Goal: Task Accomplishment & Management: Manage account settings

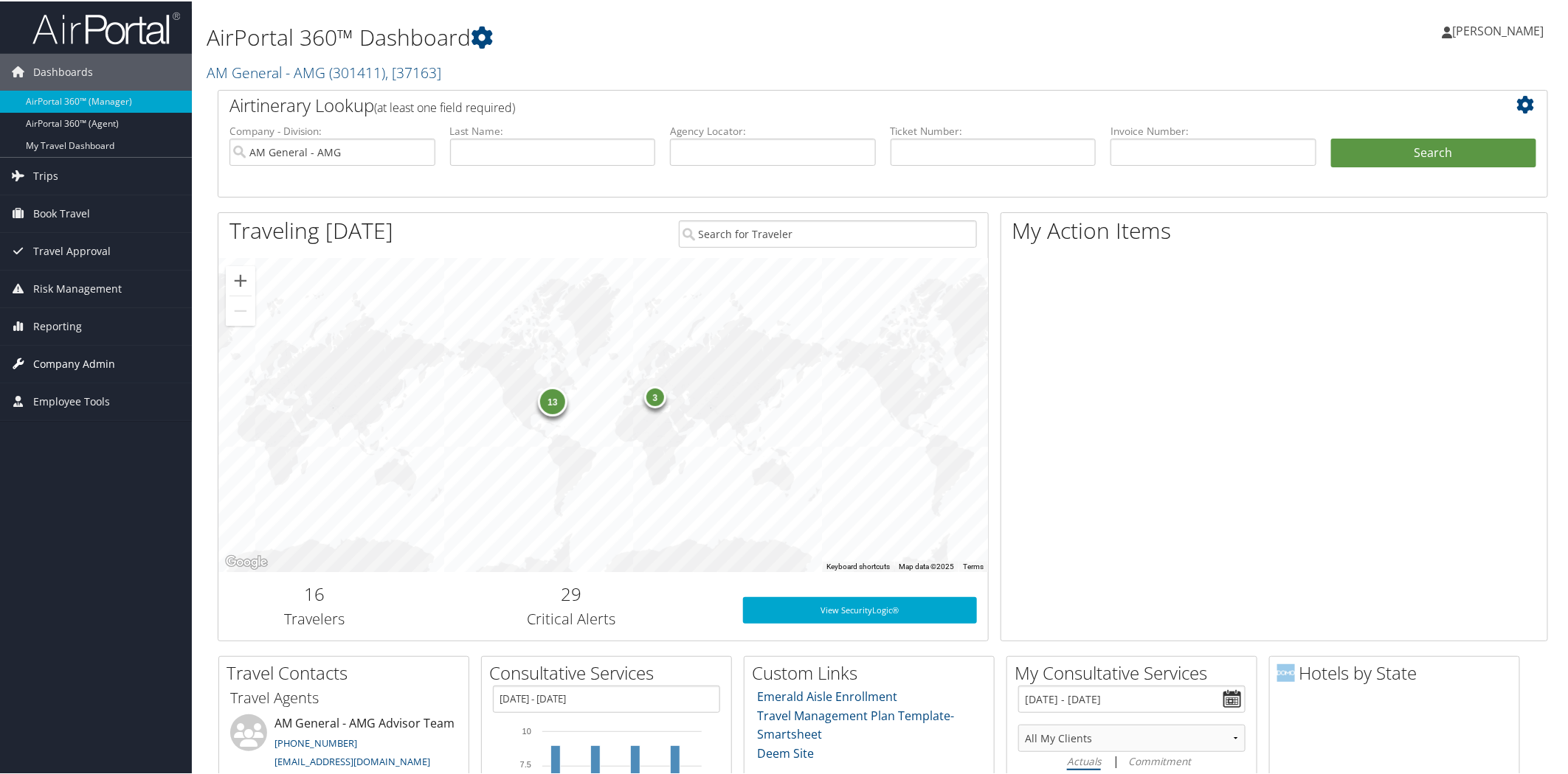
click at [68, 358] on span "Company Admin" at bounding box center [73, 363] width 82 height 37
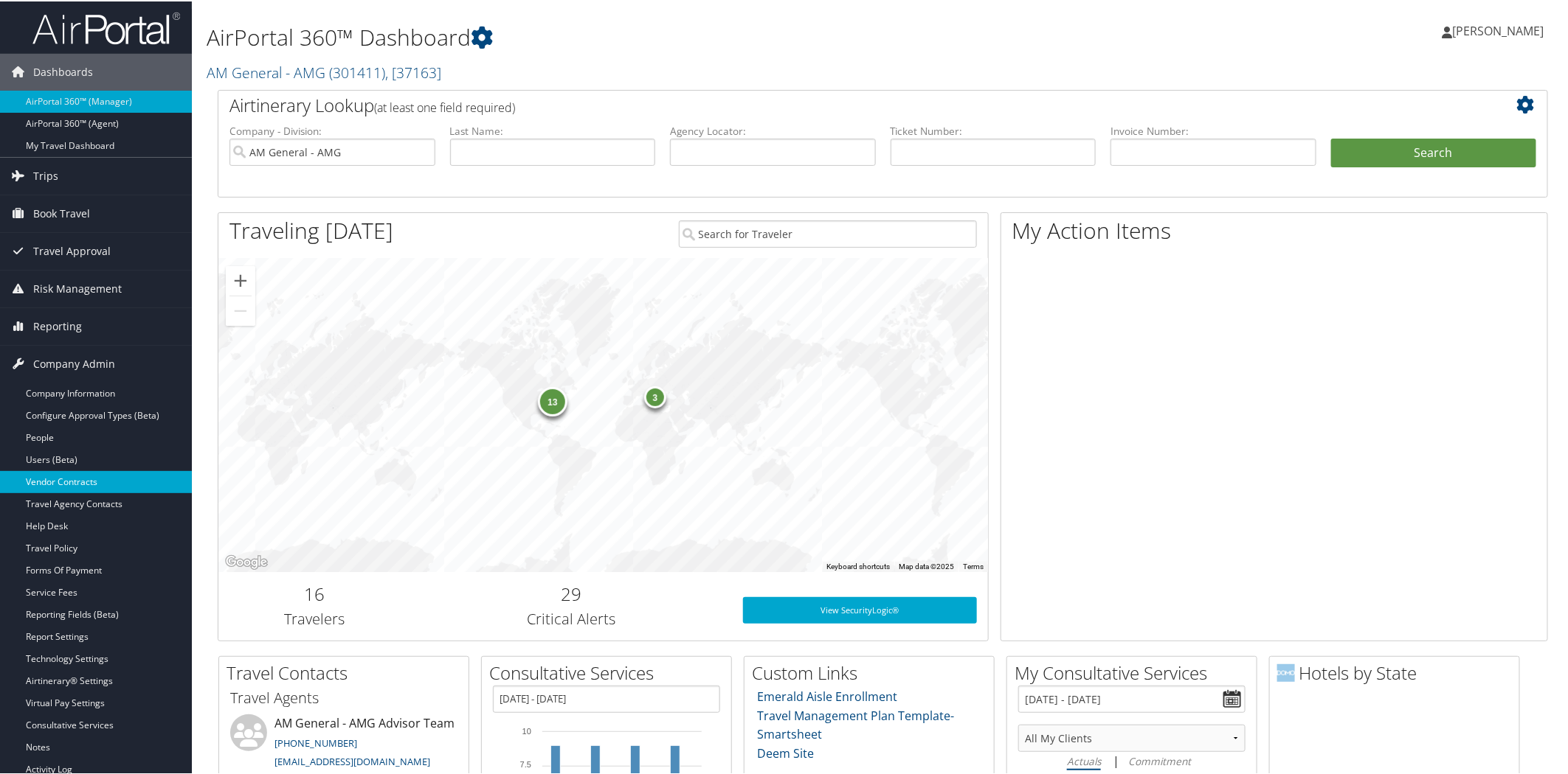
click at [70, 477] on link "Vendor Contracts" at bounding box center [96, 481] width 192 height 22
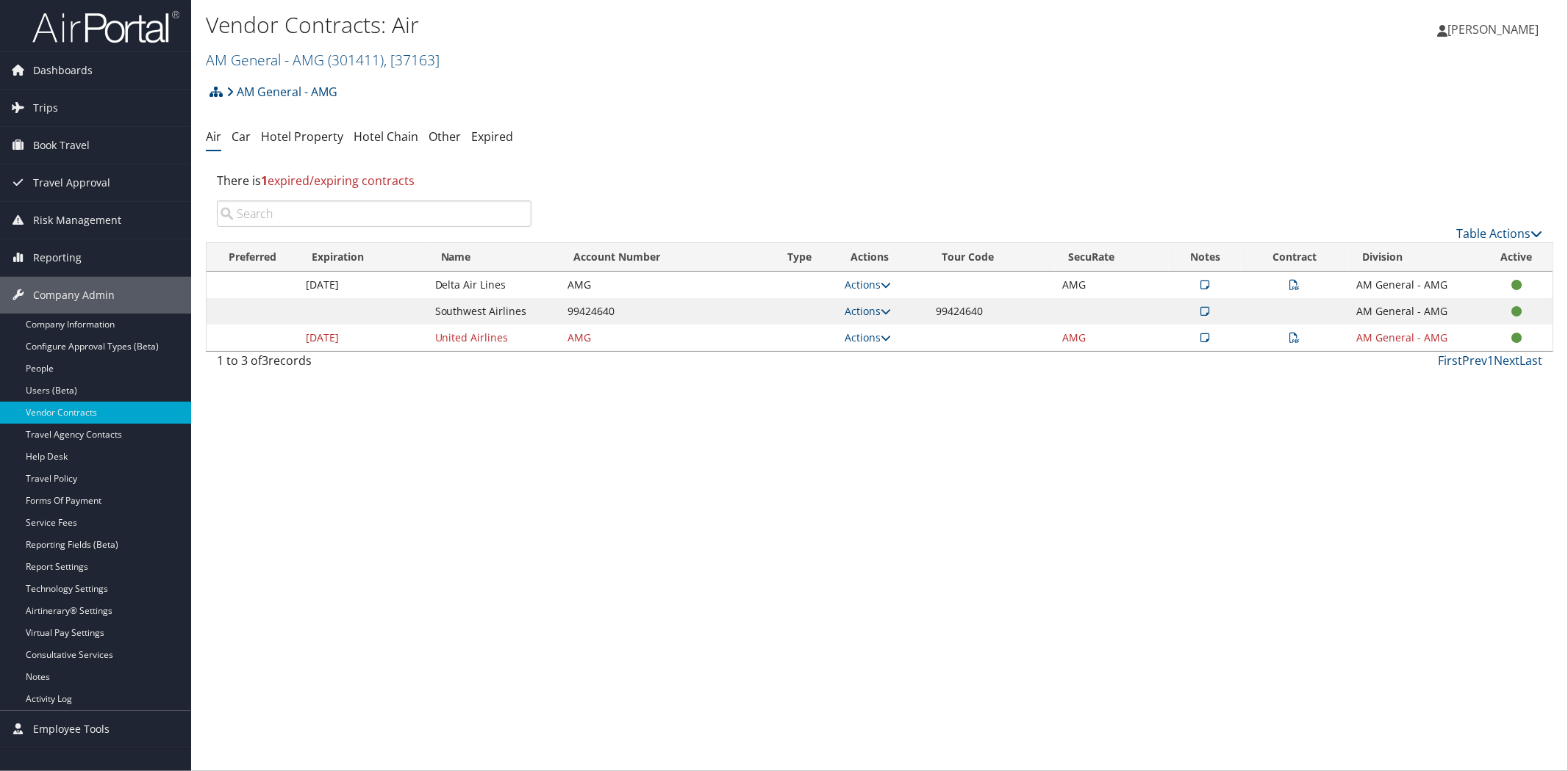
click at [1204, 306] on icon at bounding box center [1204, 311] width 9 height 10
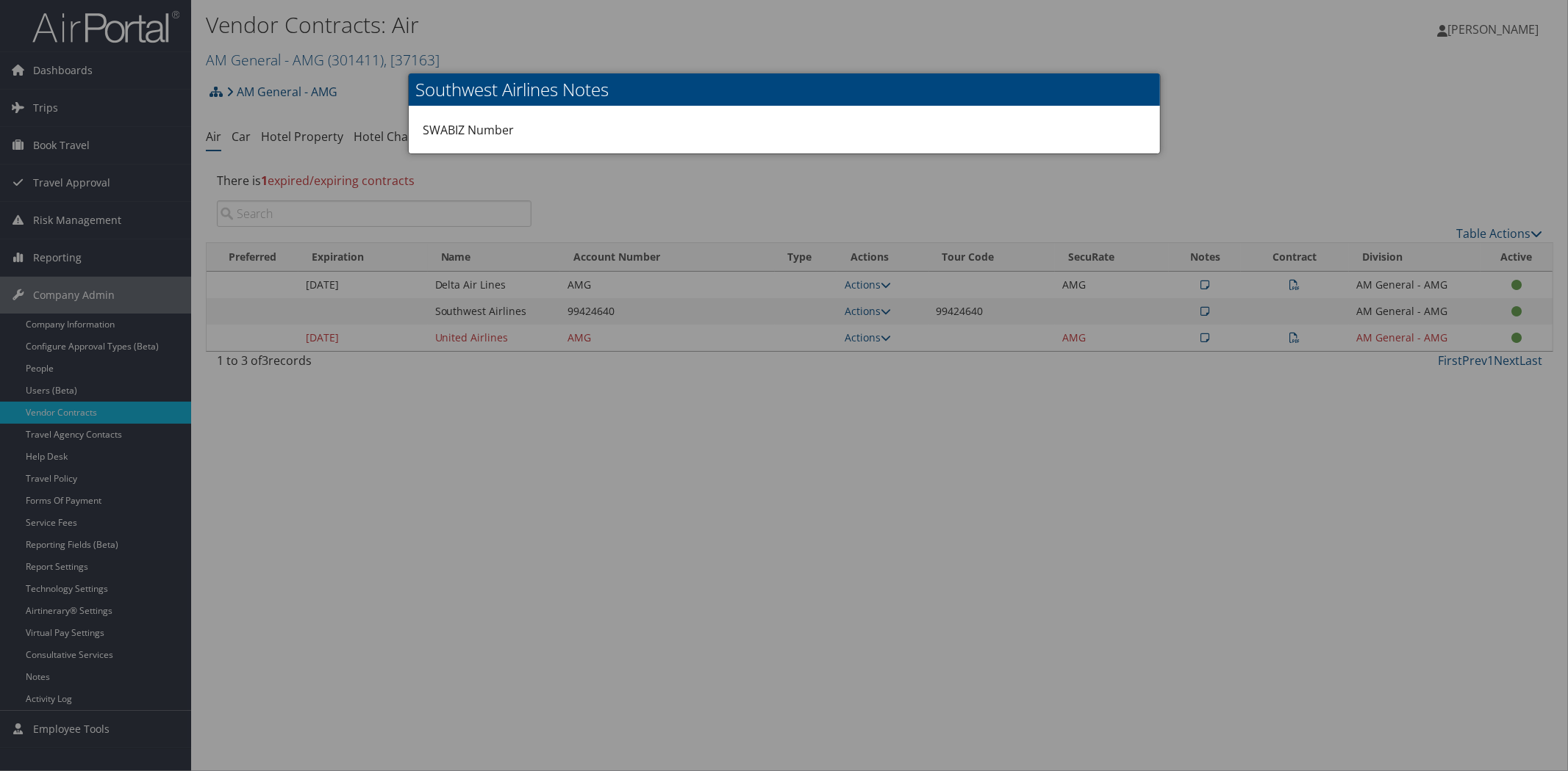
click at [1147, 405] on div at bounding box center [784, 385] width 1568 height 771
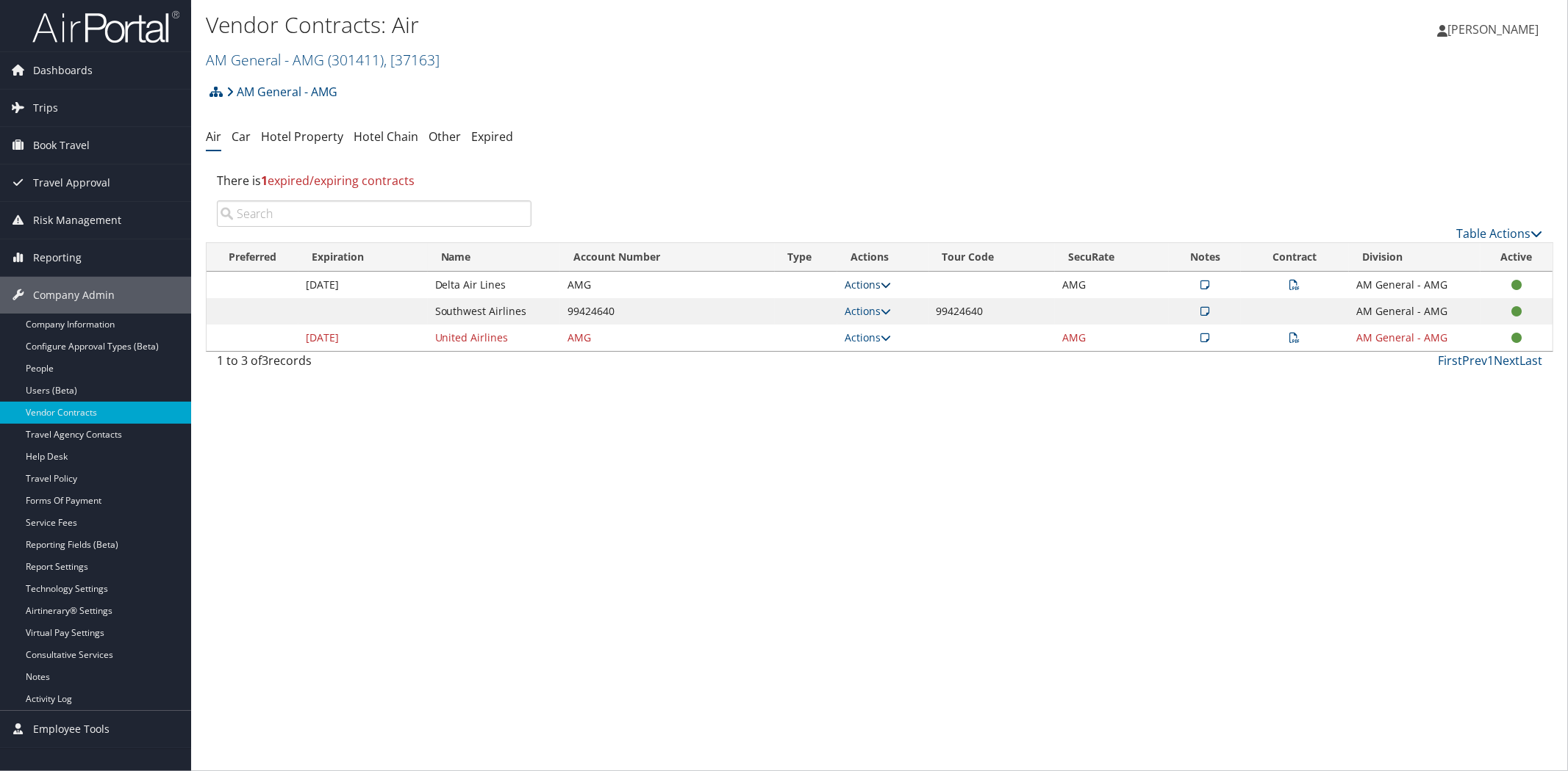
click at [886, 278] on link "Actions" at bounding box center [867, 285] width 46 height 14
click at [865, 352] on link "Edit Contract" at bounding box center [838, 357] width 98 height 25
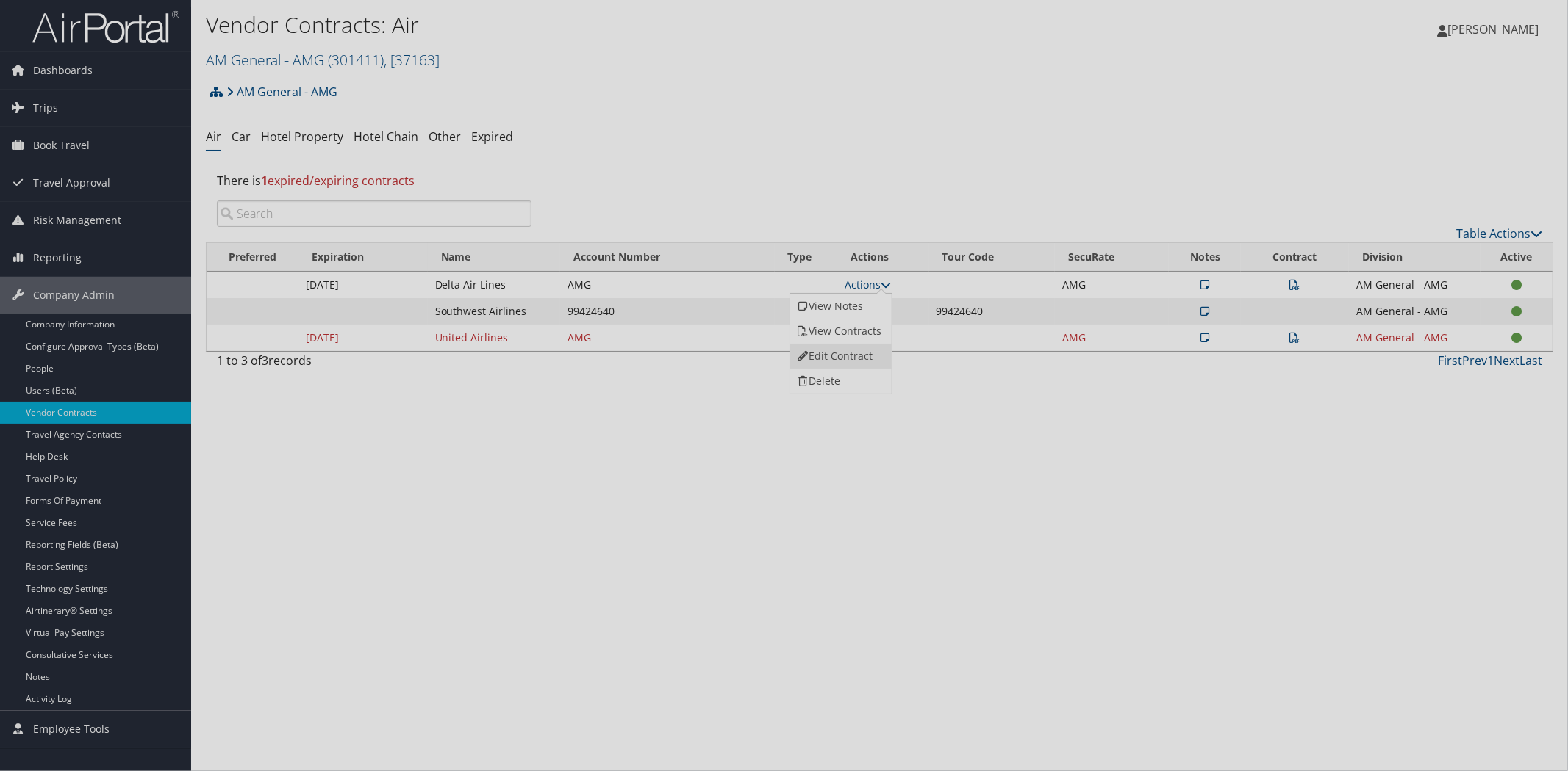
select select "[object Object]"
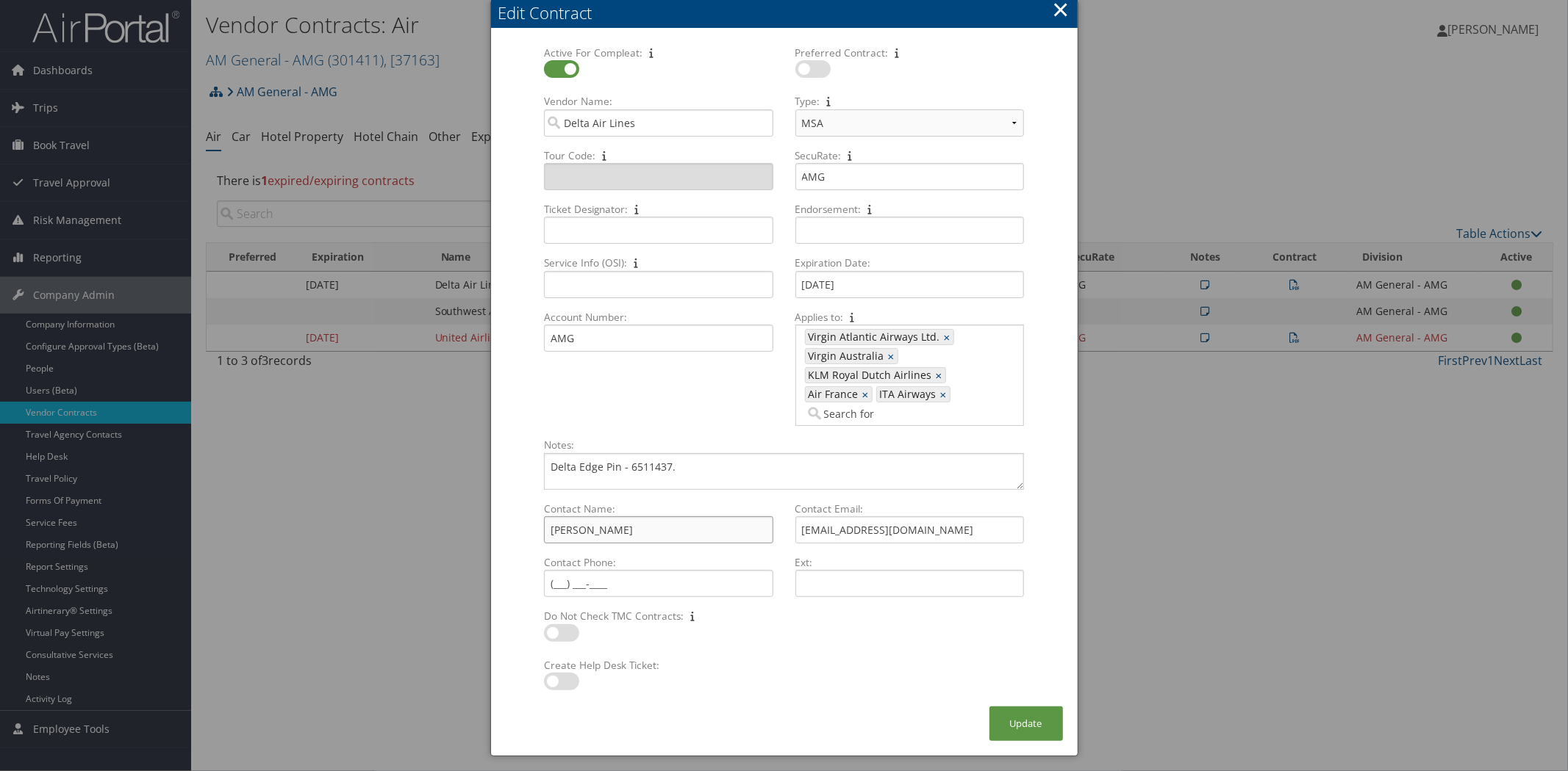
click at [750, 524] on input "Zainab Adesanya" at bounding box center [658, 530] width 229 height 27
type input "Z"
paste input "Jenny Lin"
type input "Jenny Lin"
click at [879, 529] on input "zainab.adesanya@delta.com" at bounding box center [909, 530] width 229 height 27
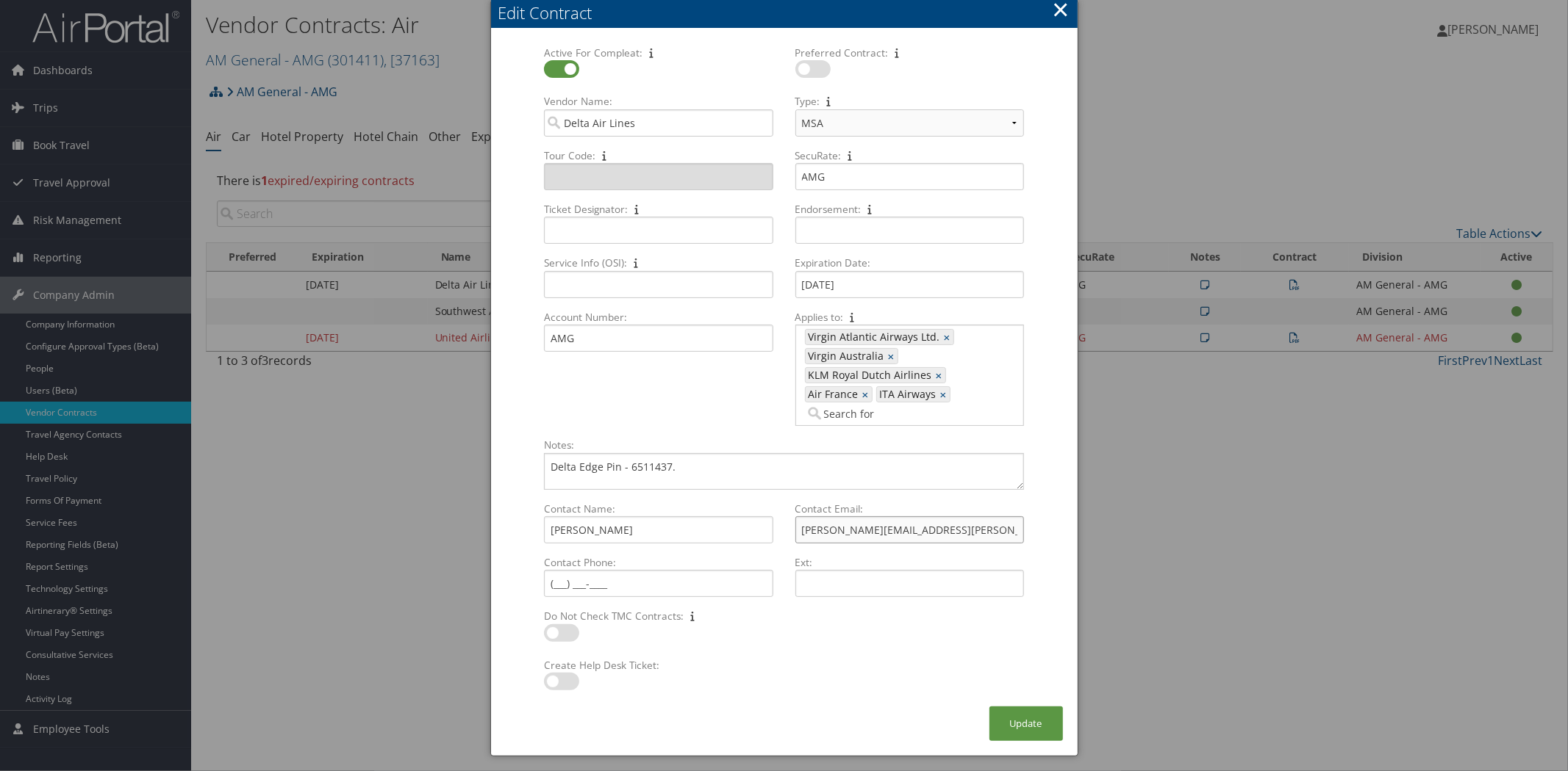
type input "Jenny.Lynn@delta.com"
click at [608, 482] on textarea "Delta Edge Pin - 6511437." at bounding box center [783, 471] width 479 height 37
click at [721, 464] on textarea "Delta Edge Pin - 6511437." at bounding box center [783, 471] width 479 height 37
type textarea "Delta Edge Pin - 6511437. Agreement is Evergreen as long as AMG meets the goal."
click at [1011, 724] on button "Update" at bounding box center [1026, 723] width 74 height 34
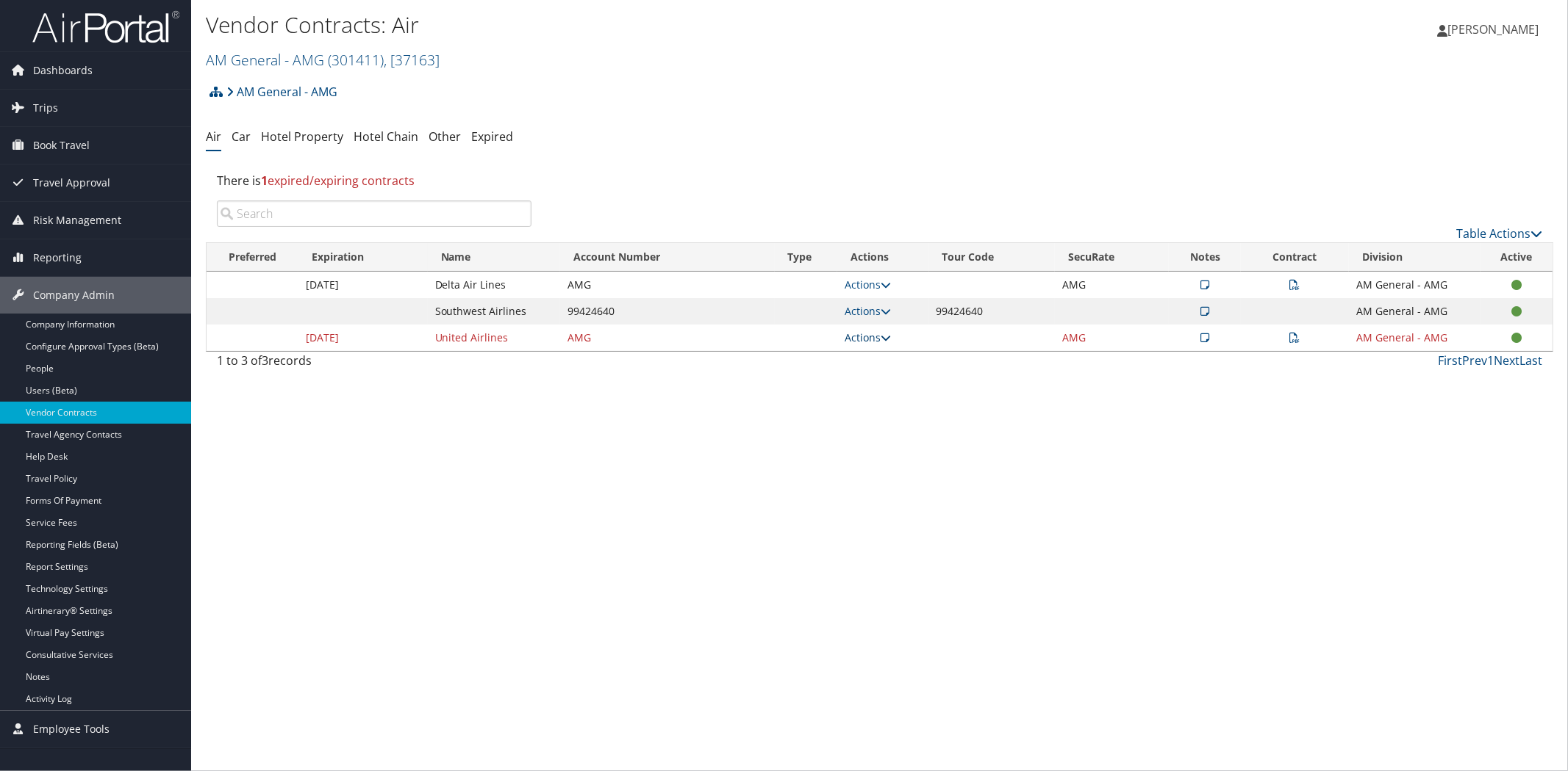
click at [885, 337] on icon at bounding box center [885, 337] width 10 height 10
click at [873, 405] on link "Edit Contract" at bounding box center [838, 409] width 98 height 25
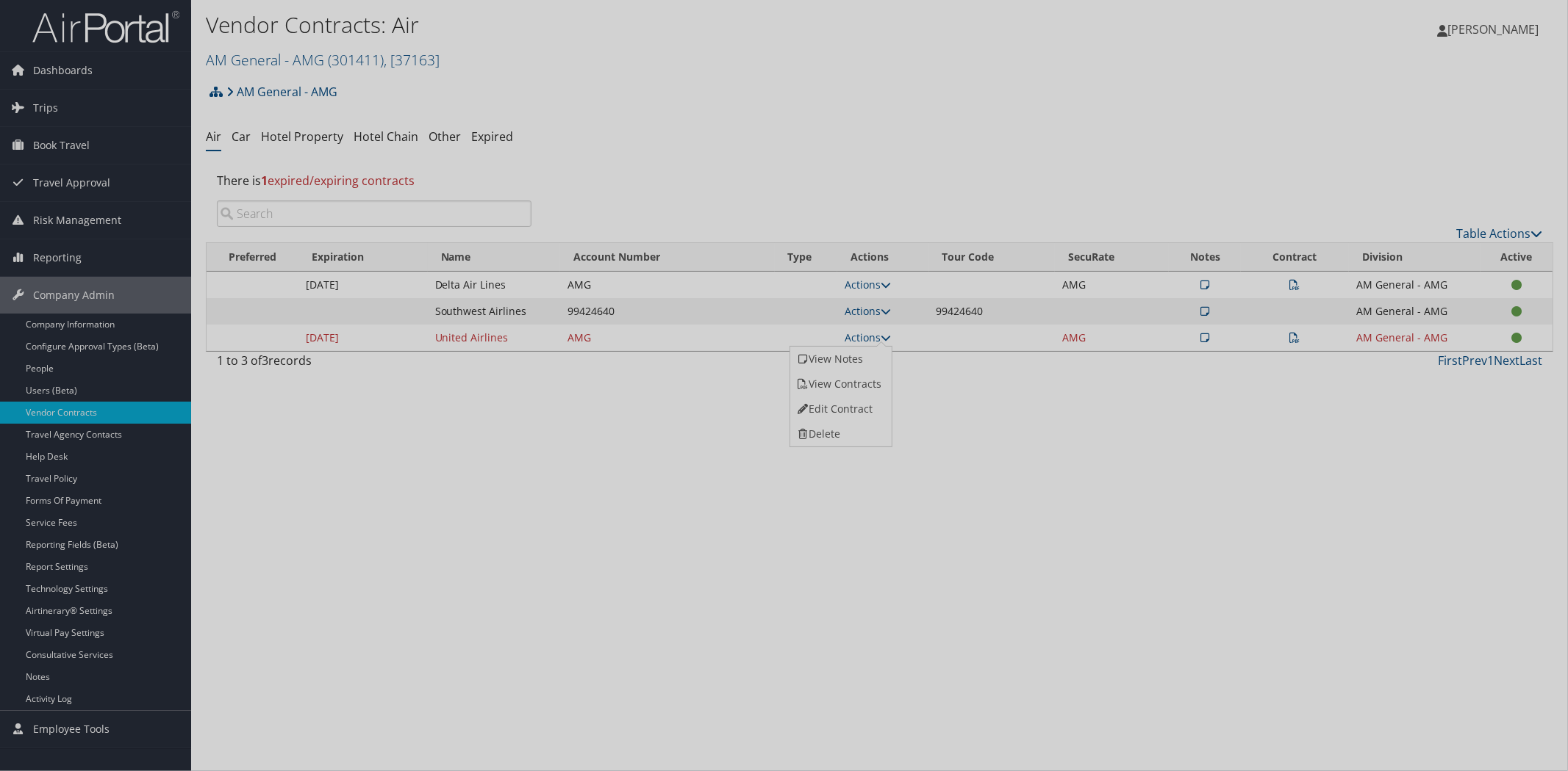
select select "[object Object]"
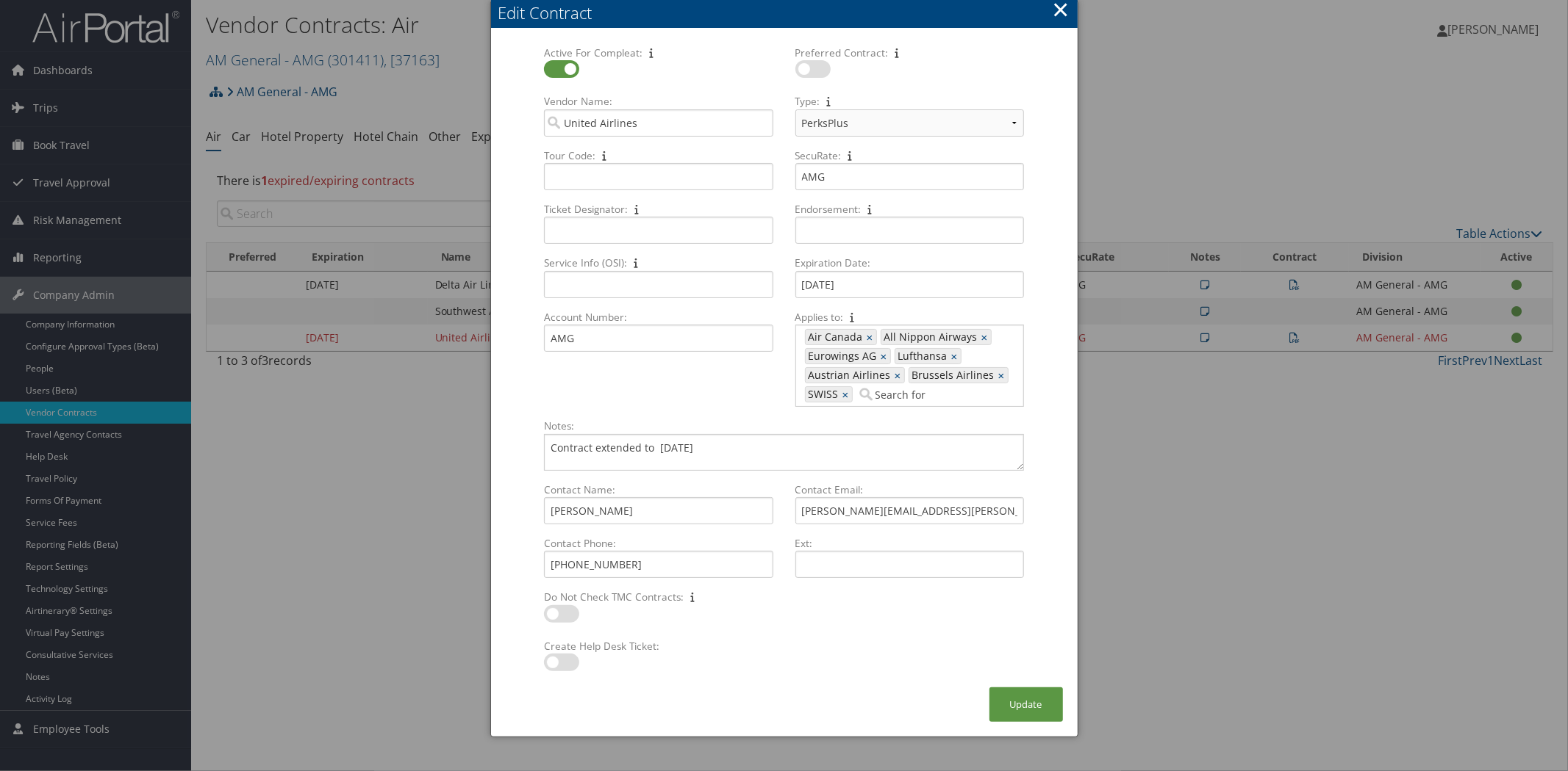
click at [410, 490] on div at bounding box center [784, 385] width 1568 height 771
click at [1068, 15] on button "×" at bounding box center [1060, 9] width 17 height 29
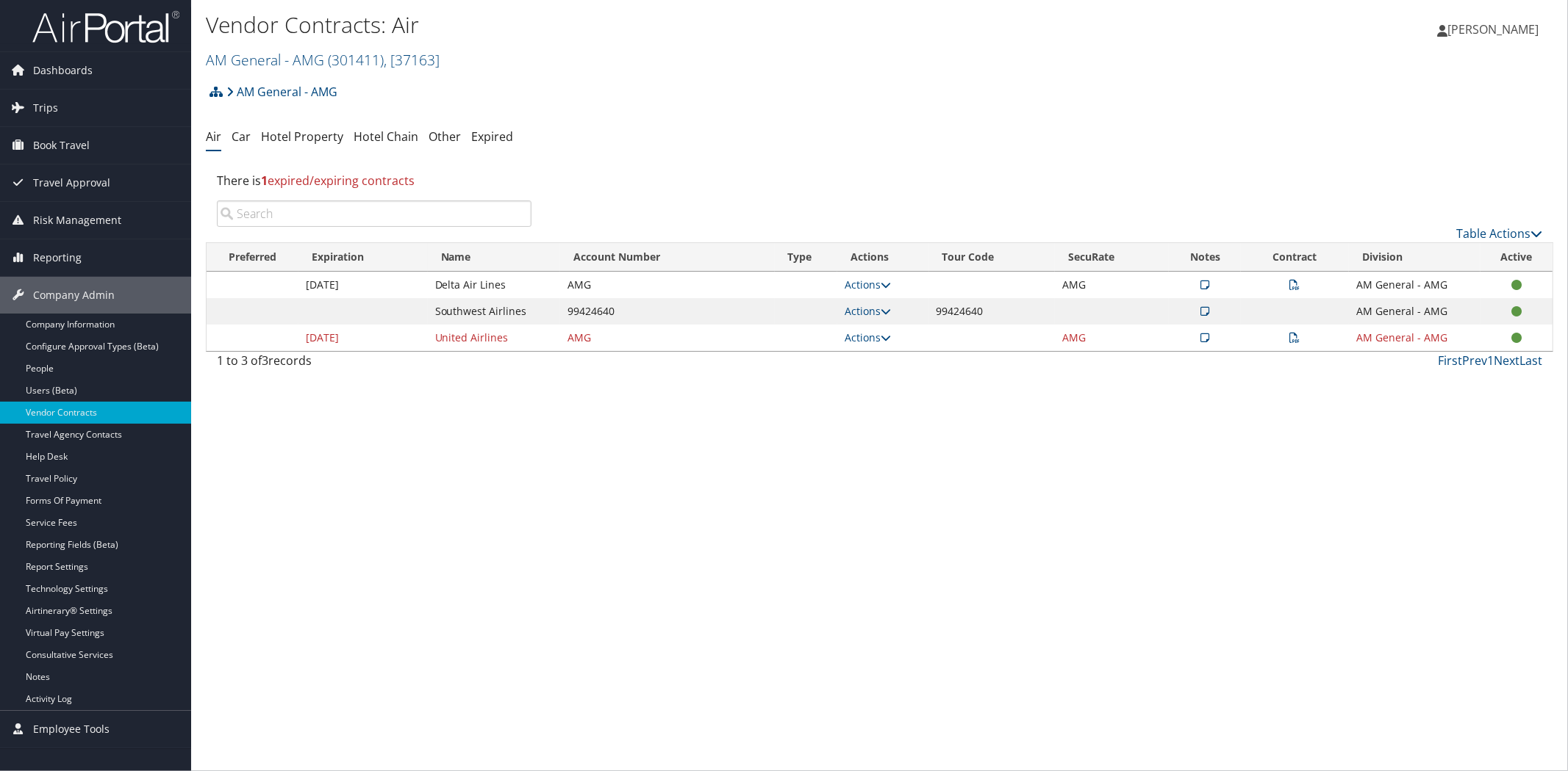
click at [86, 26] on img at bounding box center [106, 26] width 147 height 34
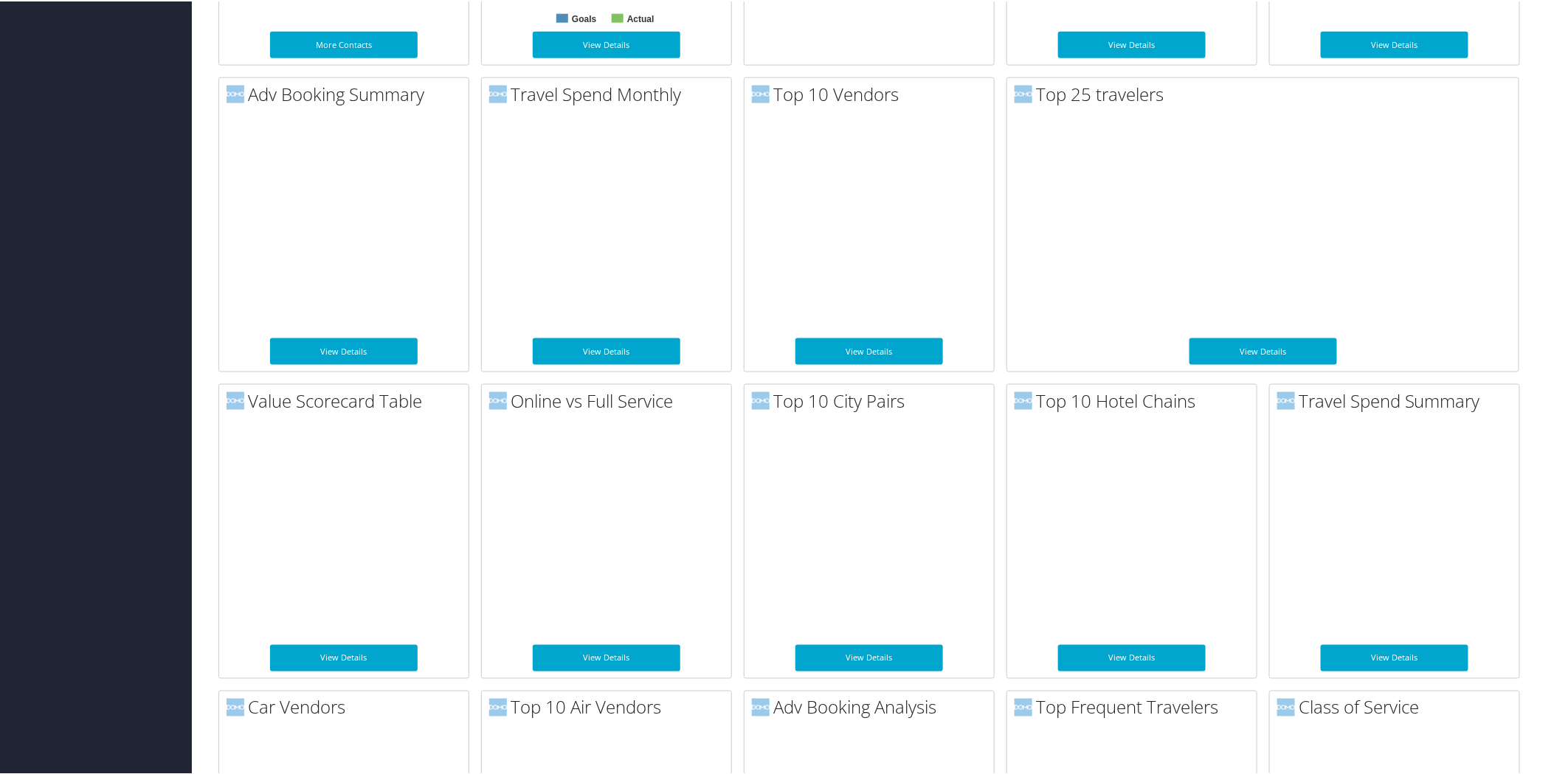
scroll to position [927, 0]
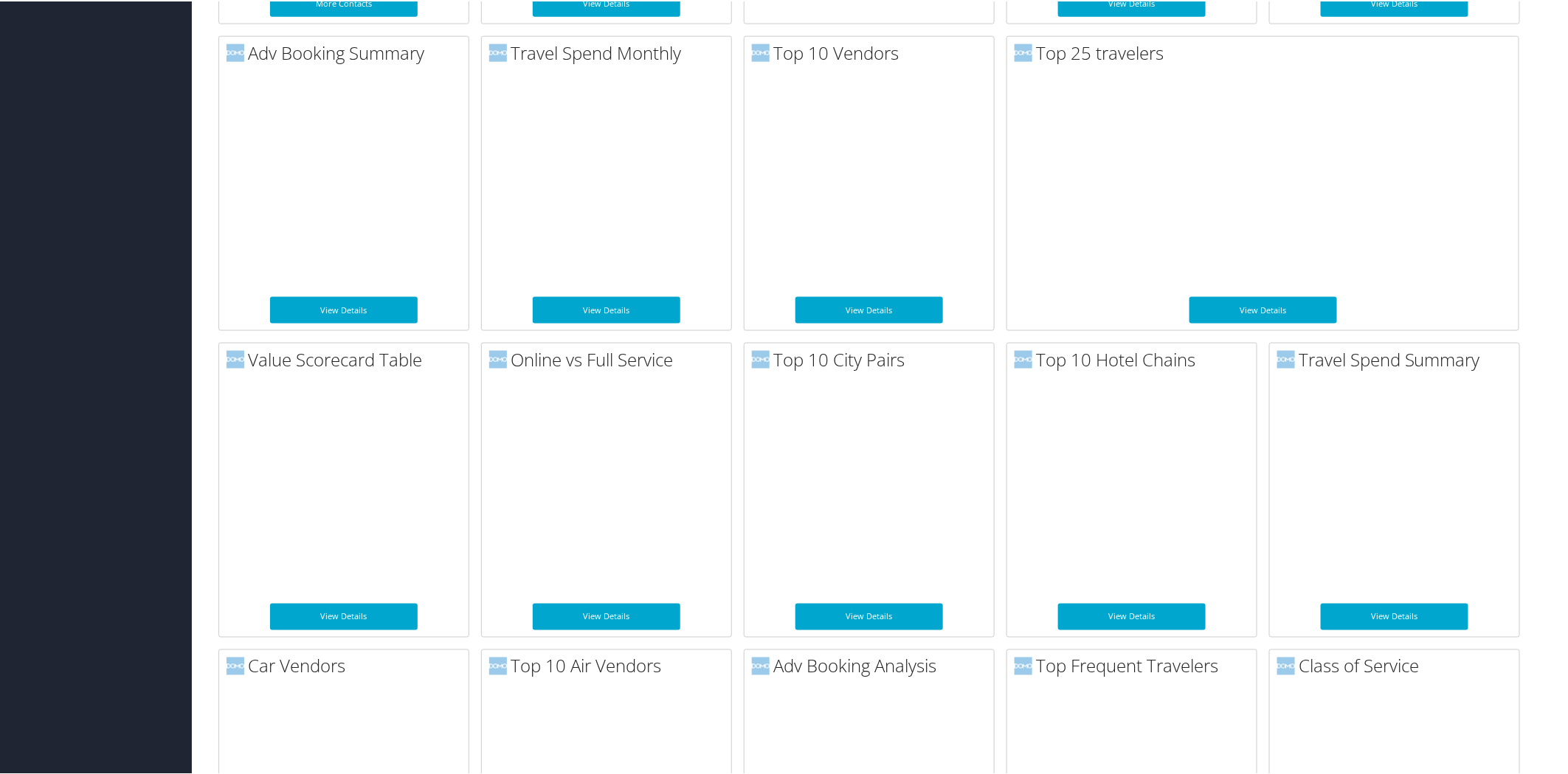
drag, startPoint x: 1565, startPoint y: 414, endPoint x: 1573, endPoint y: 477, distance: 63.5
drag, startPoint x: 1565, startPoint y: 469, endPoint x: 1565, endPoint y: 556, distance: 87.0
click at [1565, 556] on div "AirPortal 360™ Dashboard AM General - AMG ( 301411 ) , [ 37163 ] AM General - A…" at bounding box center [882, 166] width 1381 height 2188
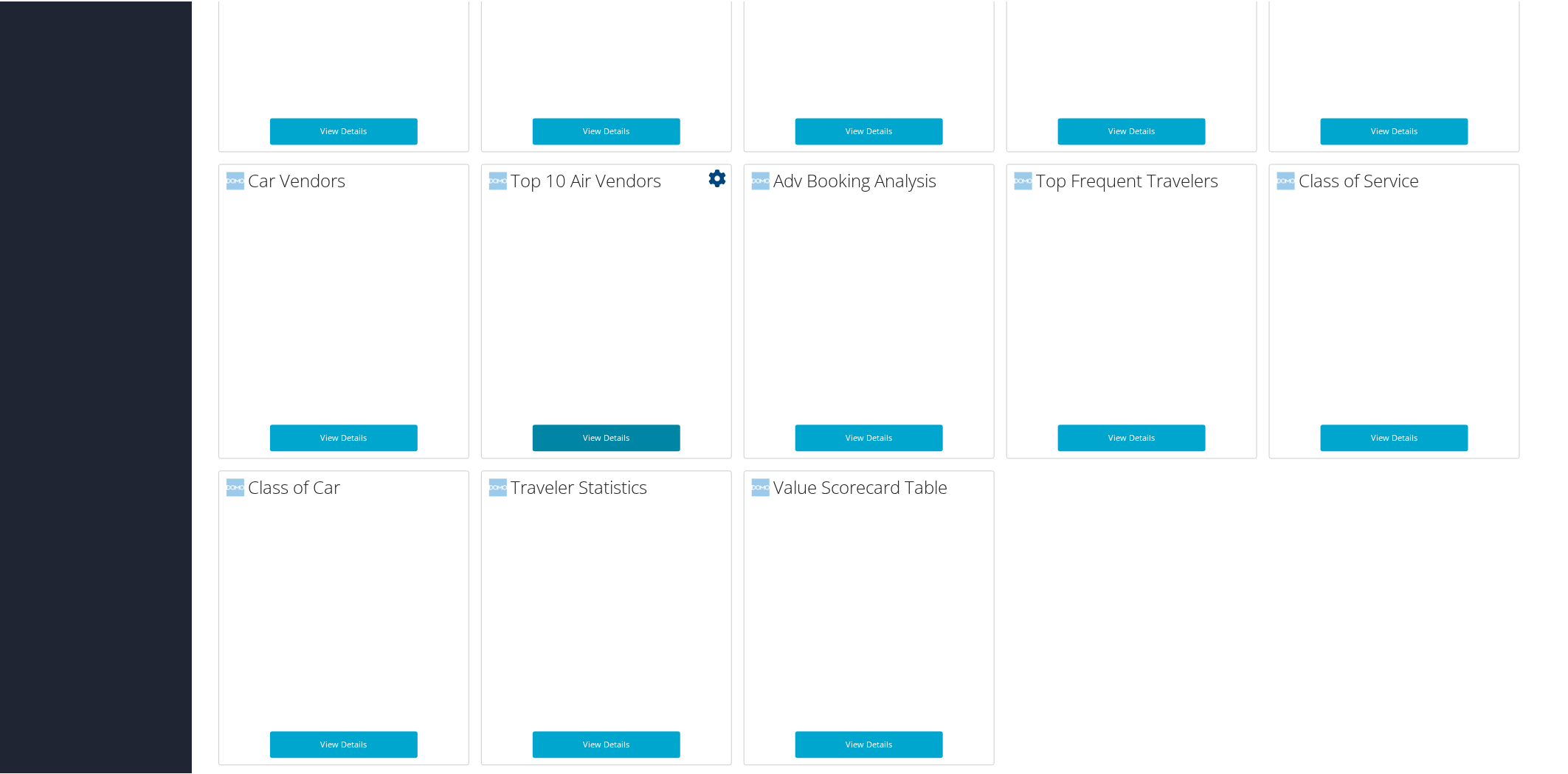
click at [610, 435] on link "View Details" at bounding box center [606, 437] width 147 height 27
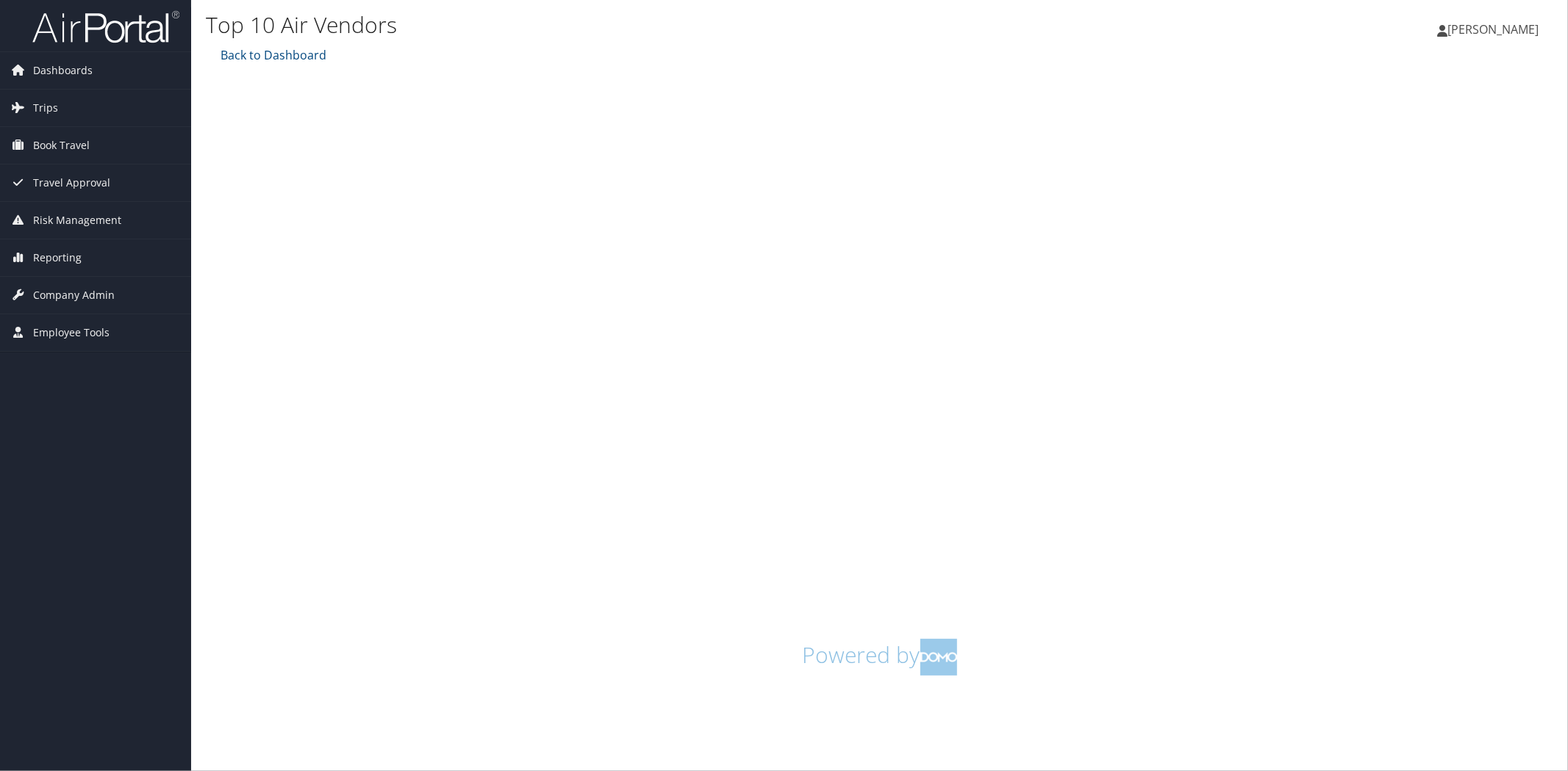
click at [1501, 655] on h1 "Powered by" at bounding box center [879, 657] width 1325 height 37
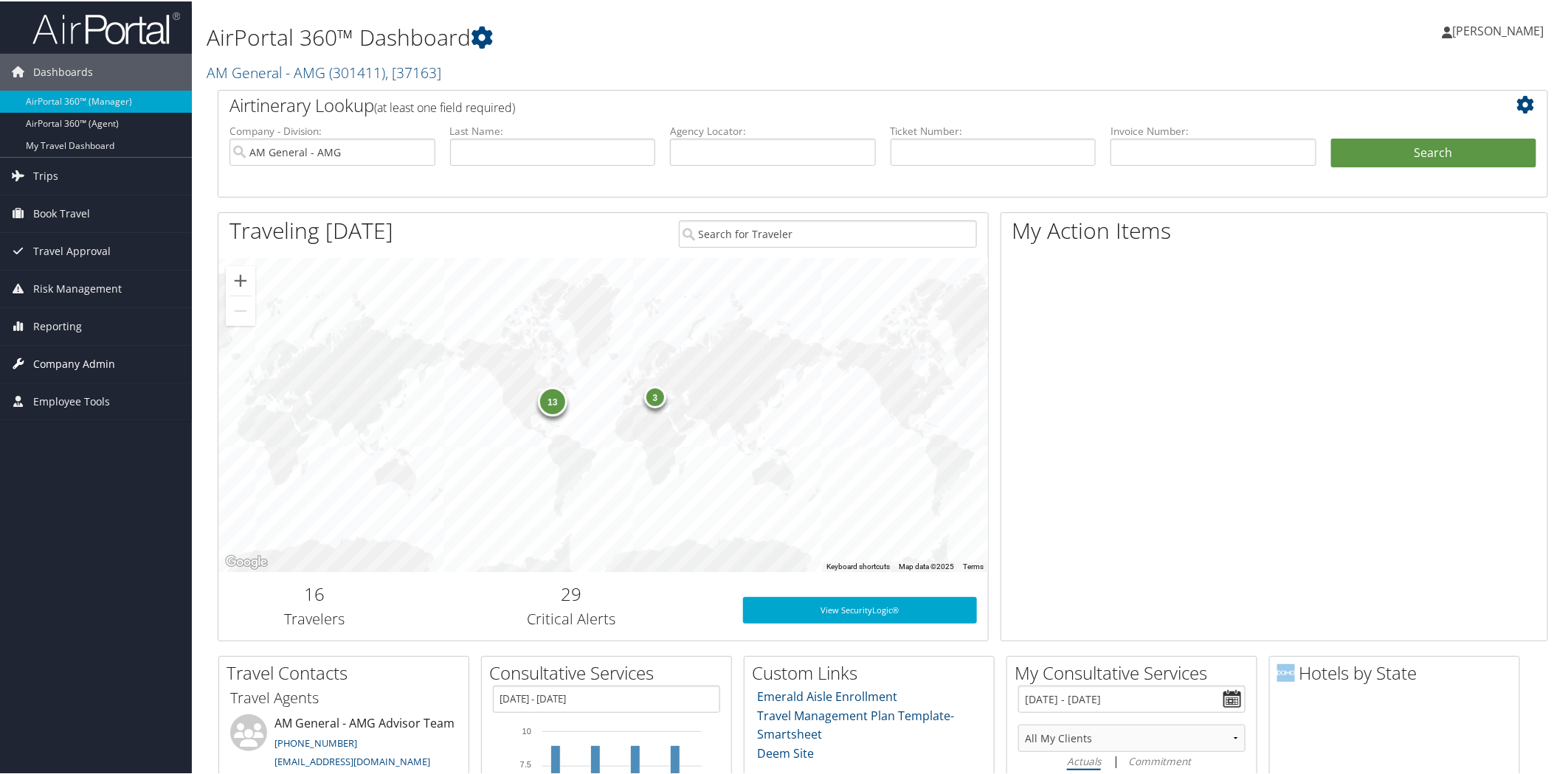
click at [90, 361] on span "Company Admin" at bounding box center [73, 363] width 82 height 37
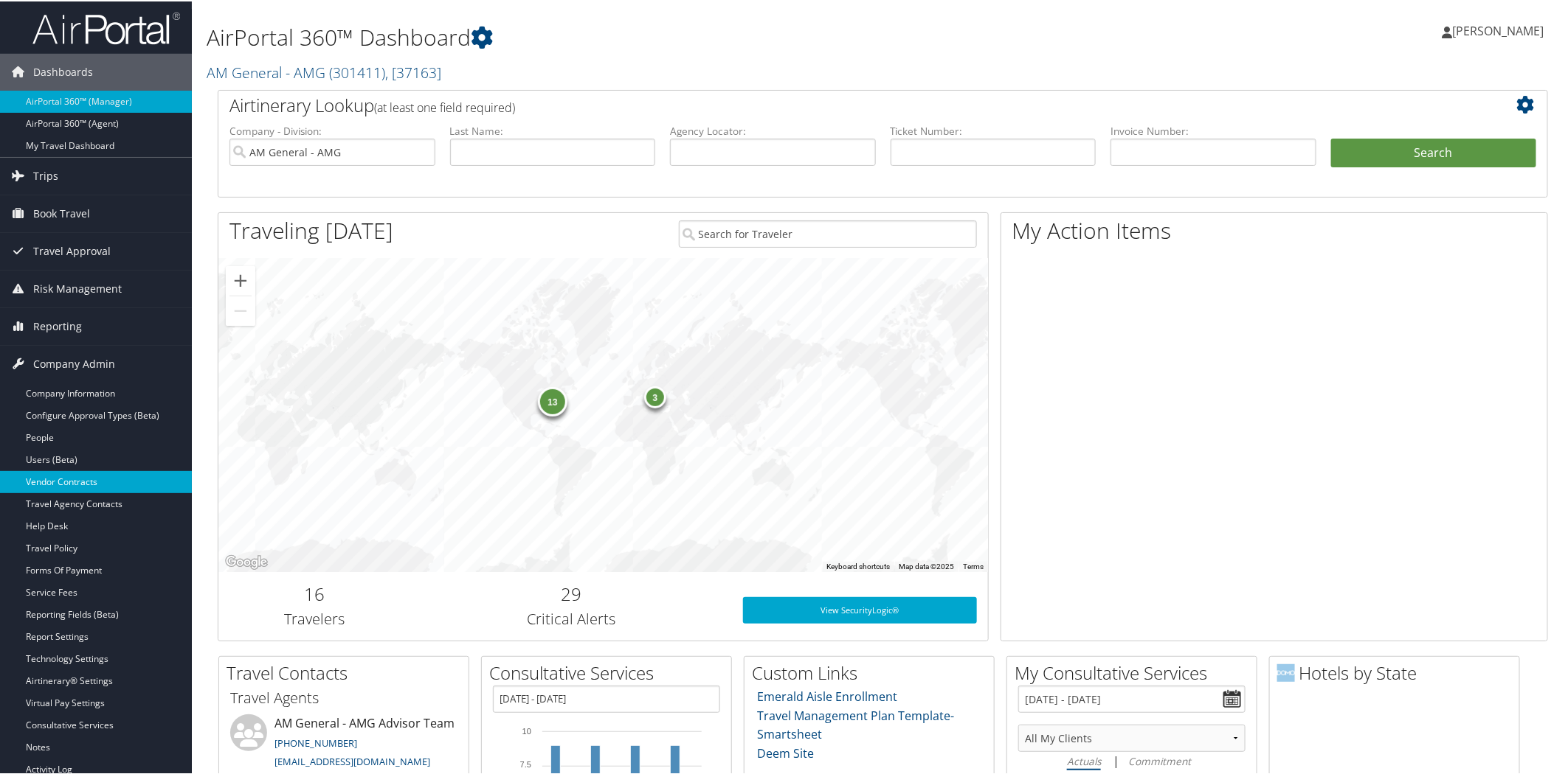
click at [75, 475] on link "Vendor Contracts" at bounding box center [96, 481] width 192 height 22
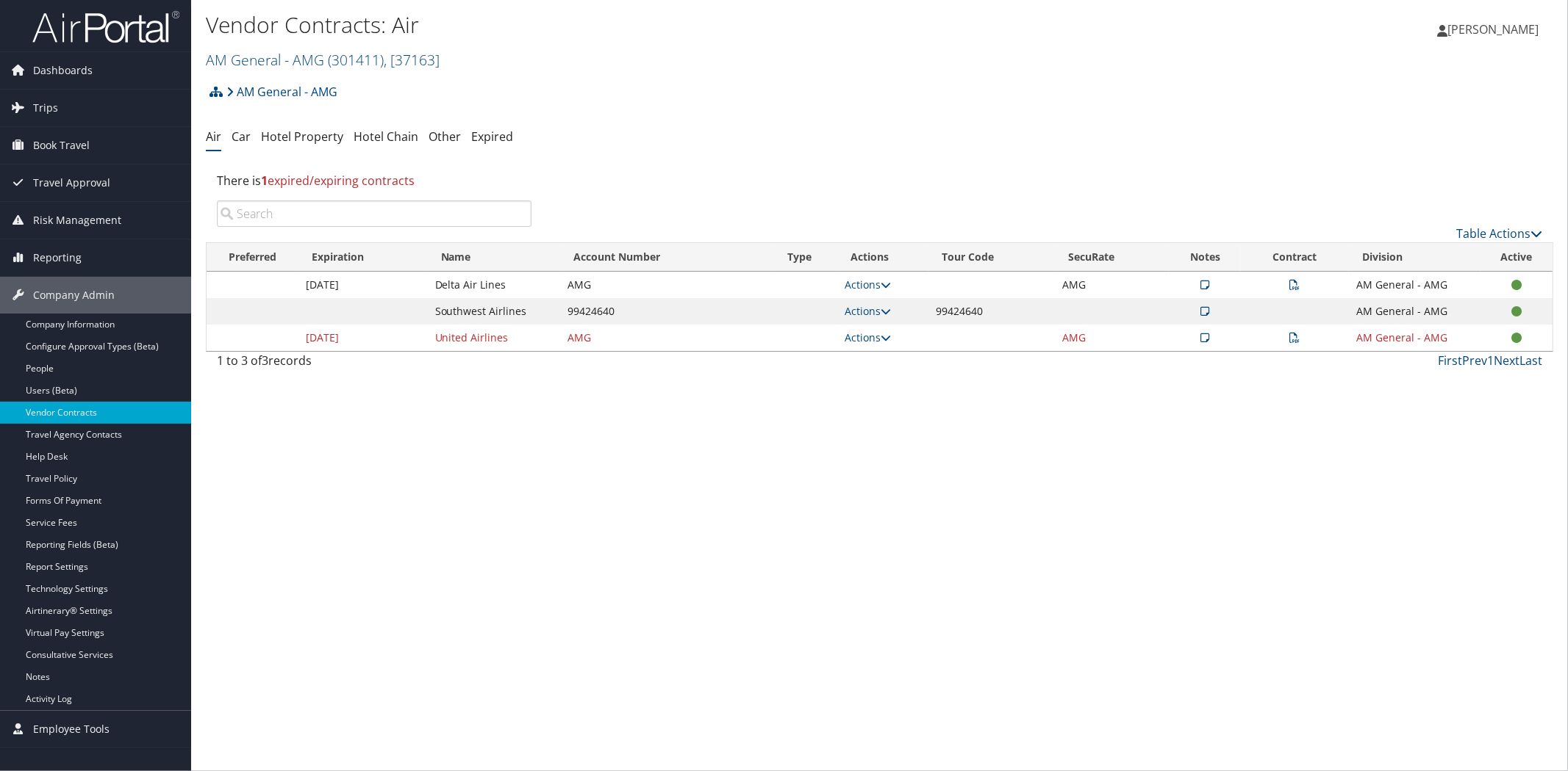
click at [1293, 333] on icon at bounding box center [1295, 337] width 10 height 10
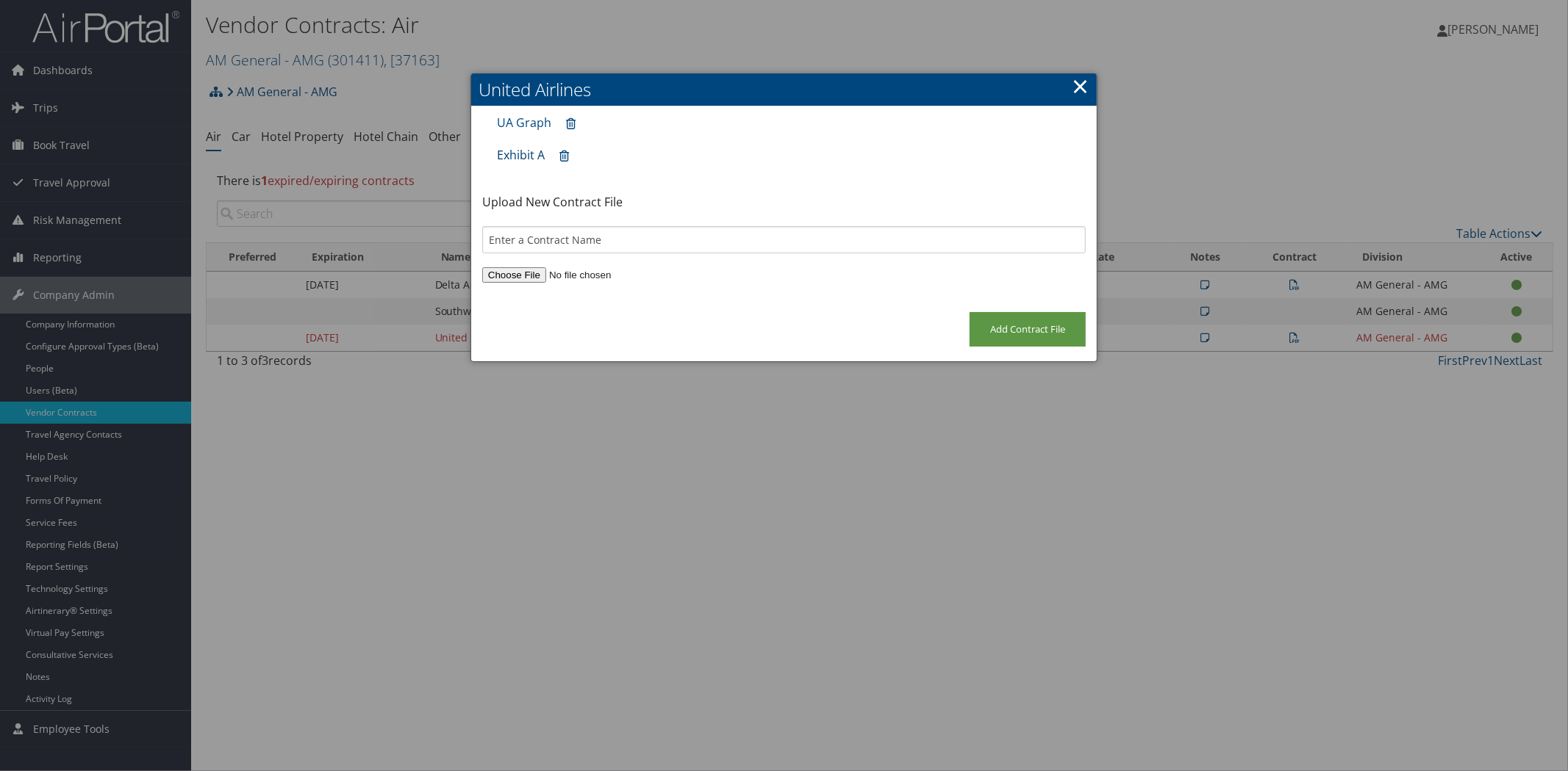
click at [506, 148] on link "Exhibit A" at bounding box center [520, 154] width 48 height 16
click at [513, 117] on link "UA Graph" at bounding box center [524, 122] width 54 height 16
click at [1089, 82] on link "×" at bounding box center [1080, 85] width 17 height 29
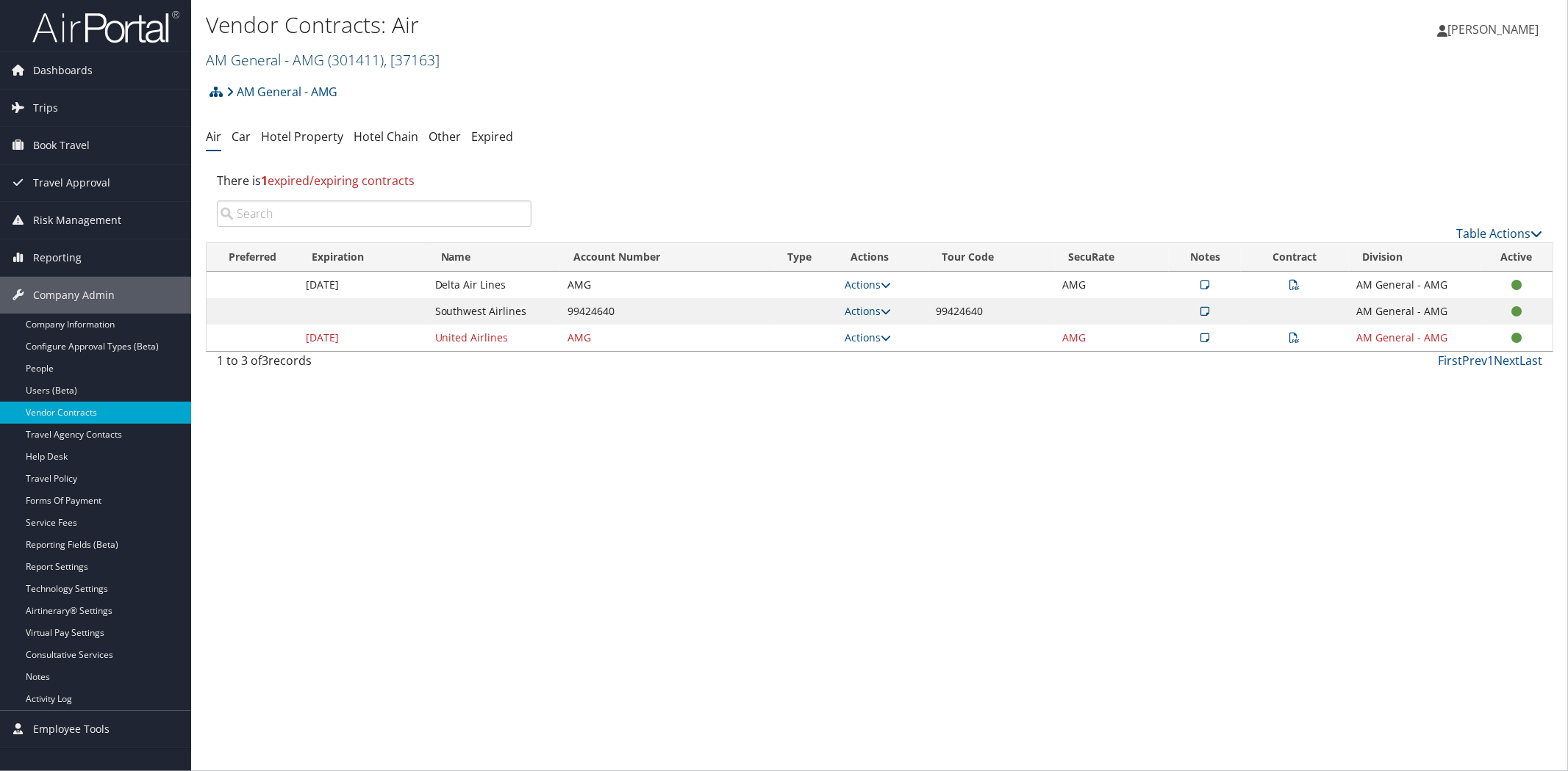
click at [265, 54] on link "AM General - AMG ( 301411 ) , [ 37163 ]" at bounding box center [322, 60] width 234 height 20
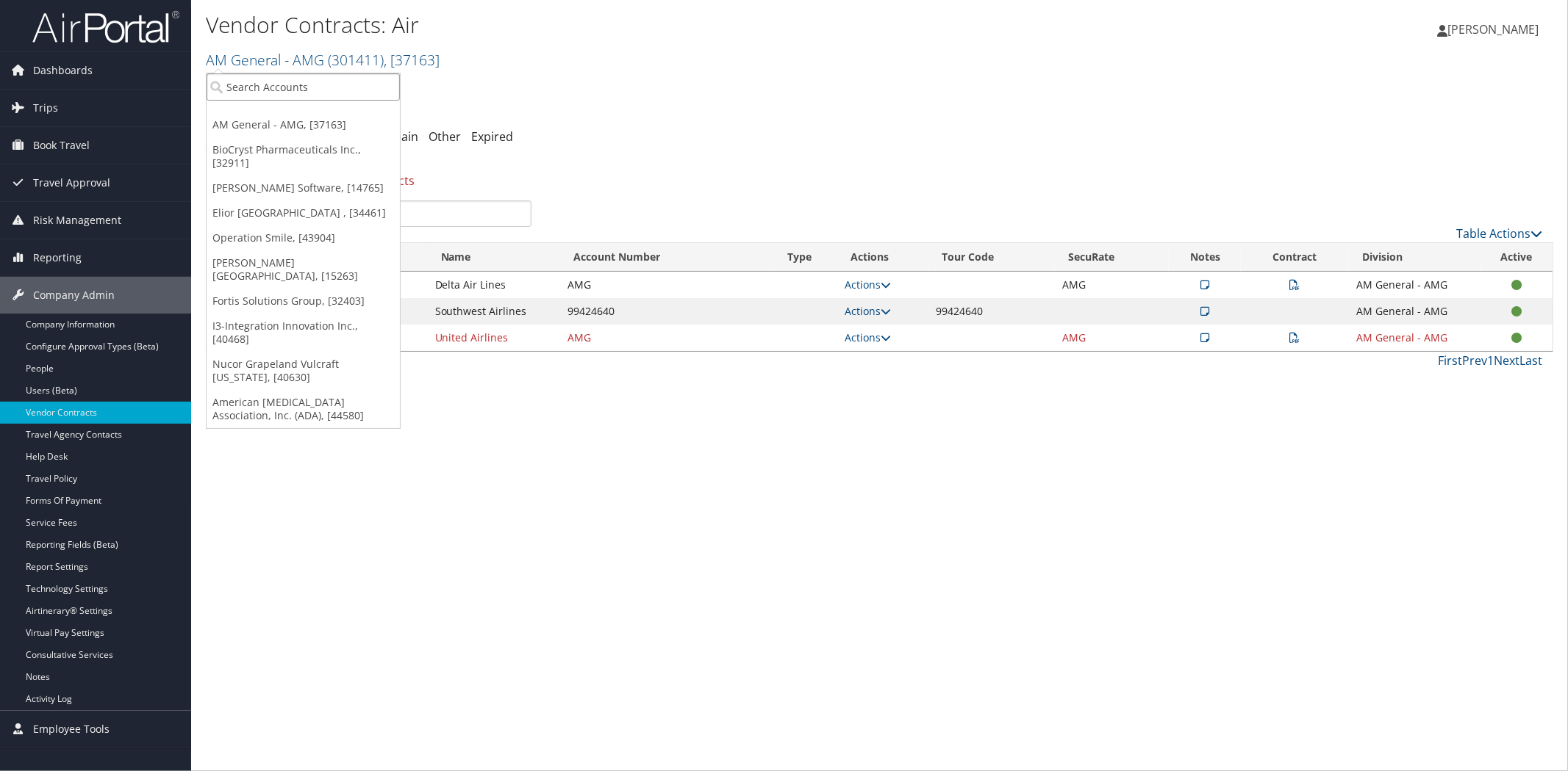
click at [337, 90] on input "search" at bounding box center [303, 87] width 193 height 27
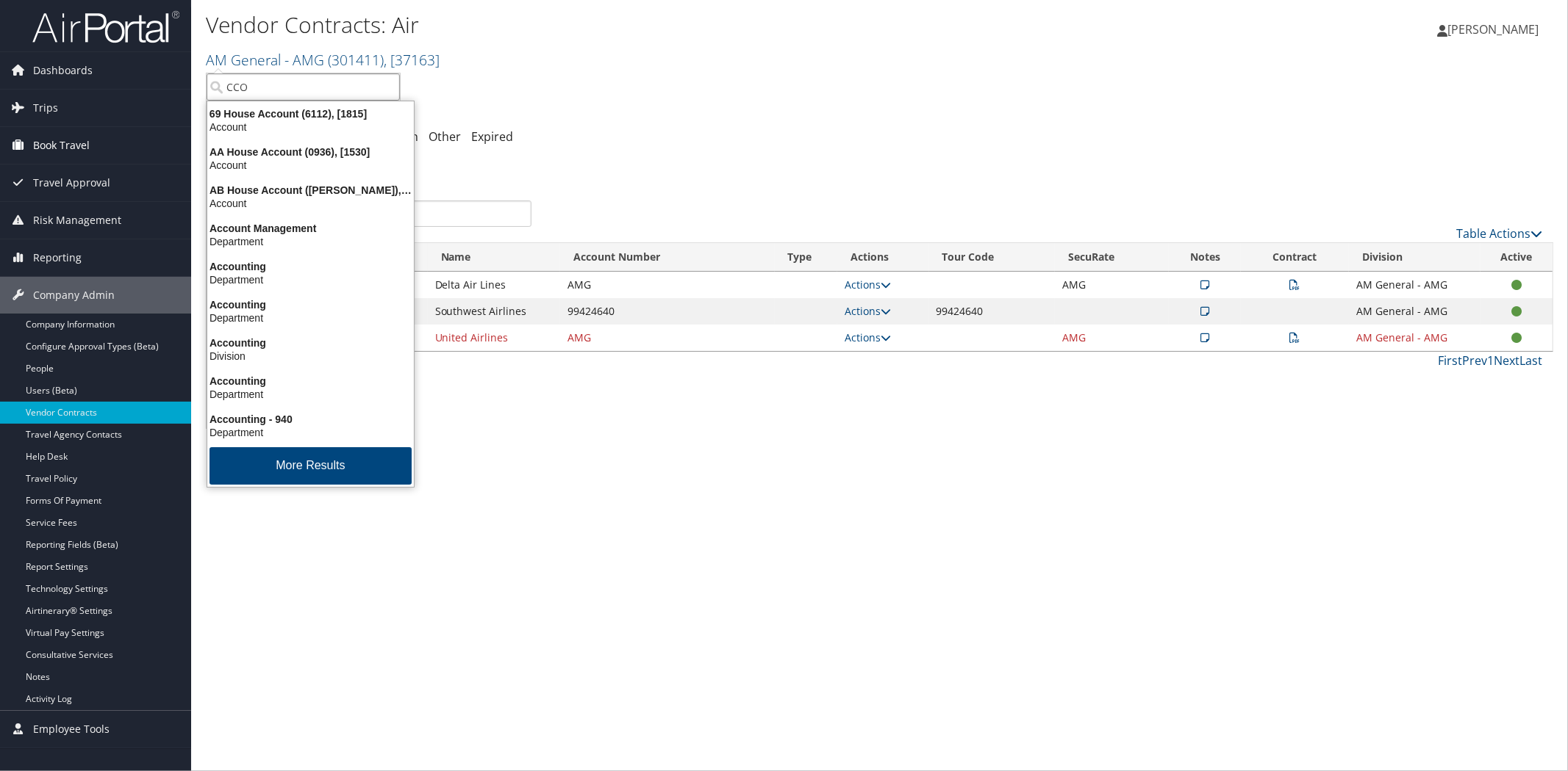
type input "CCO"
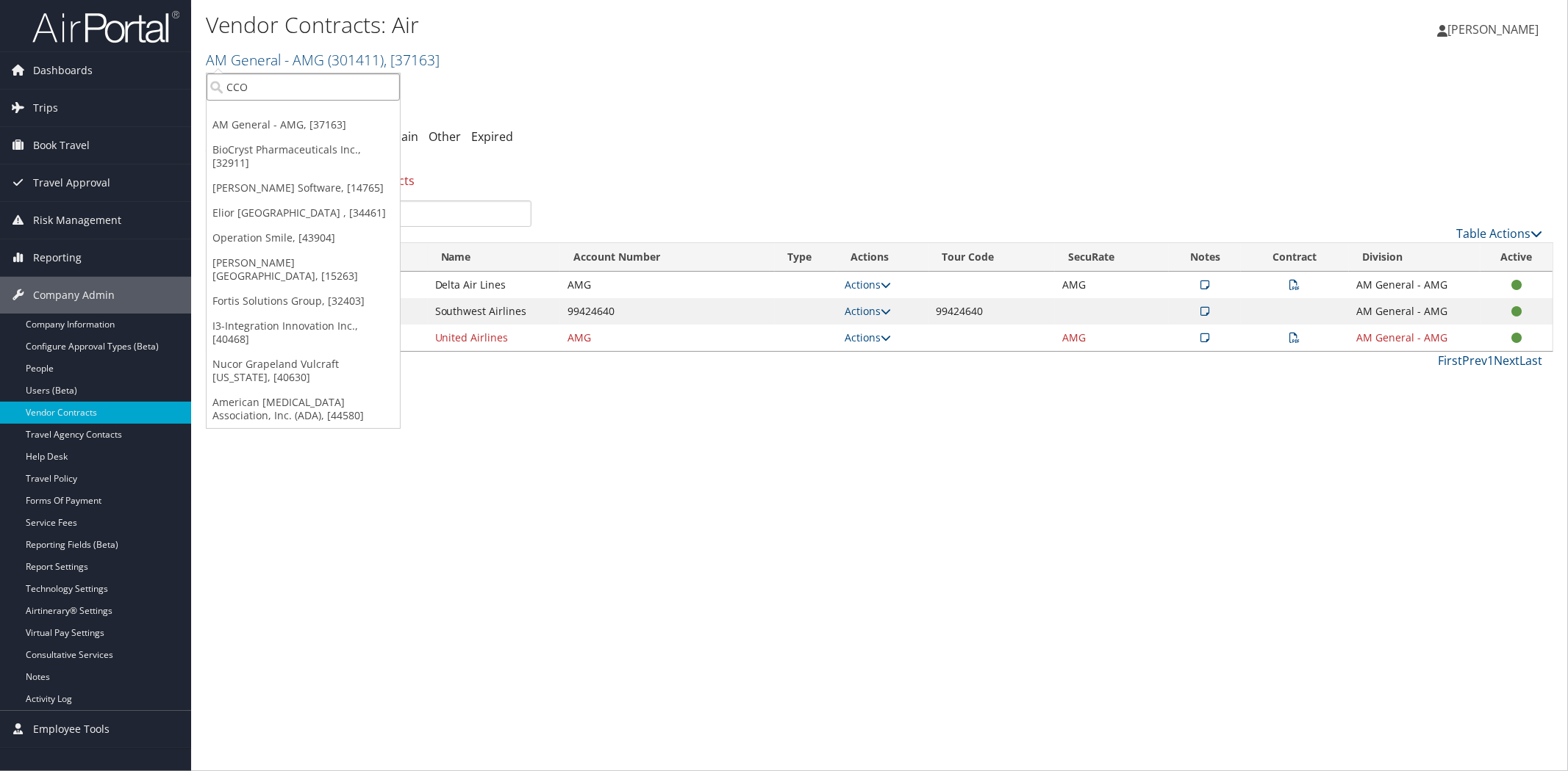
click at [285, 88] on input "CCO" at bounding box center [303, 87] width 193 height 27
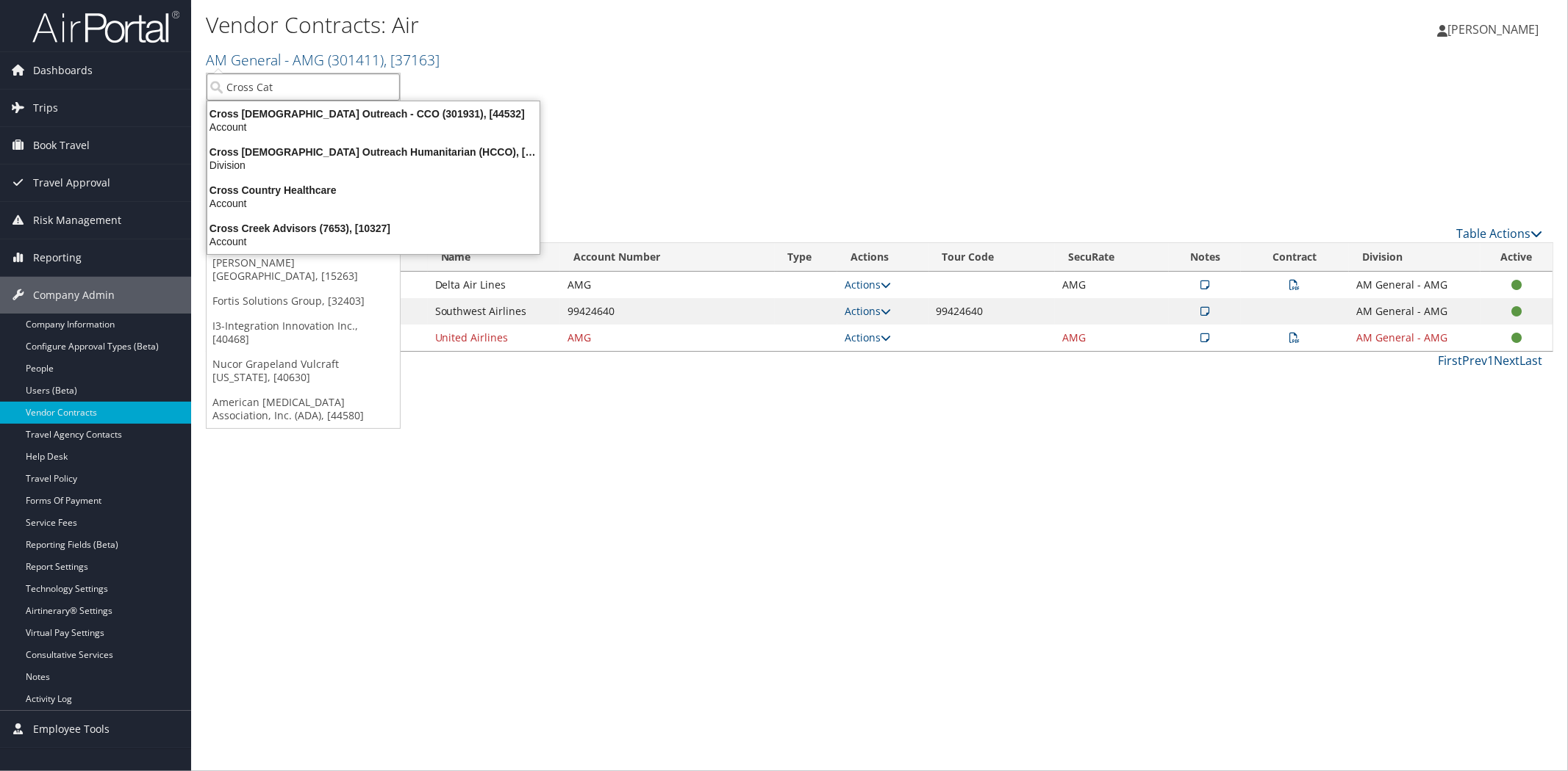
type input "Cross Cath"
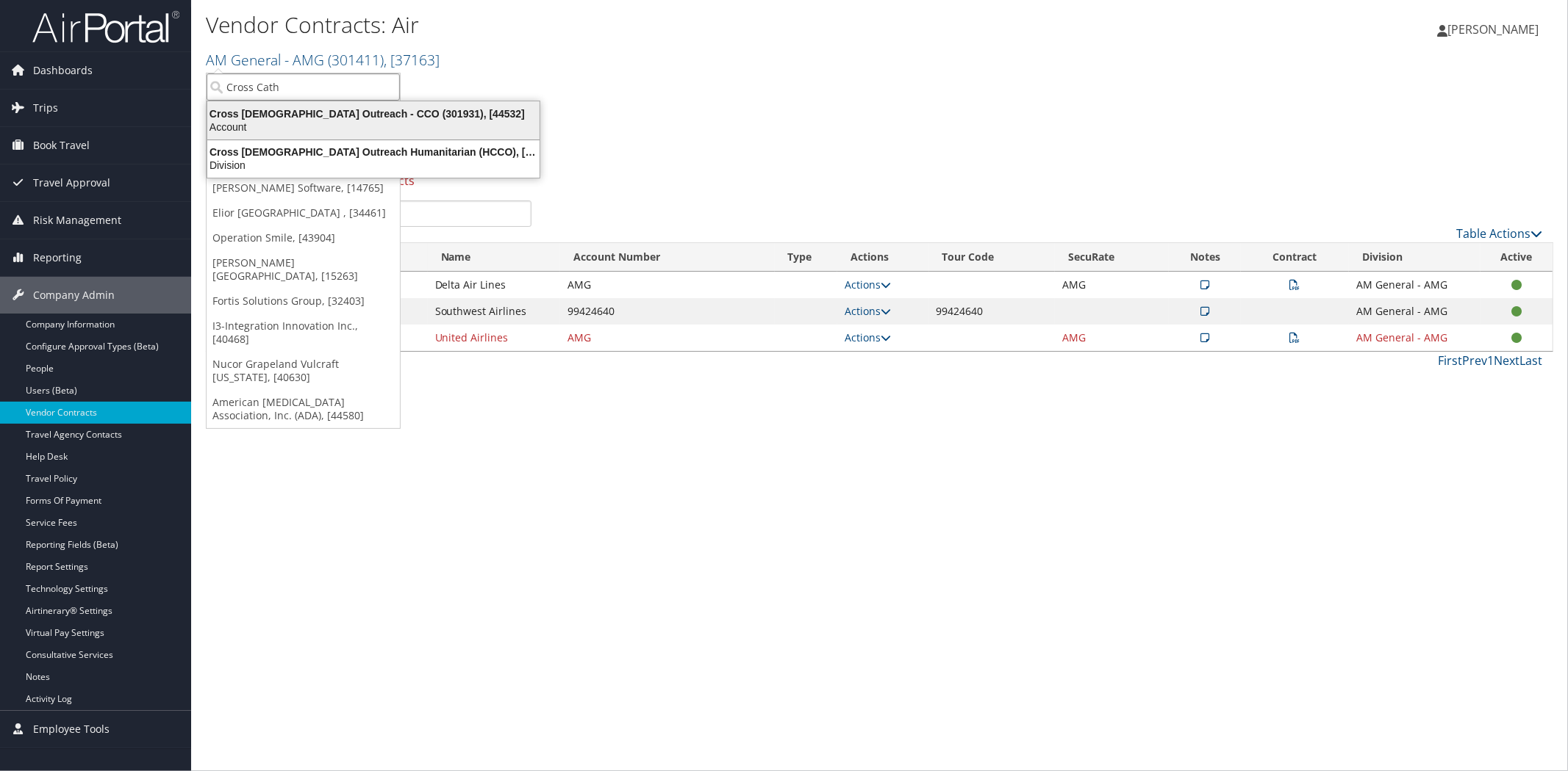
click at [287, 115] on div "Cross Catholic Outreach - CCO (301931), [44532]" at bounding box center [374, 114] width 350 height 13
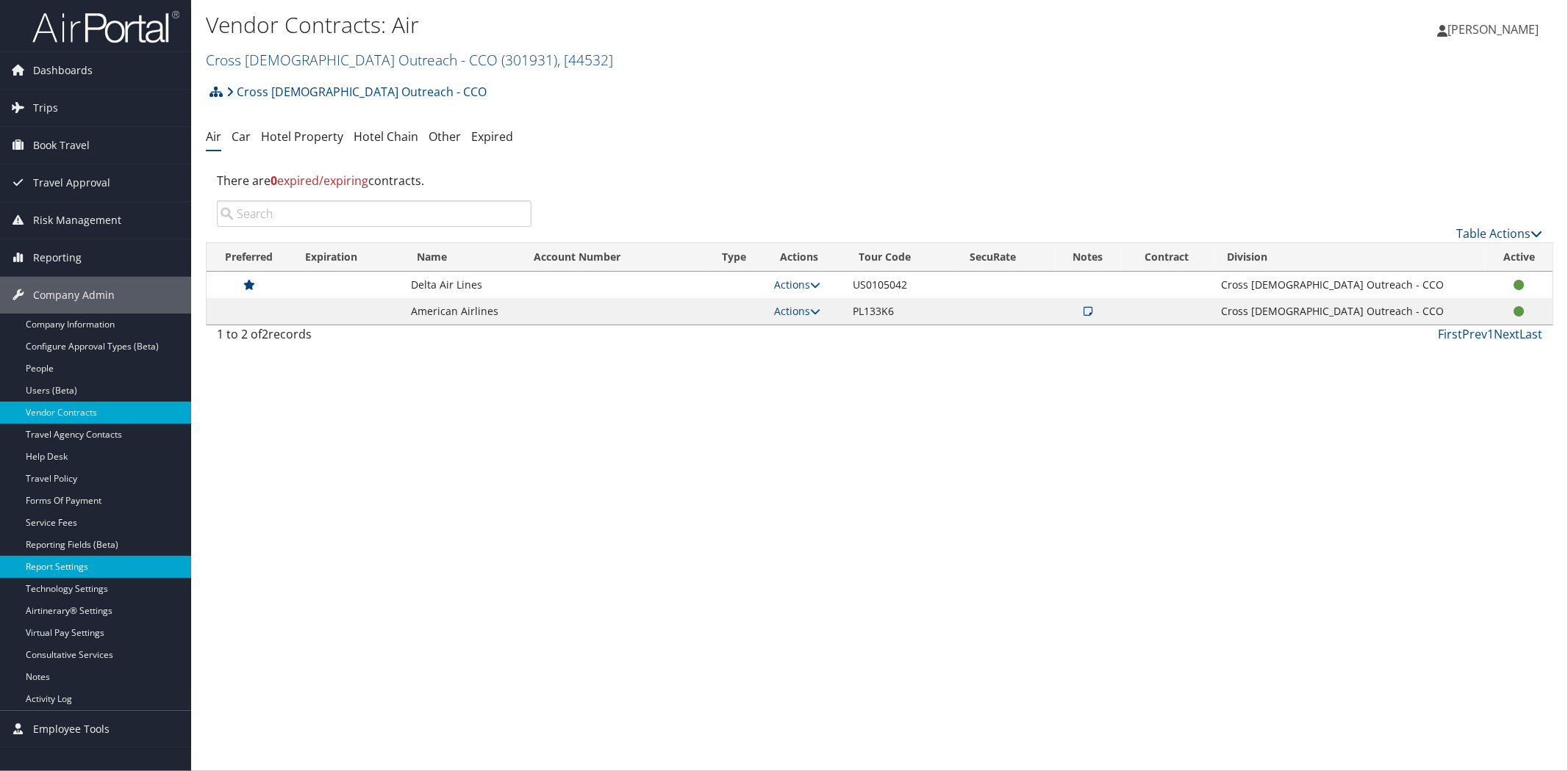
click at [62, 569] on link "Report Settings" at bounding box center [95, 567] width 191 height 22
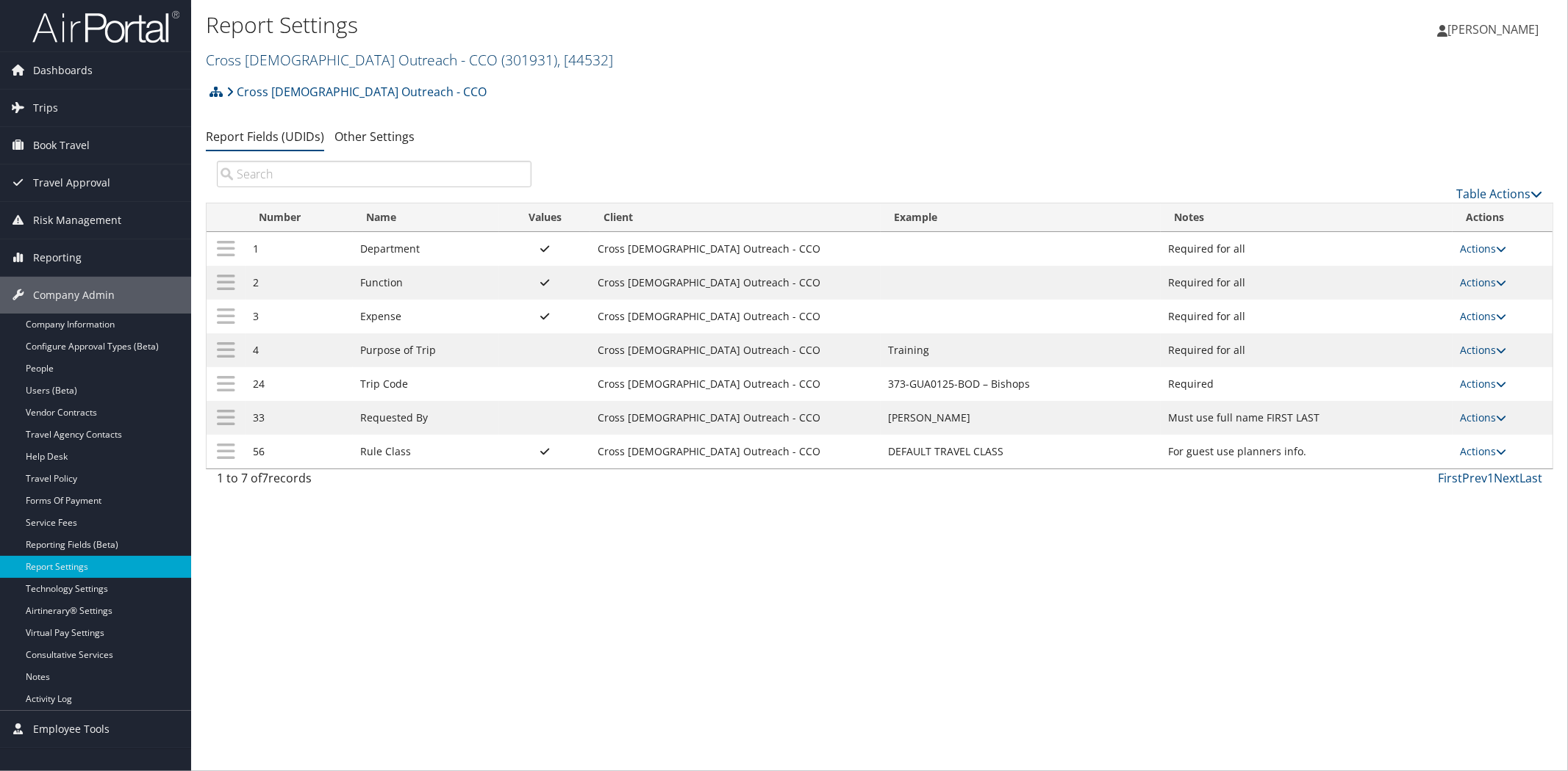
click at [381, 53] on link "Cross Catholic Outreach - CCO ( 301931 ) , [ 44532 ]" at bounding box center [410, 60] width 407 height 20
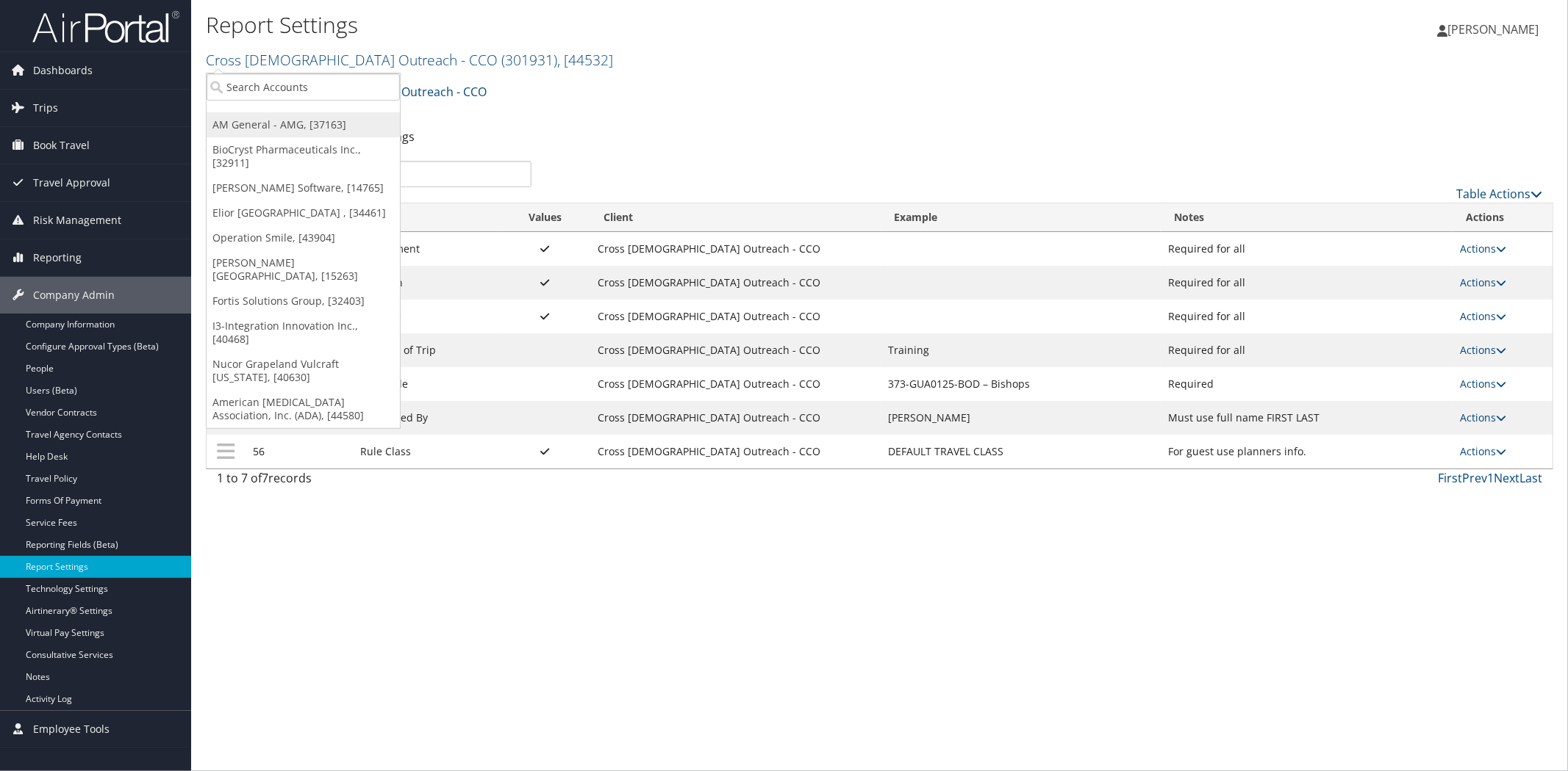
click at [245, 125] on link "AM General - AMG, [37163]" at bounding box center [303, 125] width 193 height 25
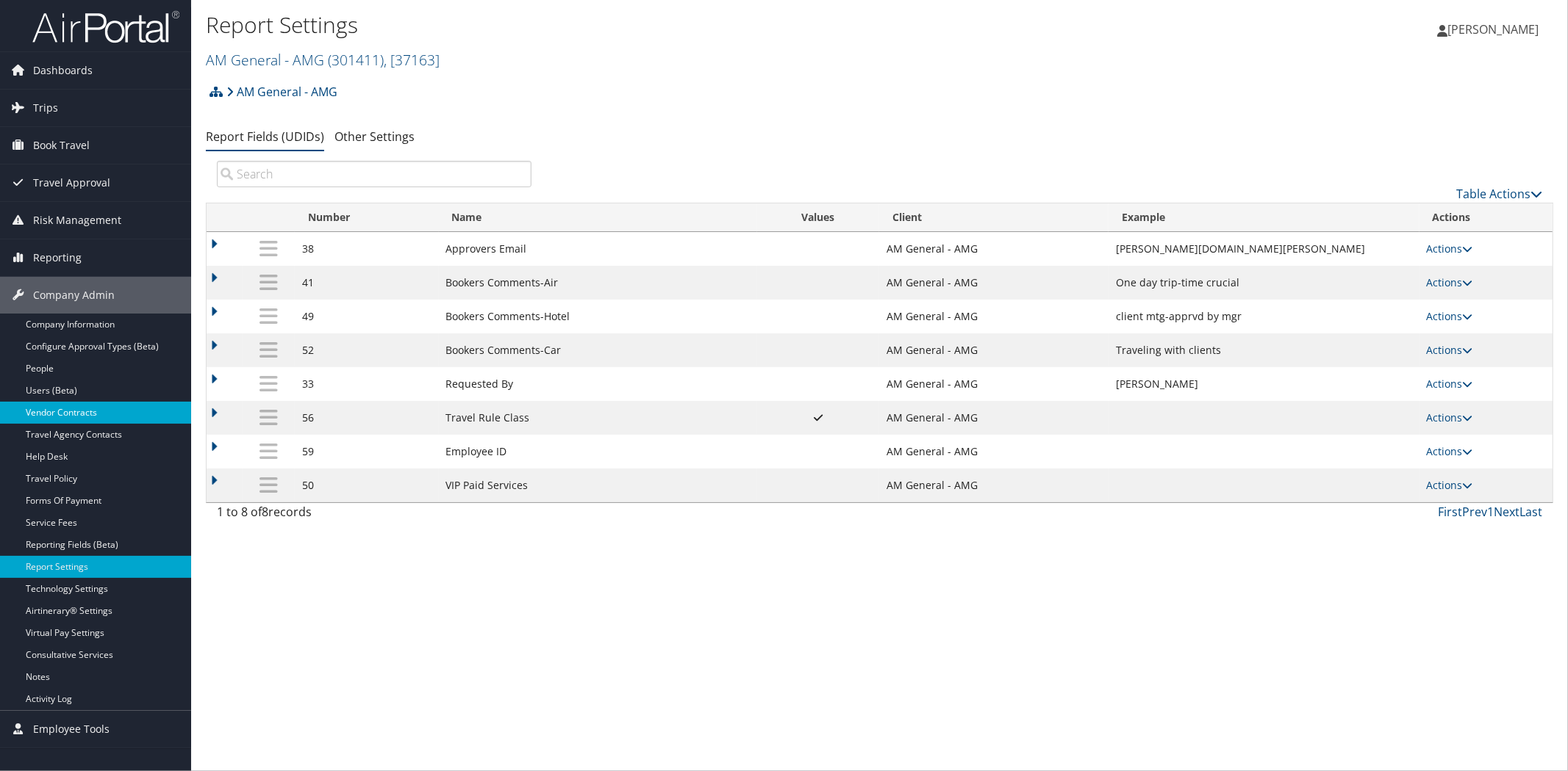
click at [79, 414] on link "Vendor Contracts" at bounding box center [95, 413] width 191 height 22
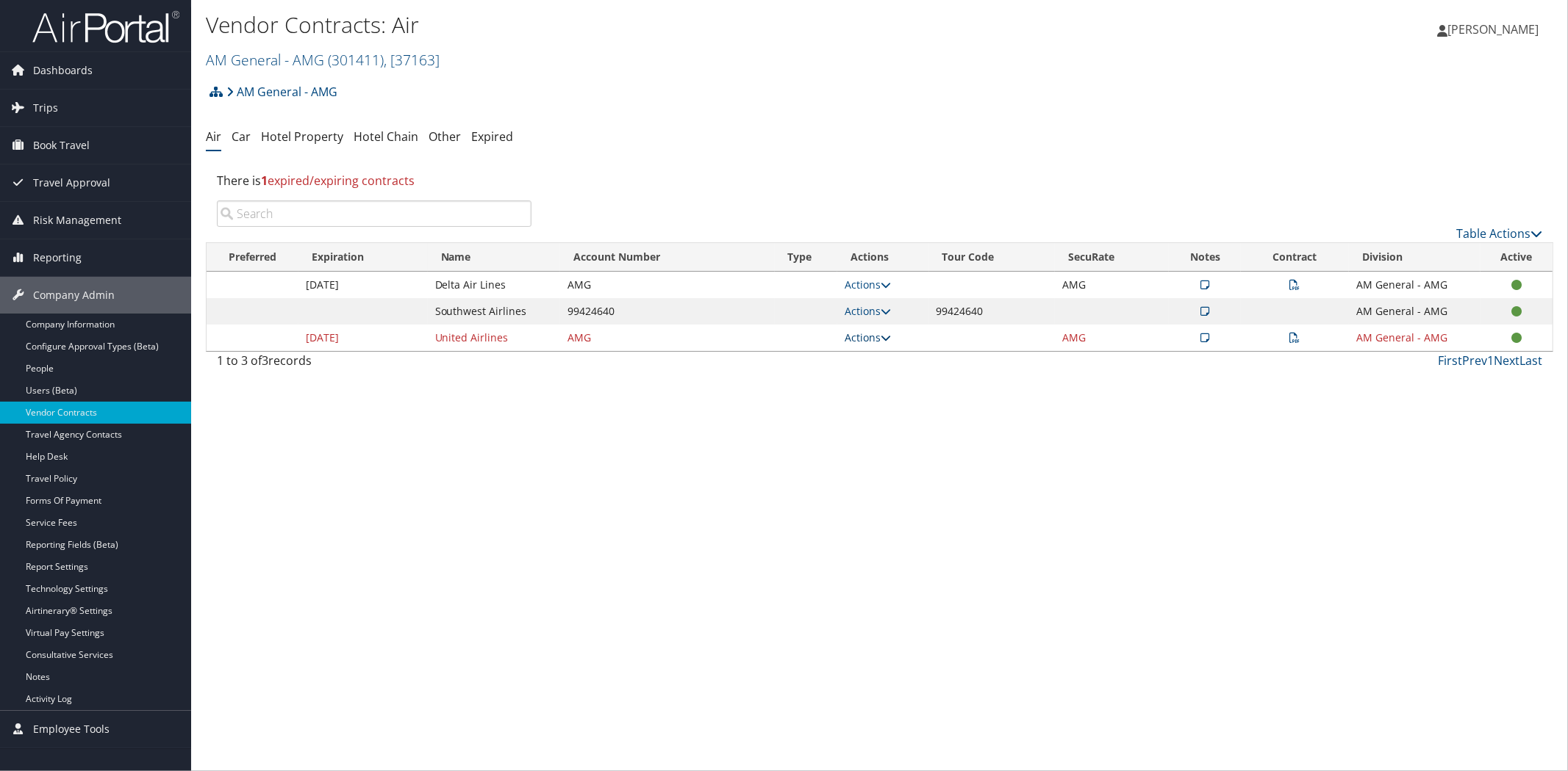
click at [885, 335] on icon at bounding box center [885, 337] width 10 height 10
click at [854, 405] on link "Edit Contract" at bounding box center [838, 409] width 98 height 25
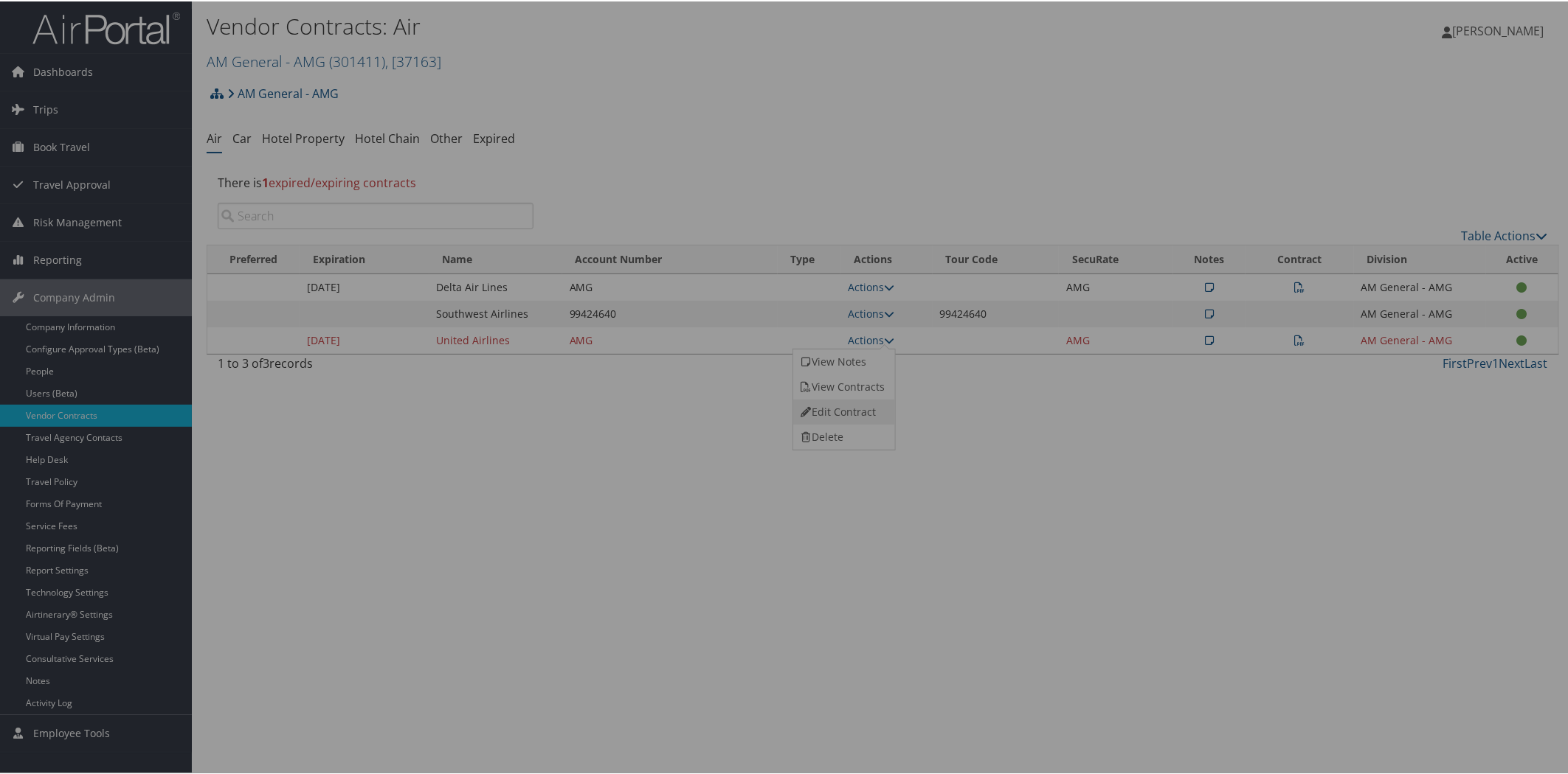
select select "[object Object]"
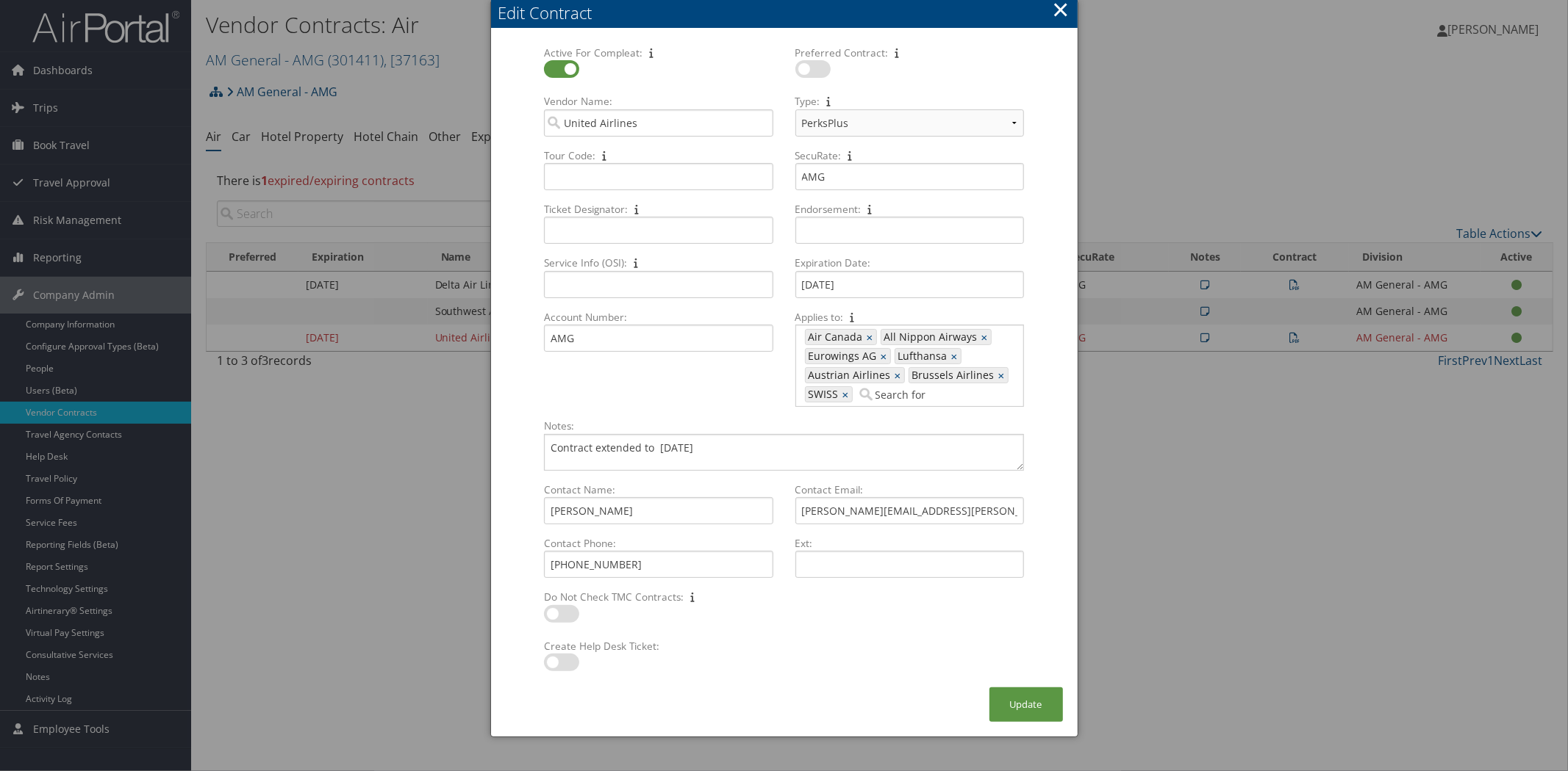
click at [1065, 9] on button "×" at bounding box center [1060, 9] width 17 height 29
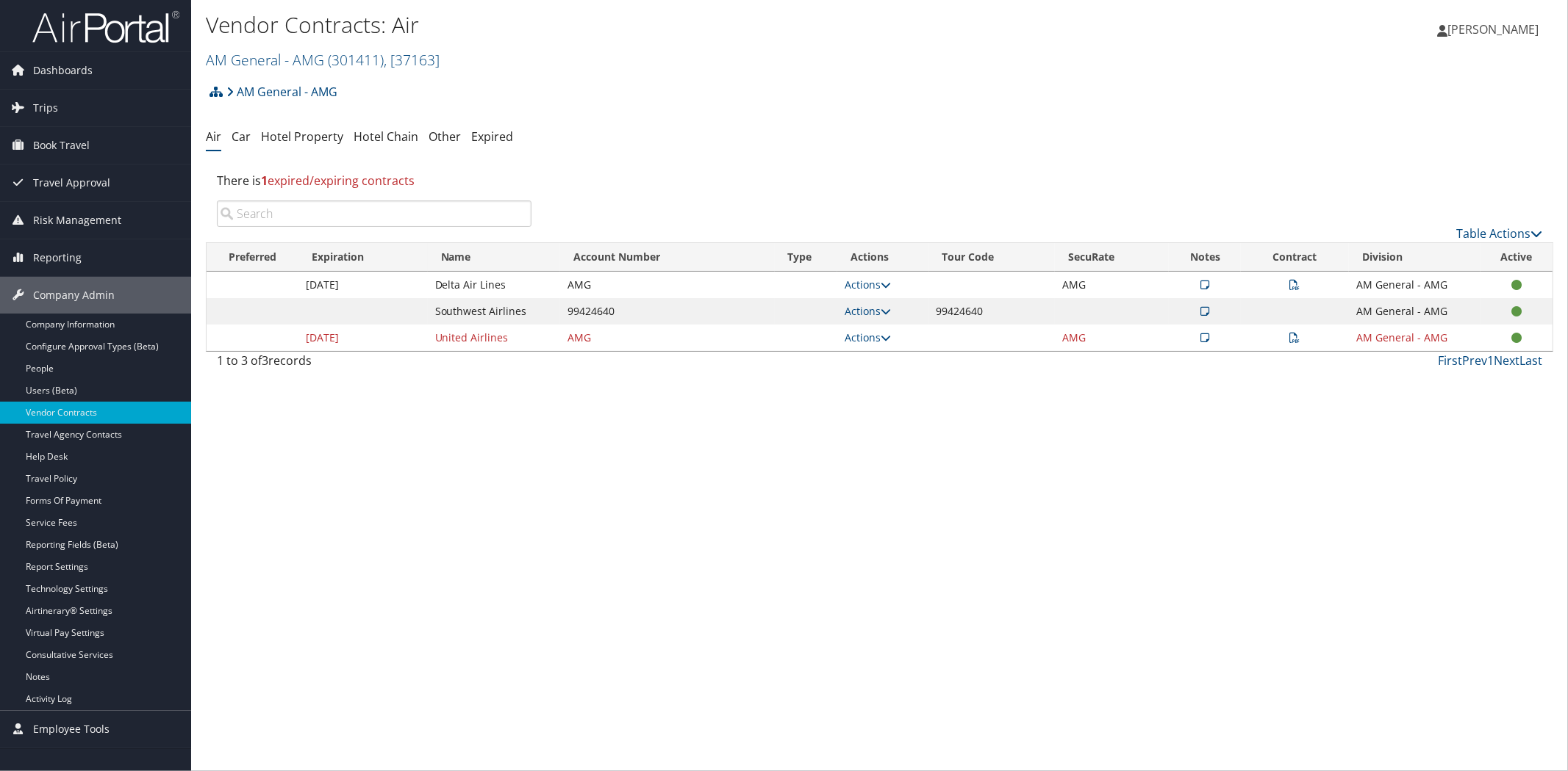
click at [1292, 338] on icon at bounding box center [1295, 337] width 10 height 10
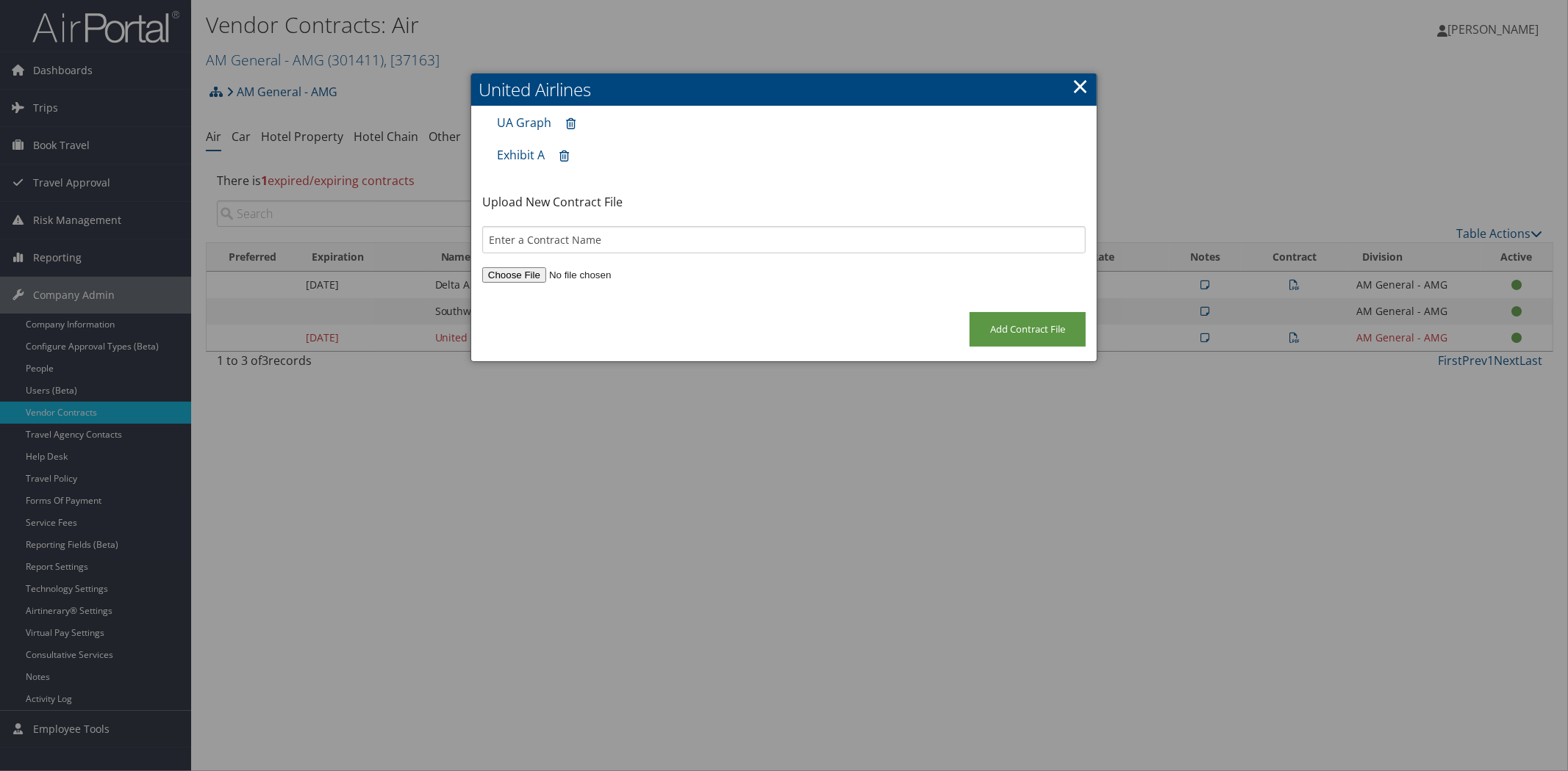
click at [517, 112] on div "UA Graph" at bounding box center [783, 122] width 589 height 33
click at [520, 118] on link "UA Graph" at bounding box center [524, 122] width 54 height 16
click at [1090, 81] on h2 "United Airlines" at bounding box center [783, 90] width 626 height 33
click at [1081, 91] on link "×" at bounding box center [1080, 85] width 17 height 29
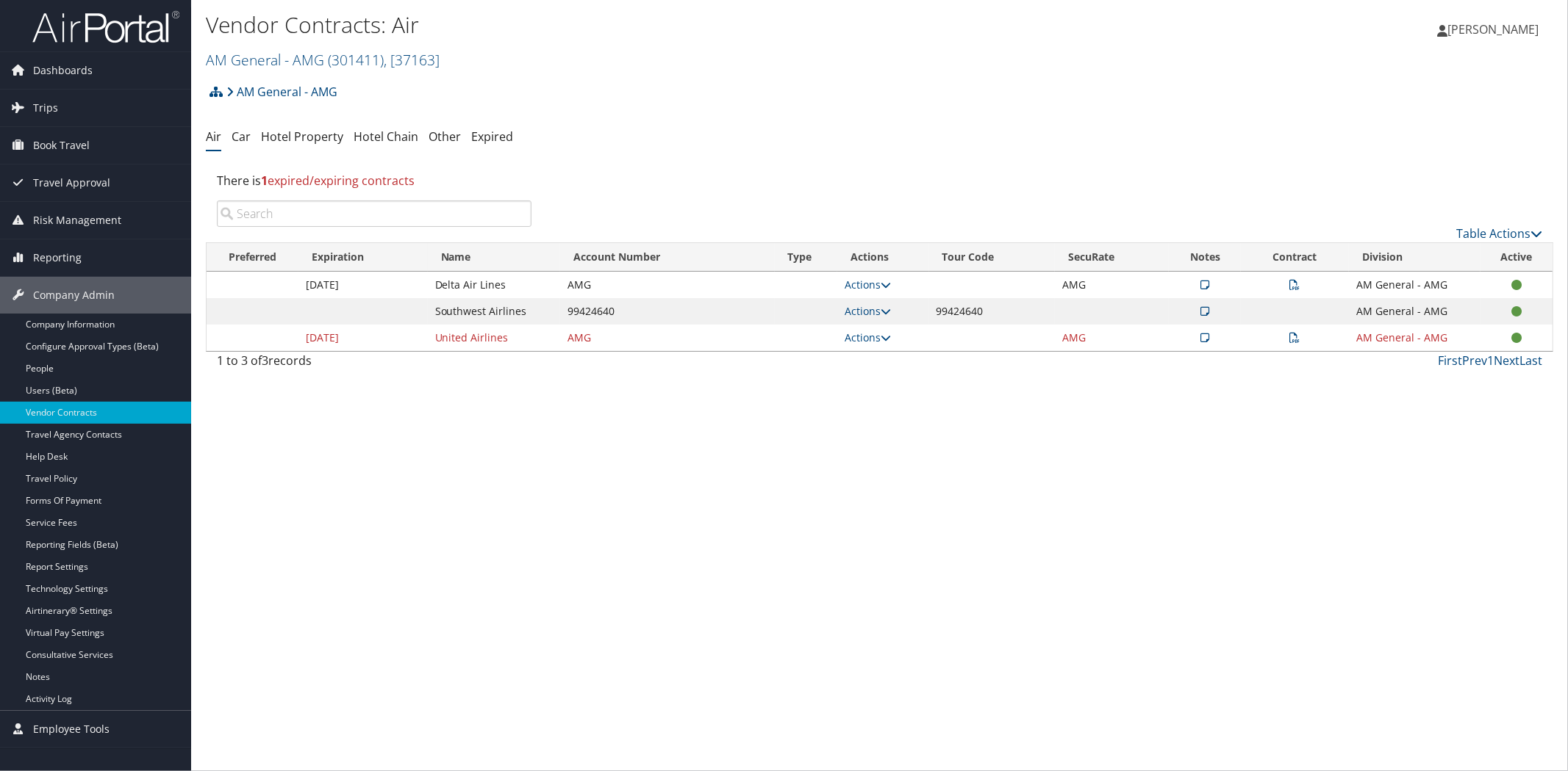
click at [1040, 729] on div "Vendor Contracts: Air AM General - AMG ( 301411 ) , [ 37163 ] Cross Catholic Ou…" at bounding box center [879, 385] width 1376 height 771
click at [285, 61] on link "AM General - AMG ( 301411 ) , [ 37163 ]" at bounding box center [322, 60] width 234 height 20
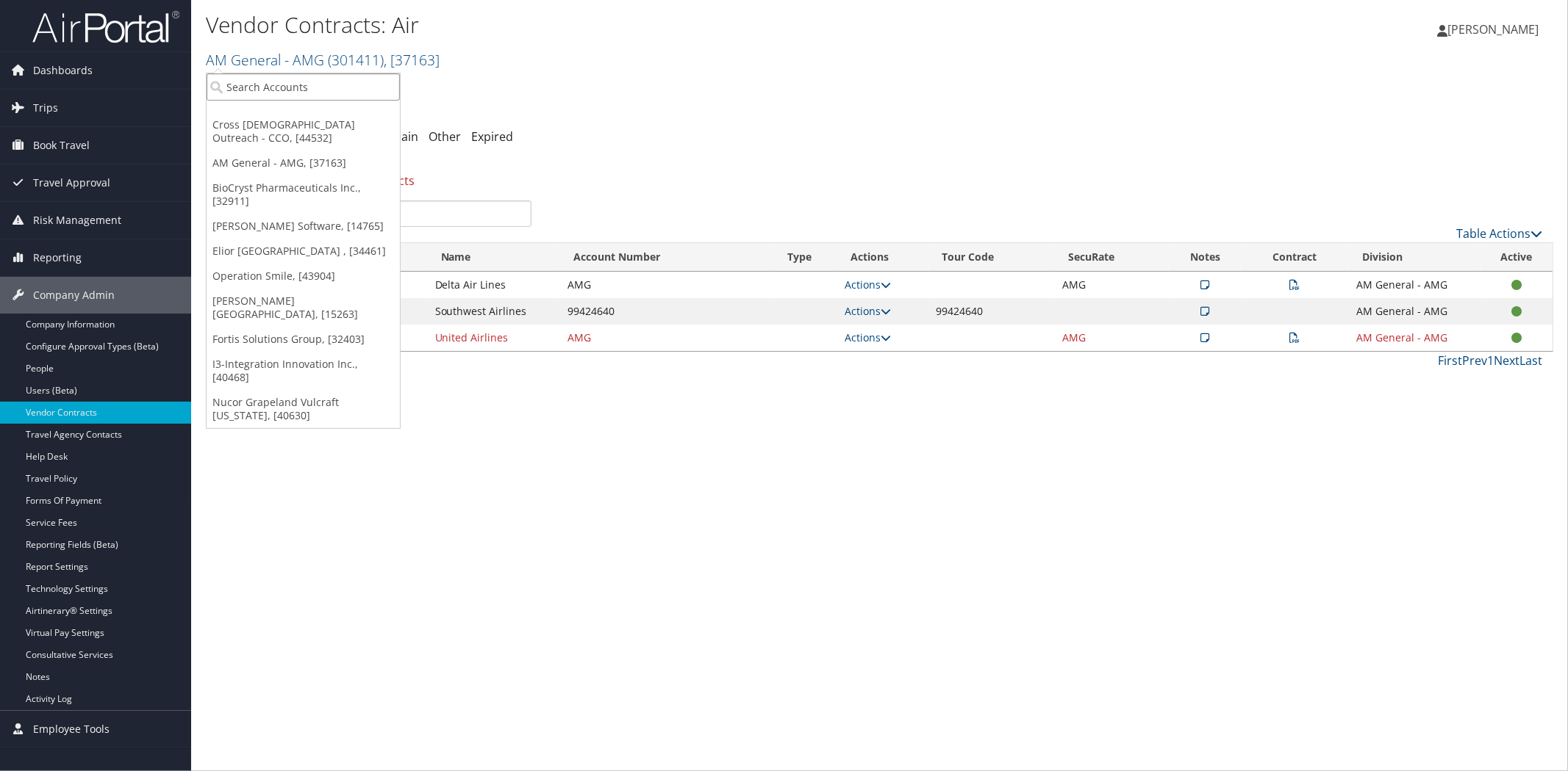
click at [363, 85] on input "search" at bounding box center [303, 87] width 193 height 27
type input "nucor steel galatin"
click at [1132, 758] on div "Vendor Contracts: Air AM General - AMG ( 301411 ) , [ 37163 ] Cross Catholic Ou…" at bounding box center [879, 385] width 1376 height 771
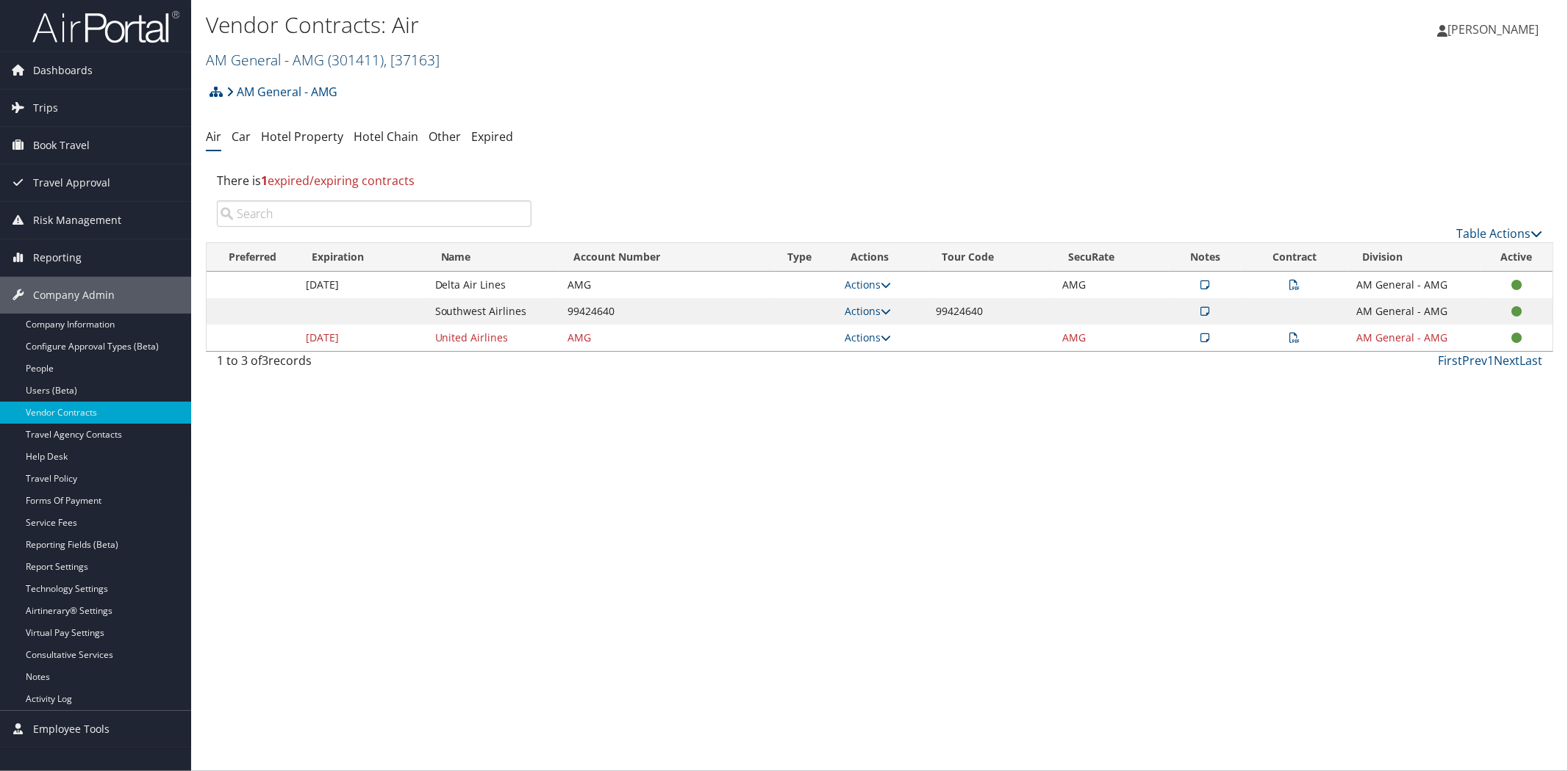
click at [246, 54] on link "AM General - AMG ( 301411 ) , [ 37163 ]" at bounding box center [322, 60] width 234 height 20
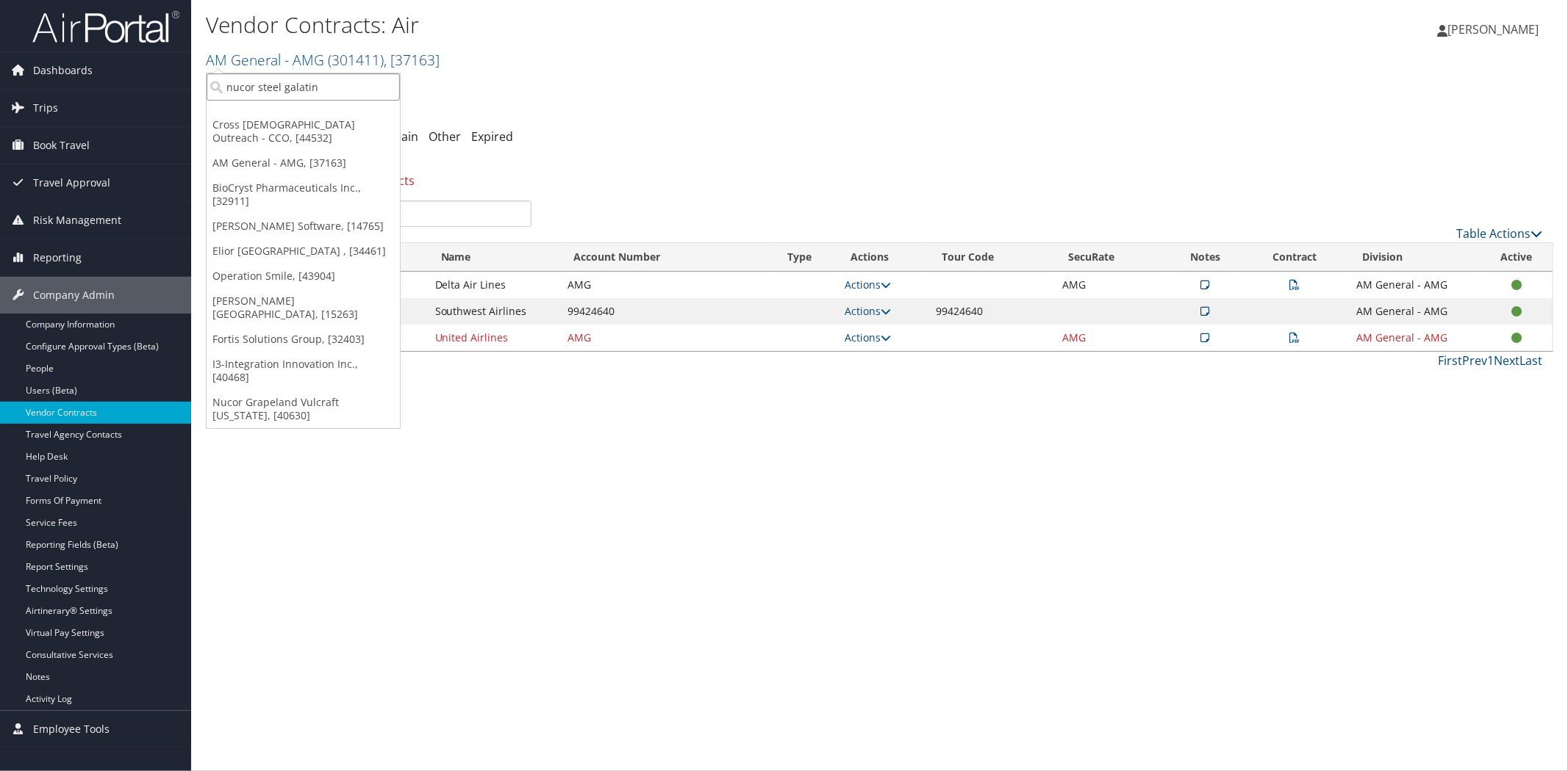
click at [321, 88] on input "nucor steel galatin" at bounding box center [303, 87] width 193 height 27
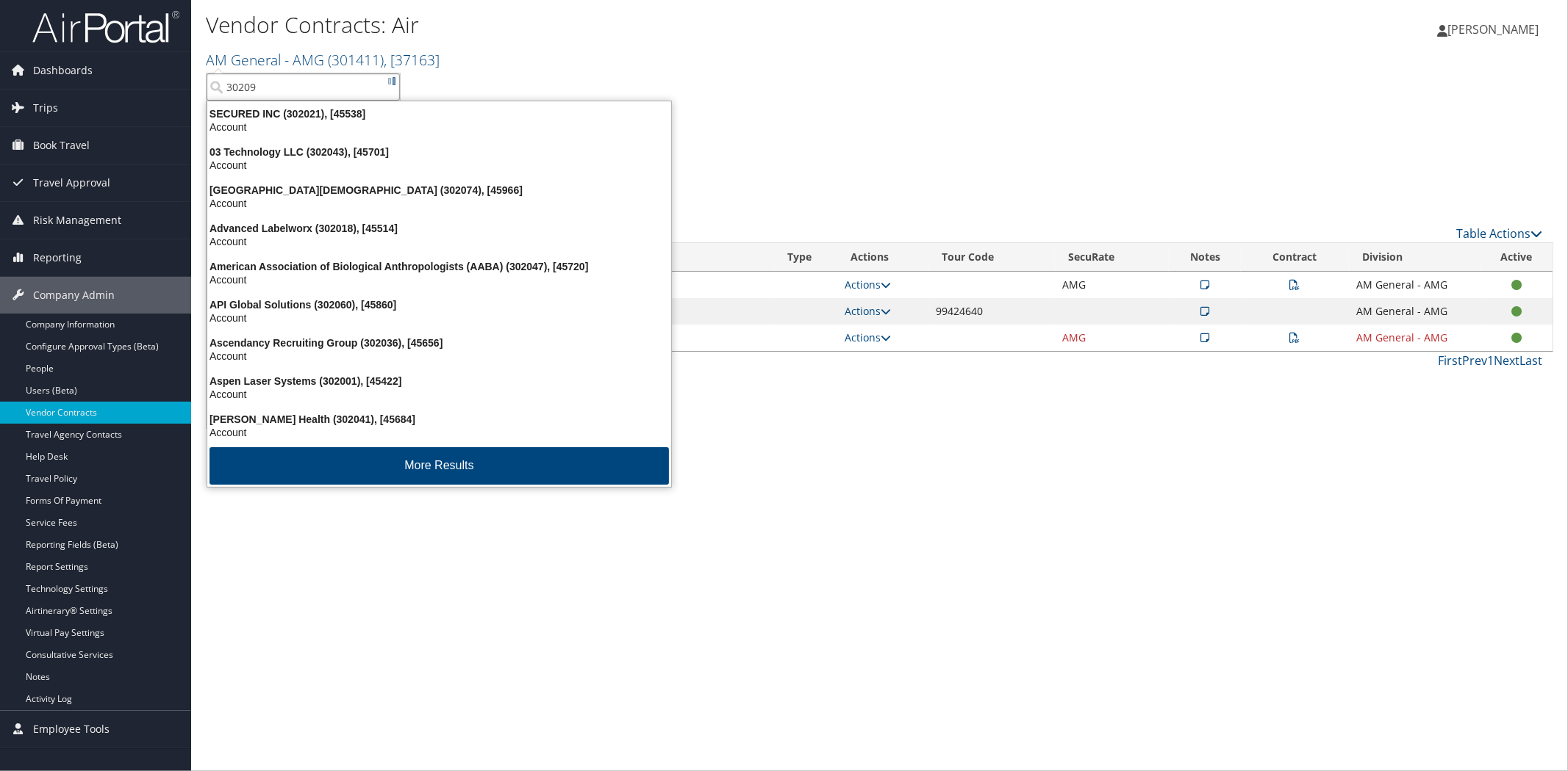
type input "302094"
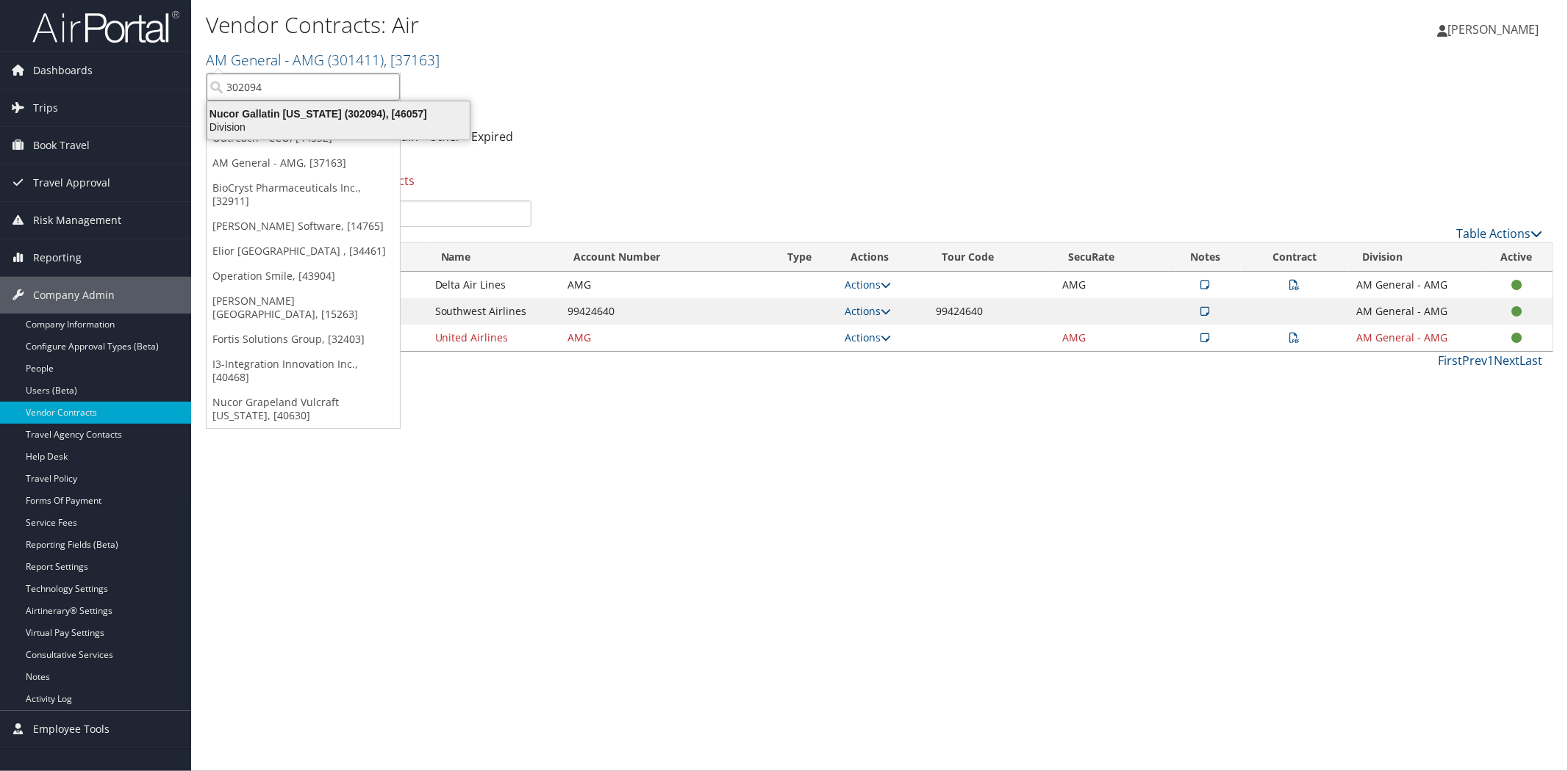
click at [314, 112] on div "Nucor Gallatin Kentucky (302094), [46057]" at bounding box center [338, 114] width 280 height 13
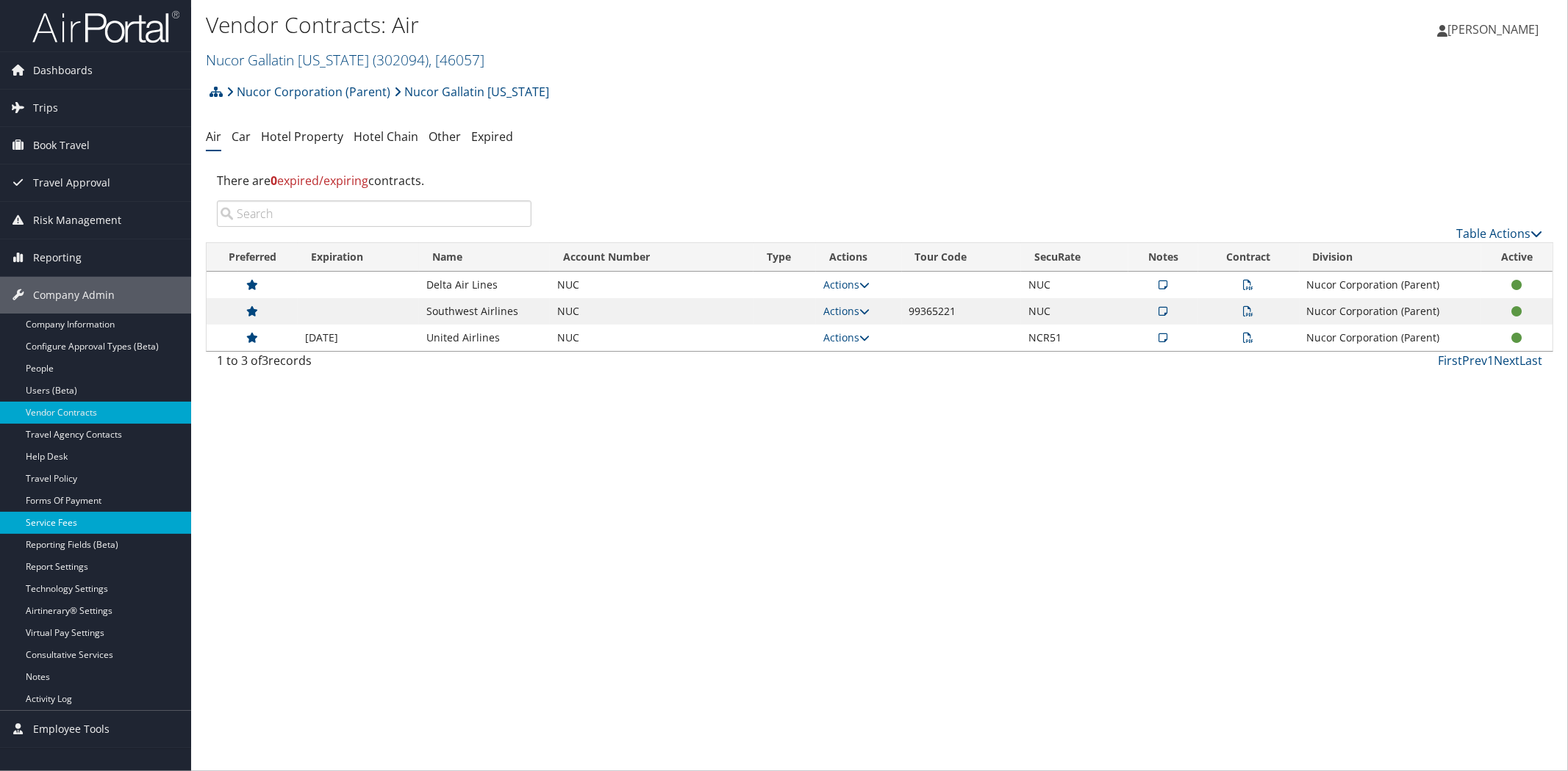
click at [64, 524] on link "Service Fees" at bounding box center [95, 523] width 191 height 22
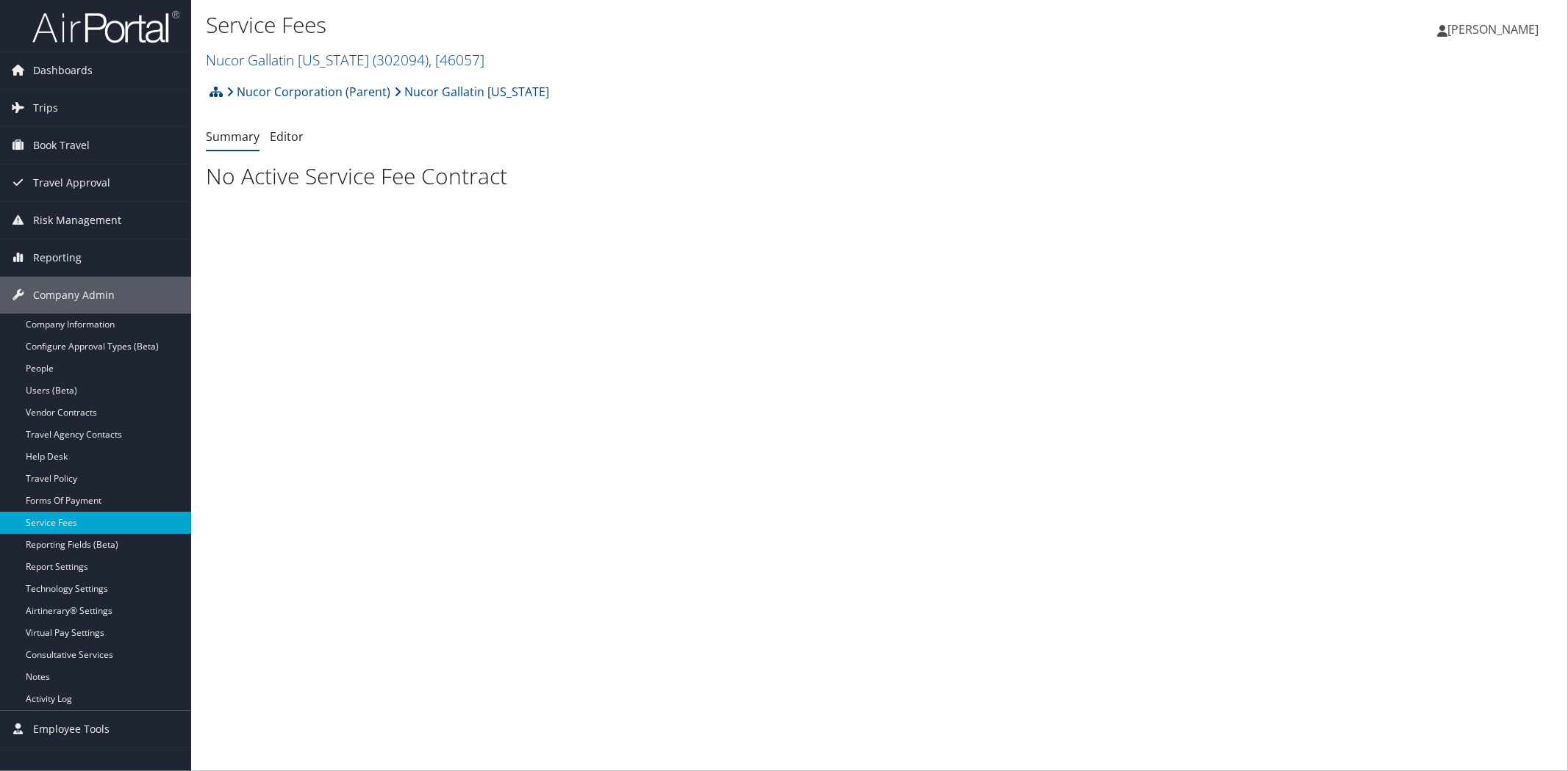
click at [847, 738] on div "Service Fees Nucor Gallatin [US_STATE] ( 302094 ) , [ 46057 ] Nucor Gallatin [U…" at bounding box center [879, 385] width 1376 height 771
click at [286, 60] on link "Nucor Gallatin [US_STATE] ( 302094 ) , [ 46057 ]" at bounding box center [345, 60] width 279 height 20
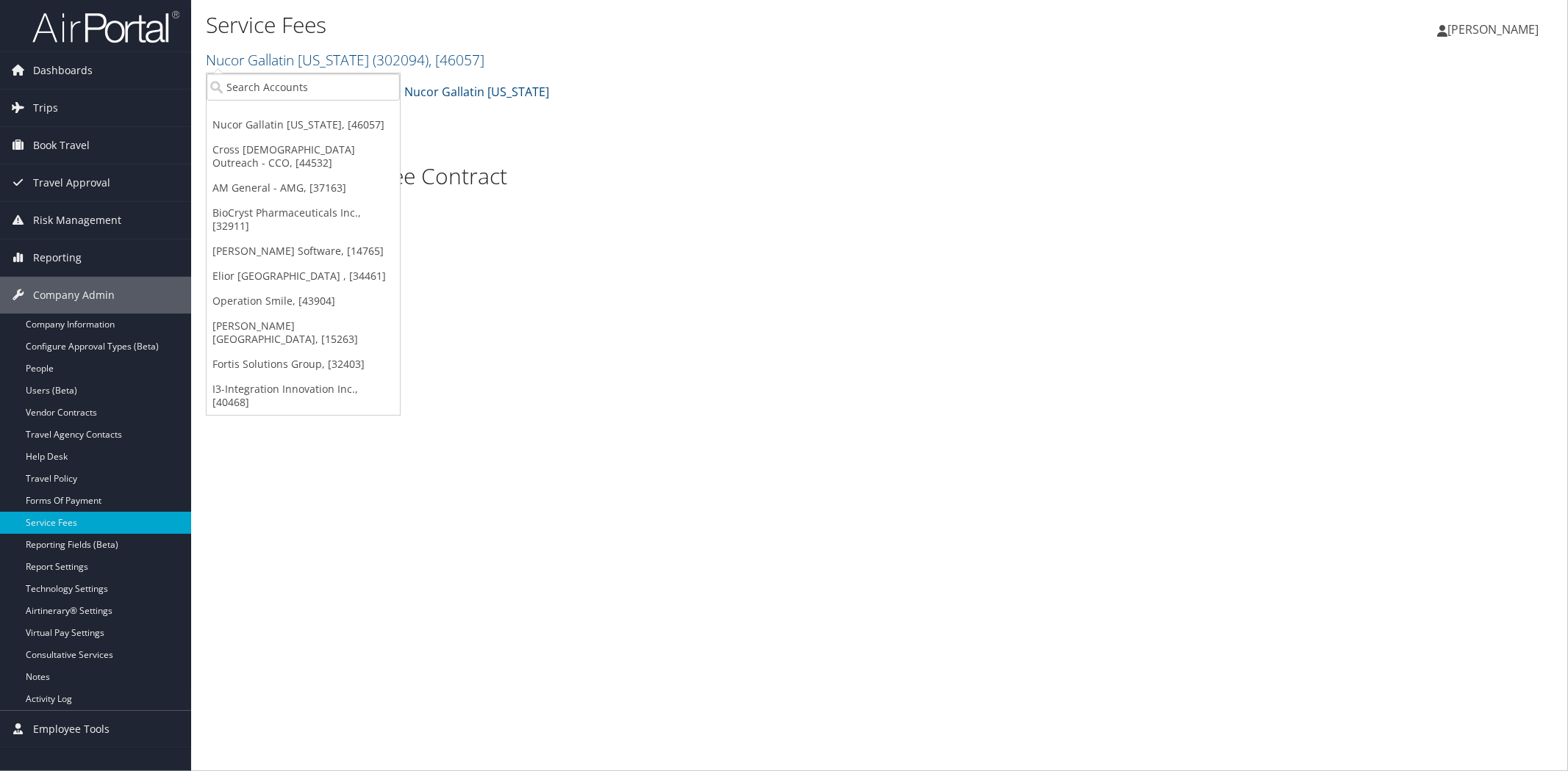
click at [603, 116] on div "Nucor Corporation (Parent) Nucor Gallatin Kentucky Account Structure Nucor Corp…" at bounding box center [879, 96] width 1347 height 39
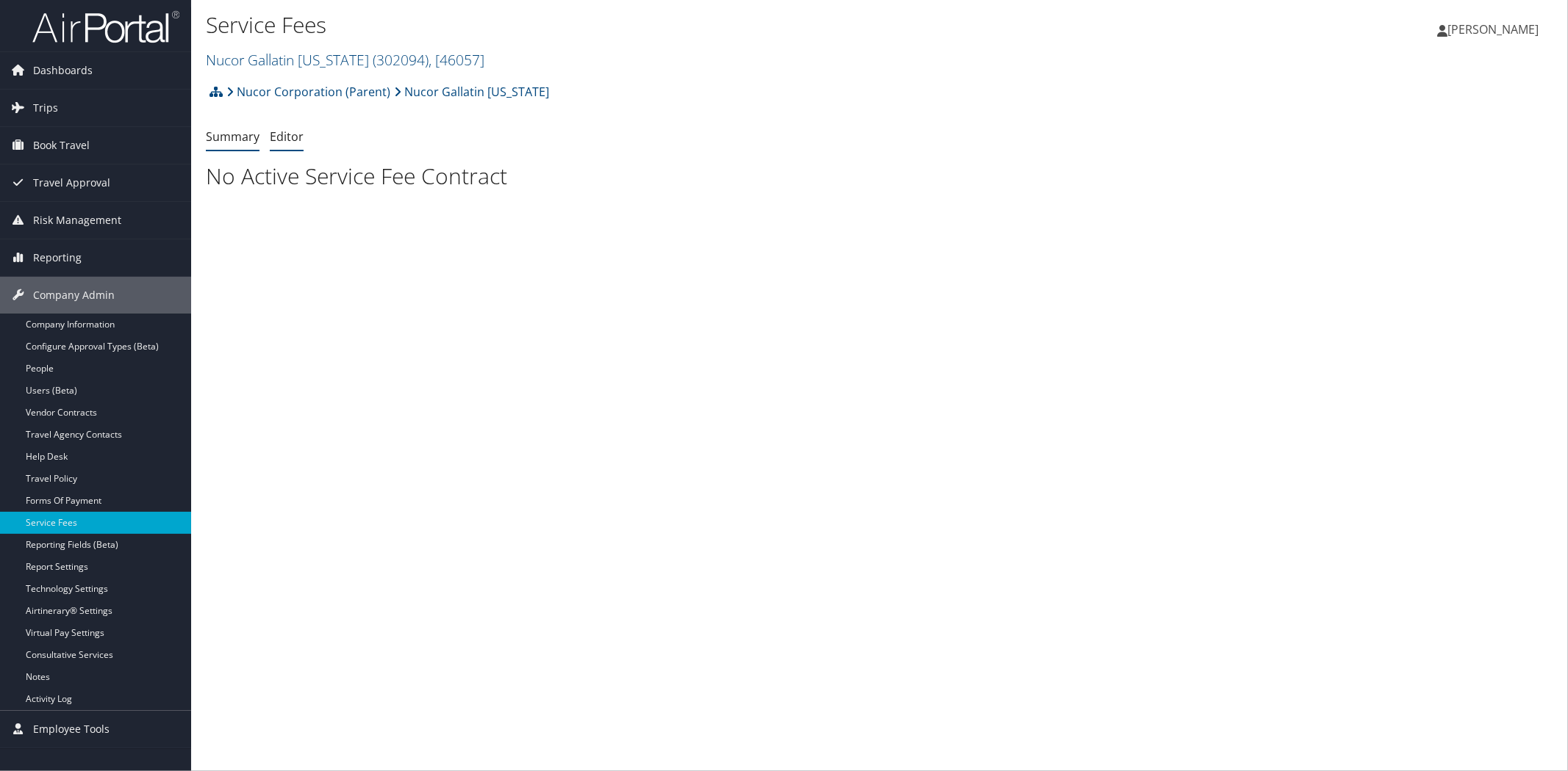
click at [289, 135] on link "Editor" at bounding box center [286, 136] width 34 height 16
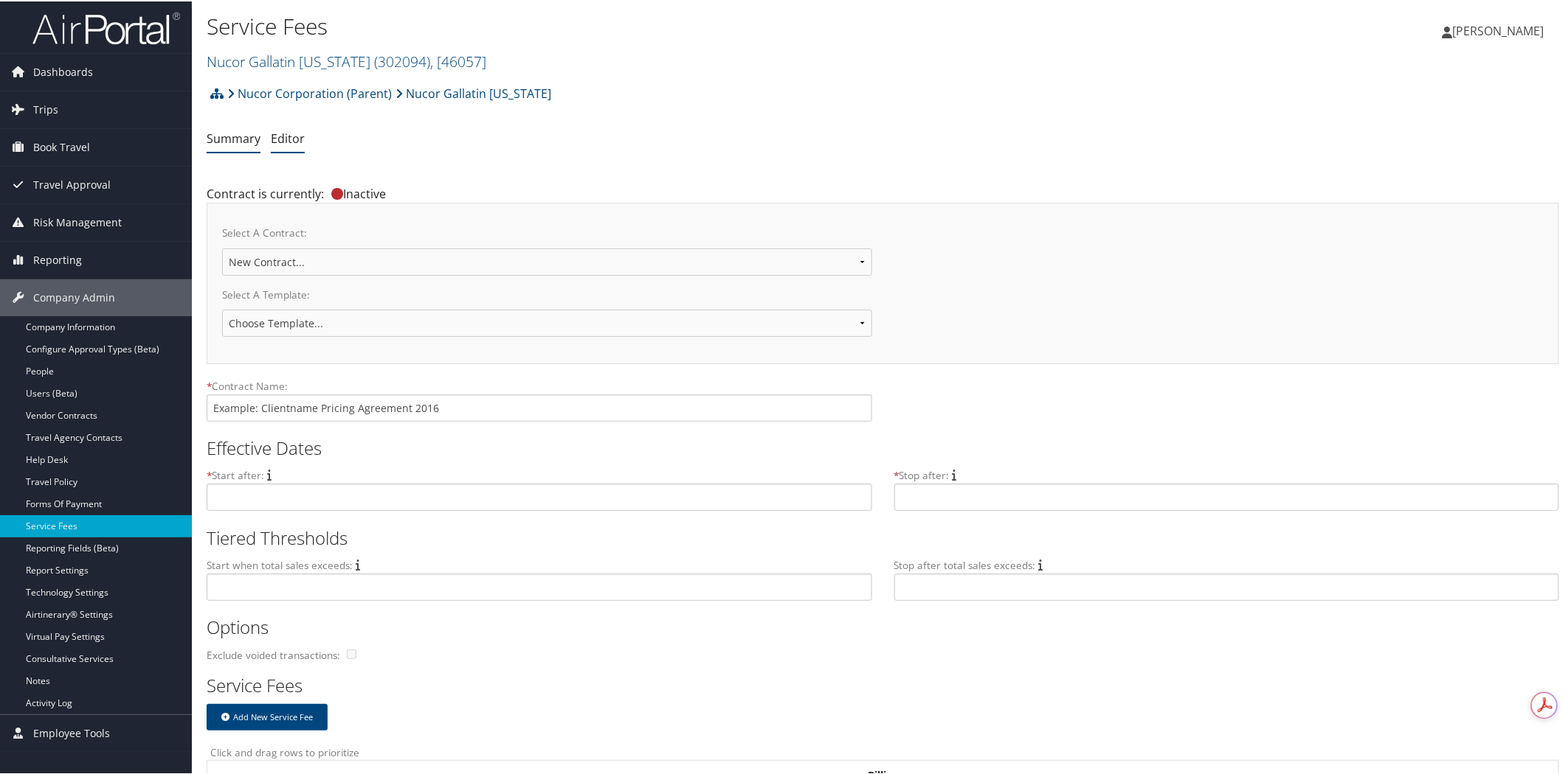
click at [229, 130] on link "Summary" at bounding box center [234, 137] width 54 height 16
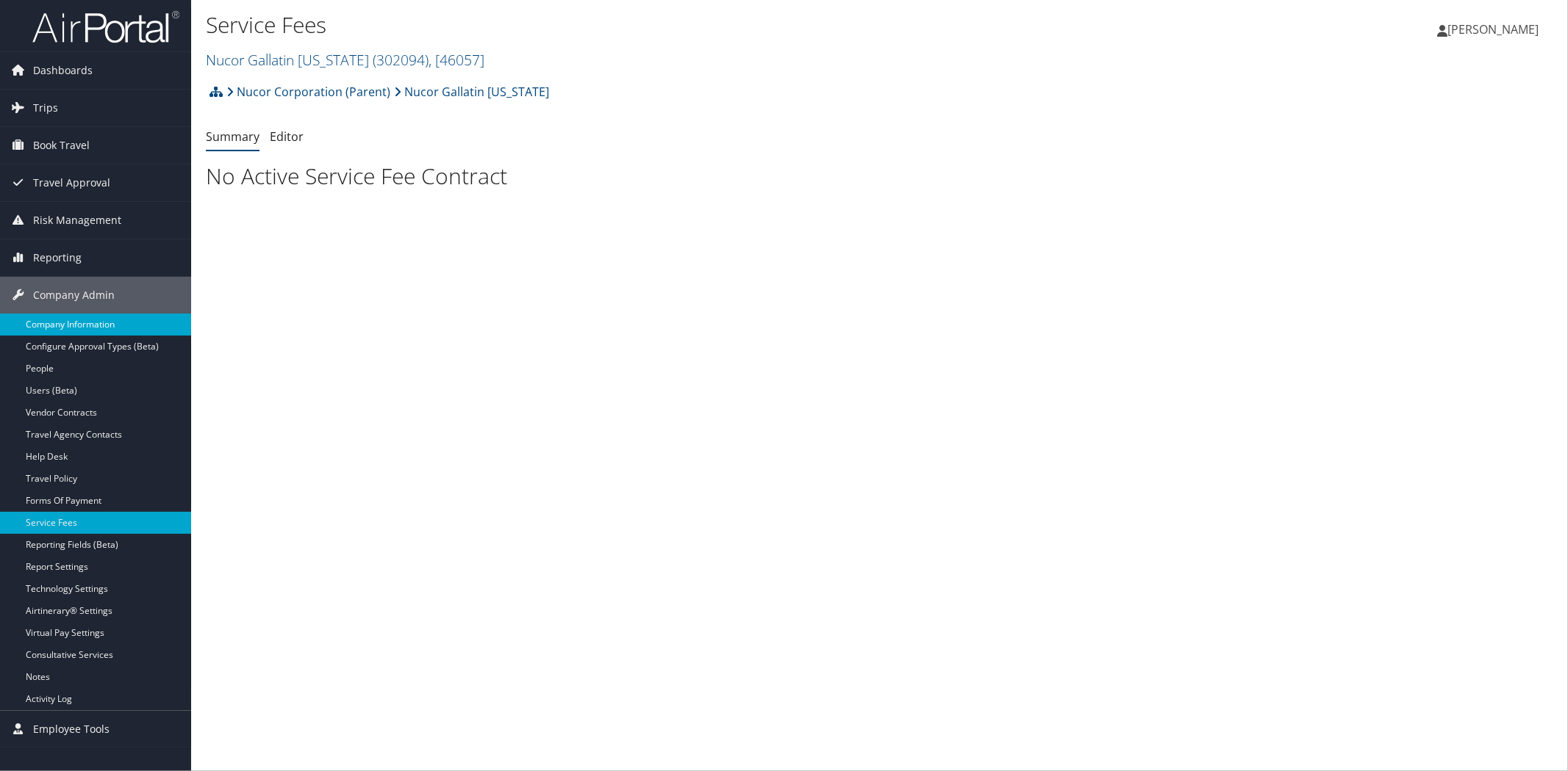
click at [72, 326] on link "Company Information" at bounding box center [95, 325] width 191 height 22
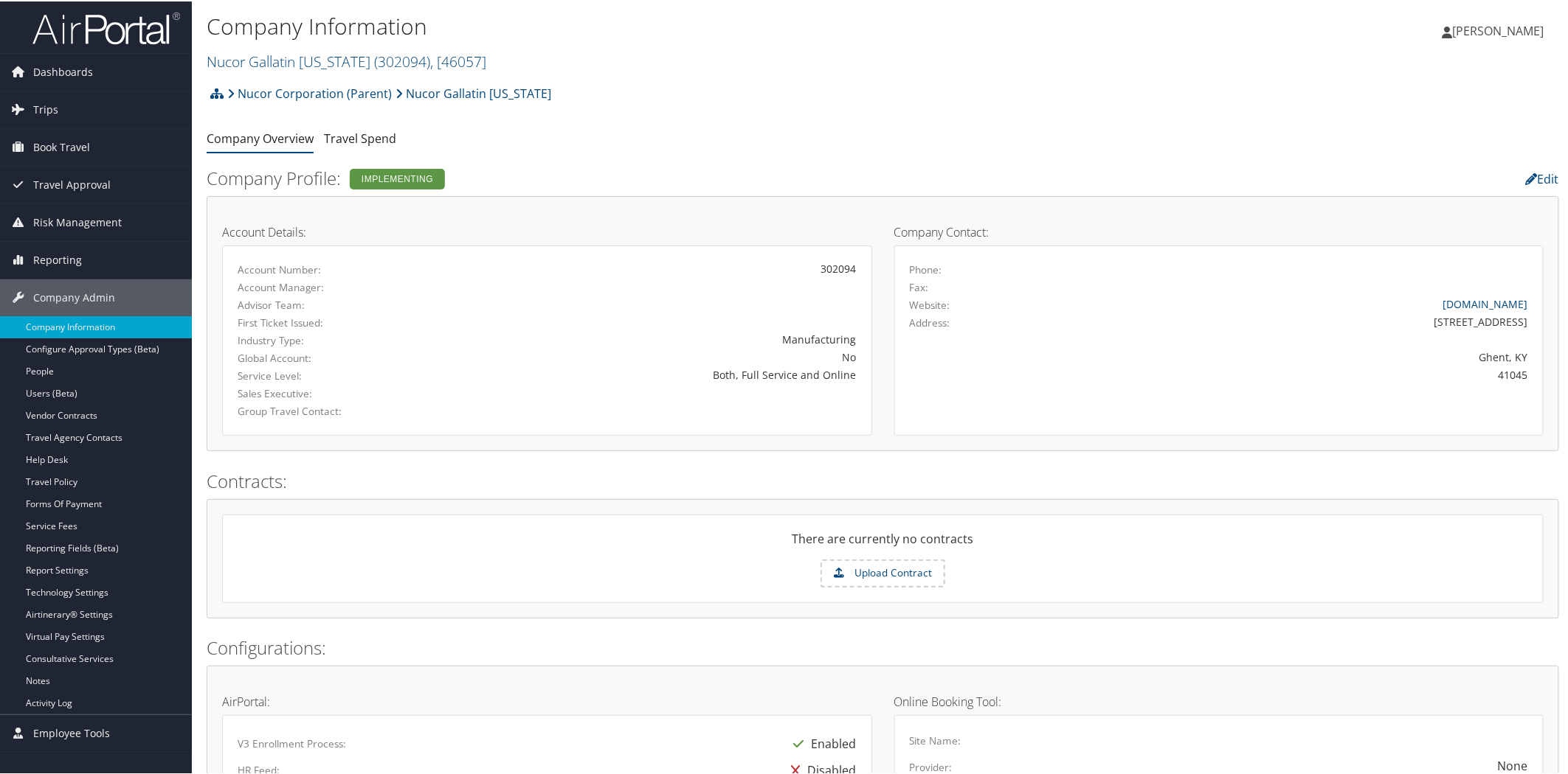
scroll to position [600, 0]
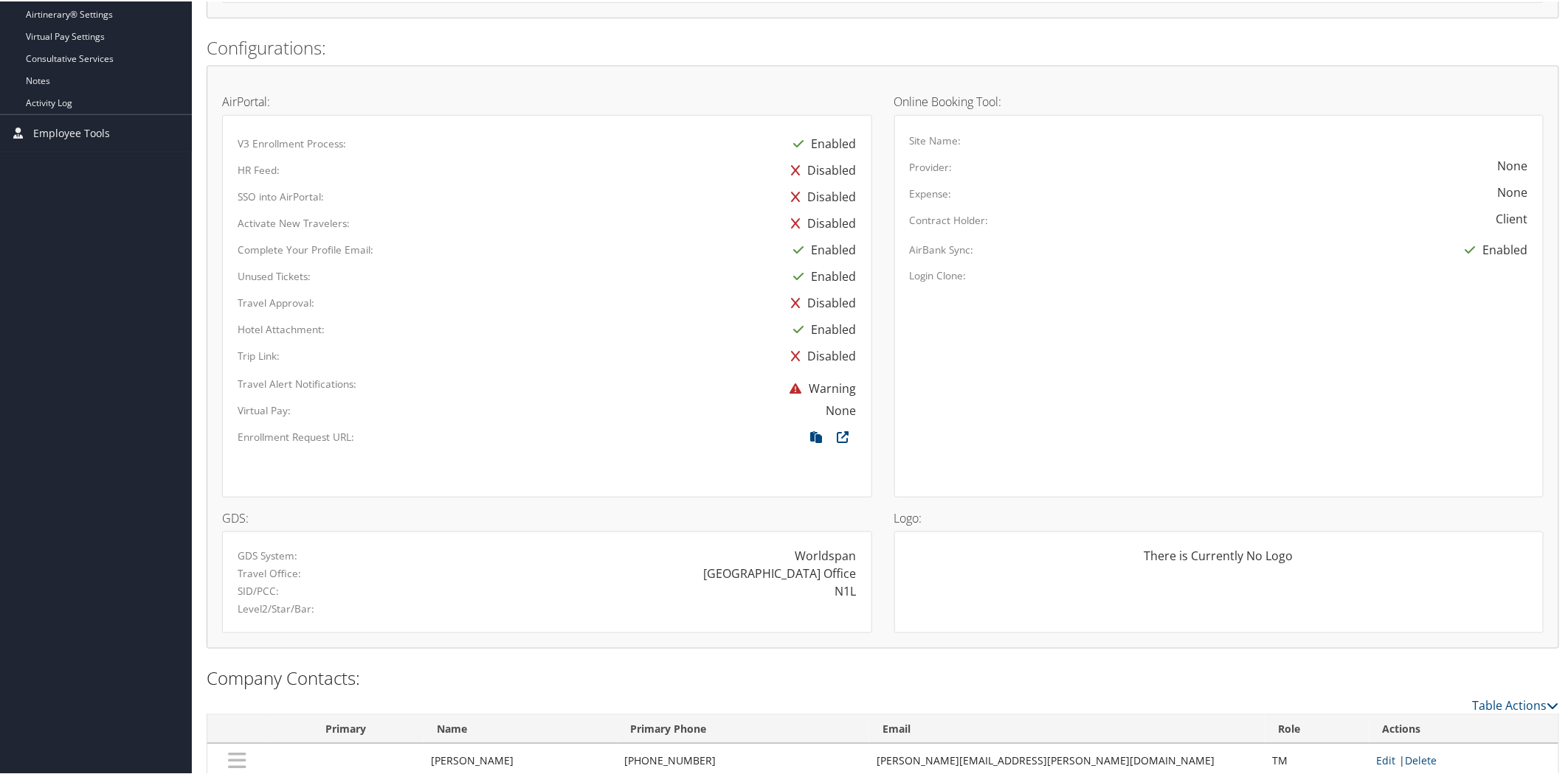
click at [1055, 752] on td "lori.pederson@nucor.com" at bounding box center [1067, 760] width 396 height 34
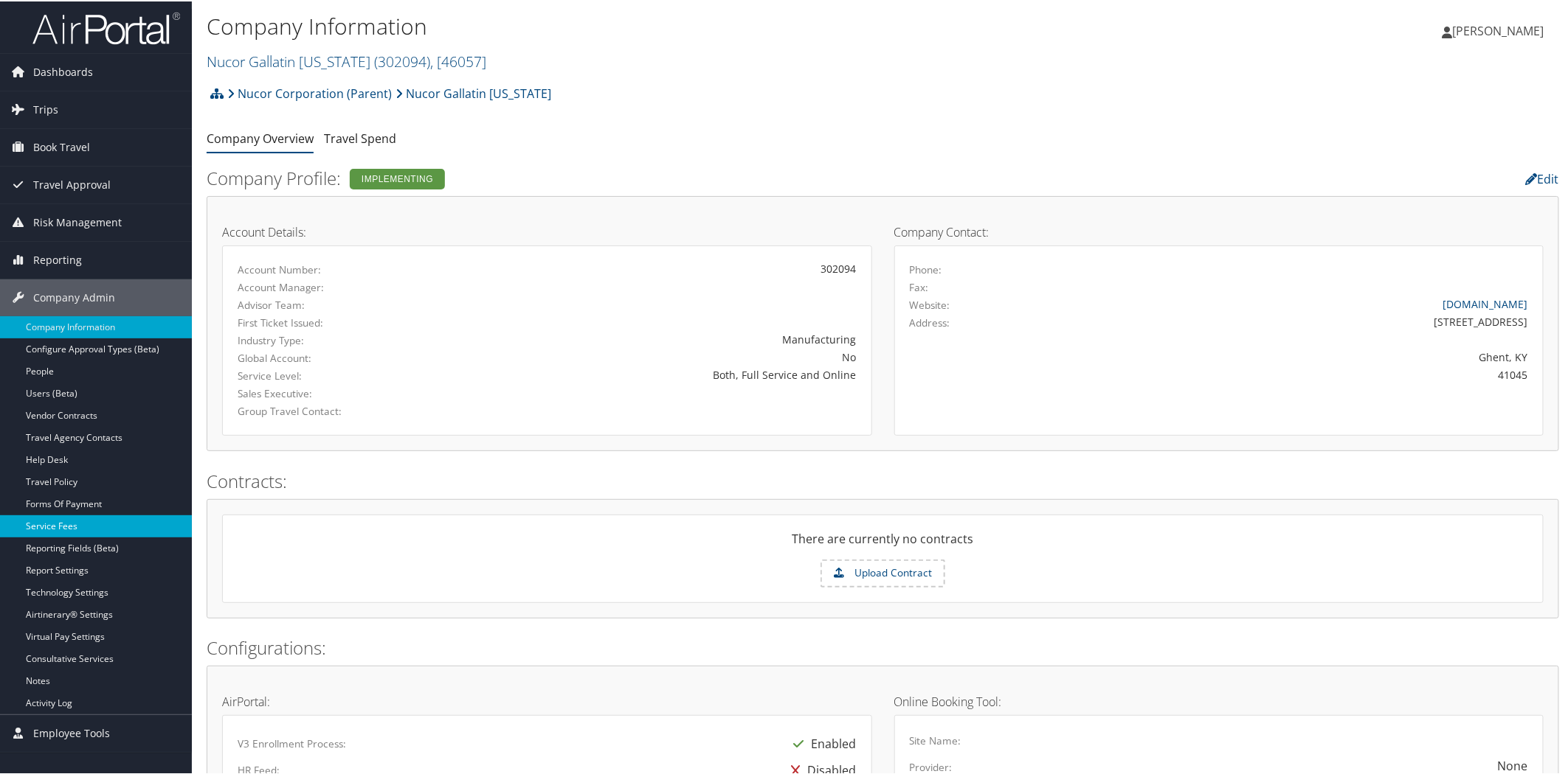
click at [101, 524] on link "Service Fees" at bounding box center [96, 525] width 192 height 22
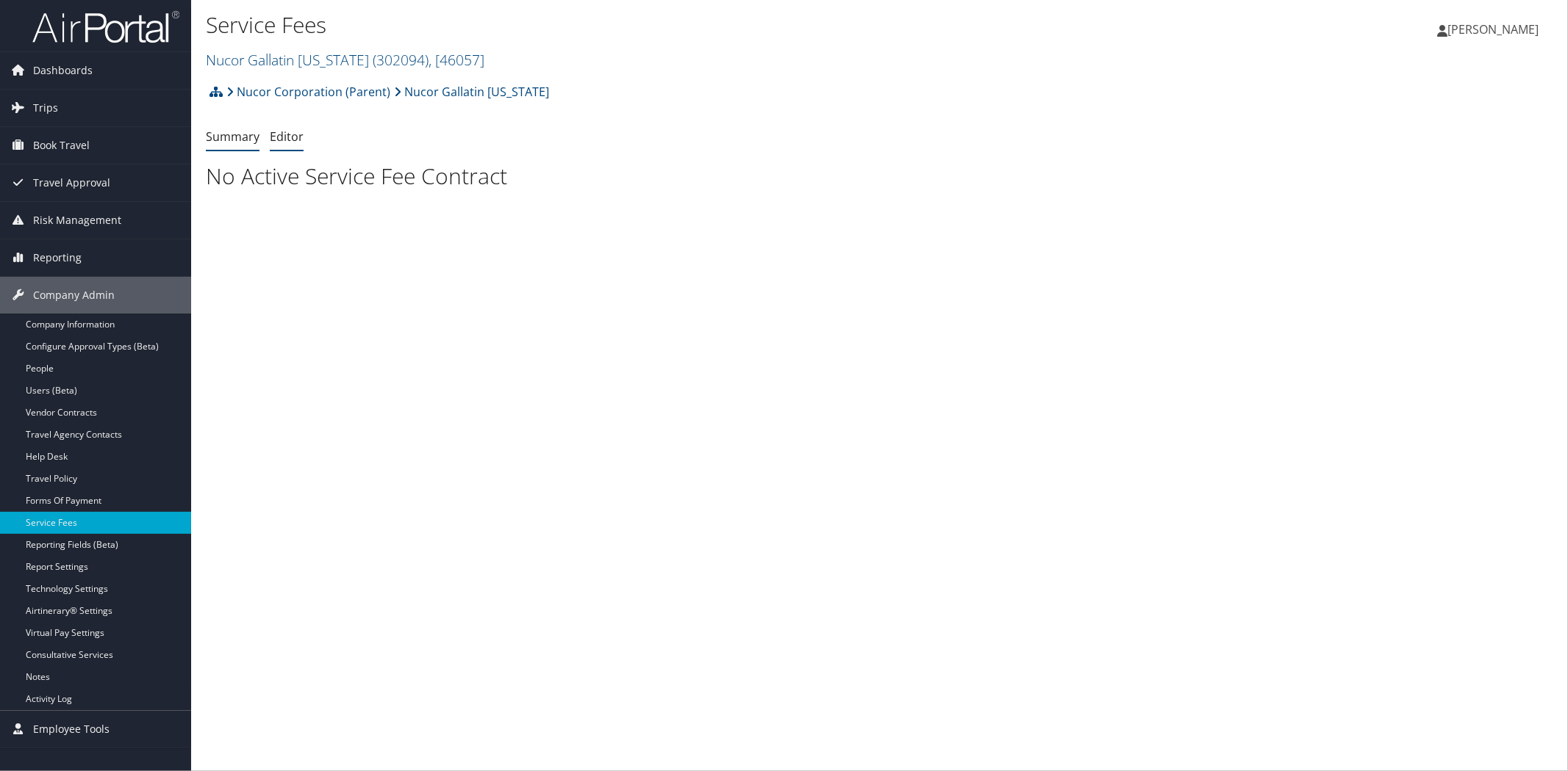
click at [281, 137] on link "Editor" at bounding box center [286, 136] width 34 height 16
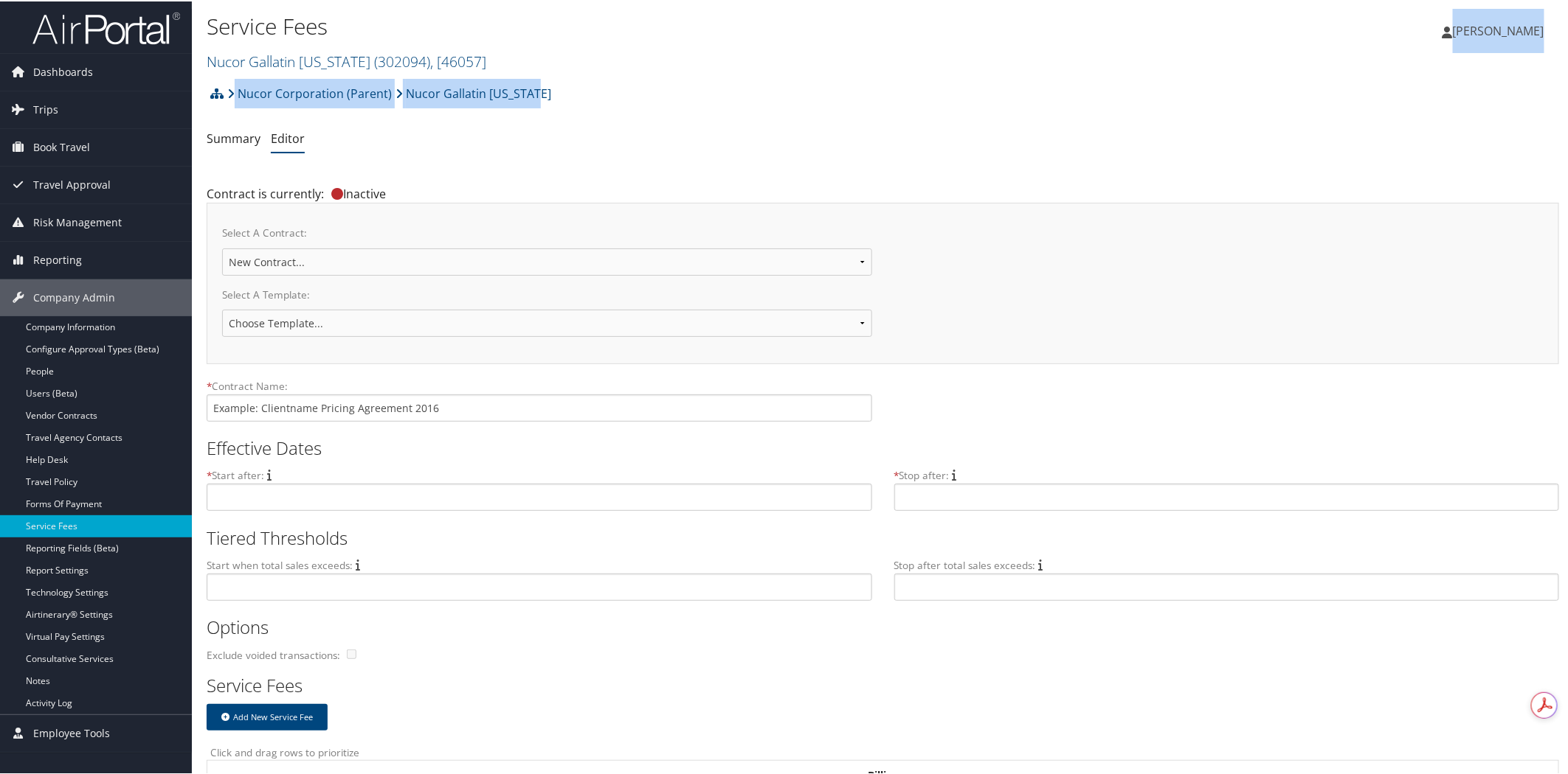
click at [1398, 85] on div "Service Fees Nucor Gallatin [US_STATE] ( 302094 ) , [ 46057 ] Nucor Gallatin [U…" at bounding box center [882, 526] width 1381 height 1052
click at [419, 99] on link "Nucor Gallatin [US_STATE]" at bounding box center [473, 92] width 156 height 29
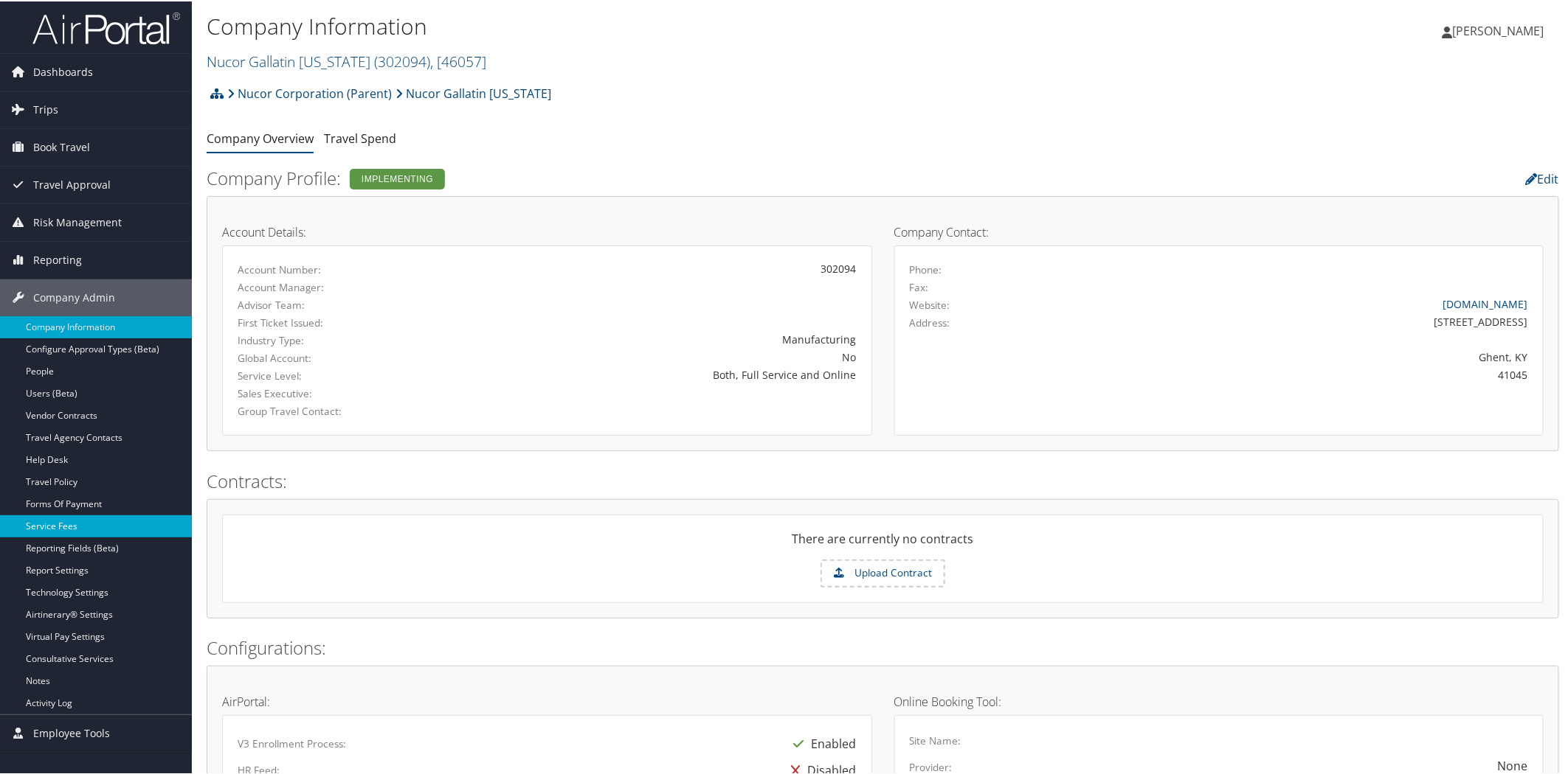
click at [84, 527] on link "Service Fees" at bounding box center [96, 525] width 192 height 22
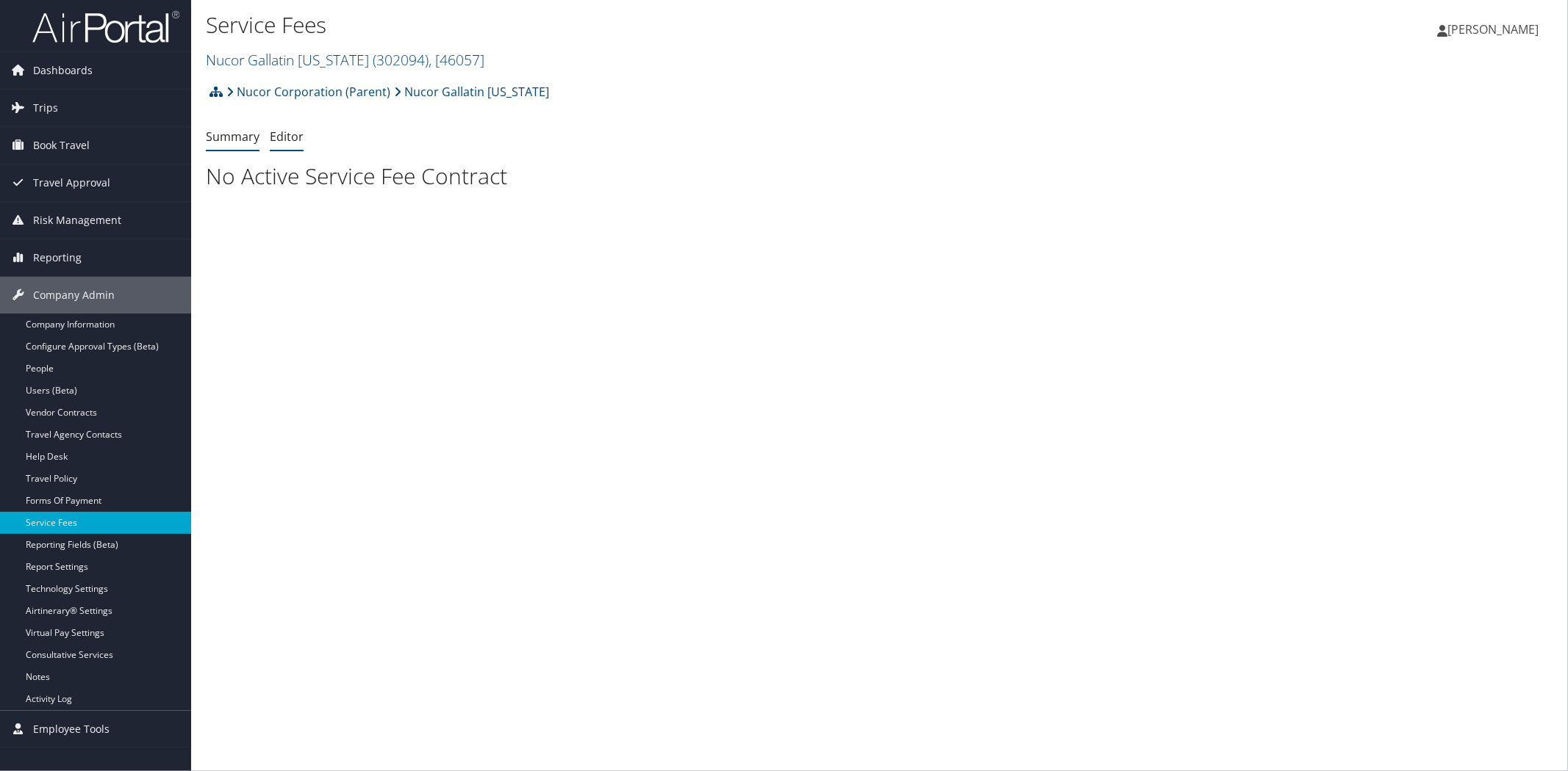
click at [288, 138] on link "Editor" at bounding box center [286, 136] width 34 height 16
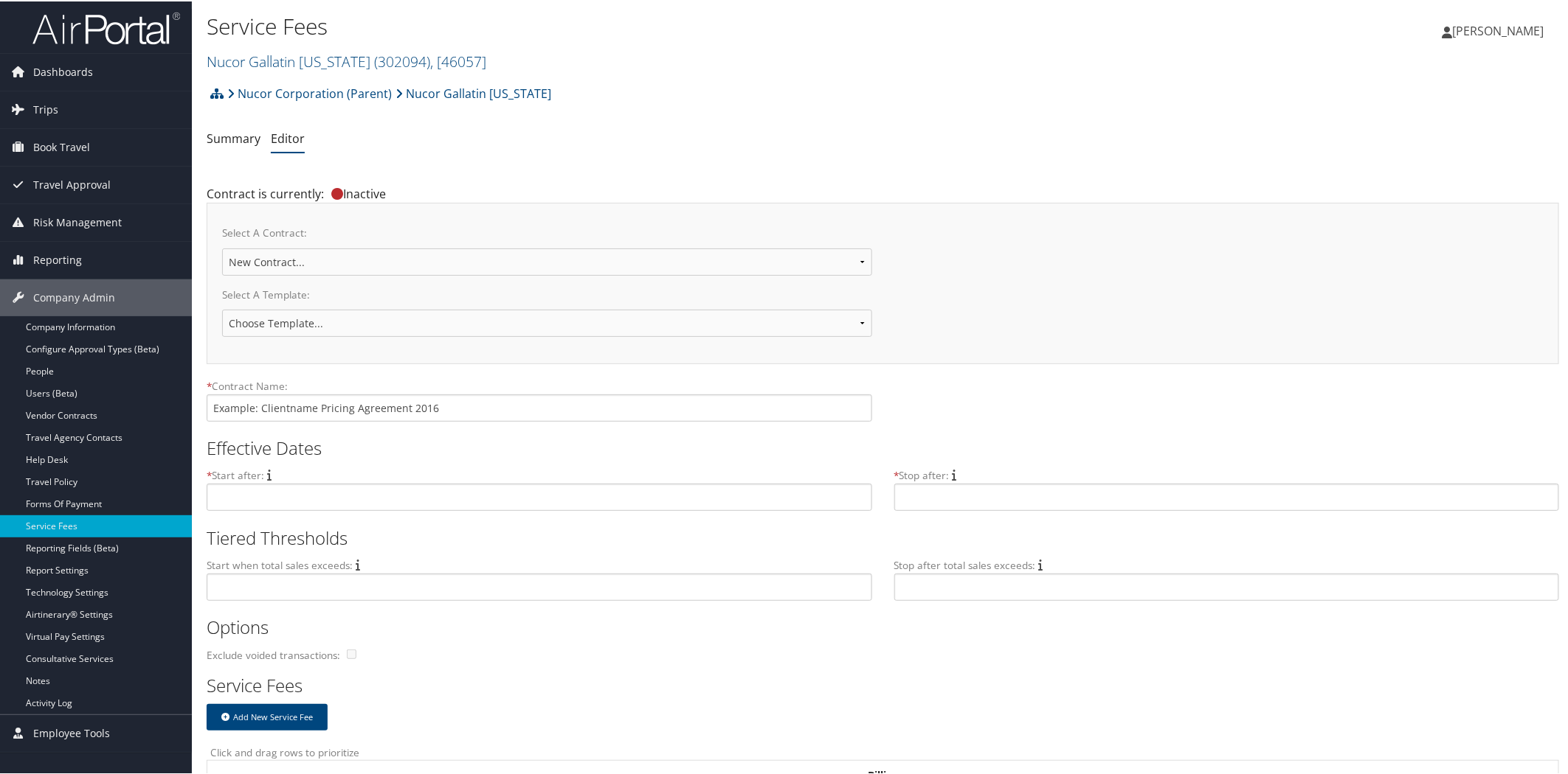
click at [795, 150] on ul "Summary Editor" at bounding box center [883, 138] width 1352 height 27
click at [292, 57] on link "Nucor Gallatin [US_STATE] ( 302094 ) , [ 46057 ]" at bounding box center [346, 61] width 280 height 20
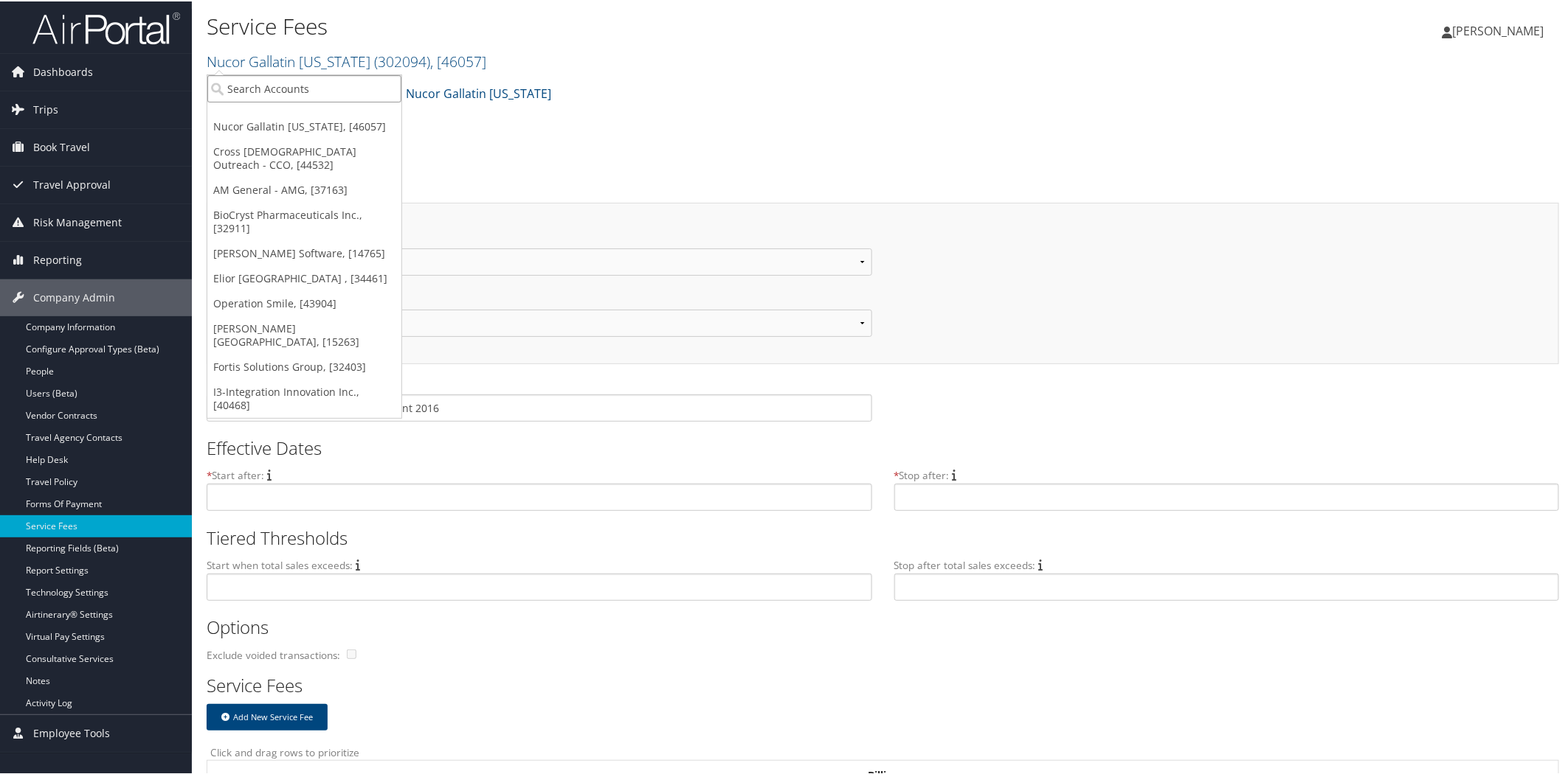
click at [322, 84] on input "search" at bounding box center [304, 87] width 194 height 27
type input "gallati"
click at [284, 109] on div "Nucor Gallatin Kentucky (302094), [46057]" at bounding box center [340, 114] width 281 height 13
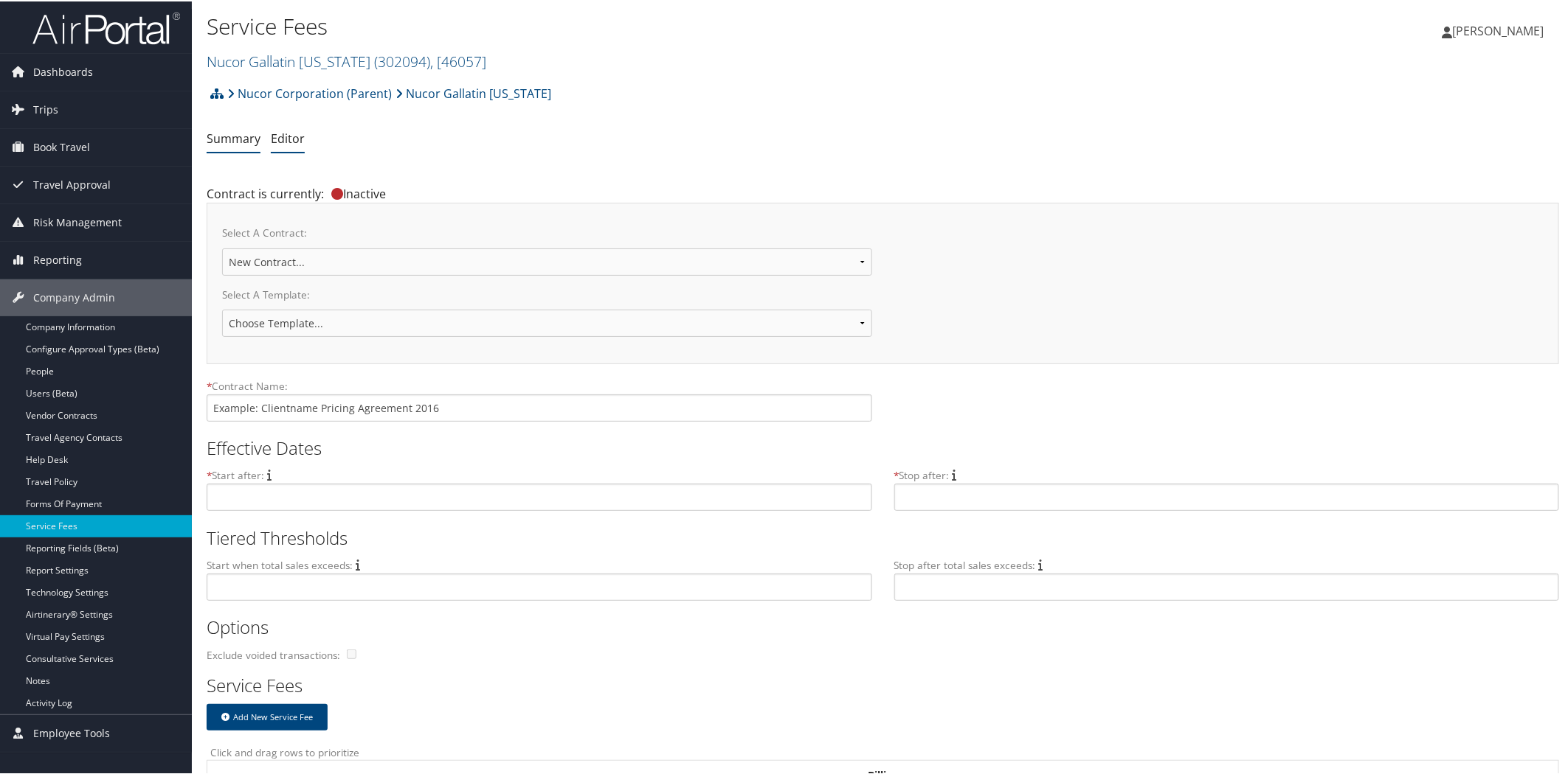
click at [211, 138] on link "Summary" at bounding box center [234, 137] width 54 height 16
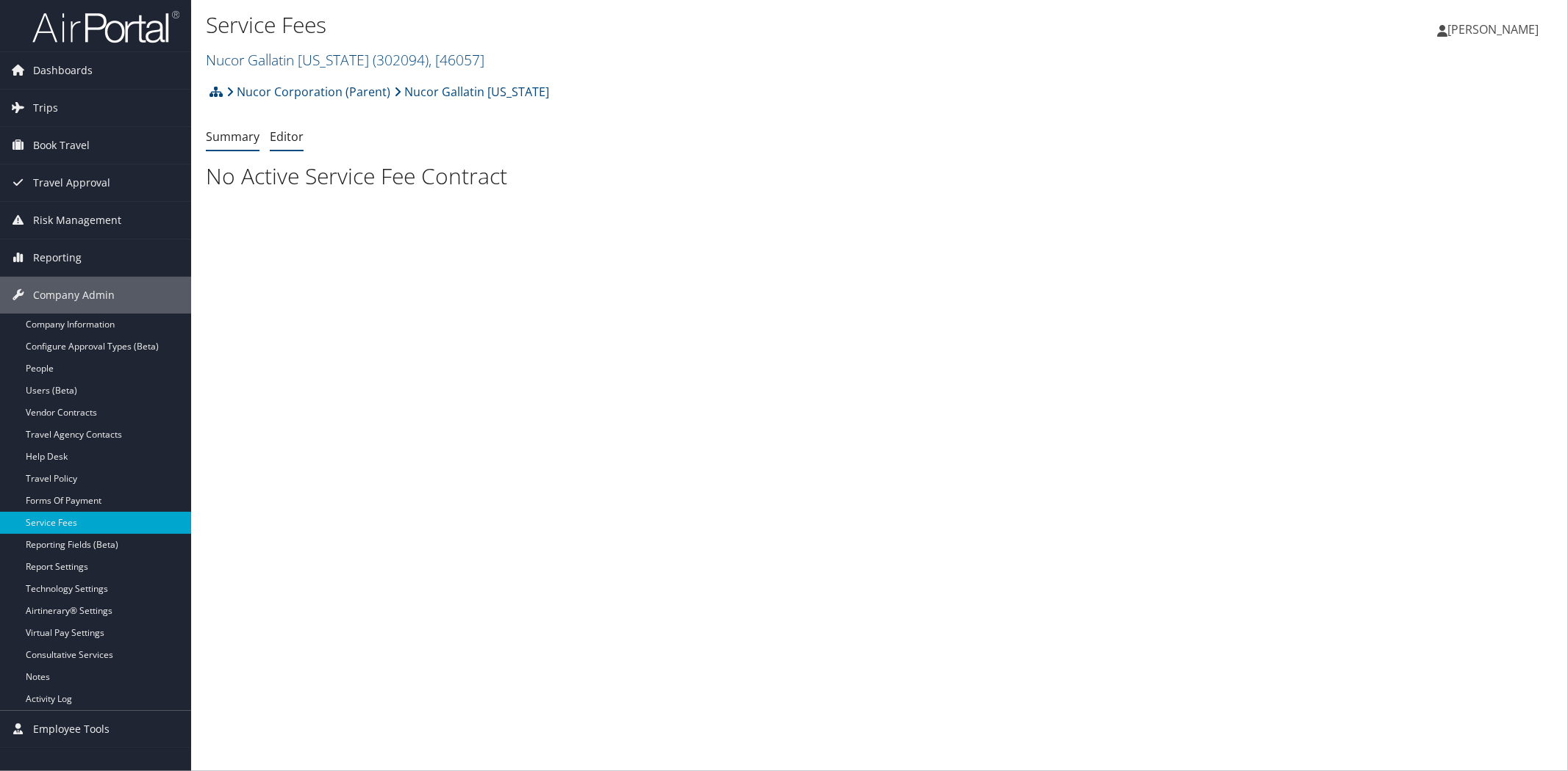
click at [281, 133] on link "Editor" at bounding box center [286, 136] width 34 height 16
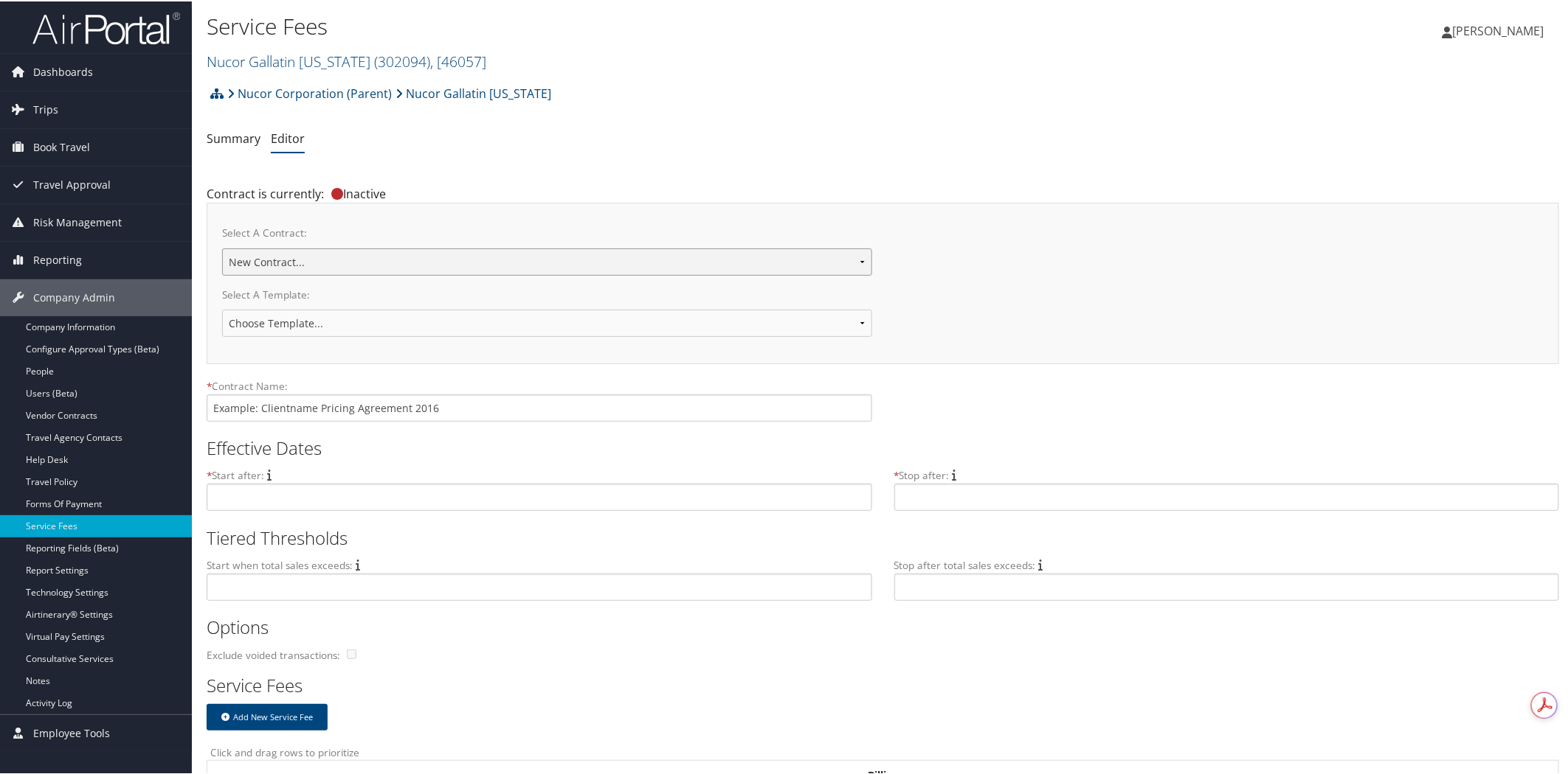
click at [861, 258] on select "Nucor Gallatin Kentucky New Contract..." at bounding box center [546, 261] width 650 height 27
select select "23116"
click at [222, 247] on select "Nucor Gallatin Kentucky New Contract..." at bounding box center [546, 261] width 650 height 27
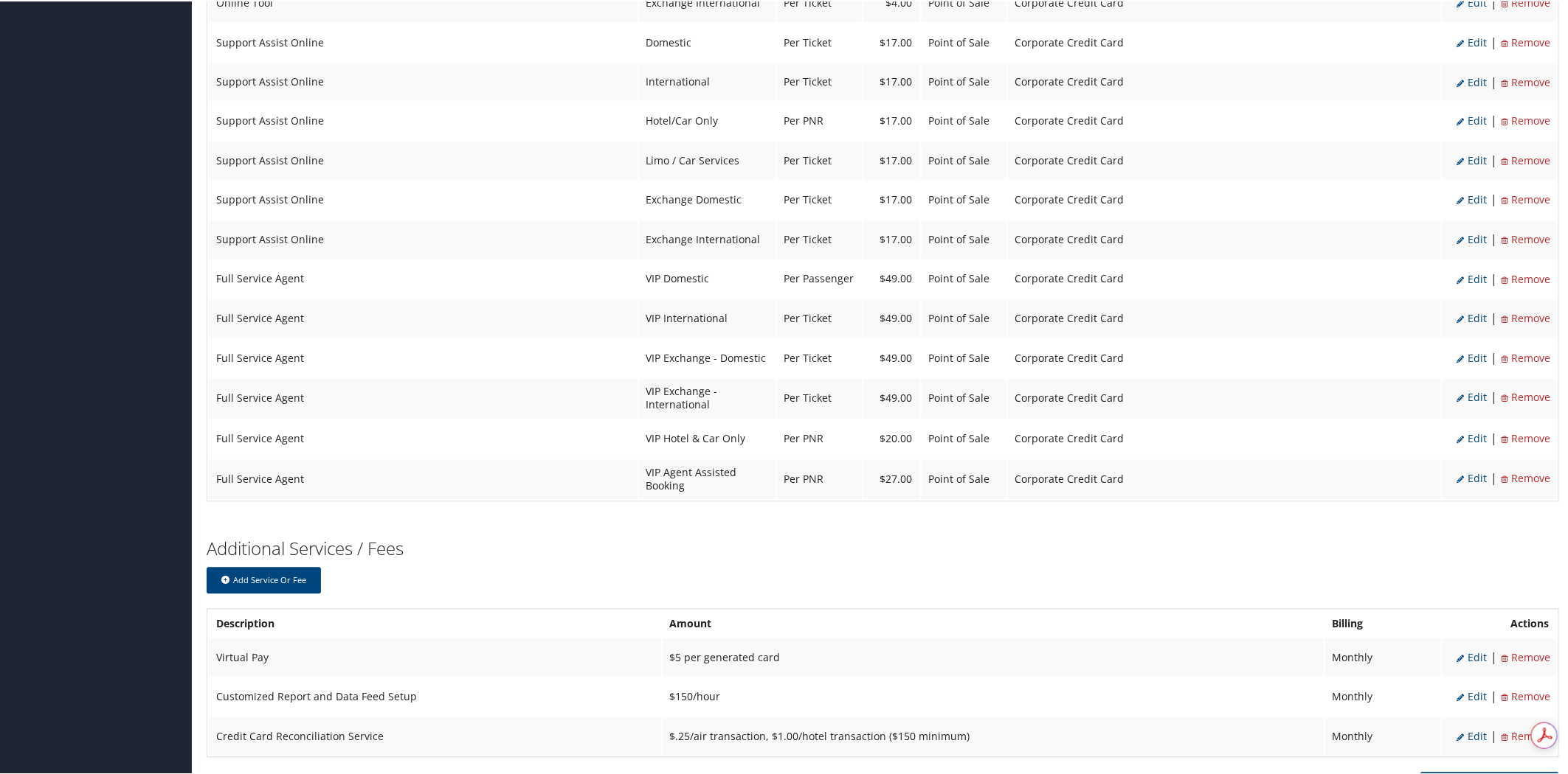
click at [1483, 748] on div "Save as Contract" at bounding box center [883, 126] width 1352 height 1484
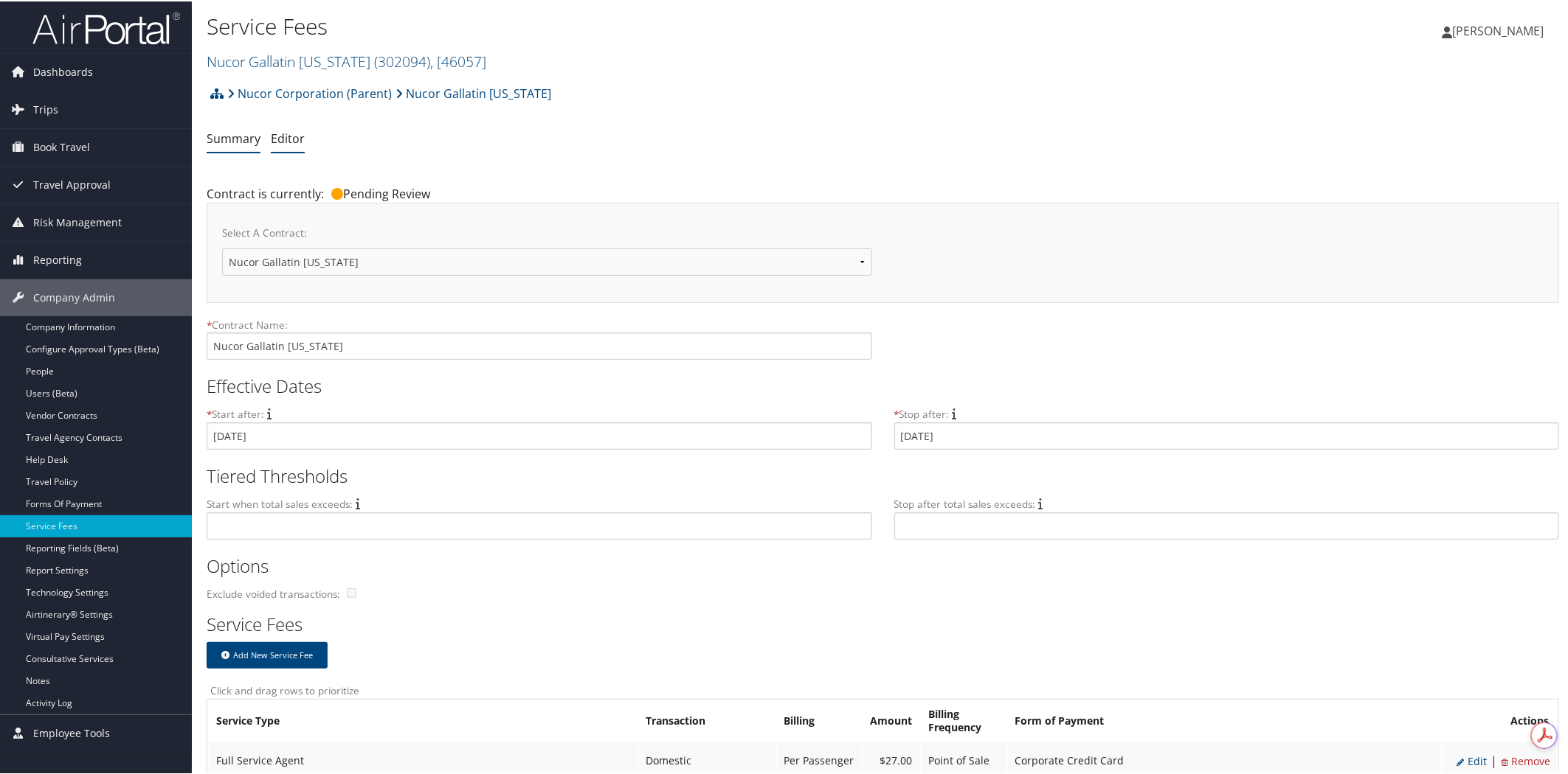
click at [250, 134] on link "Summary" at bounding box center [234, 137] width 54 height 16
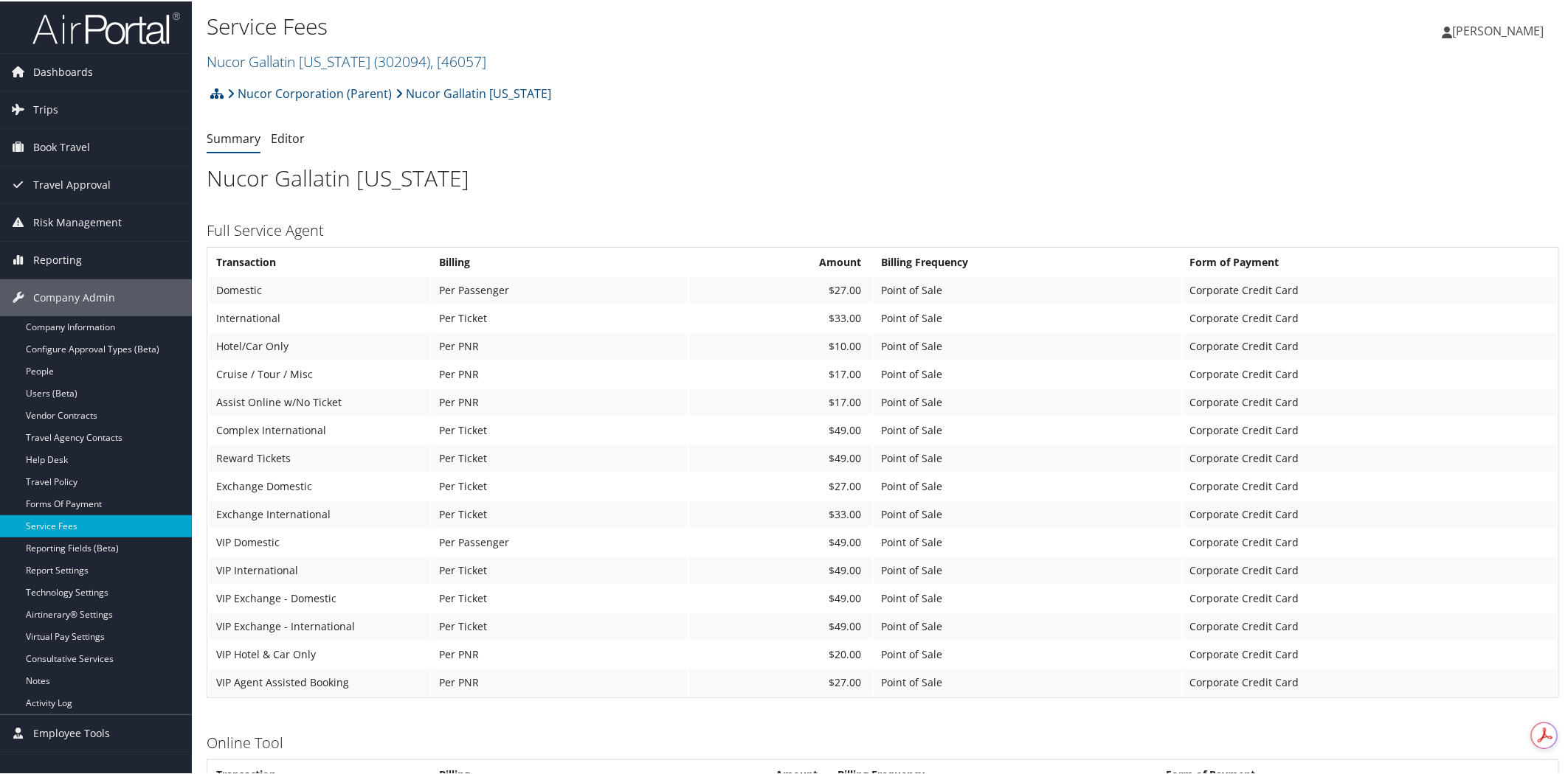
click at [779, 152] on div "Nucor Corporation (Parent) Nucor Gallatin Kentucky Account Structure Nucor Corp…" at bounding box center [883, 735] width 1352 height 1316
click at [39, 370] on link "People" at bounding box center [96, 370] width 192 height 22
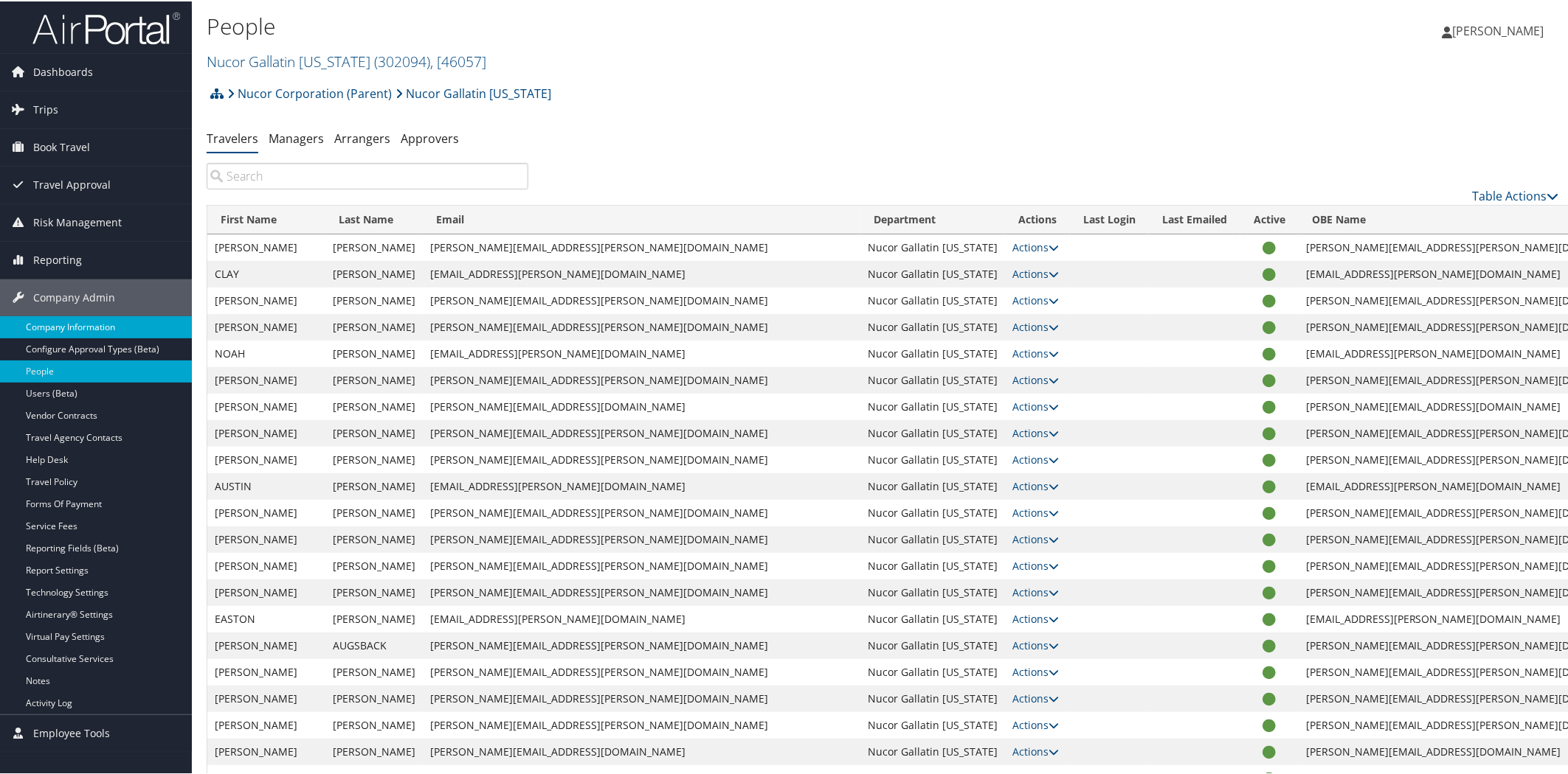
click at [62, 326] on link "Company Information" at bounding box center [96, 326] width 192 height 22
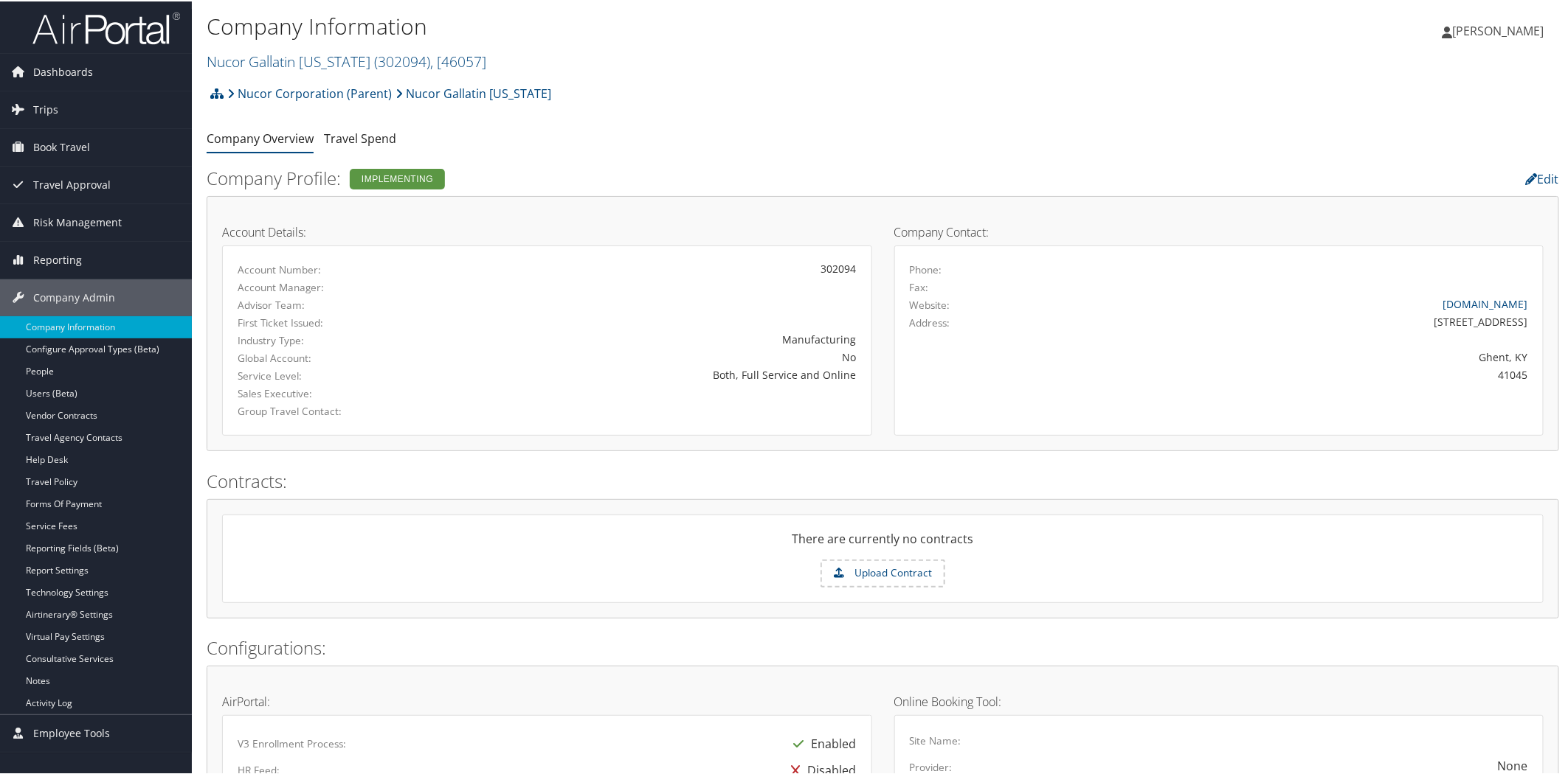
scroll to position [600, 0]
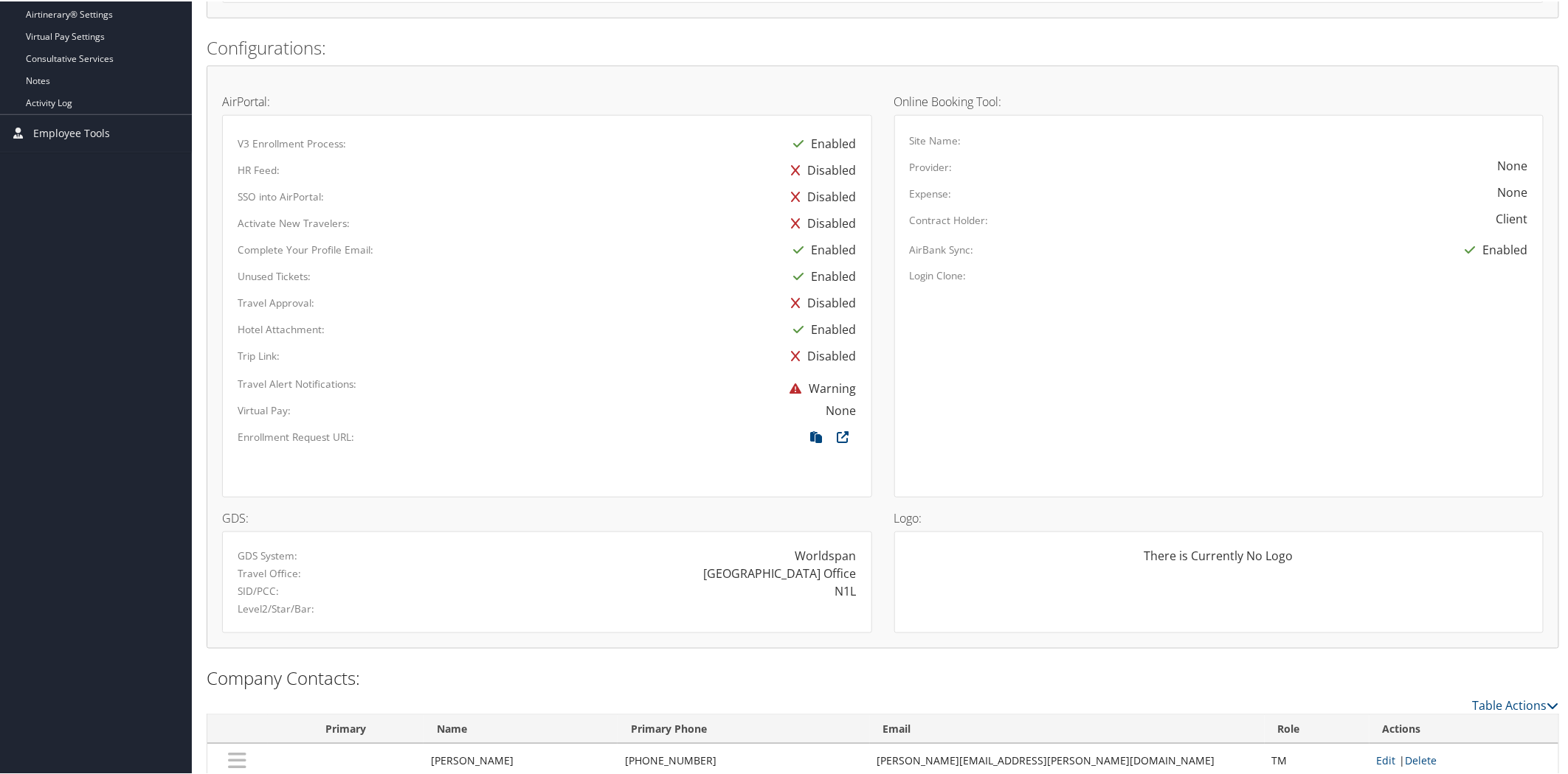
click at [1048, 743] on td "lori.pederson@nucor.com" at bounding box center [1067, 760] width 394 height 34
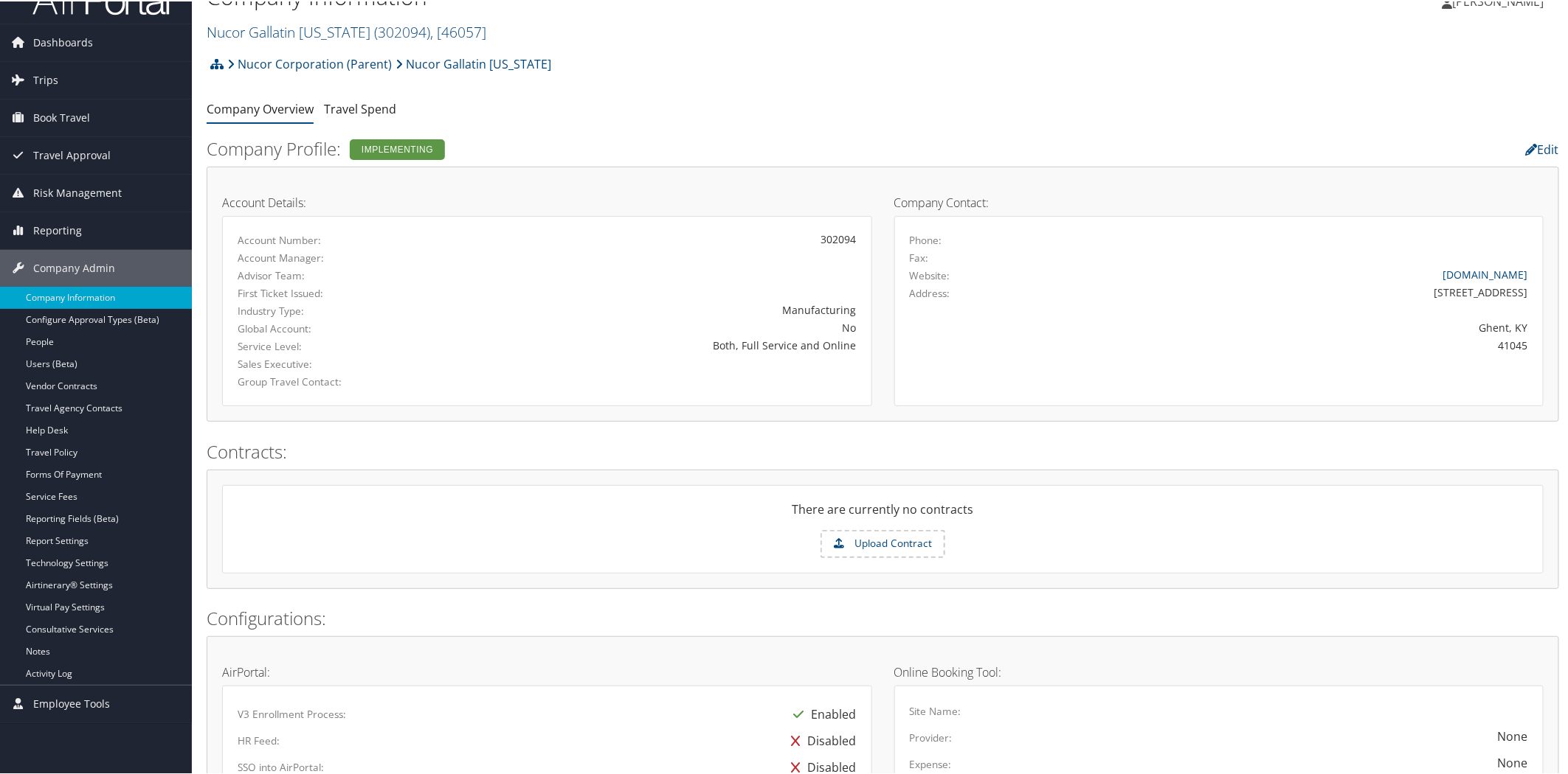
scroll to position [0, 0]
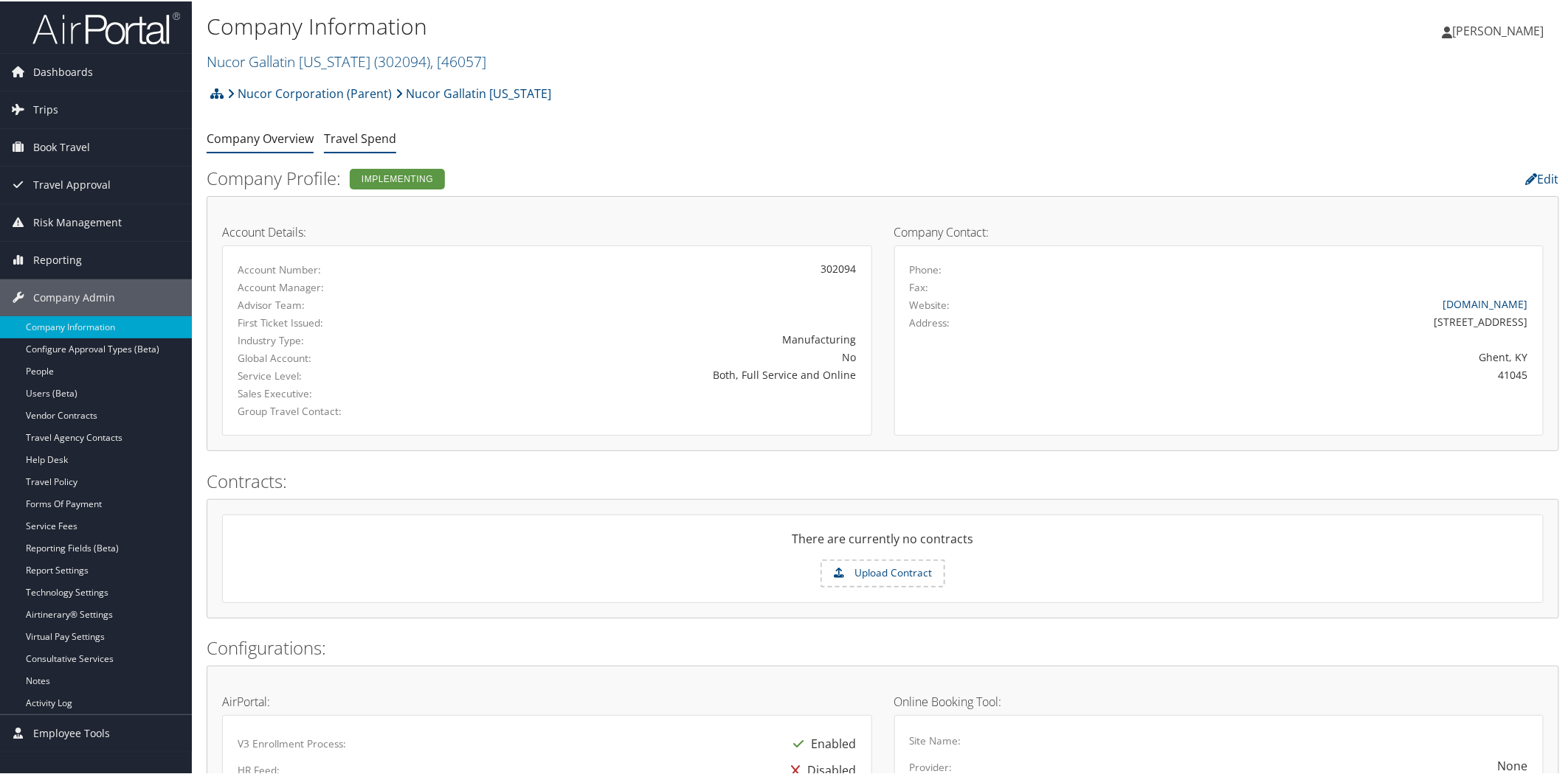
click at [362, 134] on link "Travel Spend" at bounding box center [360, 137] width 72 height 16
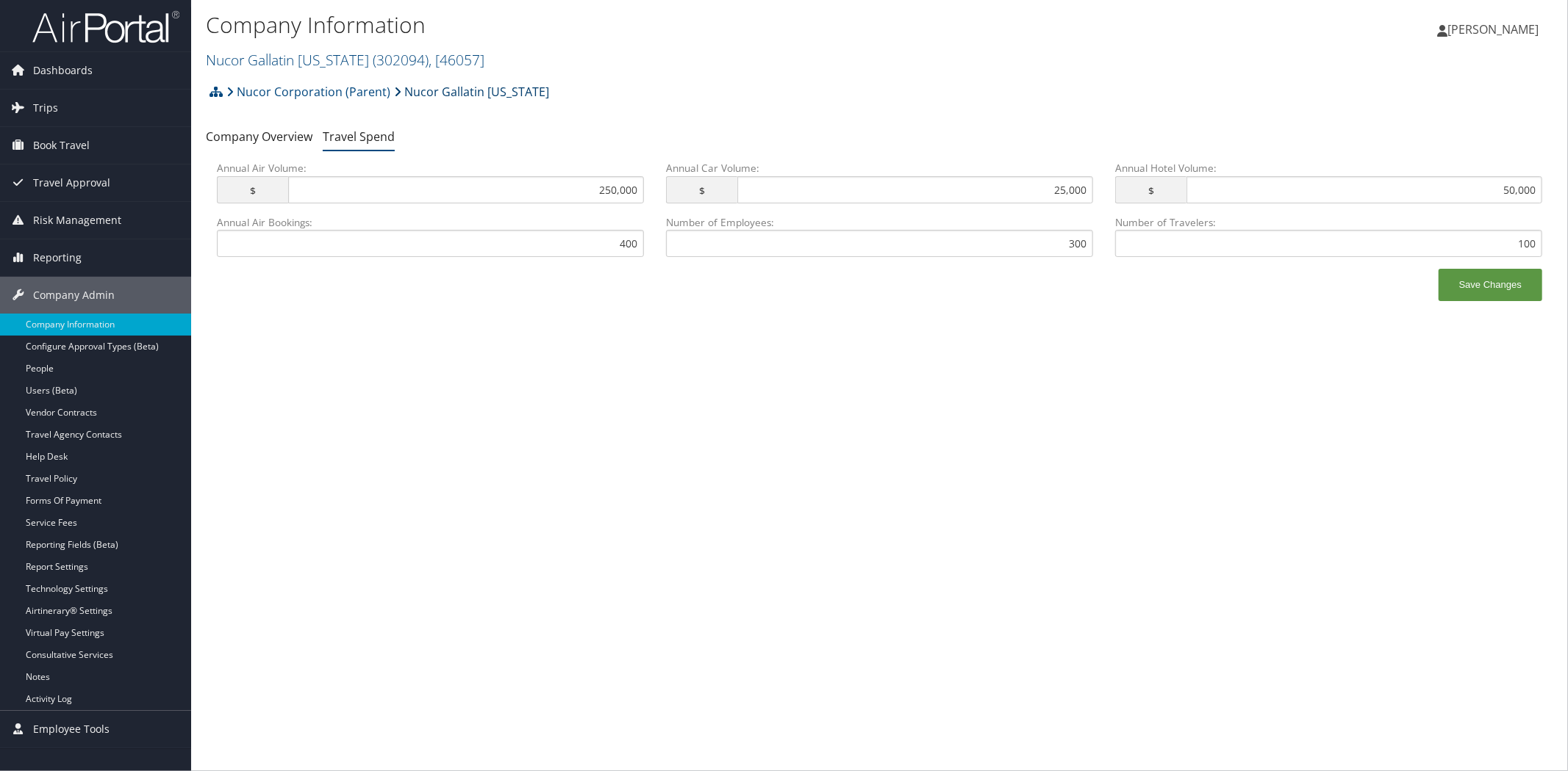
click at [450, 88] on link "Nucor Gallatin [US_STATE]" at bounding box center [471, 91] width 155 height 29
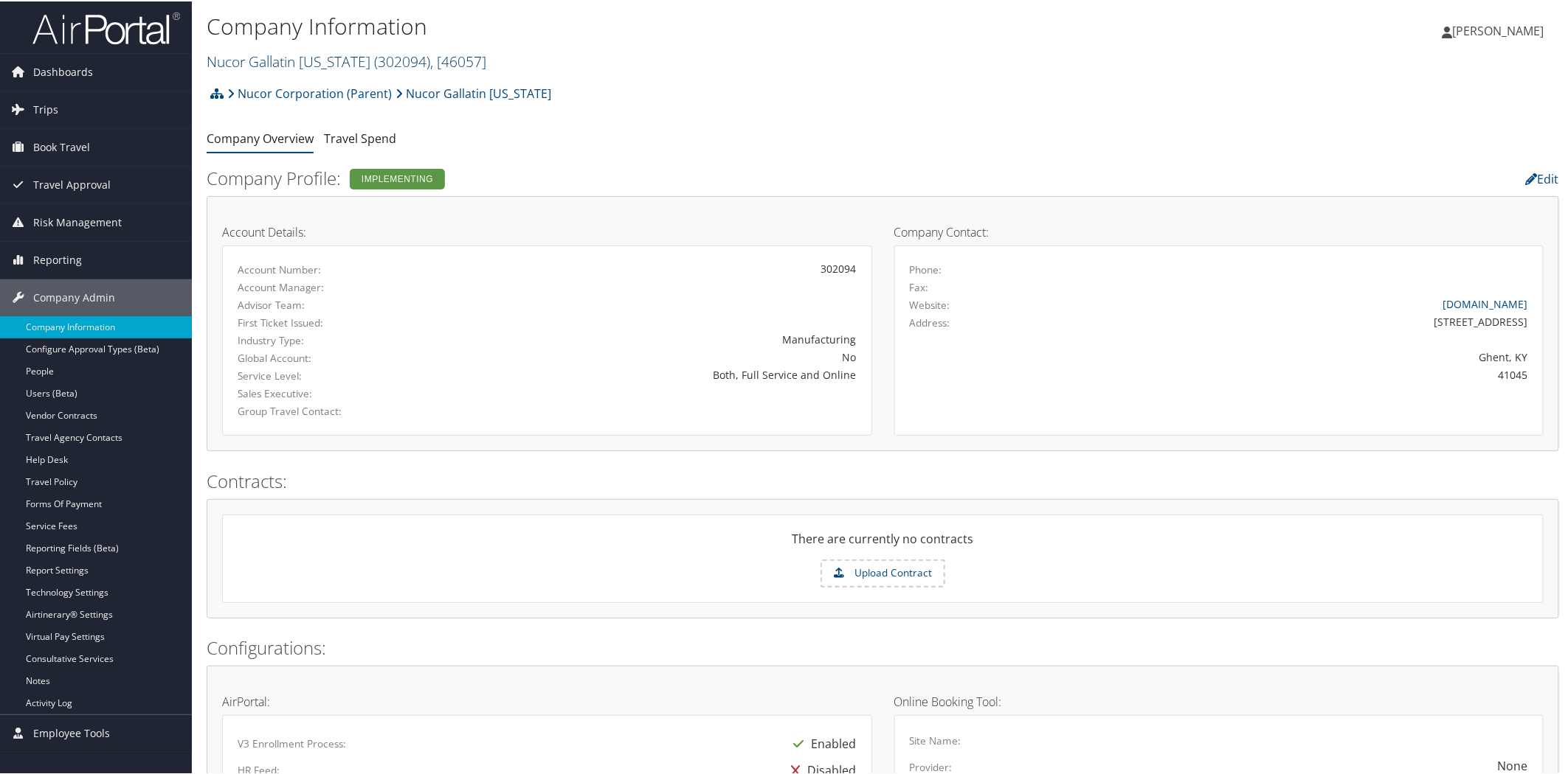
click at [290, 55] on link "Nucor Gallatin [US_STATE] ( 302094 ) , [ 46057 ]" at bounding box center [346, 61] width 280 height 20
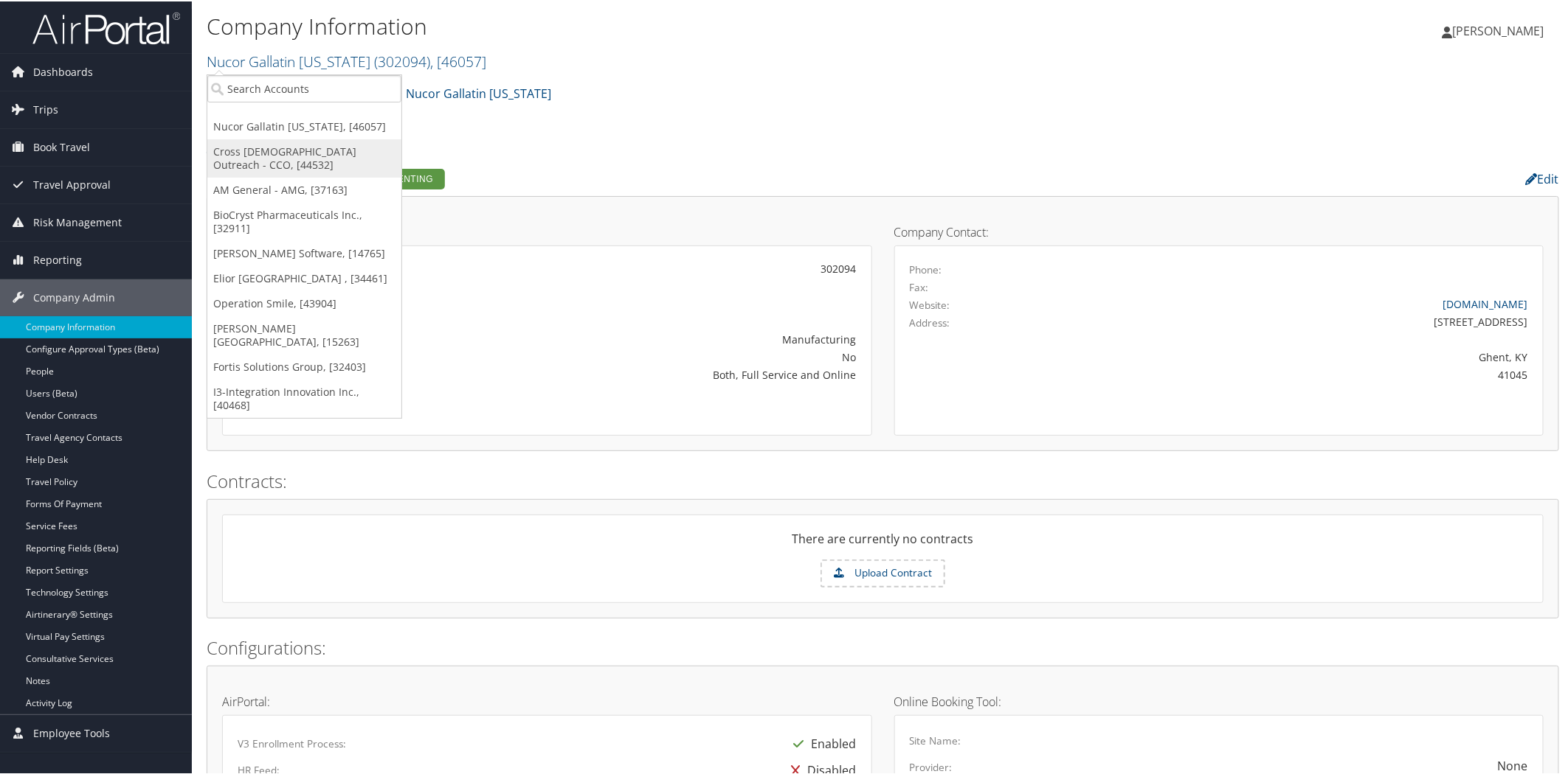
click at [279, 140] on link "Cross [DEMOGRAPHIC_DATA] Outreach - CCO, [44532]" at bounding box center [304, 157] width 194 height 39
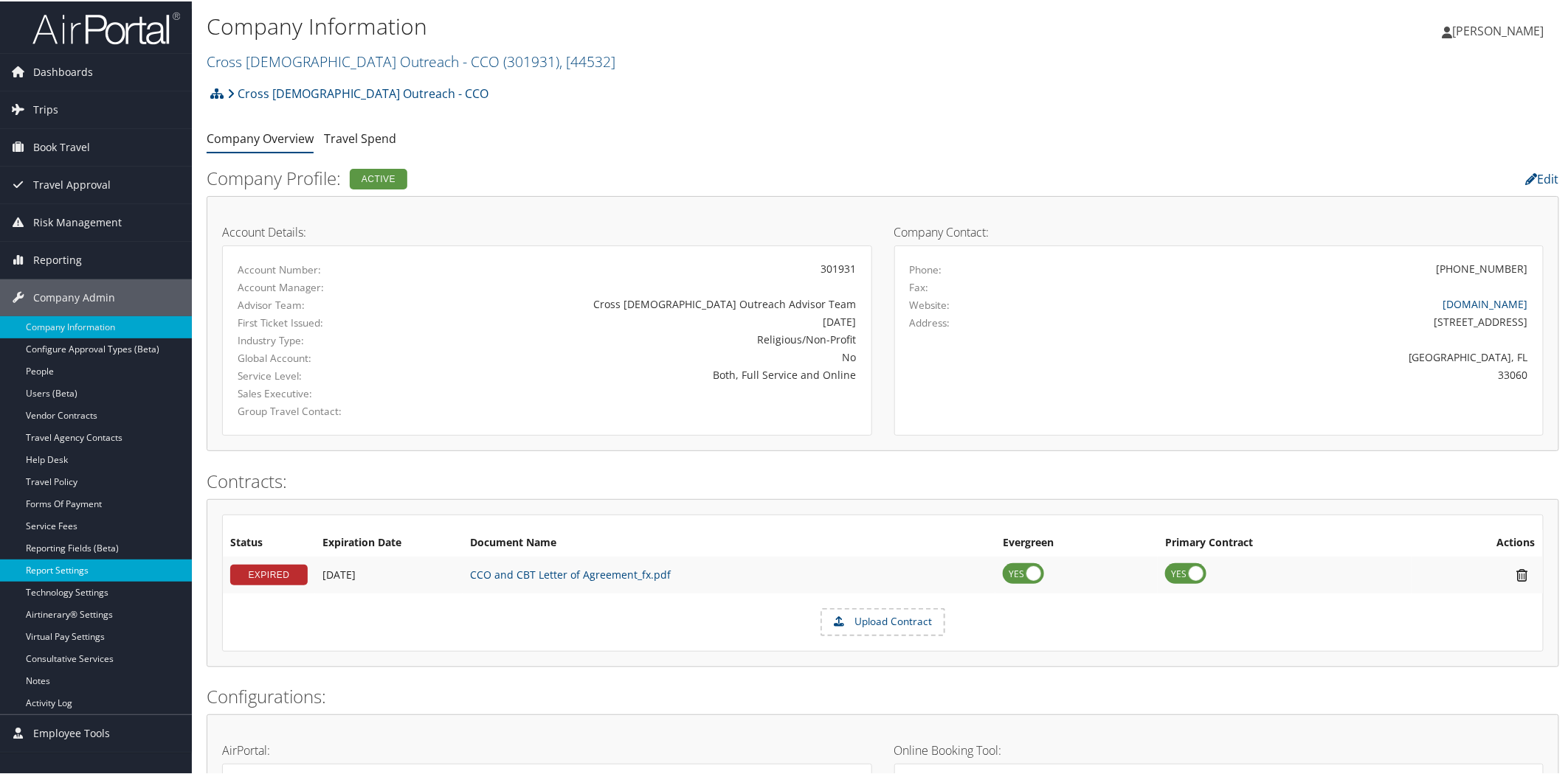
click at [72, 571] on link "Report Settings" at bounding box center [96, 569] width 192 height 22
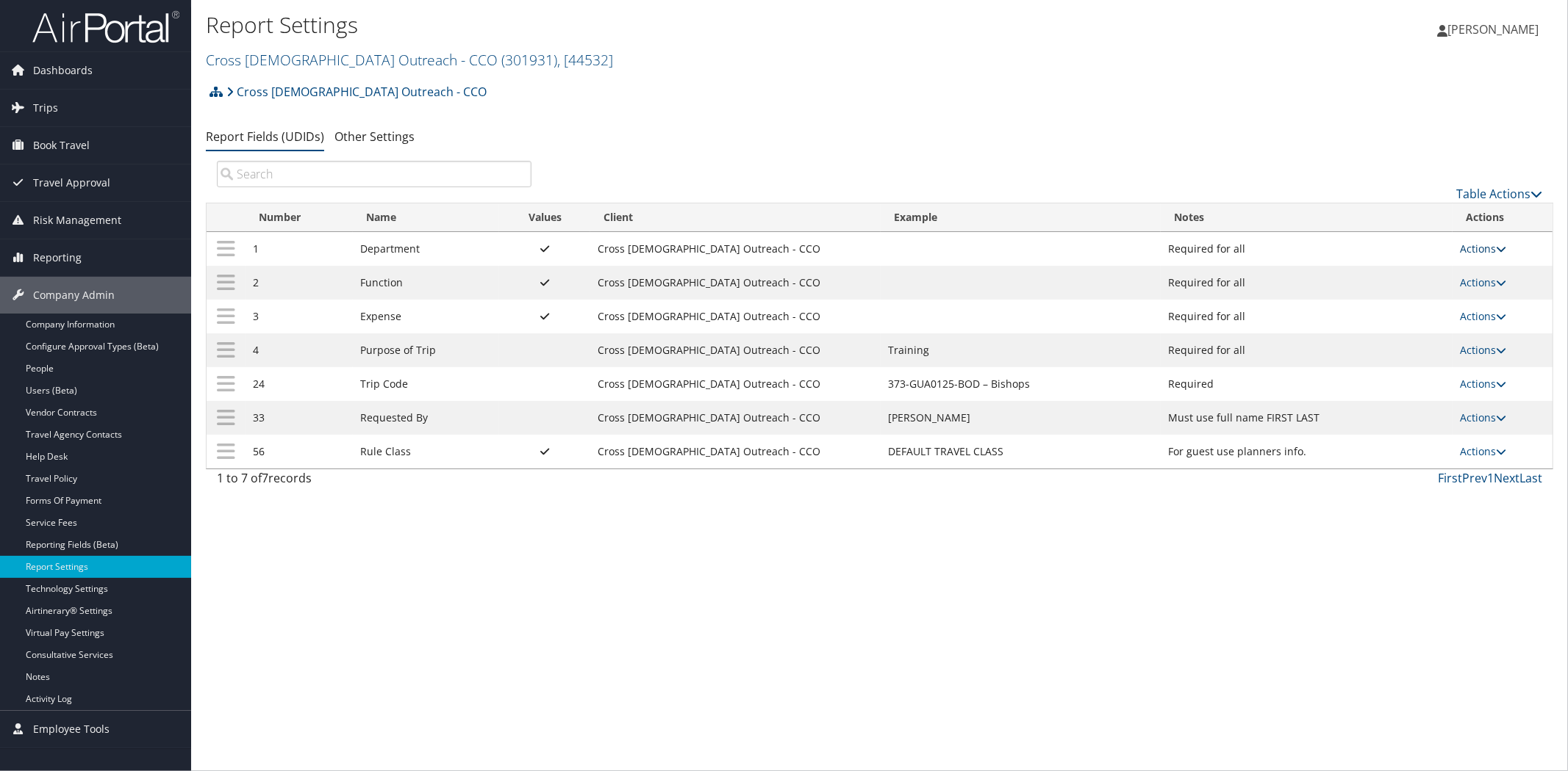
click at [1503, 243] on link "Actions" at bounding box center [1483, 249] width 46 height 14
click at [1406, 273] on link "Update Report Field Values" at bounding box center [1426, 272] width 159 height 25
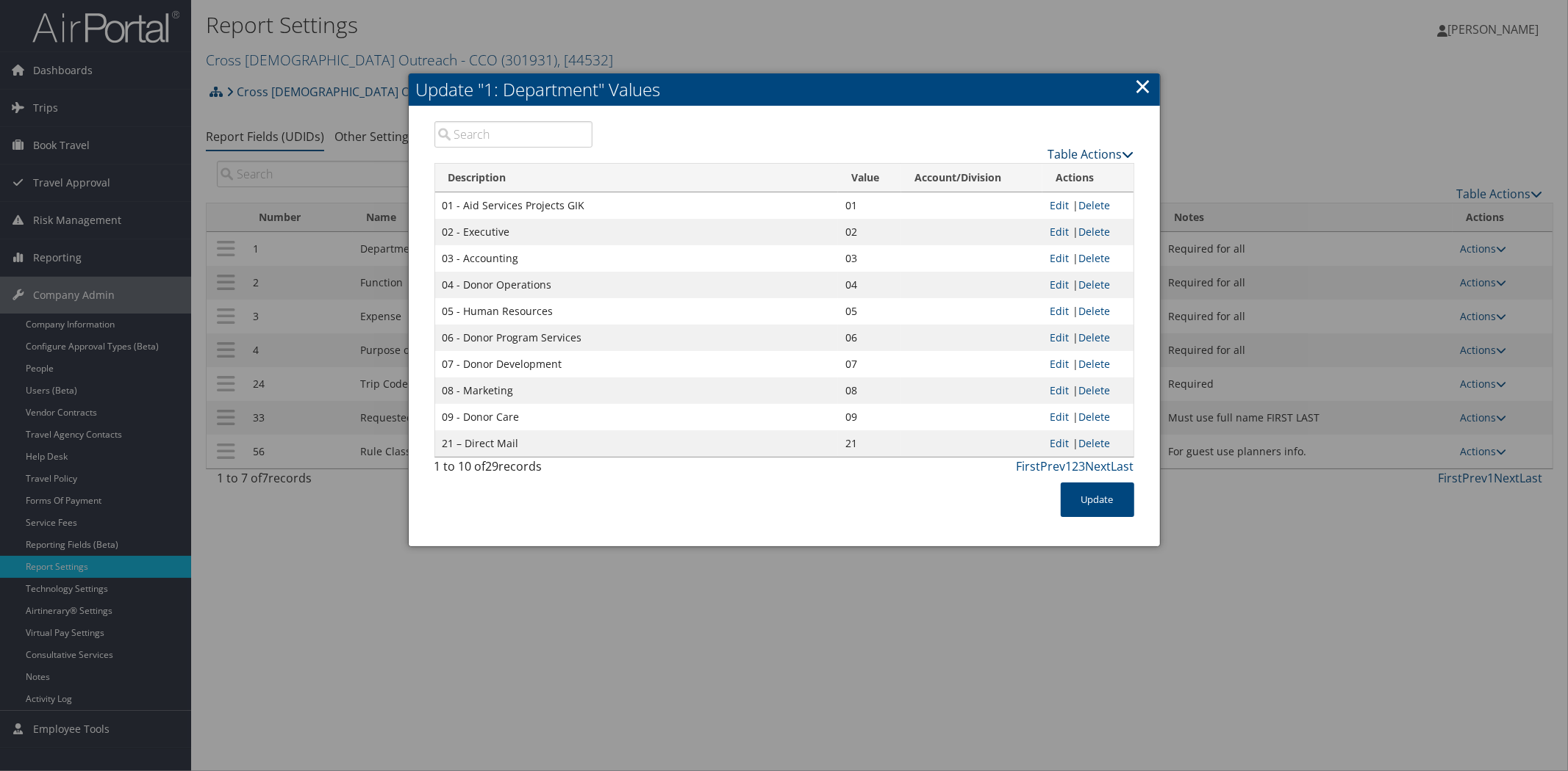
click at [1092, 148] on link "Table Actions" at bounding box center [1091, 154] width 86 height 16
click at [1001, 228] on link "Page Length" at bounding box center [1036, 226] width 193 height 25
click at [949, 226] on link "50" at bounding box center [1036, 228] width 193 height 25
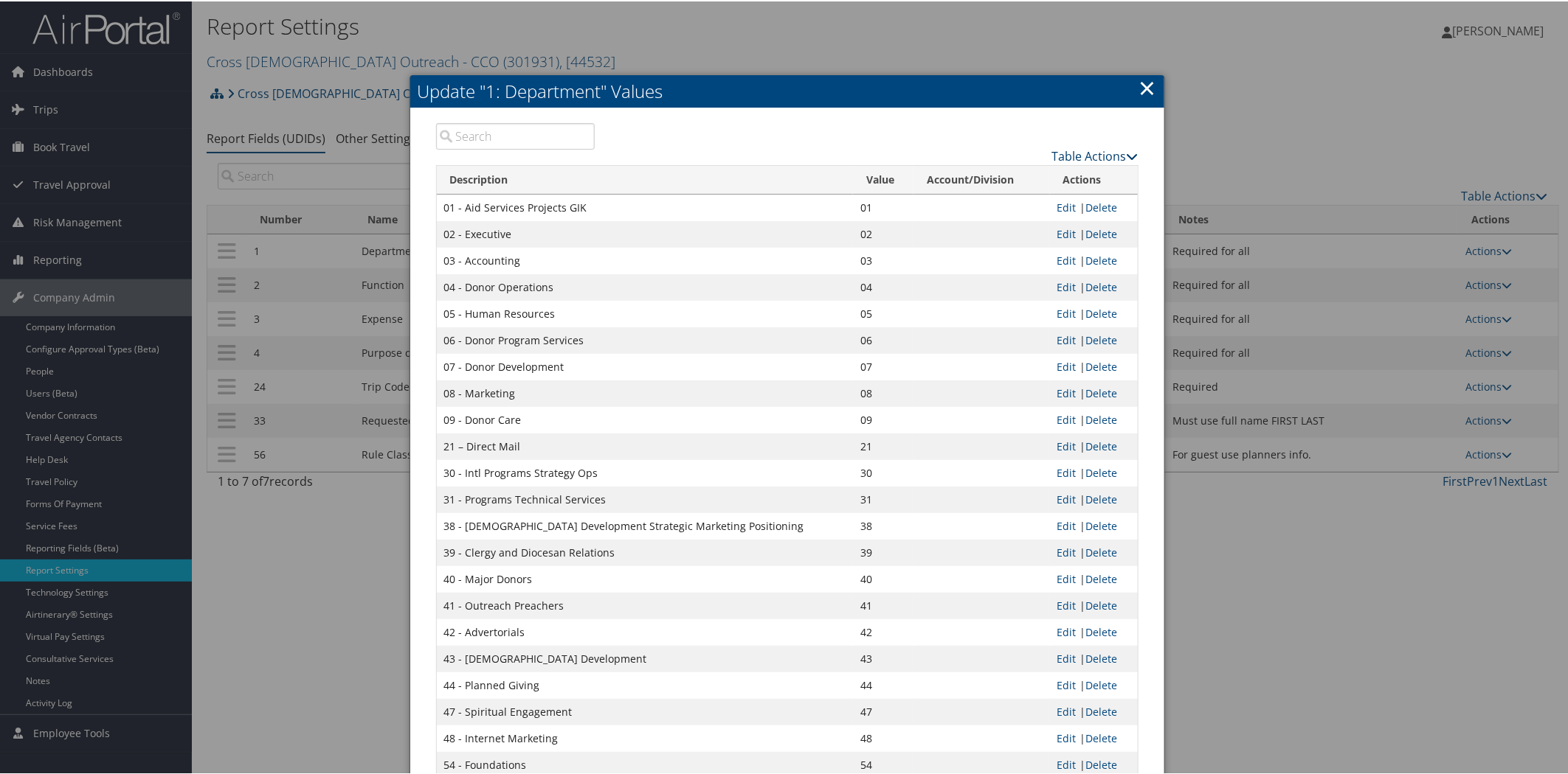
click at [1129, 149] on icon at bounding box center [1132, 155] width 12 height 12
click at [953, 170] on link "New Record" at bounding box center [1037, 177] width 194 height 25
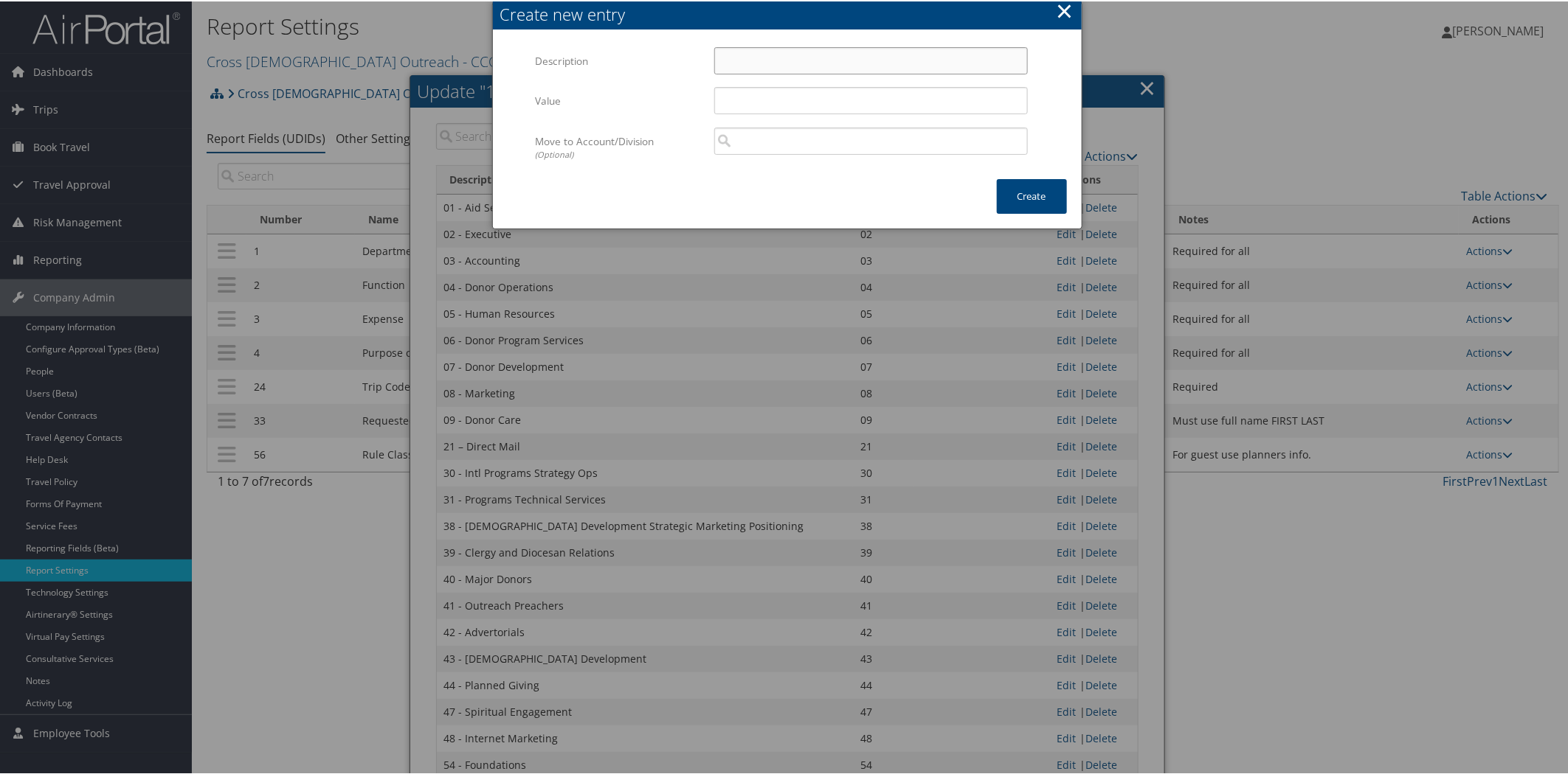
click at [726, 56] on input "Description" at bounding box center [870, 59] width 314 height 27
paste input "99-- Innovation Lab"
click at [731, 56] on input "99-- Innovation Lab" at bounding box center [870, 59] width 314 height 27
click at [821, 57] on input "99 - Innovation Lab" at bounding box center [870, 59] width 314 height 27
drag, startPoint x: 819, startPoint y: 56, endPoint x: 665, endPoint y: 62, distance: 154.1
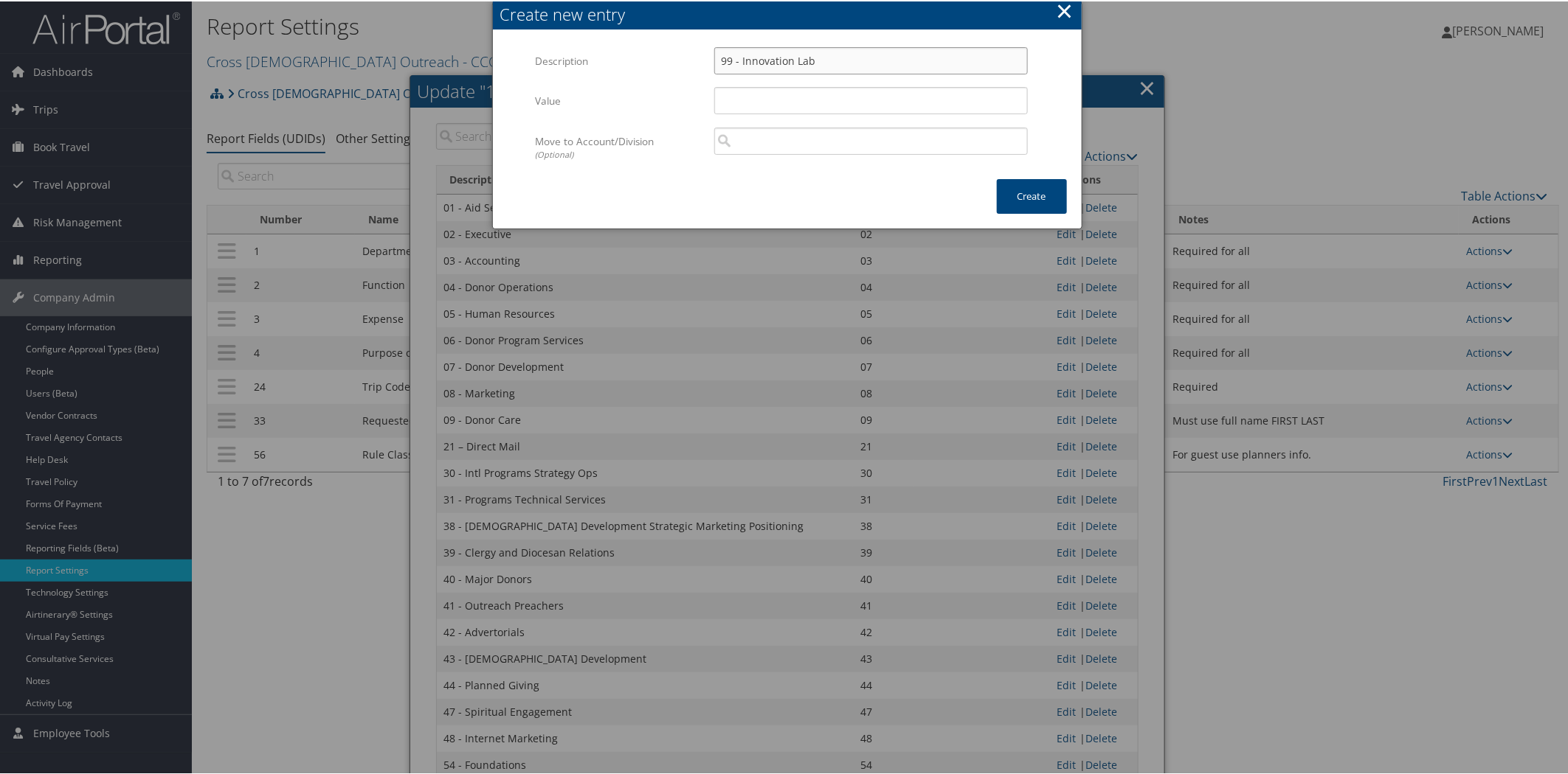
click at [665, 62] on div "Description 99 - Innovation Lab Multiple values The selected items contain diff…" at bounding box center [786, 65] width 503 height 39
type input "99 - Innovation Lab"
click at [742, 99] on input "Value" at bounding box center [870, 99] width 314 height 27
paste input "99 - Innovation Lab"
type input "99 - Innovation Lab"
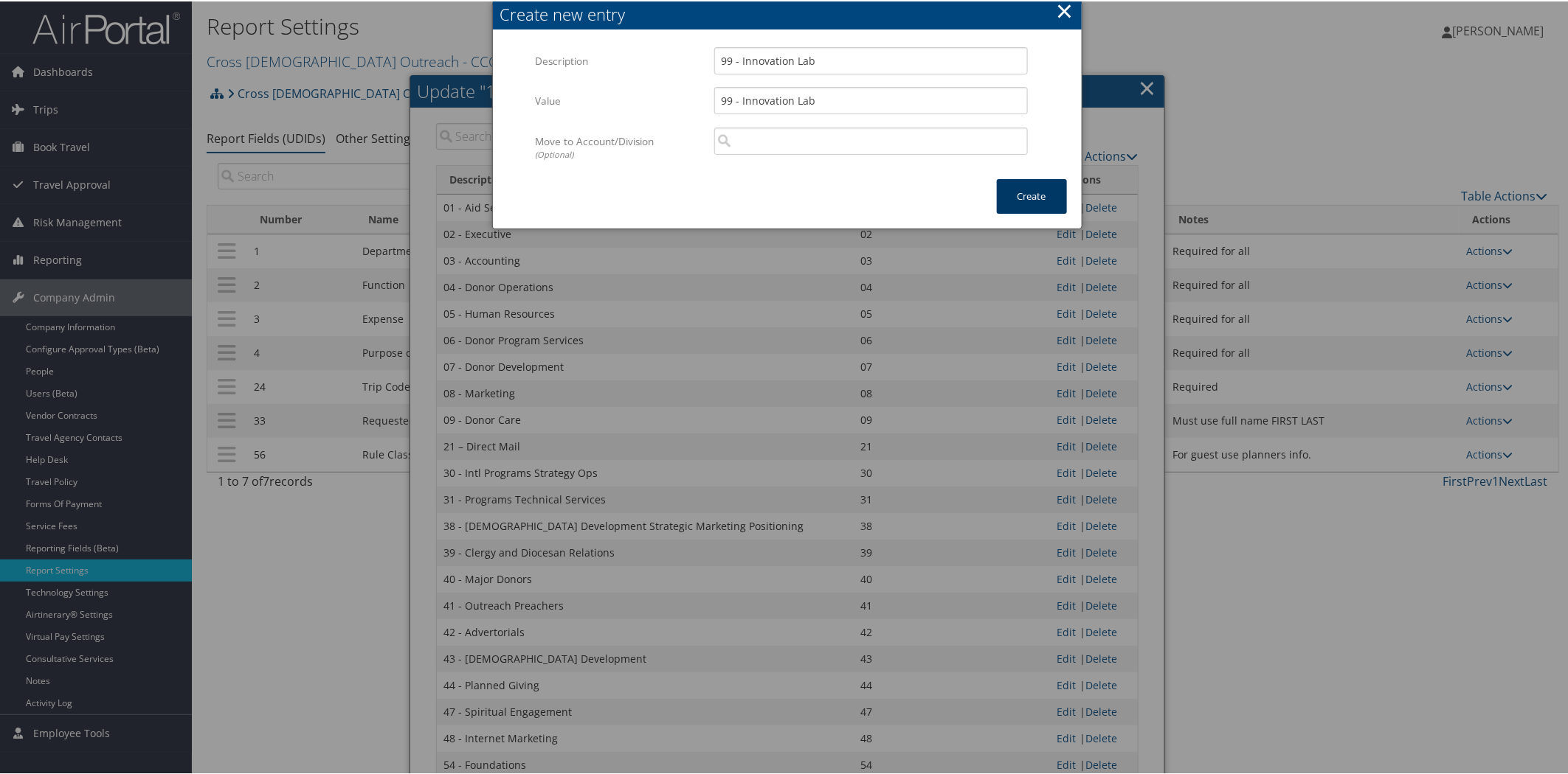
click at [1021, 188] on button "Create" at bounding box center [1031, 194] width 70 height 34
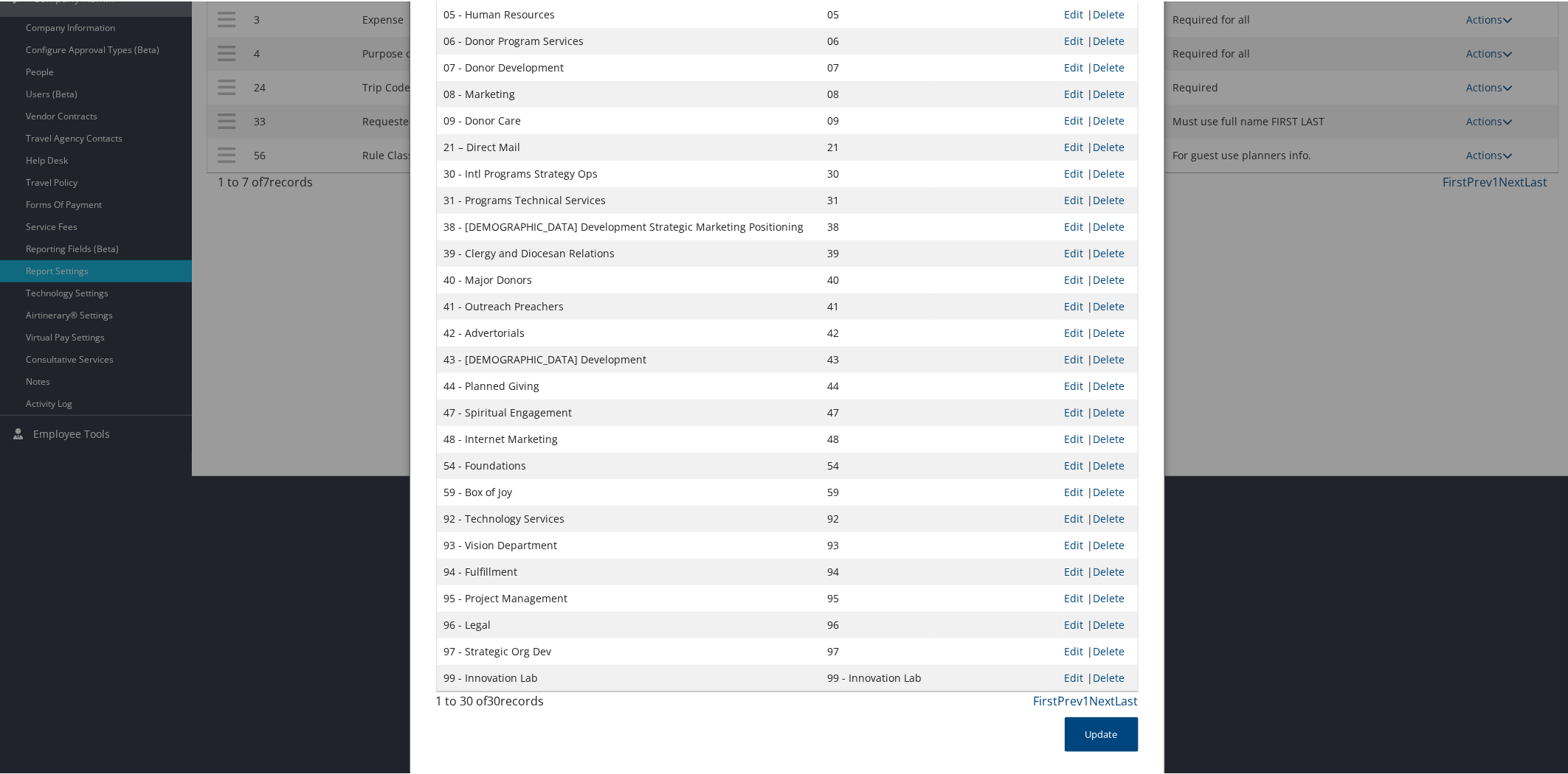
scroll to position [305, 0]
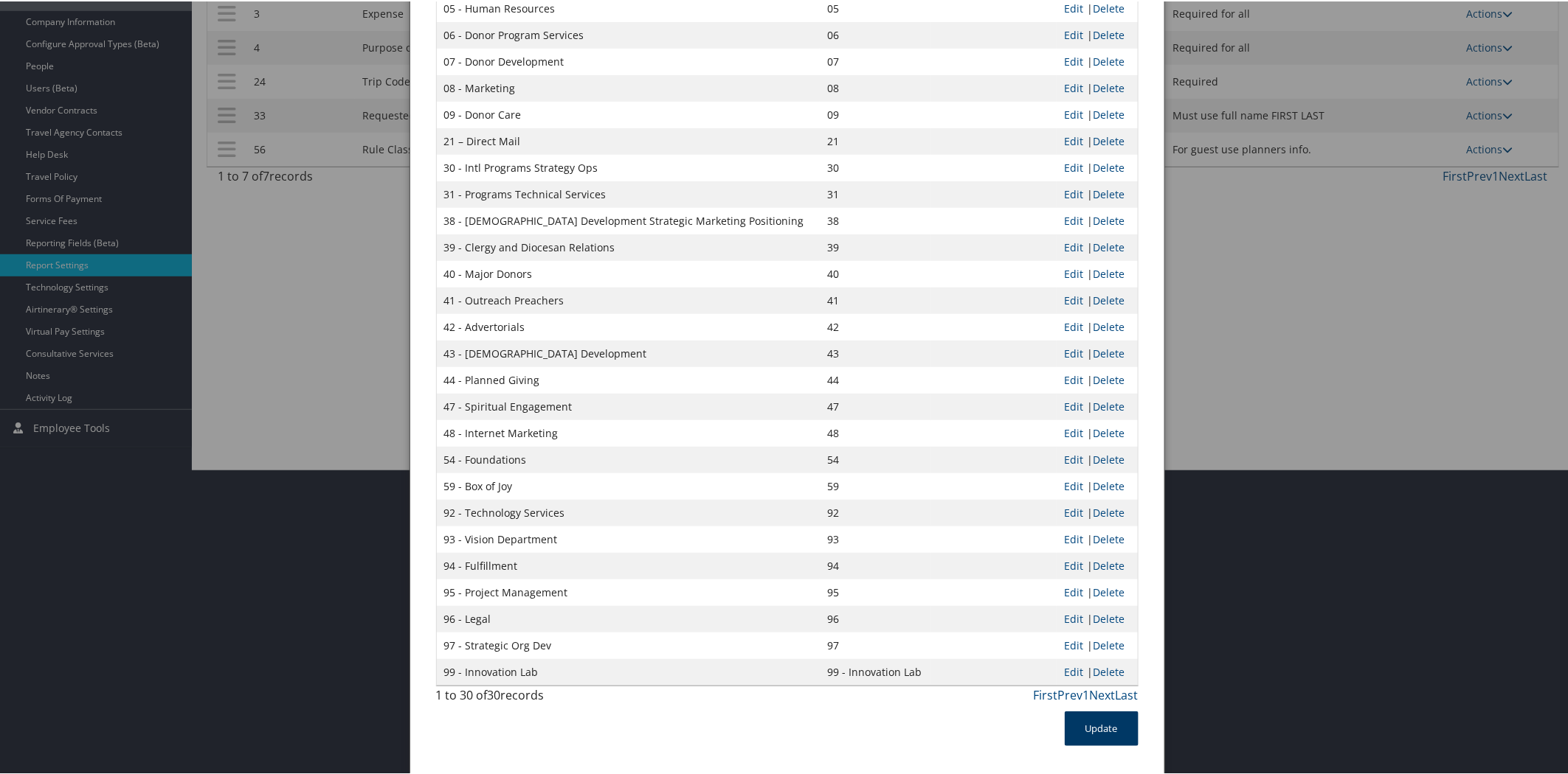
click at [1108, 721] on button "Update" at bounding box center [1101, 727] width 74 height 34
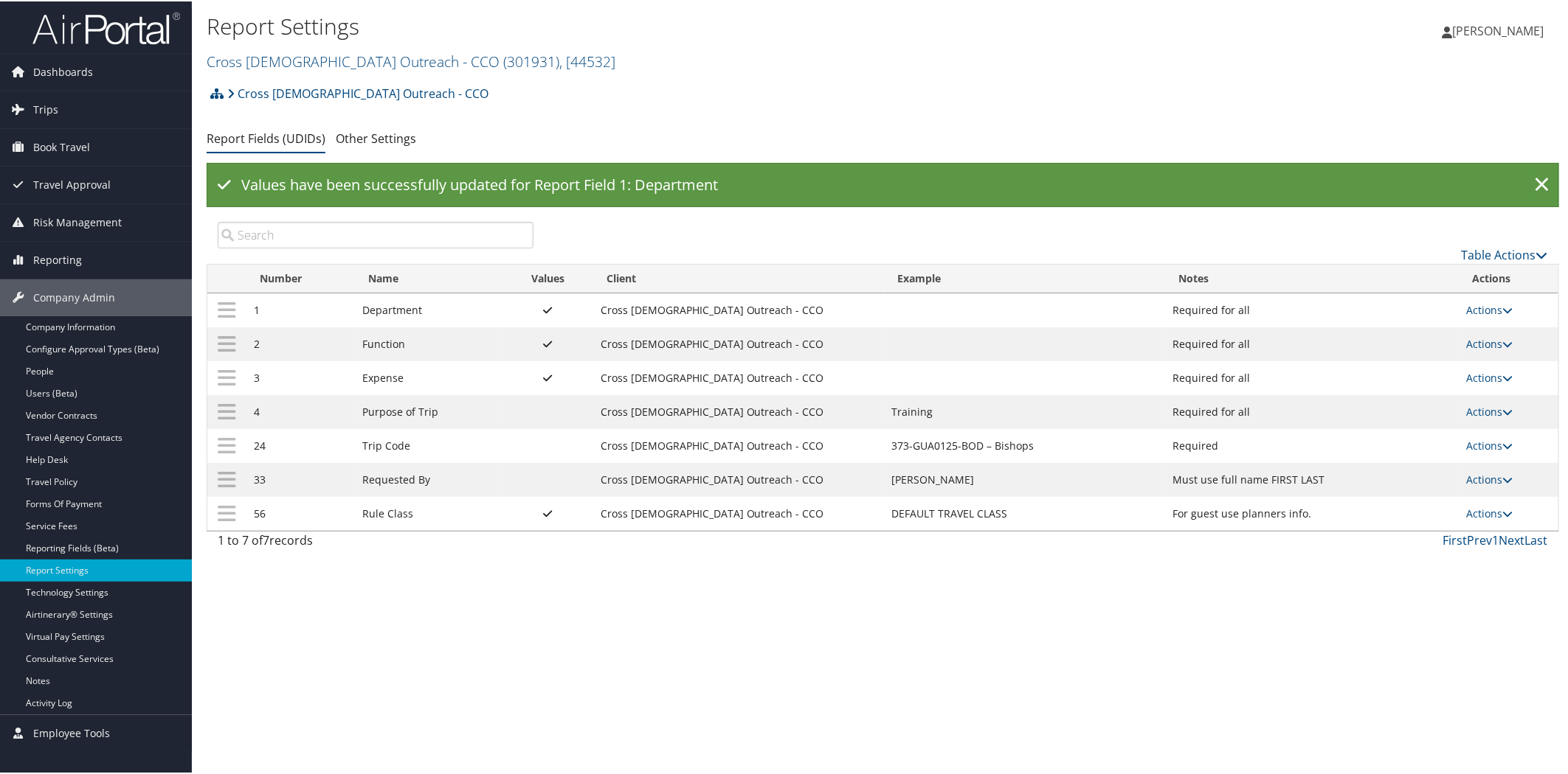
scroll to position [0, 0]
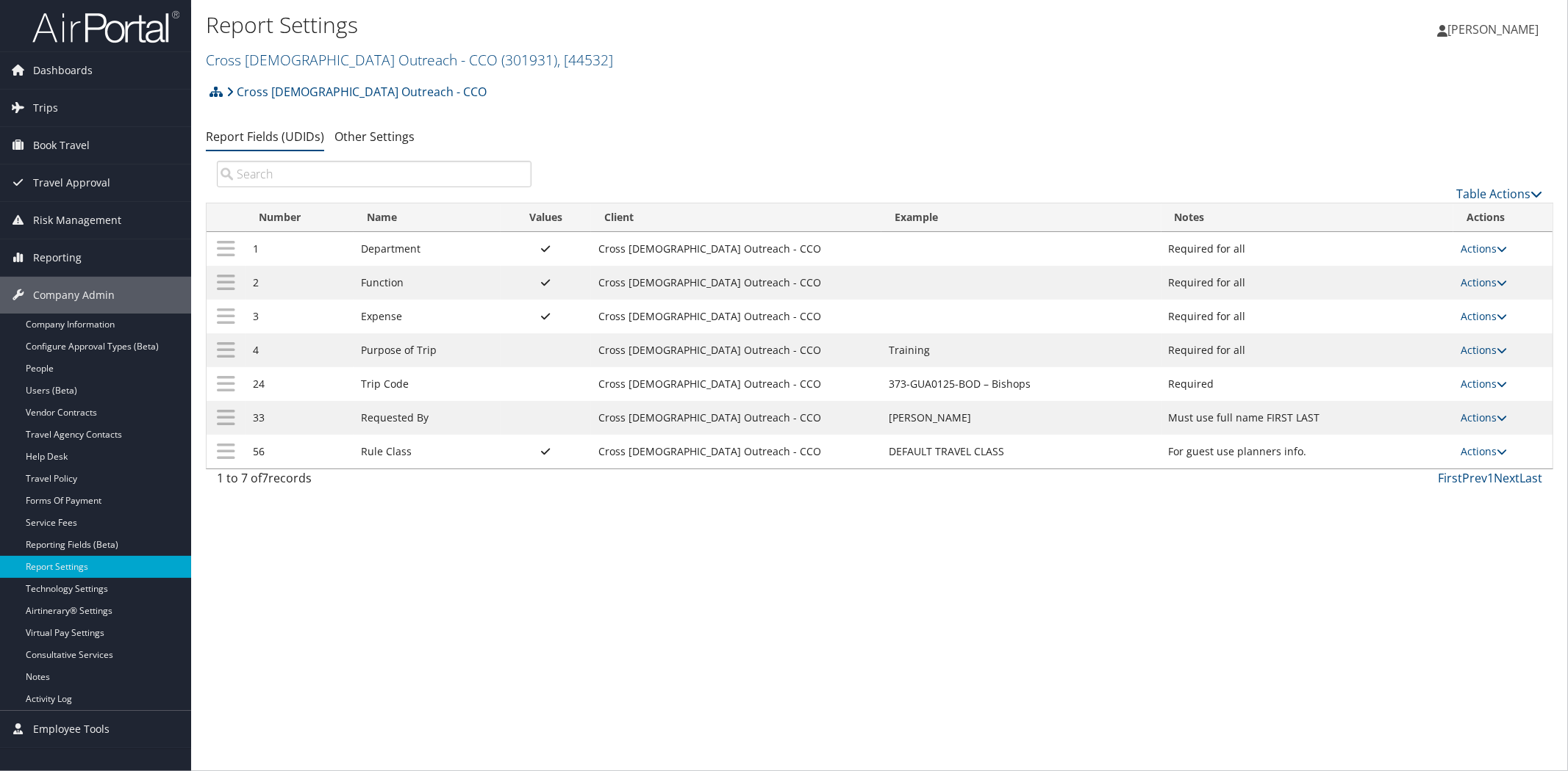
click at [1343, 749] on div "Report Settings Cross Catholic Outreach - CCO ( 301931 ) , [ 44532 ] Cross Cath…" at bounding box center [879, 385] width 1376 height 771
click at [1507, 315] on icon at bounding box center [1501, 316] width 10 height 10
click at [1470, 332] on link "Update Report Field Values" at bounding box center [1426, 341] width 159 height 25
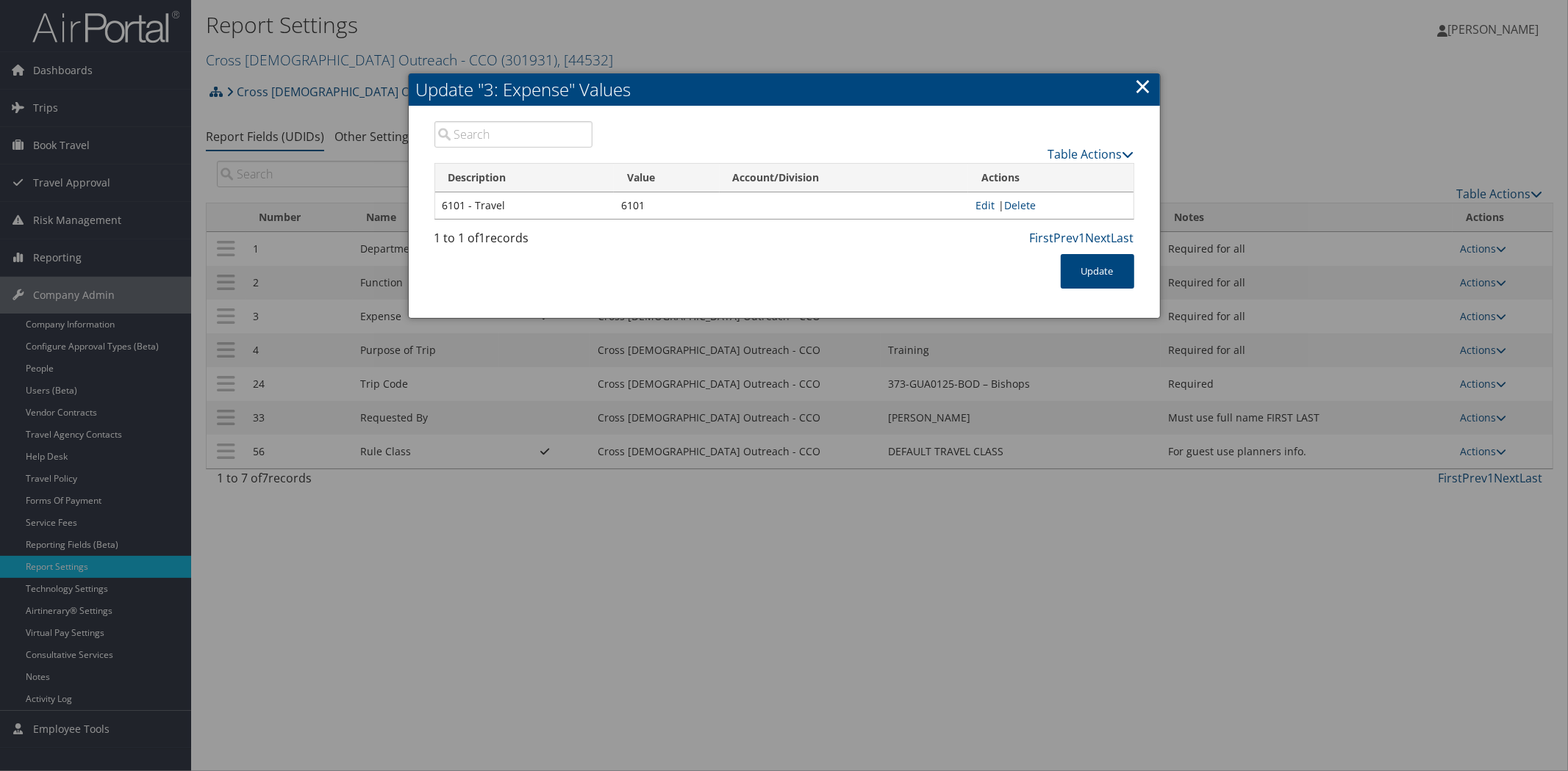
click at [1148, 84] on link "×" at bounding box center [1143, 85] width 17 height 29
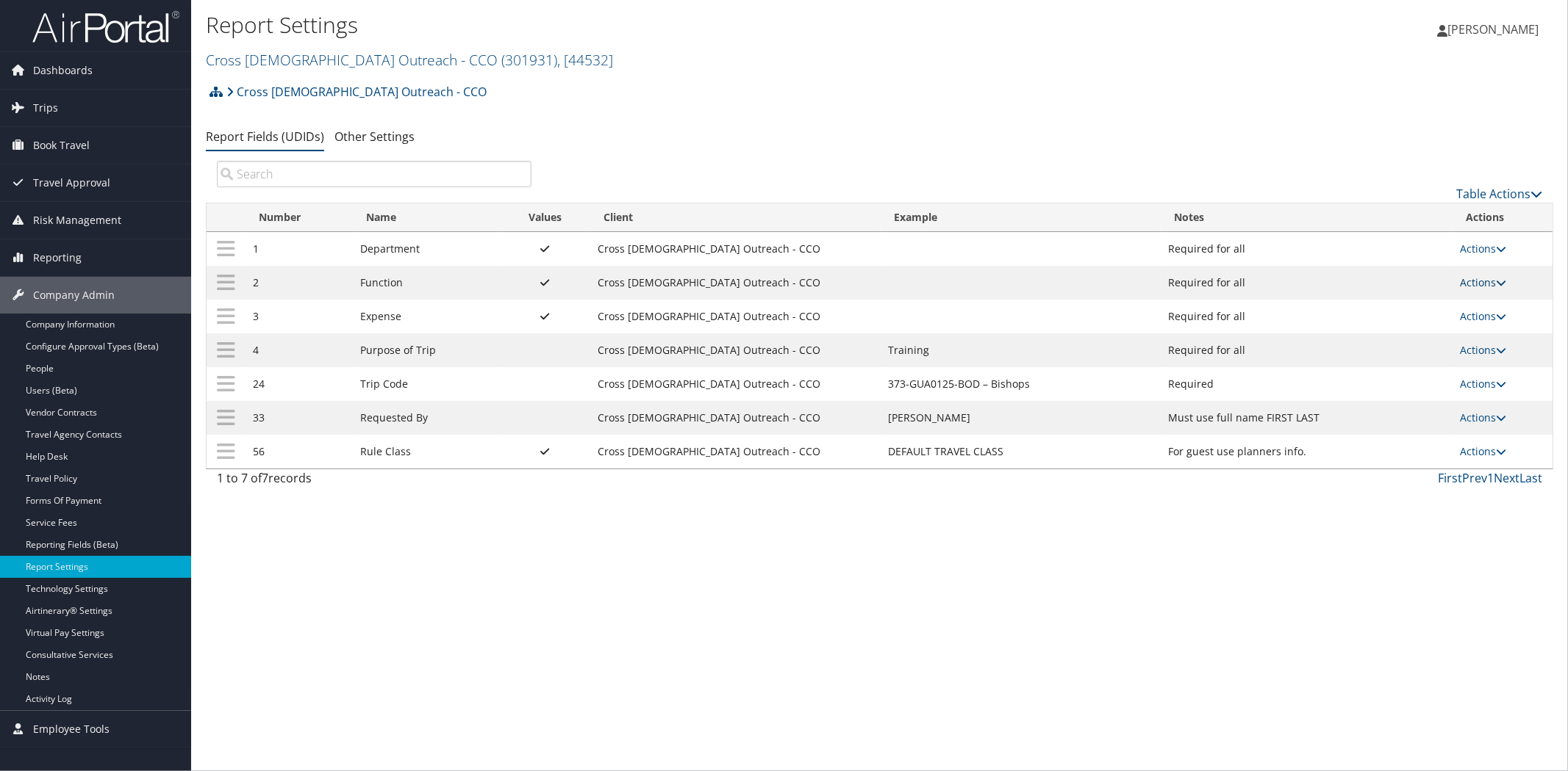
click at [1503, 281] on icon at bounding box center [1501, 283] width 10 height 10
click at [1450, 303] on link "Update Report Field Values" at bounding box center [1426, 306] width 159 height 25
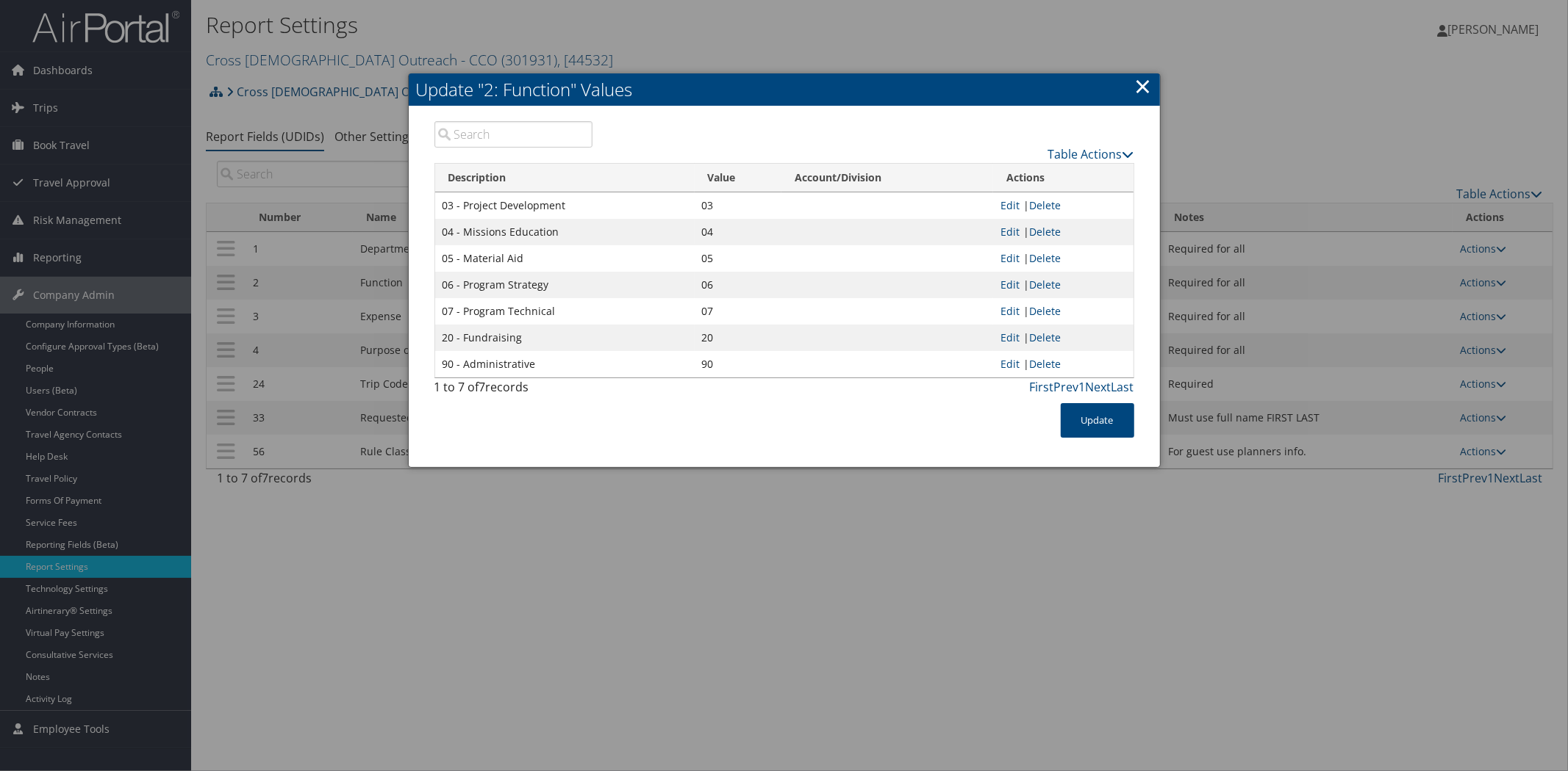
click at [1142, 85] on link "×" at bounding box center [1143, 85] width 17 height 29
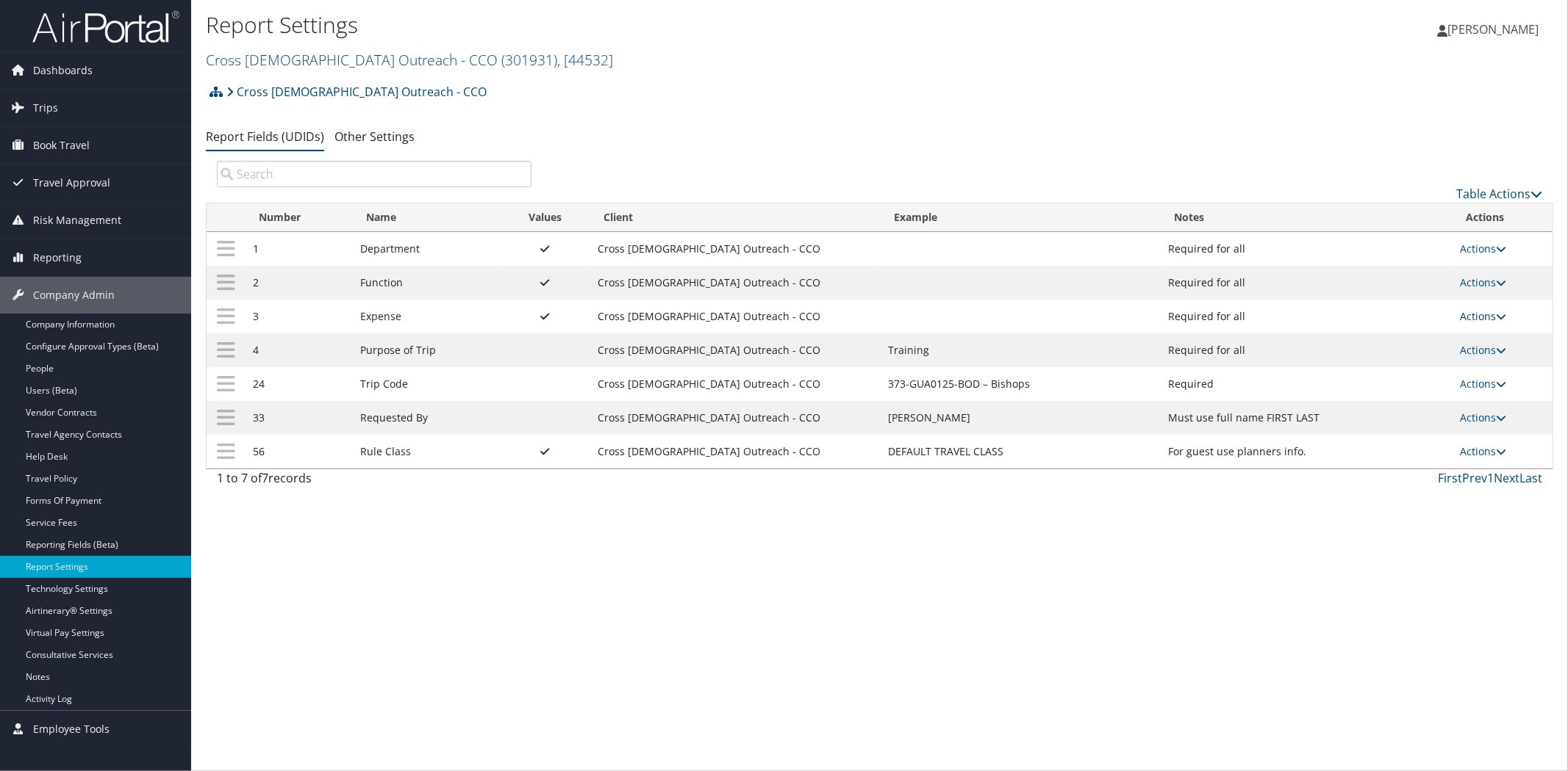
click at [1502, 313] on icon at bounding box center [1501, 316] width 10 height 10
click at [1434, 331] on link "Update Report Field Values" at bounding box center [1426, 341] width 159 height 25
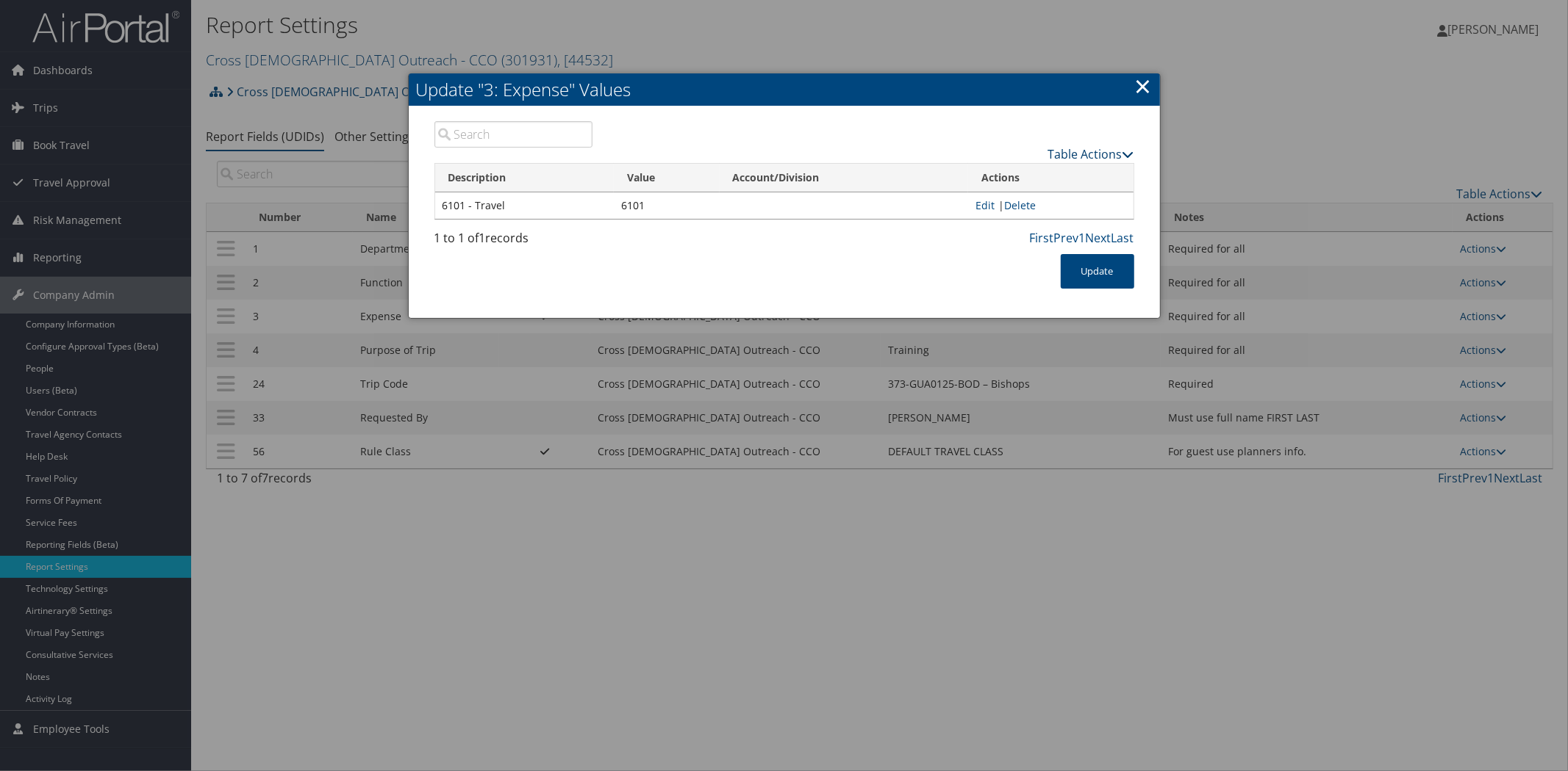
click at [1120, 148] on link "Table Actions" at bounding box center [1091, 154] width 86 height 16
click at [1019, 169] on link "New Record" at bounding box center [1036, 177] width 193 height 25
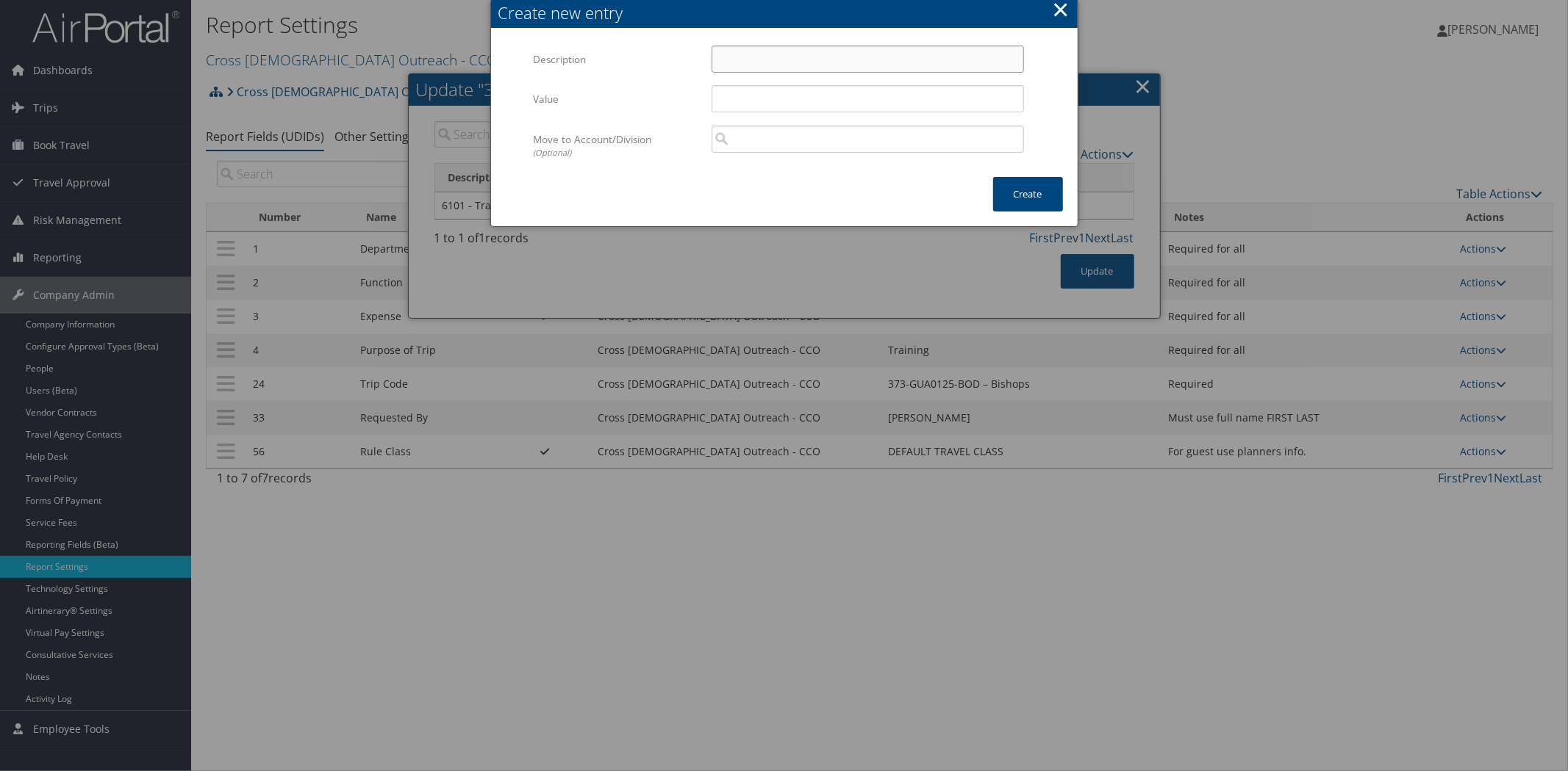
click at [723, 56] on input "Description" at bounding box center [867, 59] width 312 height 27
paste input "6902--Training"
click at [818, 59] on input "6902-Training" at bounding box center [867, 59] width 312 height 27
drag, startPoint x: 817, startPoint y: 57, endPoint x: 719, endPoint y: 59, distance: 98.0
click at [719, 59] on input "6902-Training" at bounding box center [867, 59] width 312 height 27
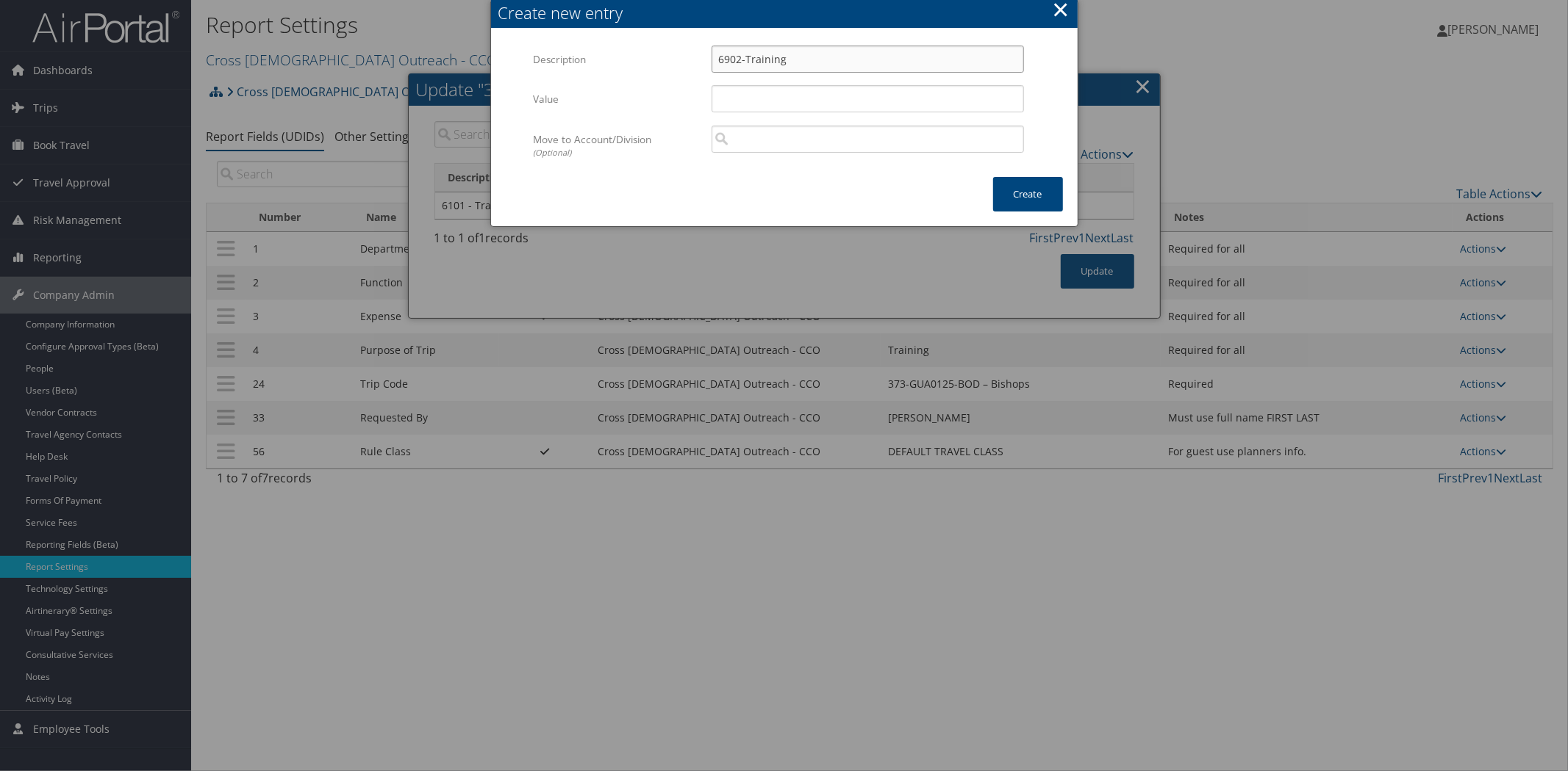
type input "6902-Training"
click at [731, 93] on input "Value" at bounding box center [867, 99] width 312 height 27
paste input "6902-Training"
type input "6902-Training"
click at [1002, 189] on button "Create" at bounding box center [1027, 193] width 70 height 34
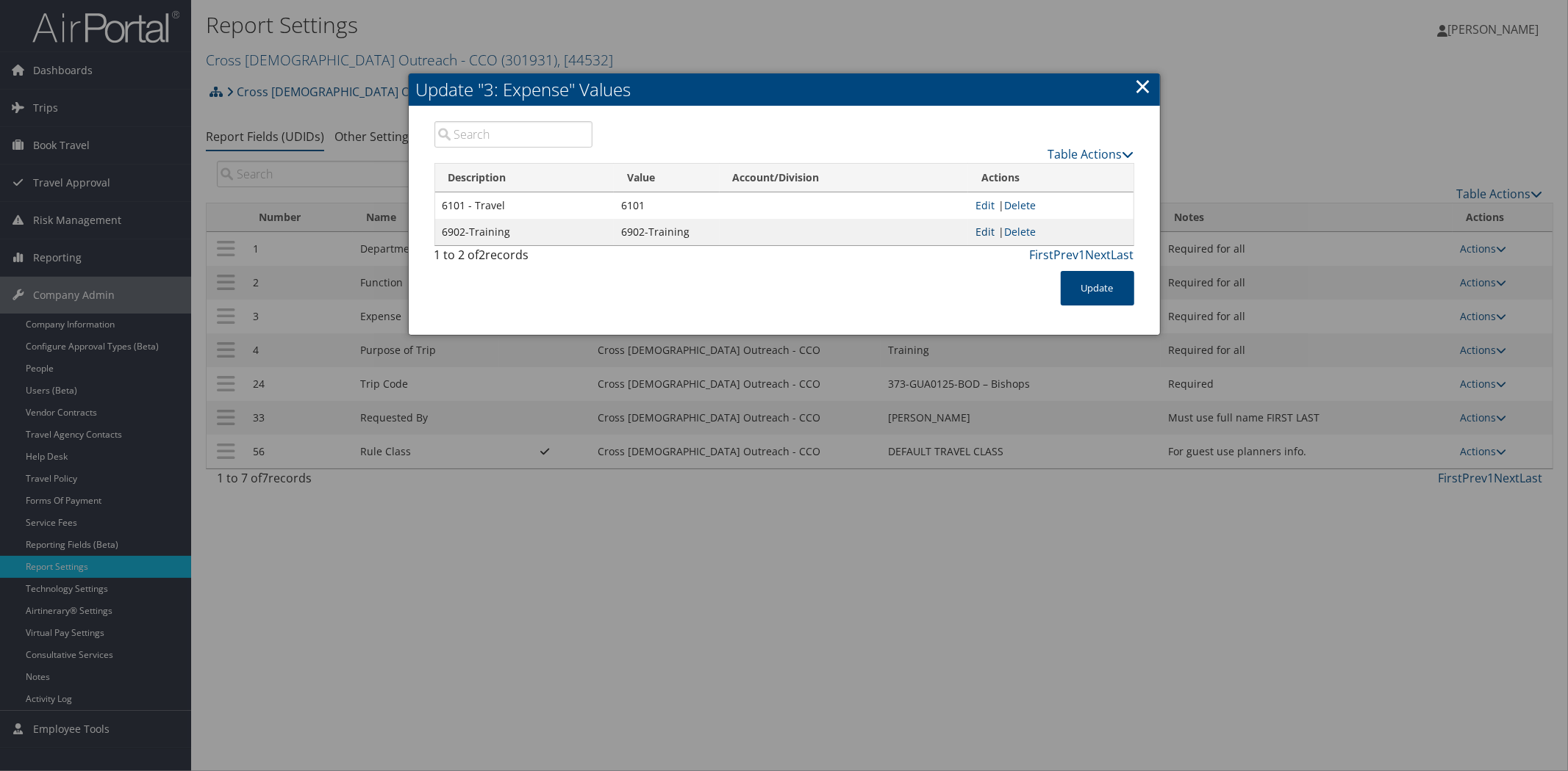
click at [985, 231] on link "Edit" at bounding box center [984, 231] width 19 height 14
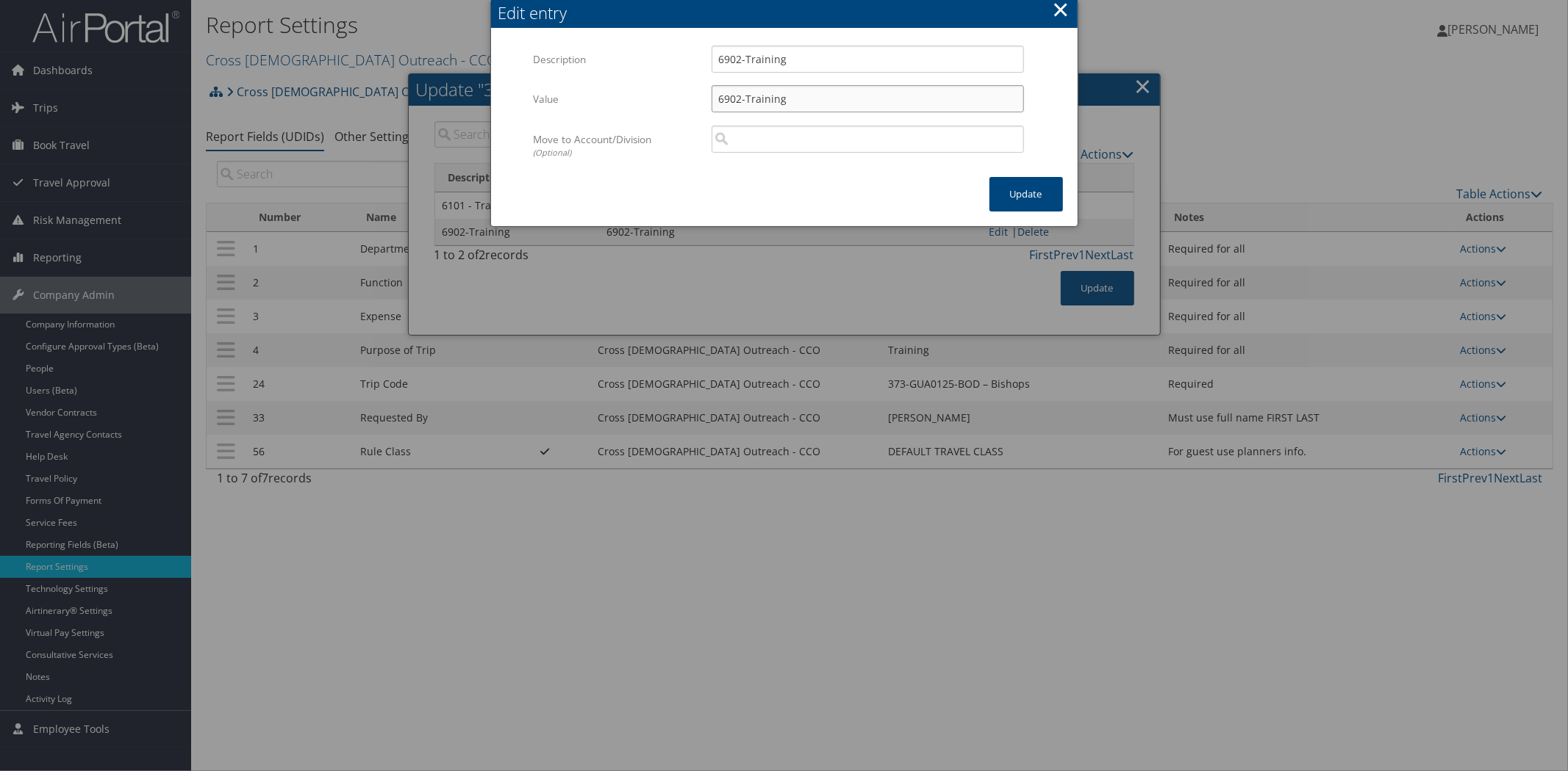
click at [812, 99] on input "6902-Training" at bounding box center [867, 99] width 312 height 27
type input "6902"
click at [1017, 189] on button "Update" at bounding box center [1026, 193] width 74 height 34
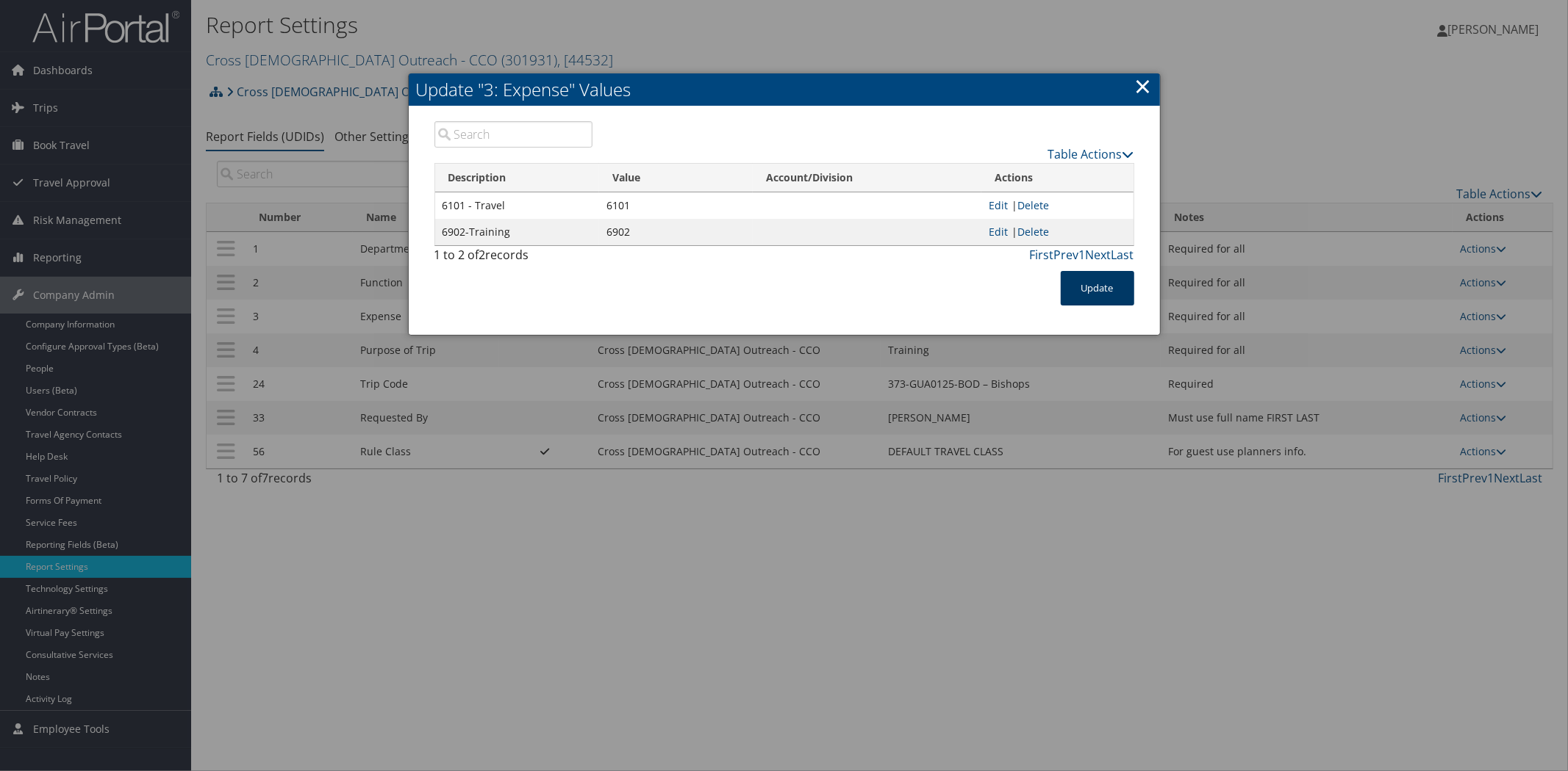
click at [1108, 280] on button "Update" at bounding box center [1097, 288] width 74 height 34
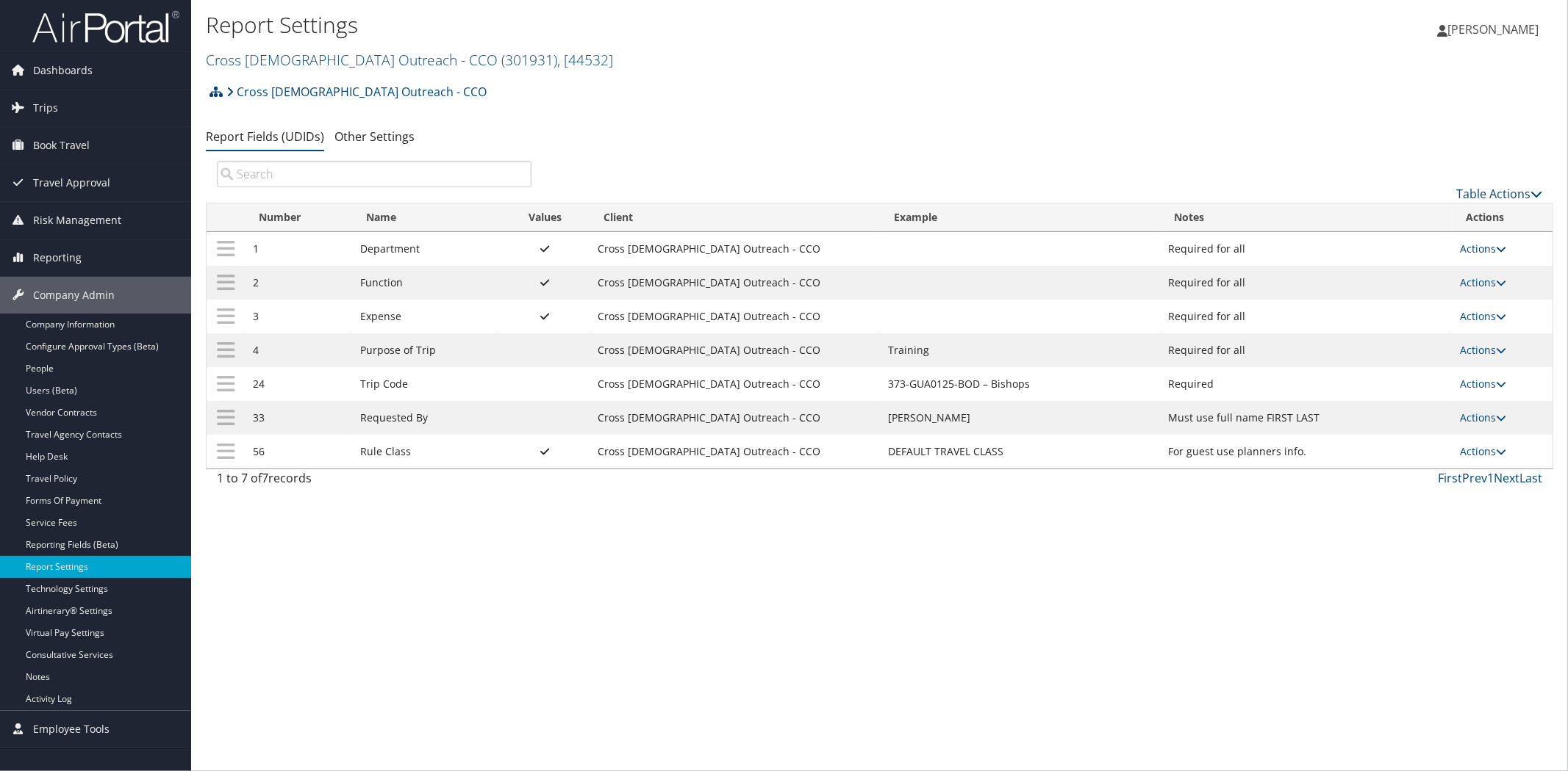
click at [1504, 244] on icon at bounding box center [1501, 249] width 10 height 10
click at [1431, 262] on link "Update Report Field Values" at bounding box center [1426, 272] width 159 height 25
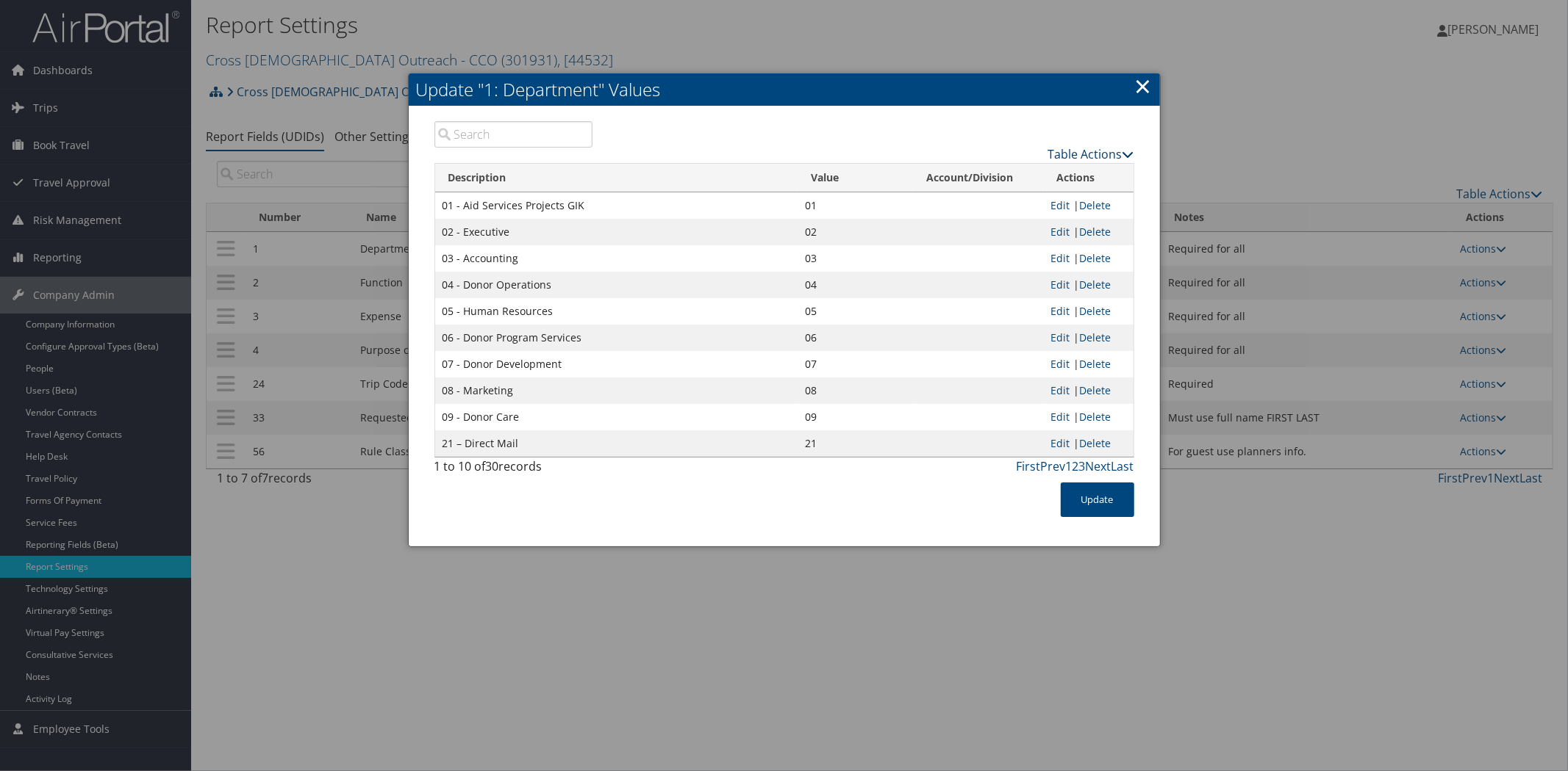
click at [1129, 150] on icon at bounding box center [1128, 154] width 12 height 12
click at [991, 224] on link "Page Length" at bounding box center [1036, 226] width 193 height 25
click at [953, 221] on link "50" at bounding box center [1036, 228] width 193 height 25
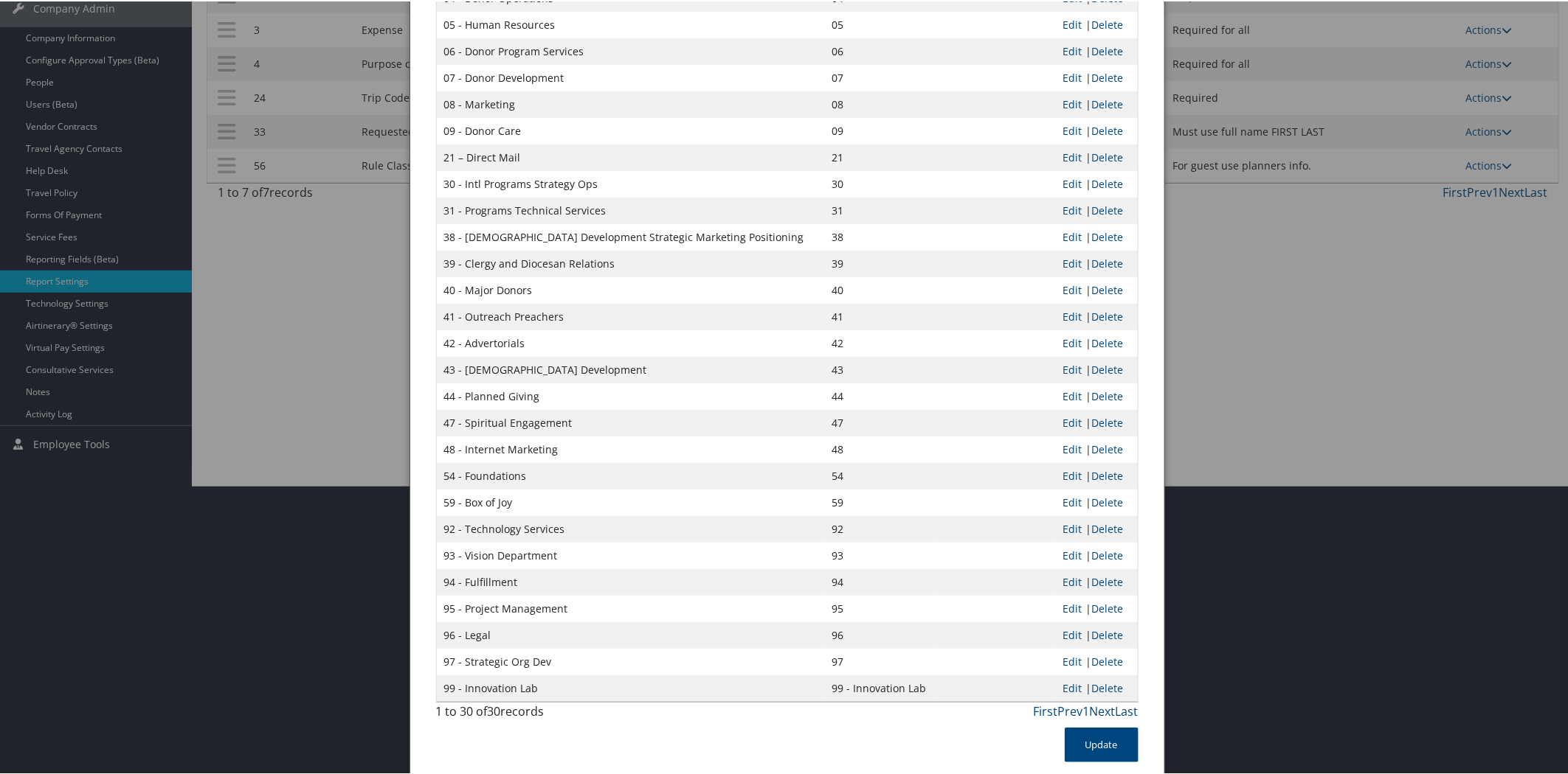
scroll to position [305, 0]
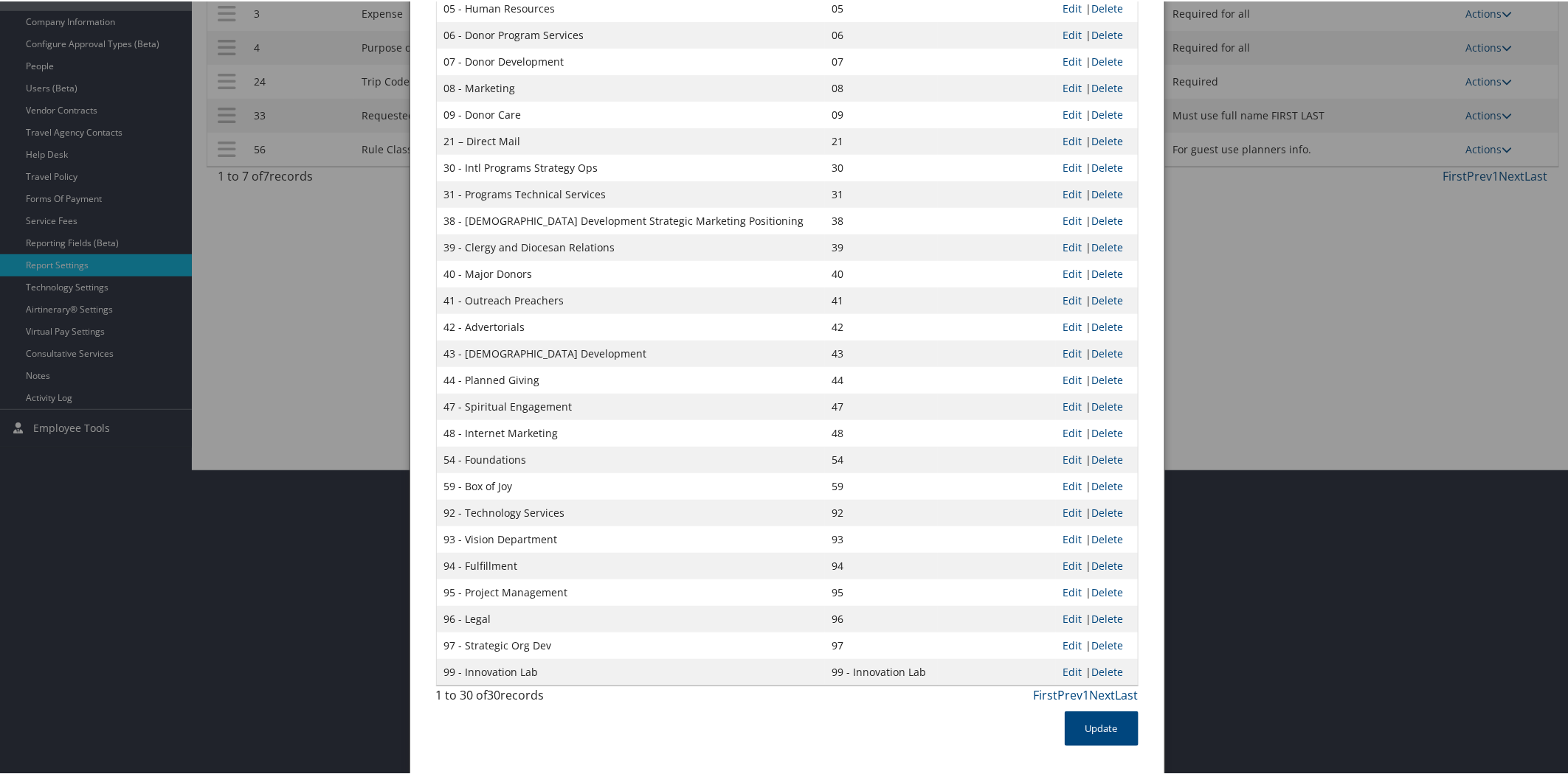
click at [1056, 661] on td "Edit | Delete" at bounding box center [1096, 671] width 82 height 27
click at [1063, 669] on link "Edit" at bounding box center [1072, 671] width 19 height 14
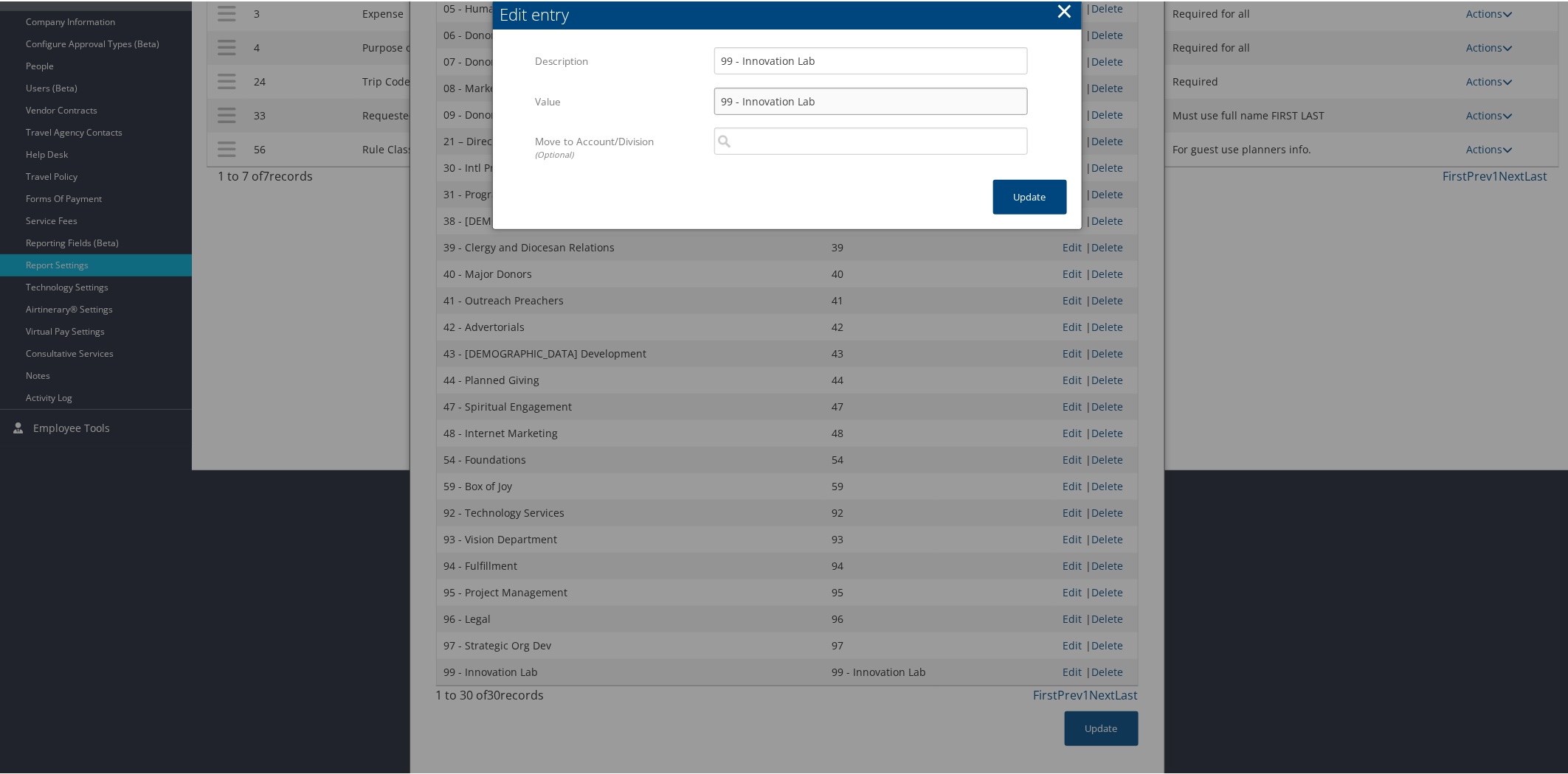
click at [835, 99] on input "99 - Innovation Lab" at bounding box center [870, 100] width 314 height 27
type input "99"
click at [1019, 192] on button "Update" at bounding box center [1030, 195] width 74 height 34
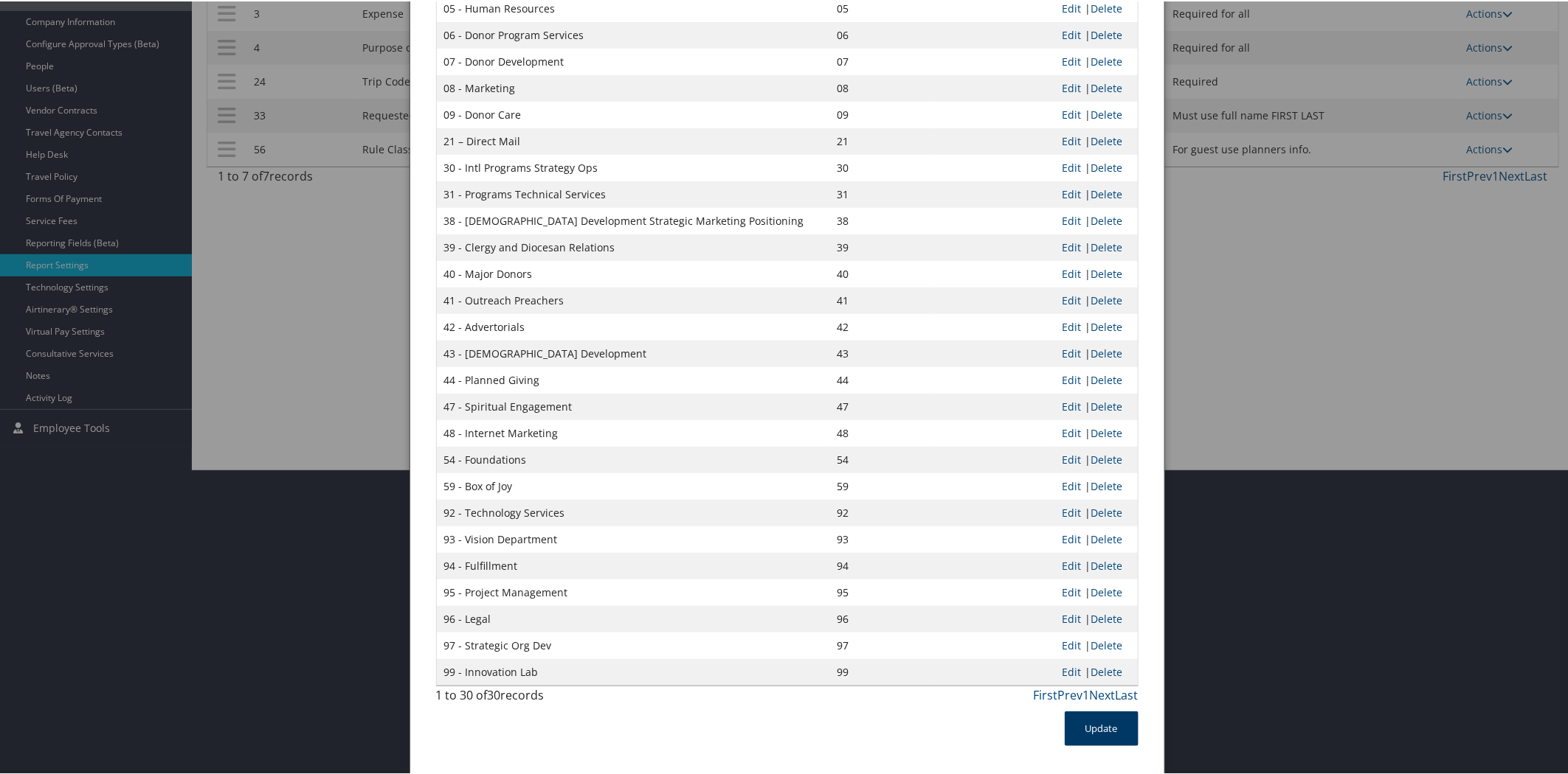
click at [1109, 719] on button "Update" at bounding box center [1101, 727] width 74 height 34
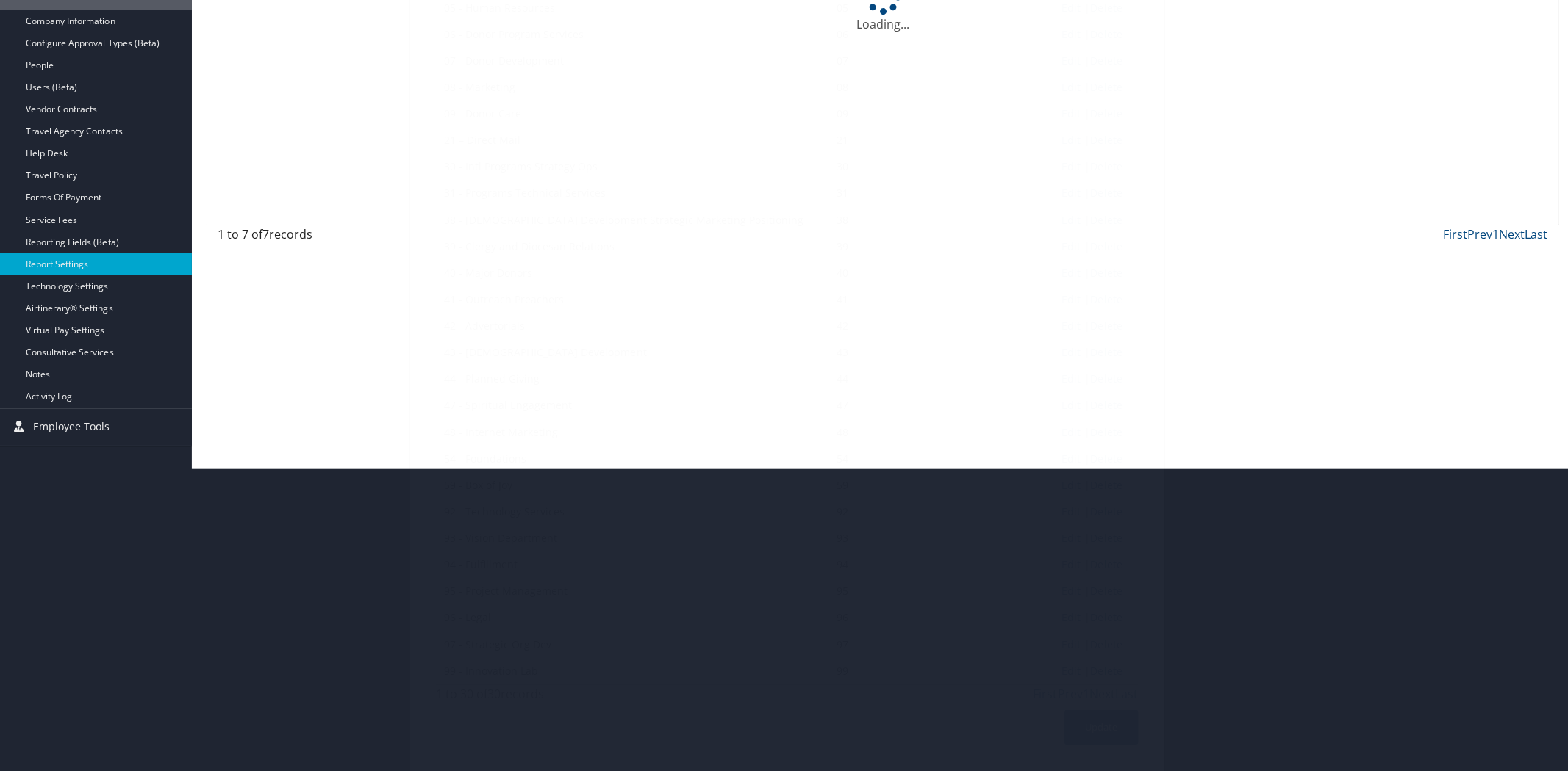
scroll to position [0, 0]
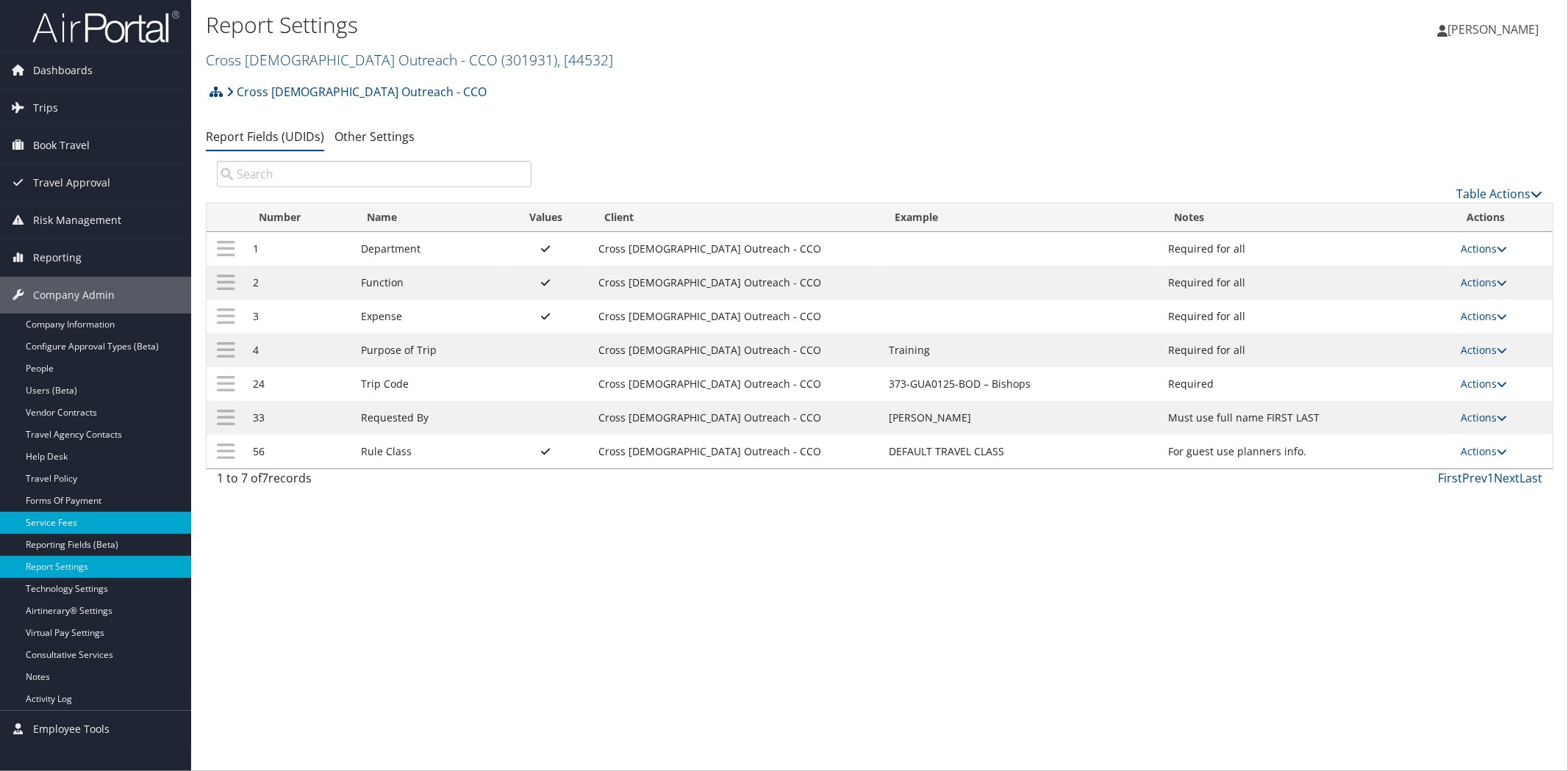
click at [63, 523] on link "Service Fees" at bounding box center [95, 523] width 191 height 22
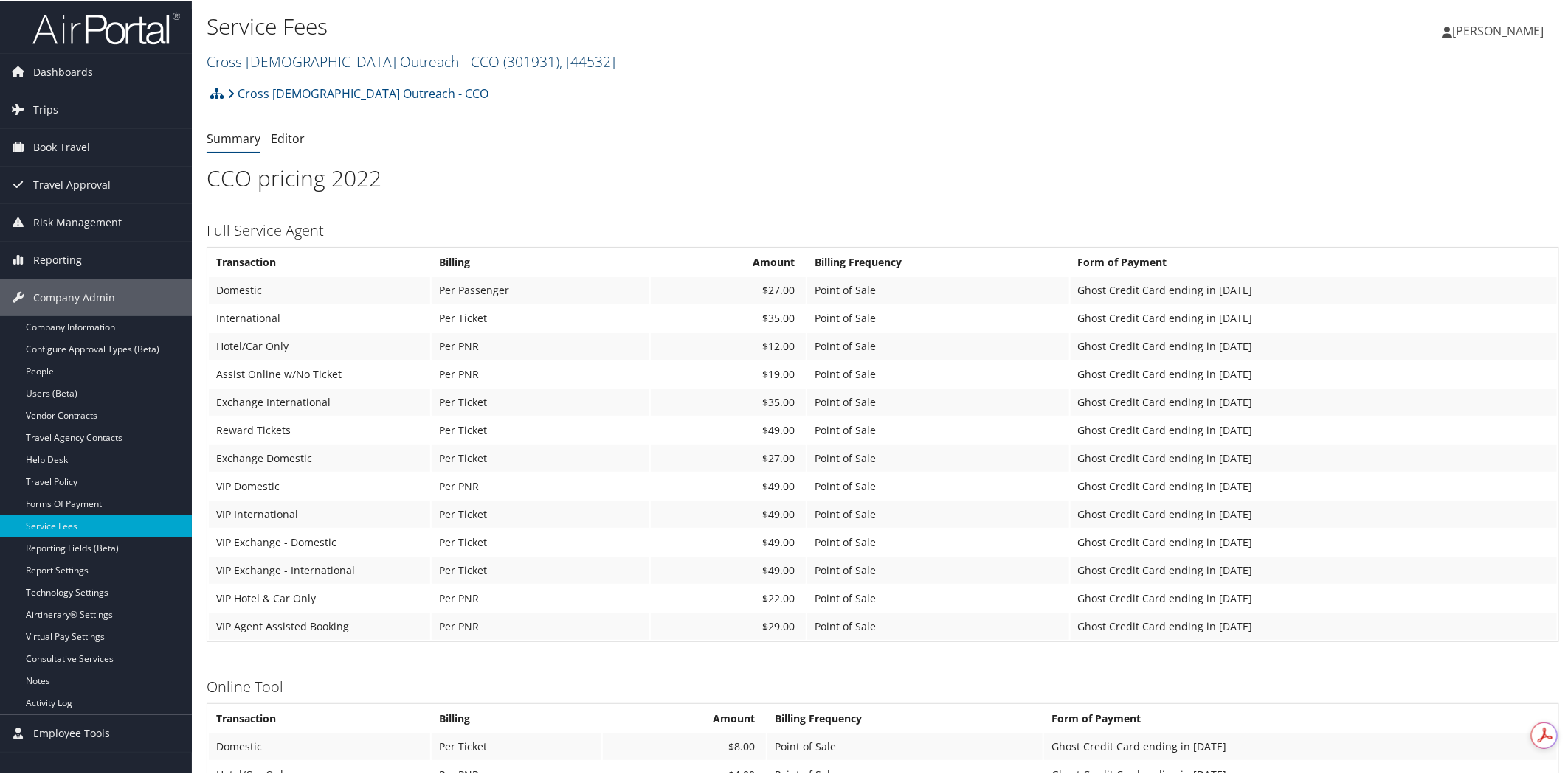
click at [282, 57] on link "Cross [DEMOGRAPHIC_DATA] Outreach - CCO ( 301931 ) , [ 44532 ]" at bounding box center [411, 61] width 409 height 20
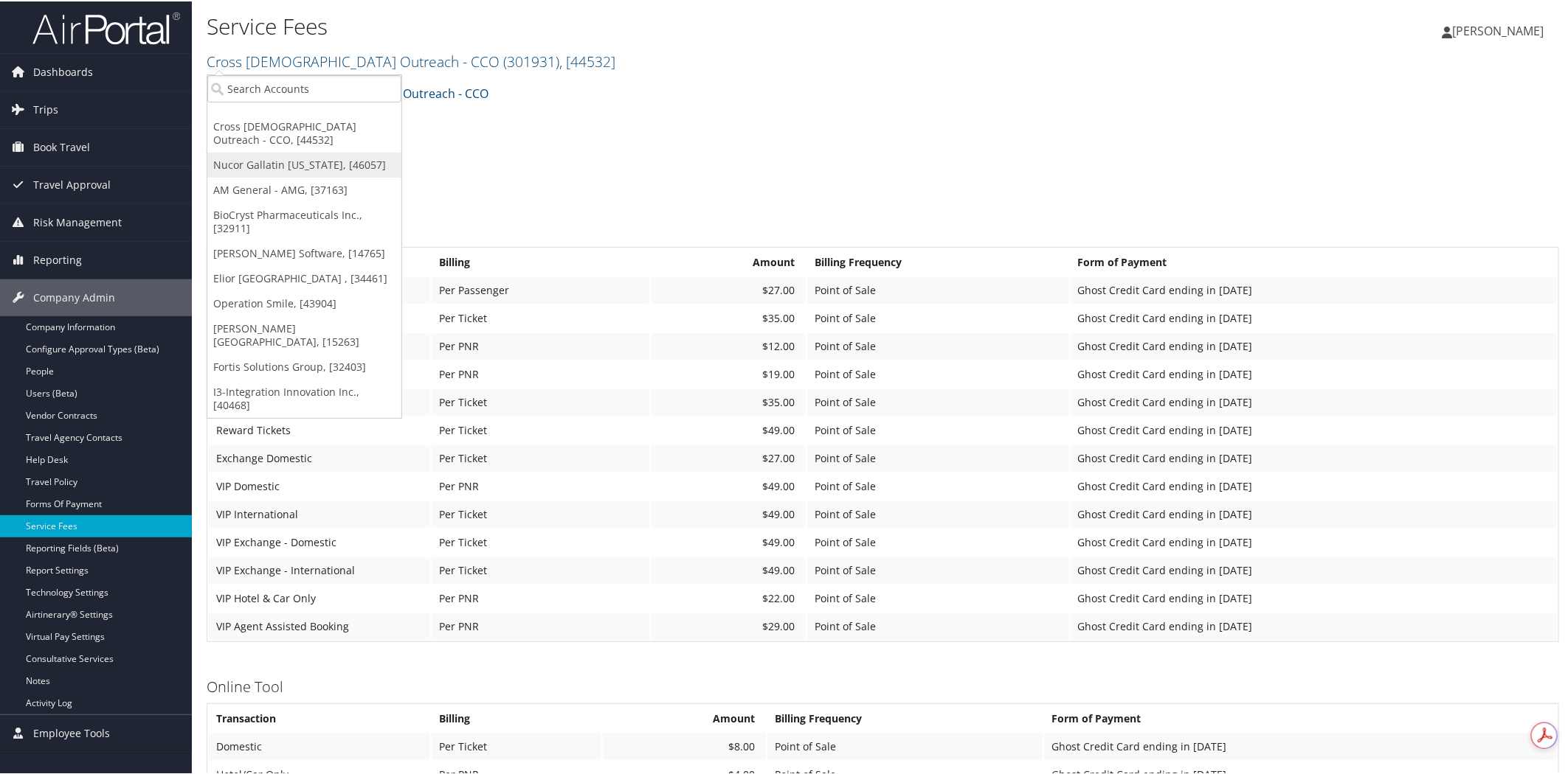
click at [288, 155] on link "Nucor Gallatin [US_STATE], [46057]" at bounding box center [304, 164] width 194 height 25
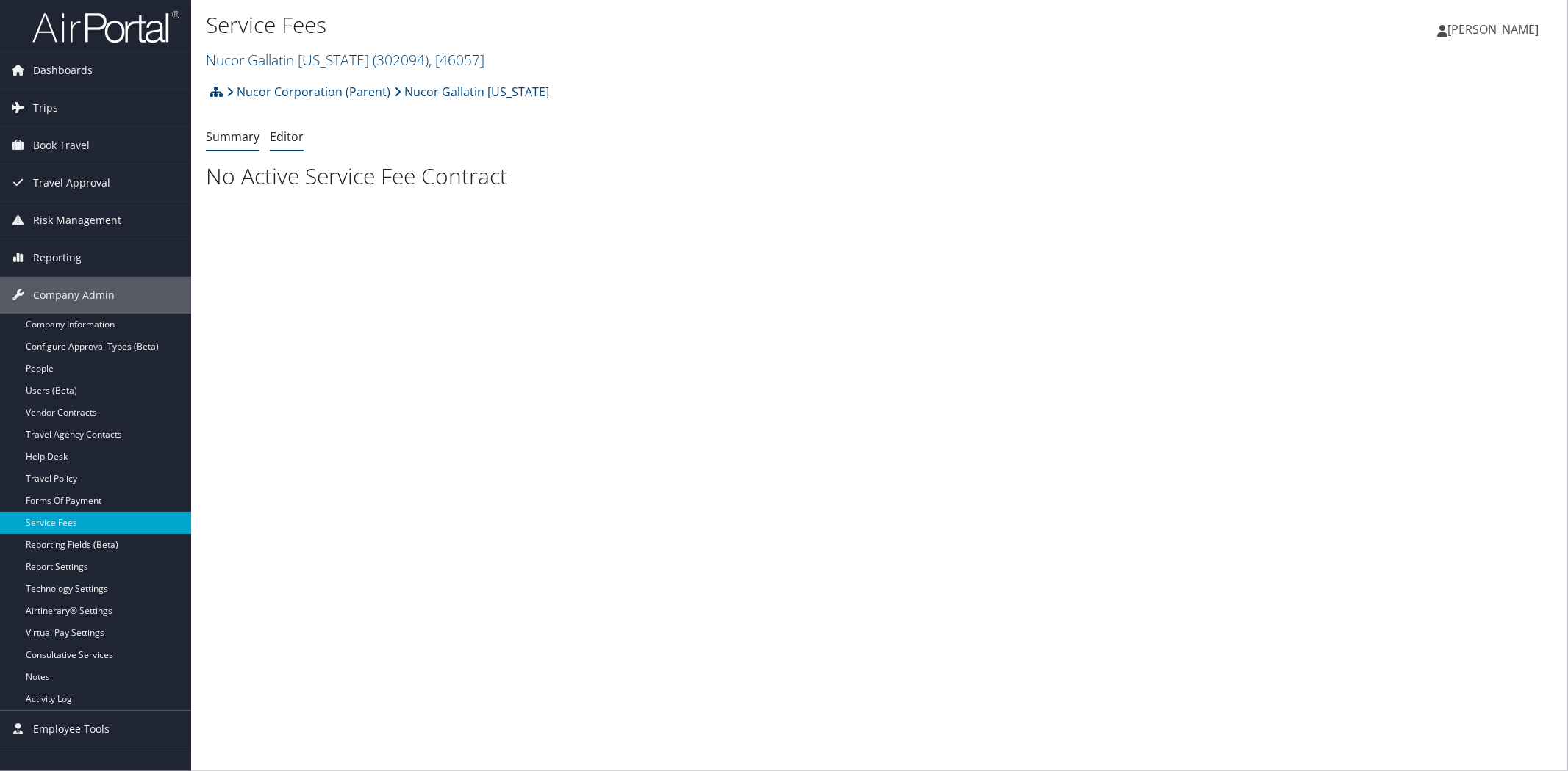
click at [281, 129] on link "Editor" at bounding box center [286, 136] width 34 height 16
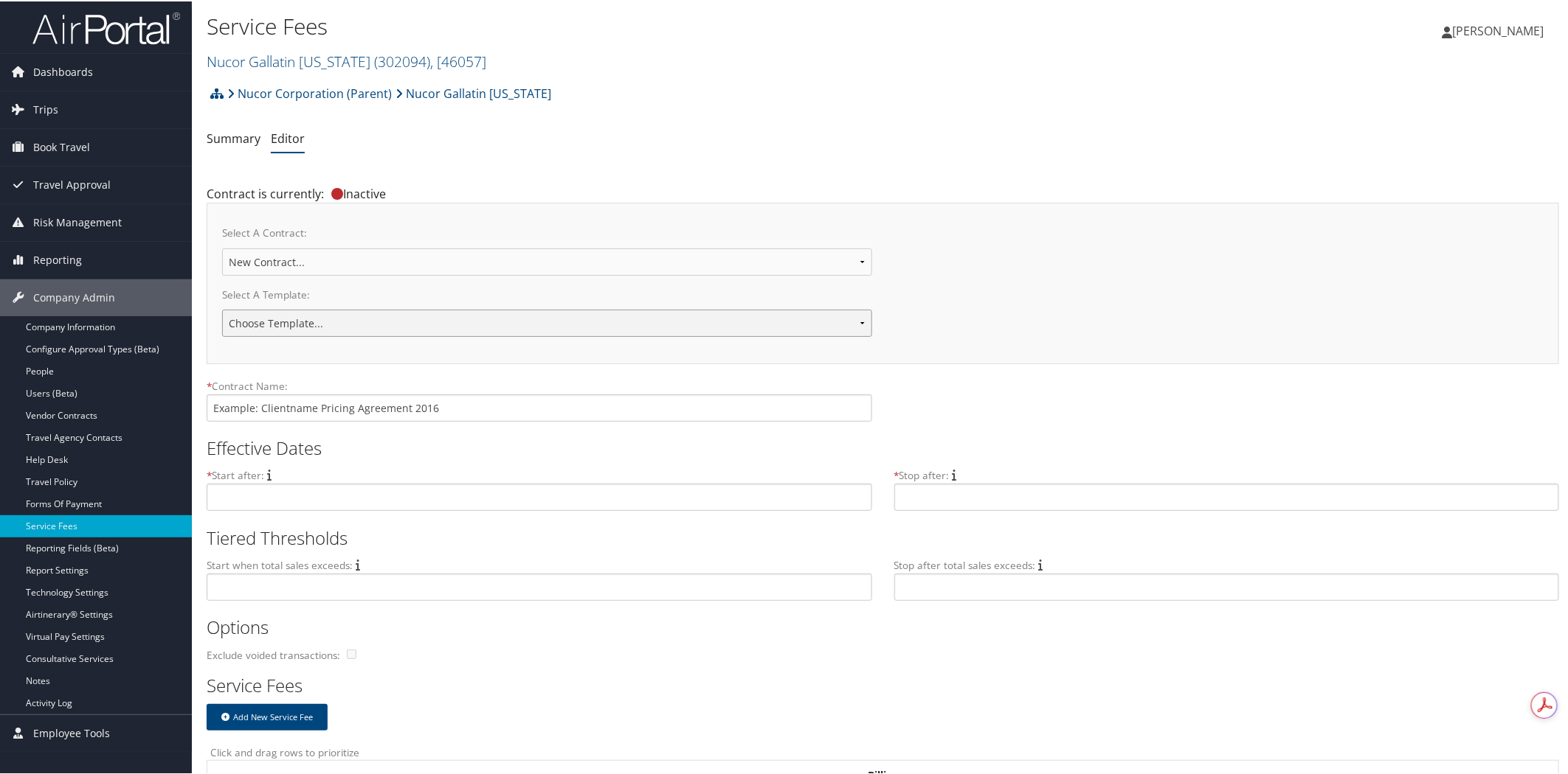
click at [856, 318] on select "Choose Template... 2018 IUC-PG Pricing Agreement Sales Pricing 2020 - Under $1M…" at bounding box center [546, 322] width 650 height 27
click at [853, 255] on select "Nucor Gallatin [US_STATE] New Contract..." at bounding box center [546, 261] width 650 height 27
select select "23116"
click at [222, 247] on select "Nucor Gallatin [US_STATE] New Contract..." at bounding box center [546, 261] width 650 height 27
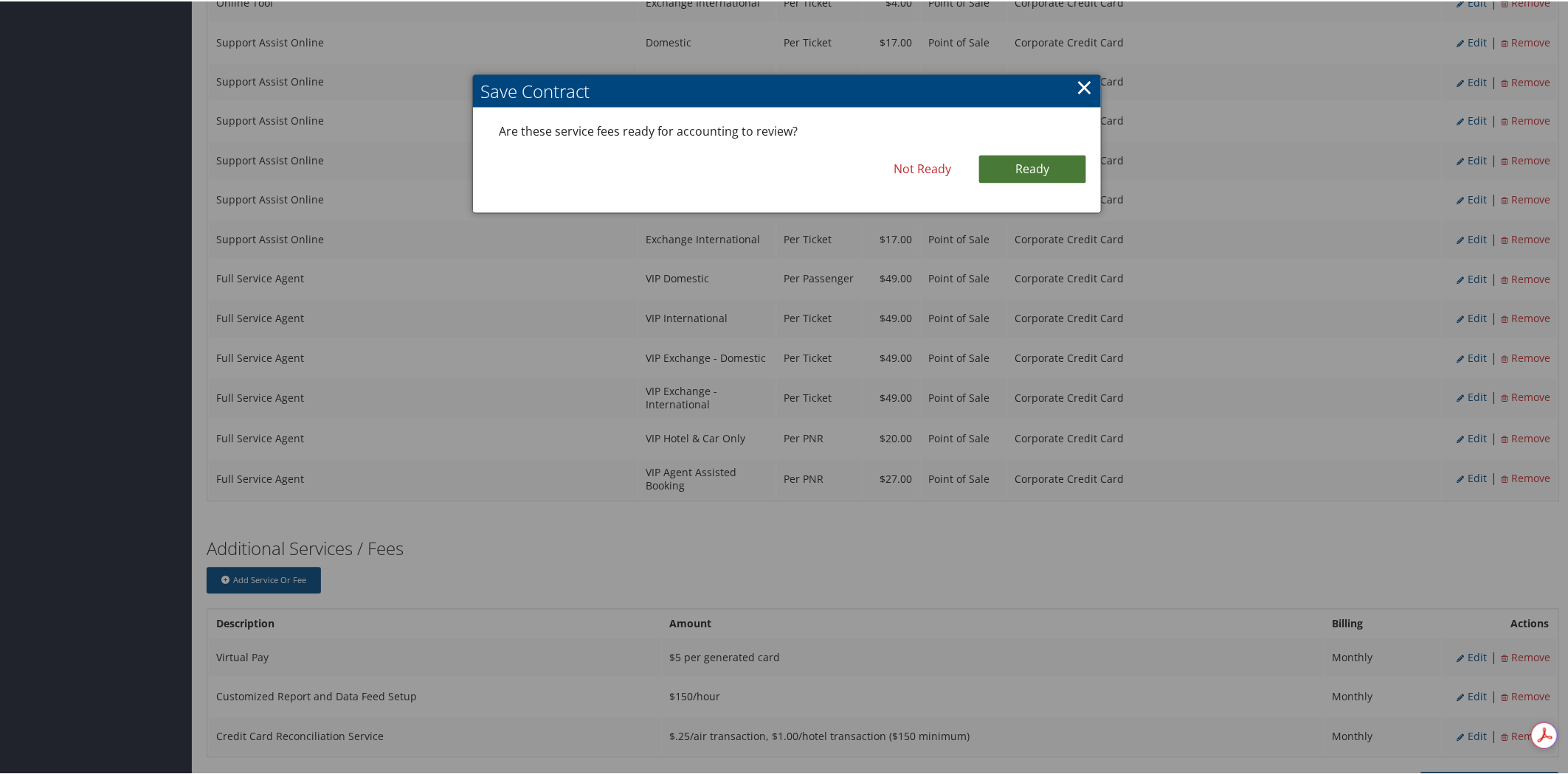
click at [1043, 172] on link "Ready" at bounding box center [1032, 167] width 107 height 28
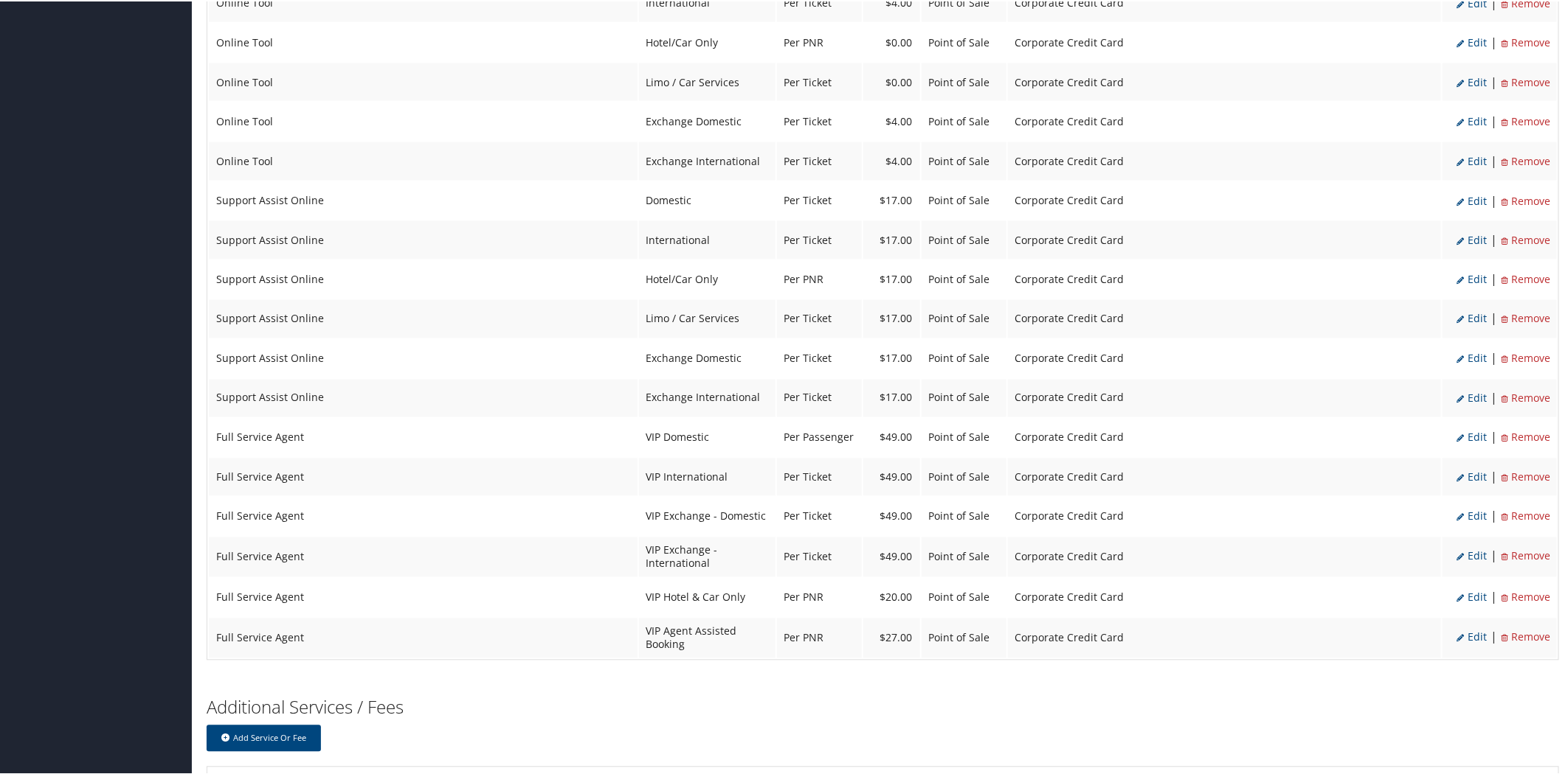
scroll to position [720, 0]
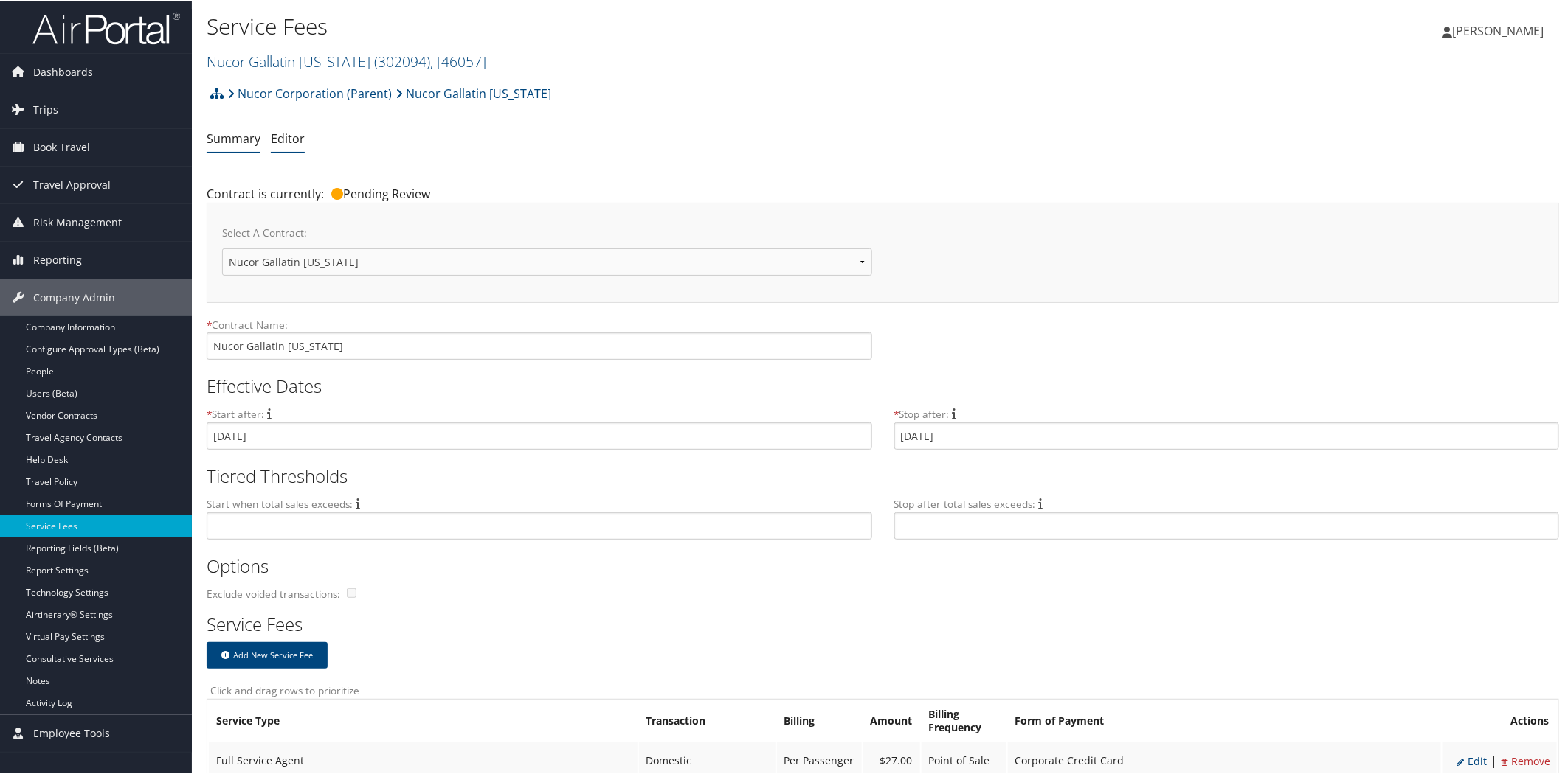
click at [224, 134] on link "Summary" at bounding box center [234, 137] width 54 height 16
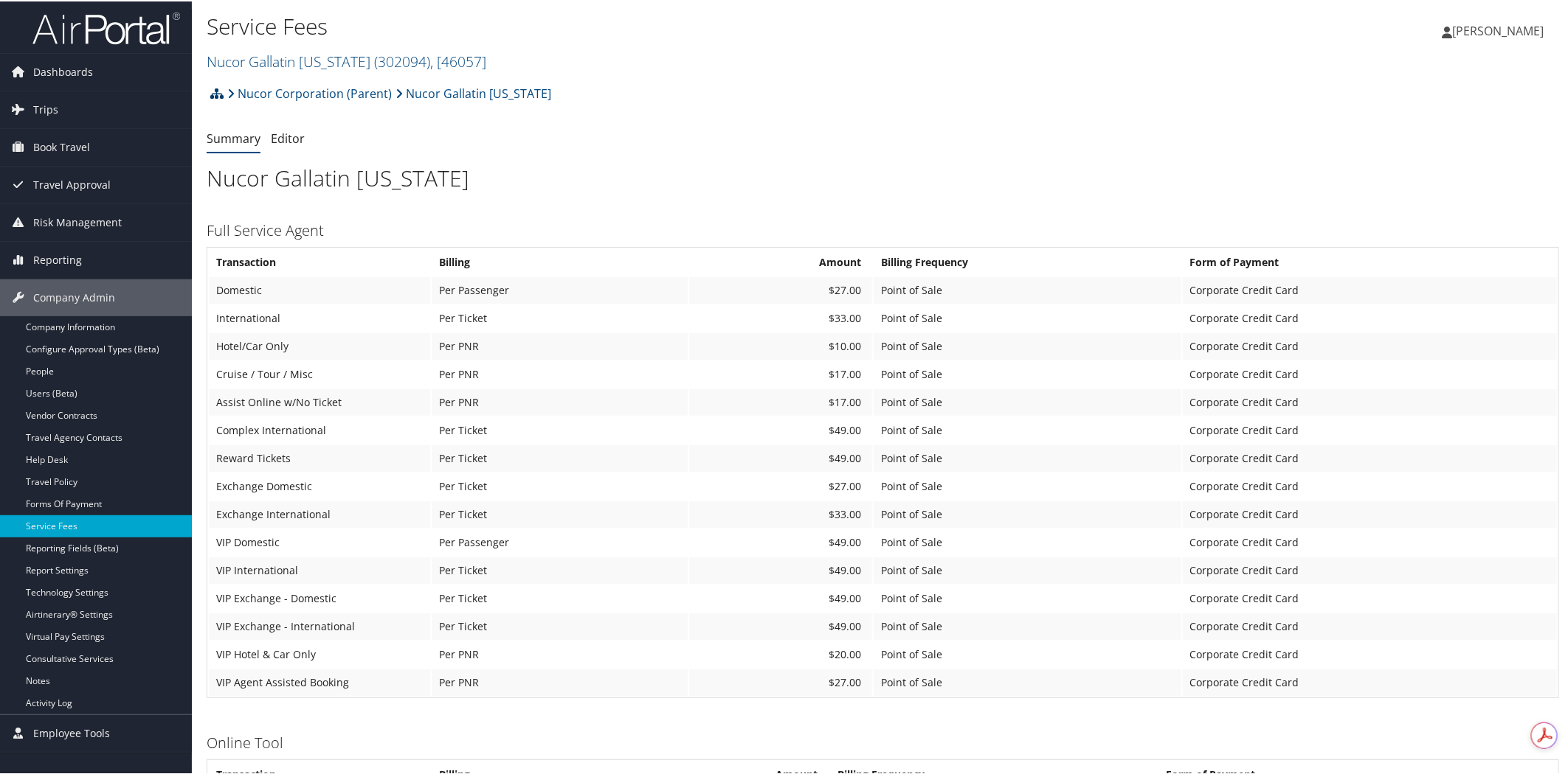
click at [214, 90] on icon at bounding box center [217, 92] width 13 height 12
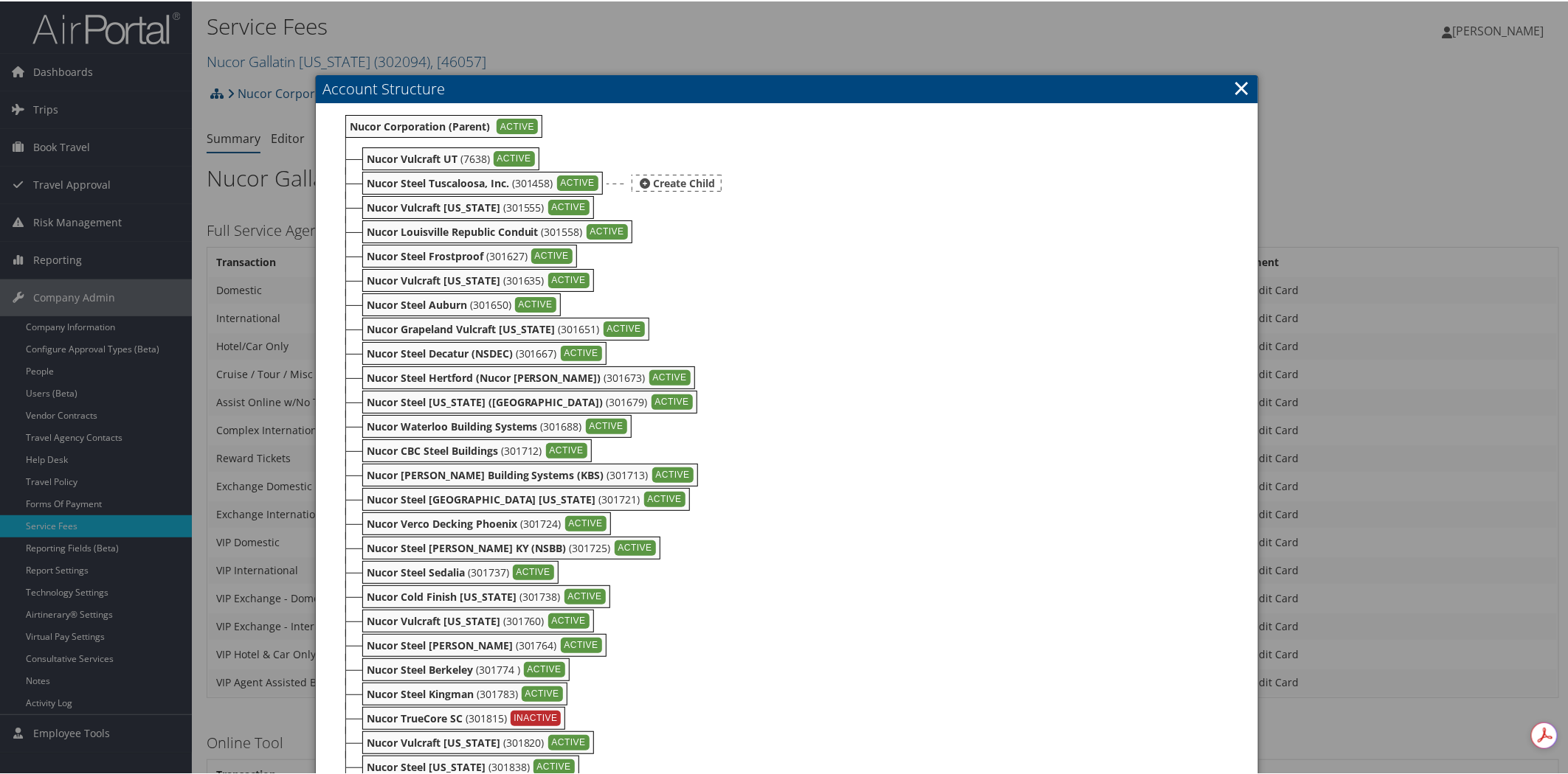
click at [425, 177] on b "Nucor Steel Tuscaloosa, Inc." at bounding box center [437, 182] width 142 height 14
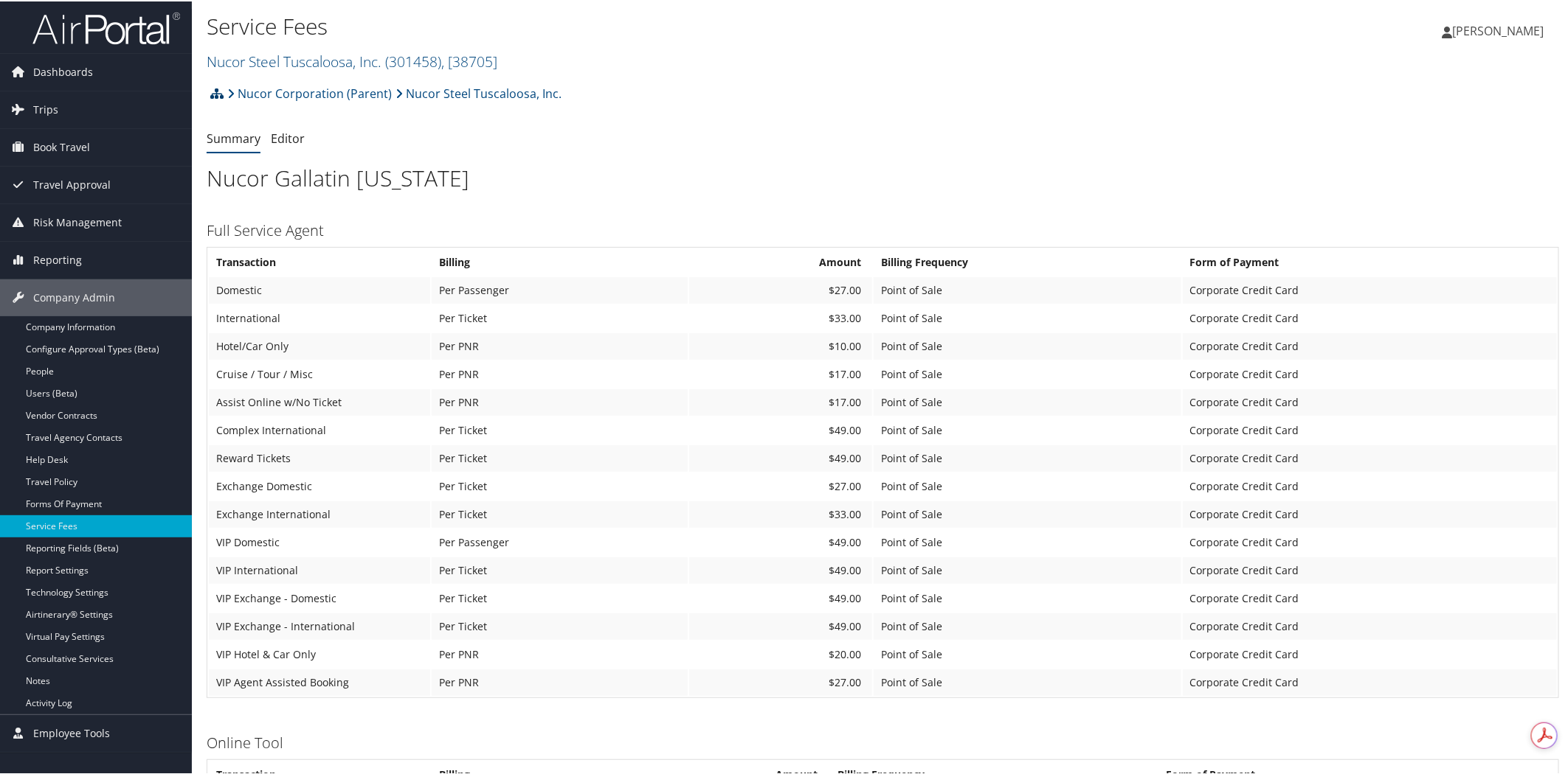
click at [219, 84] on link at bounding box center [217, 92] width 13 height 29
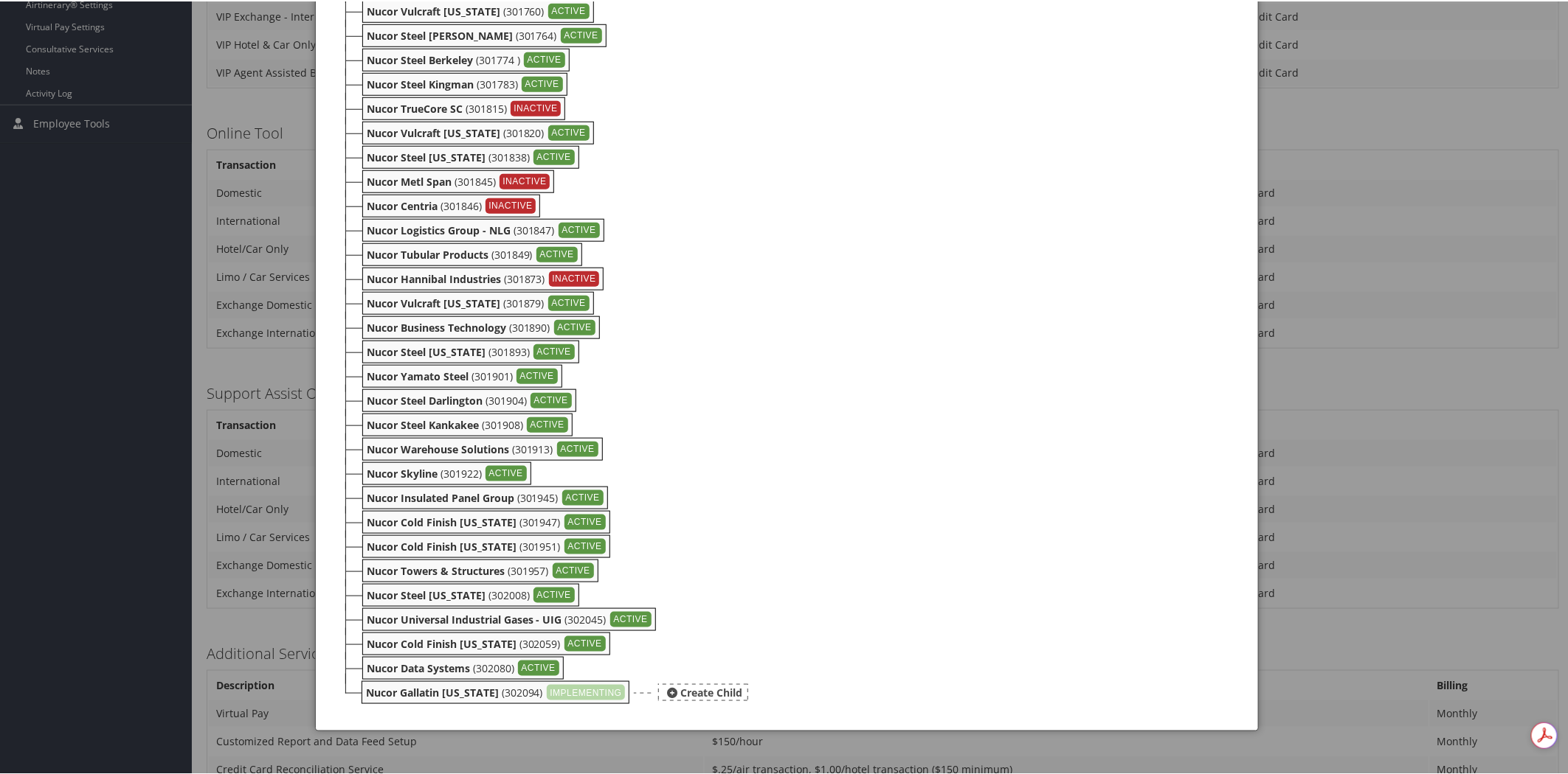
click at [433, 690] on b "Nucor Gallatin [US_STATE]" at bounding box center [432, 691] width 133 height 14
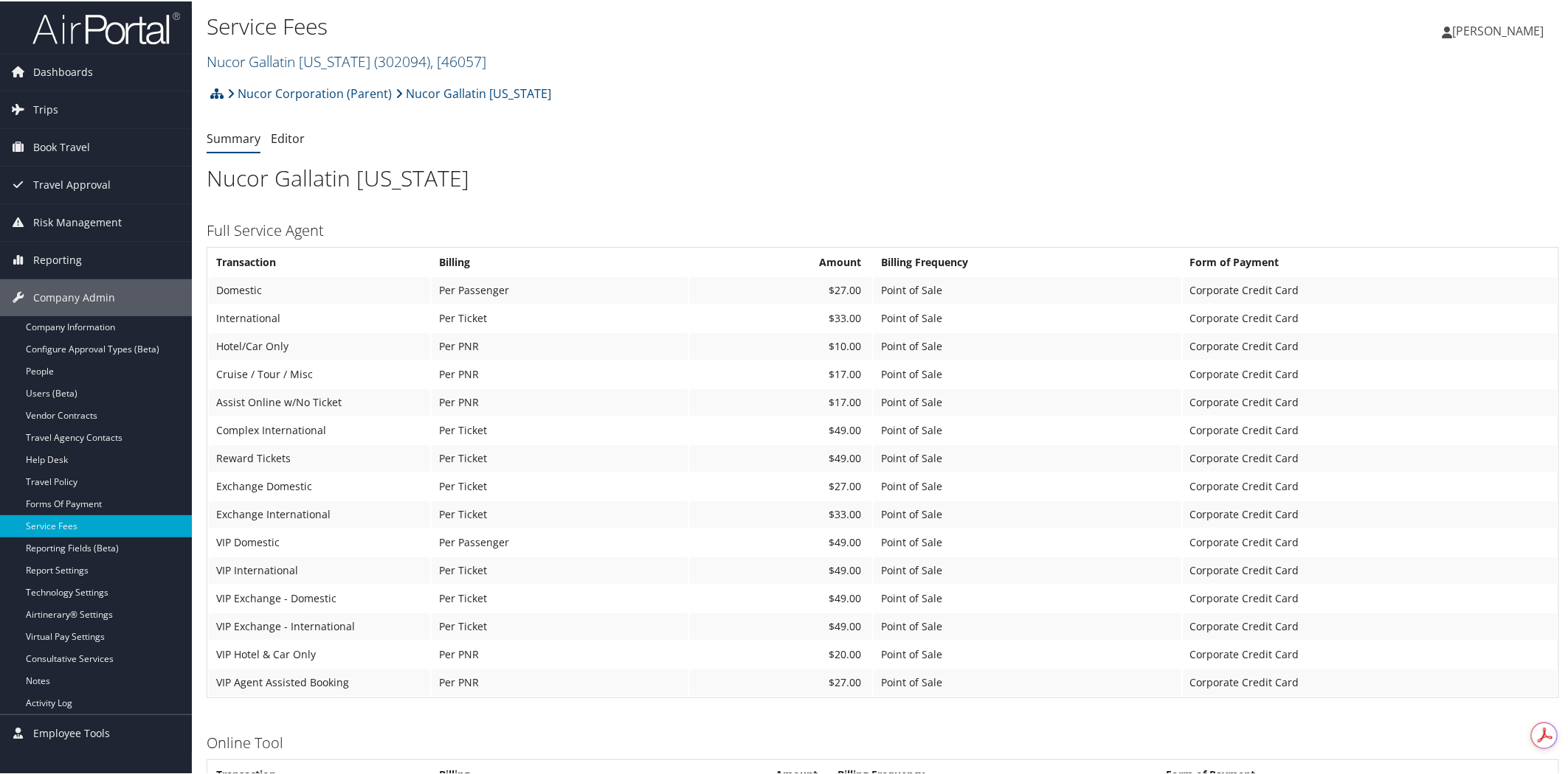
click at [282, 61] on link "Nucor Gallatin Kentucky ( 302094 ) , [ 46057 ]" at bounding box center [346, 61] width 280 height 20
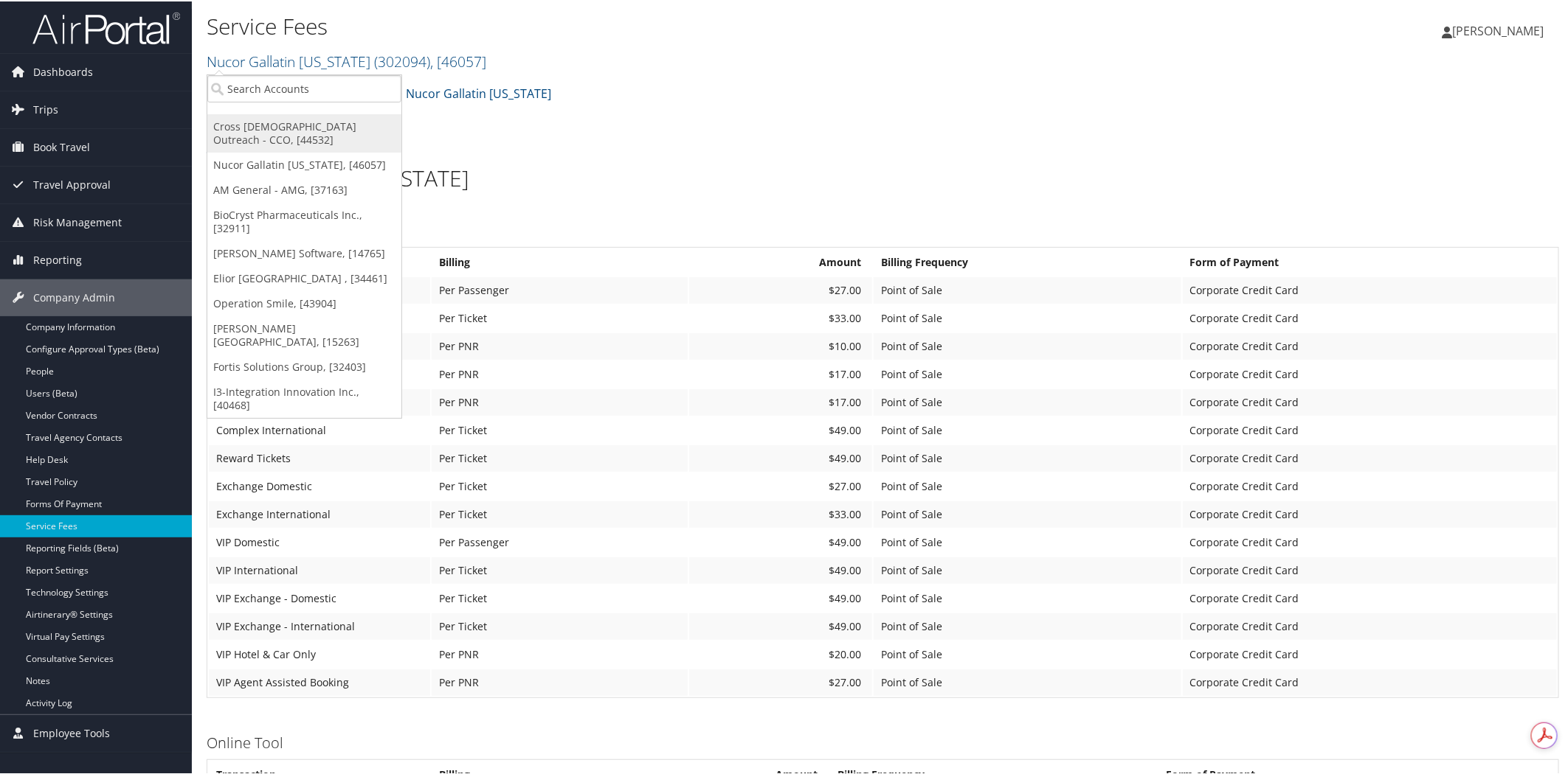
click at [275, 118] on link "Cross [DEMOGRAPHIC_DATA] Outreach - CCO, [44532]" at bounding box center [304, 132] width 194 height 39
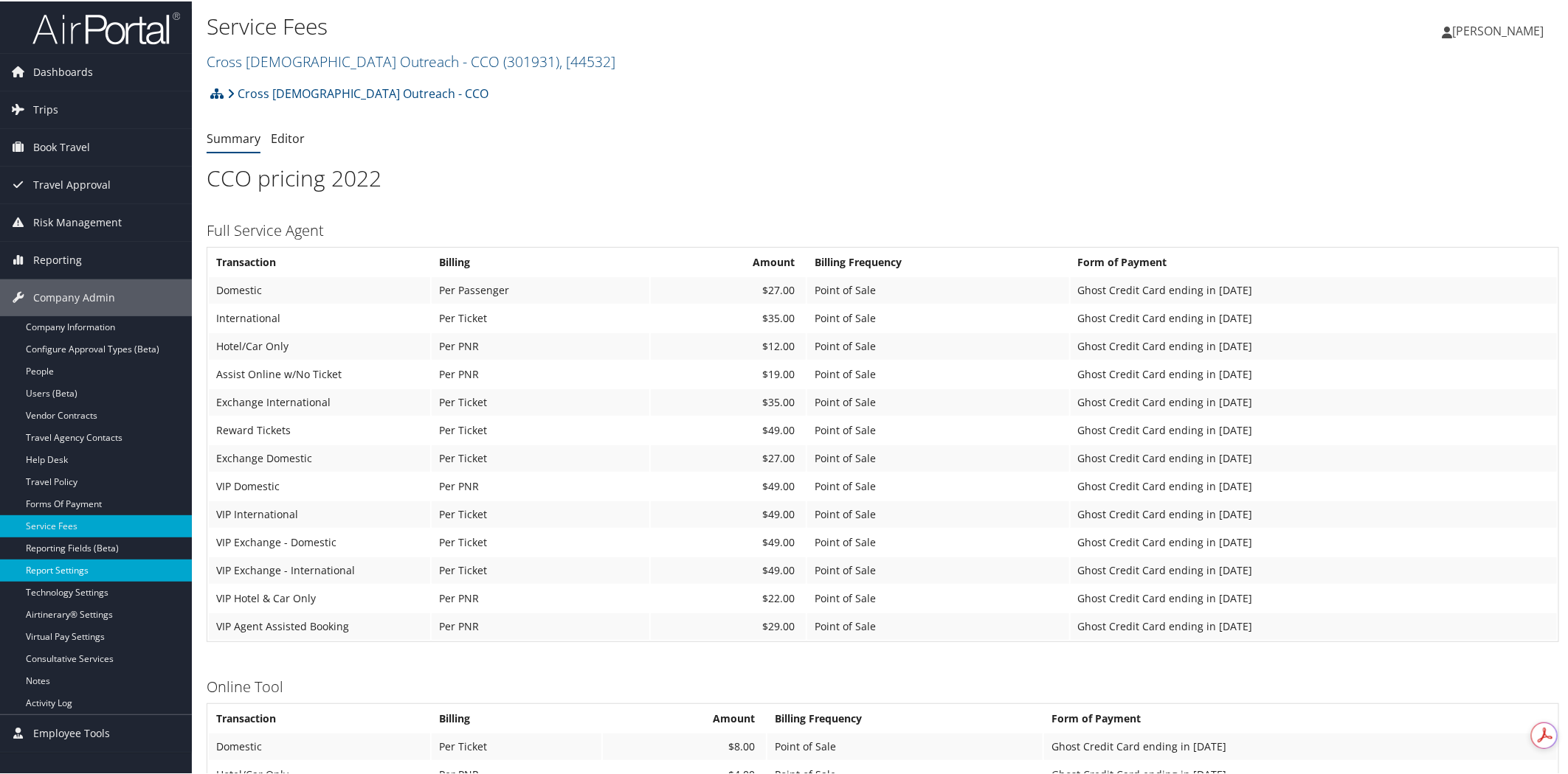
click at [71, 566] on link "Report Settings" at bounding box center [96, 569] width 192 height 22
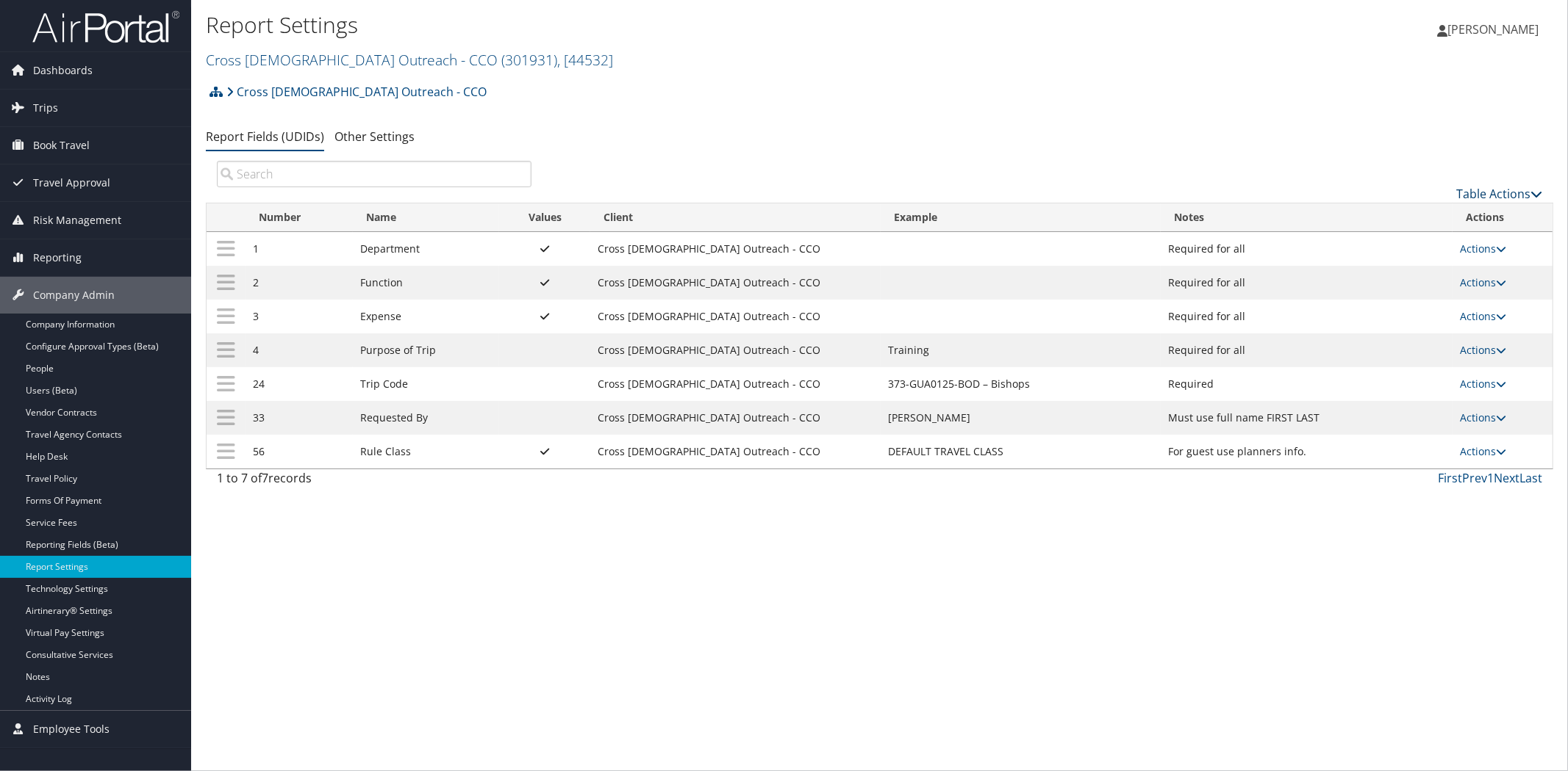
click at [1538, 193] on icon at bounding box center [1536, 194] width 12 height 12
drag, startPoint x: 1514, startPoint y: 186, endPoint x: 1077, endPoint y: 187, distance: 437.0
click at [1077, 187] on div at bounding box center [784, 385] width 1568 height 771
click at [1503, 248] on icon at bounding box center [1501, 249] width 10 height 10
click at [1400, 267] on link "Update Report Field Values" at bounding box center [1426, 272] width 159 height 25
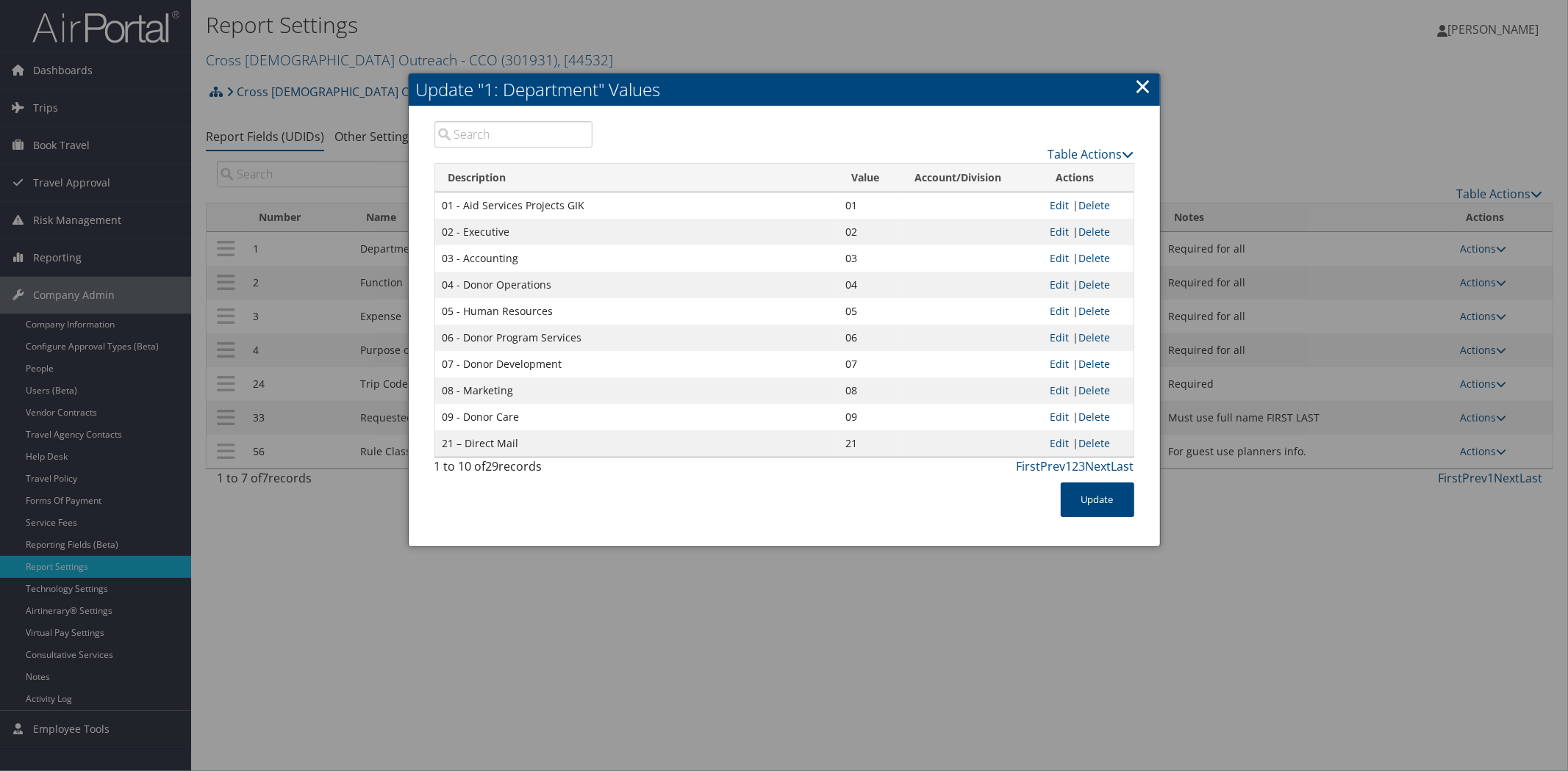
click at [1063, 146] on div "Table Actions" at bounding box center [874, 154] width 519 height 18
click at [1120, 152] on link "Table Actions" at bounding box center [1091, 154] width 86 height 16
click at [974, 218] on link "Page Length" at bounding box center [1036, 226] width 193 height 25
click at [952, 229] on link "50" at bounding box center [1036, 228] width 193 height 25
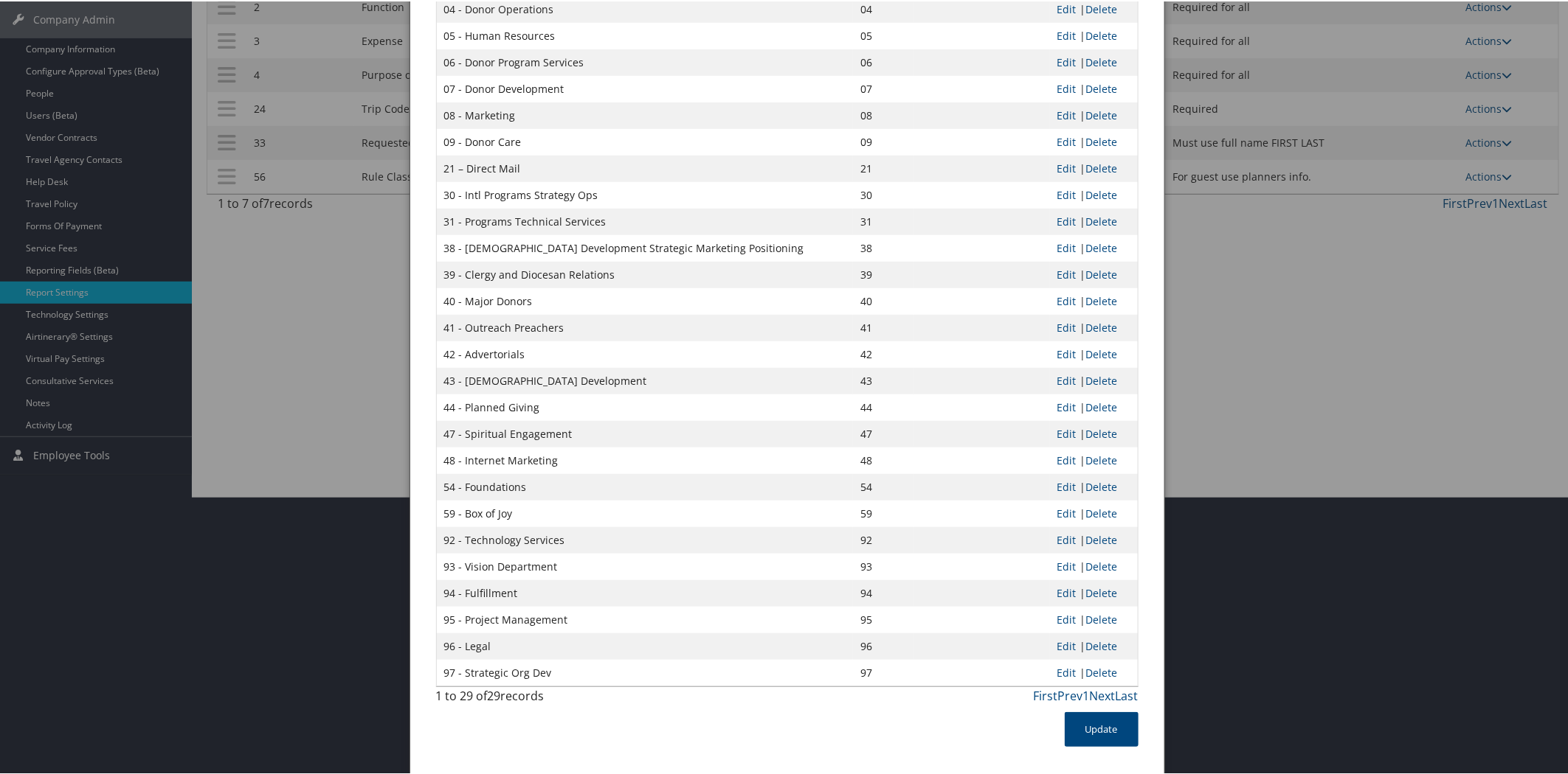
scroll to position [279, 0]
click at [276, 327] on div at bounding box center [787, 387] width 1574 height 774
click at [1248, 379] on div at bounding box center [787, 387] width 1574 height 774
click at [268, 313] on div at bounding box center [787, 387] width 1574 height 774
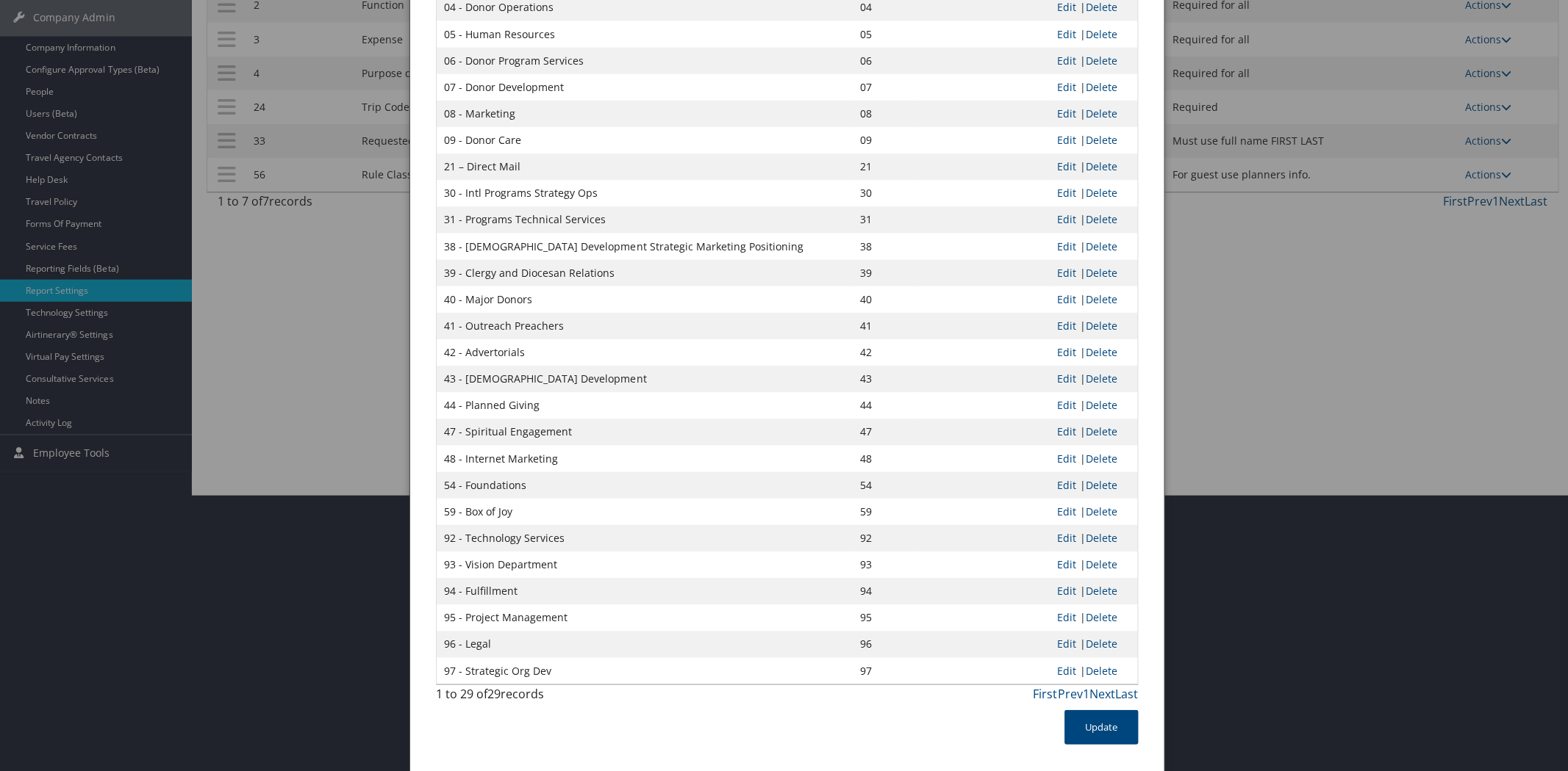
scroll to position [0, 0]
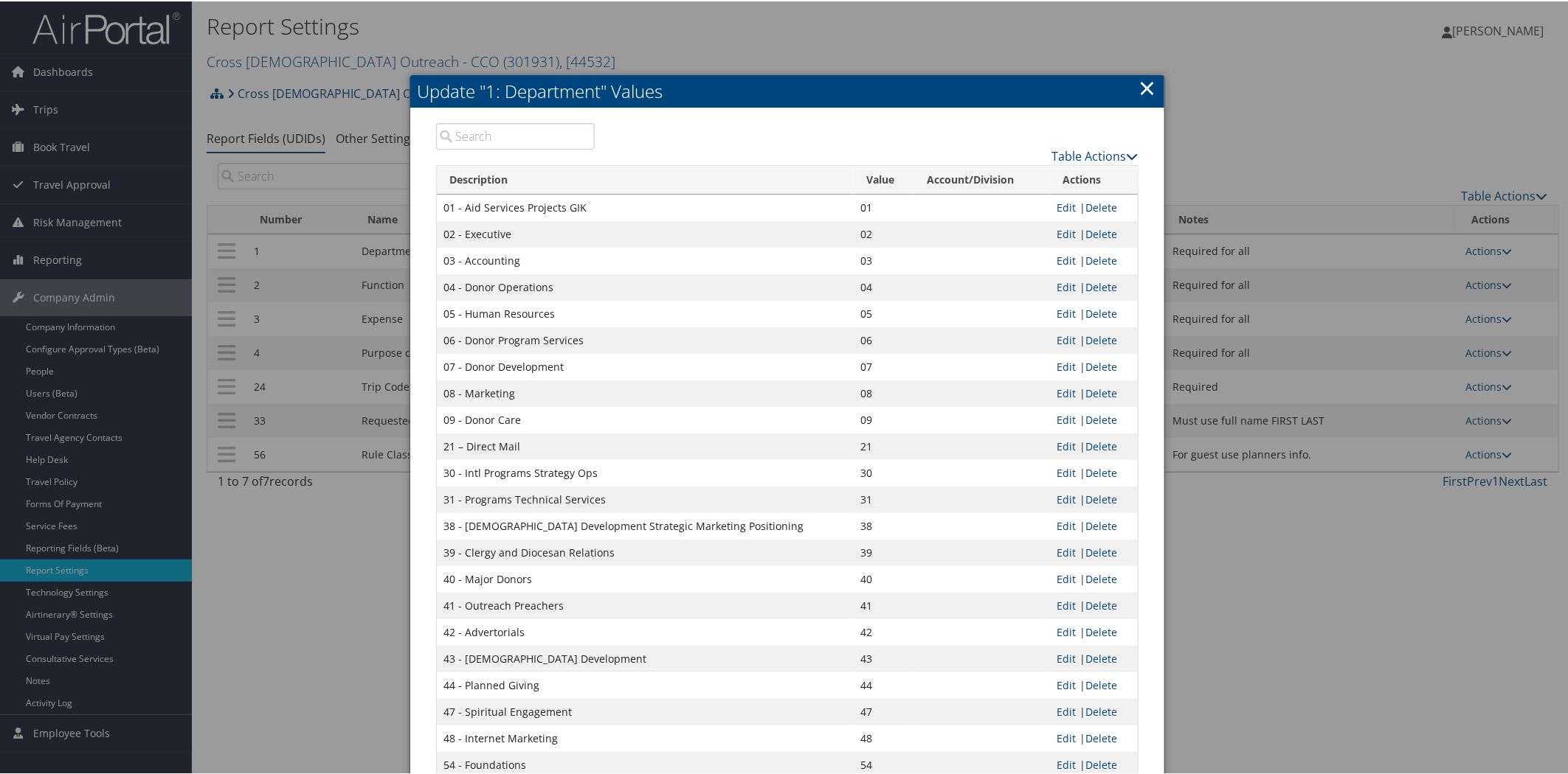
click at [1132, 92] on h2 "Update "1: Department" Values" at bounding box center [787, 90] width 754 height 33
click at [1151, 87] on link "×" at bounding box center [1148, 86] width 17 height 29
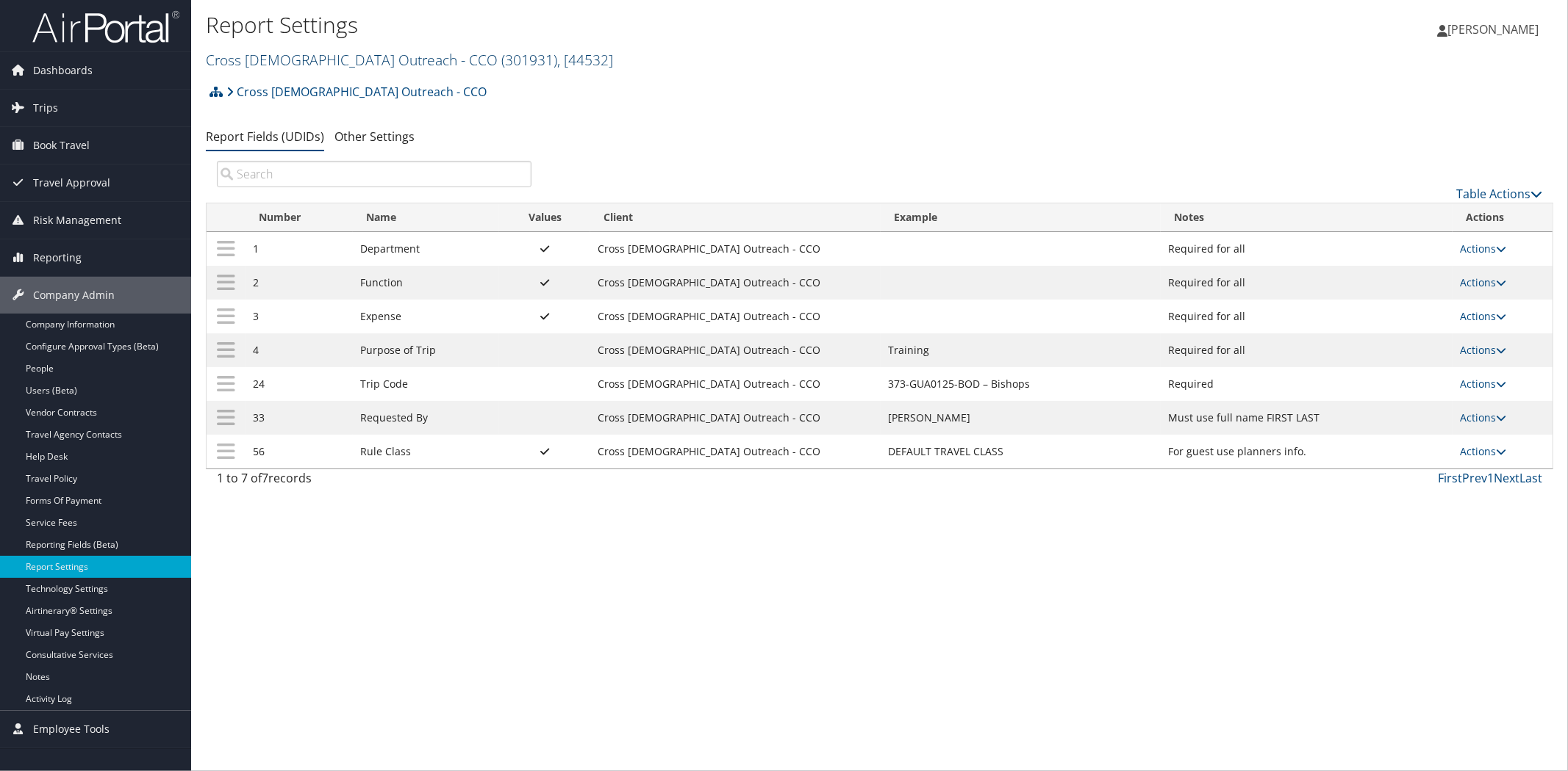
click at [260, 59] on link "Cross [DEMOGRAPHIC_DATA] Outreach - CCO ( 301931 ) , [ 44532 ]" at bounding box center [410, 60] width 407 height 20
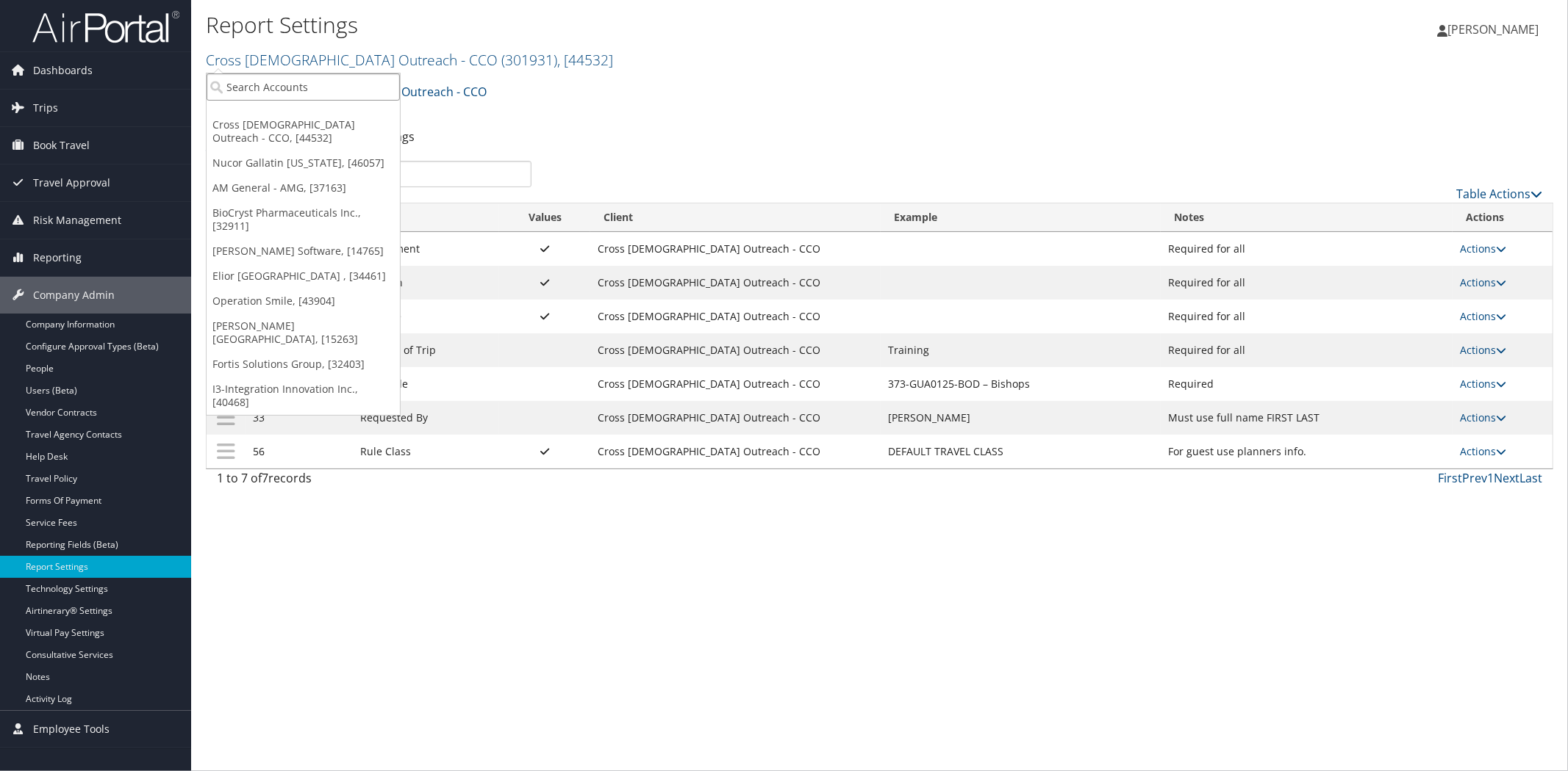
click at [309, 80] on input "search" at bounding box center [303, 87] width 193 height 27
type input "cornerstone"
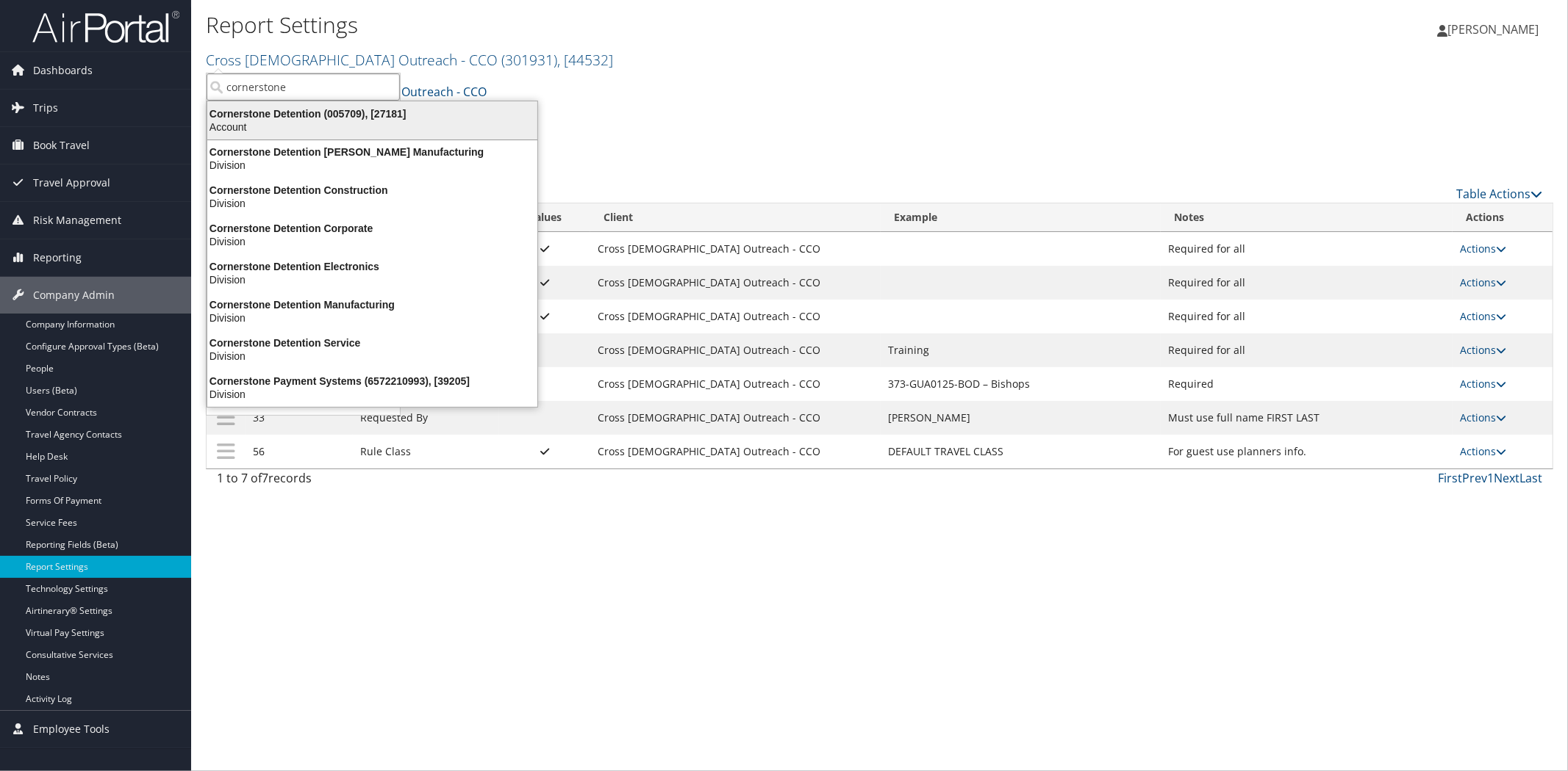
click at [291, 105] on div "Cornerstone Detention (005709), [27181] Account" at bounding box center [372, 121] width 326 height 33
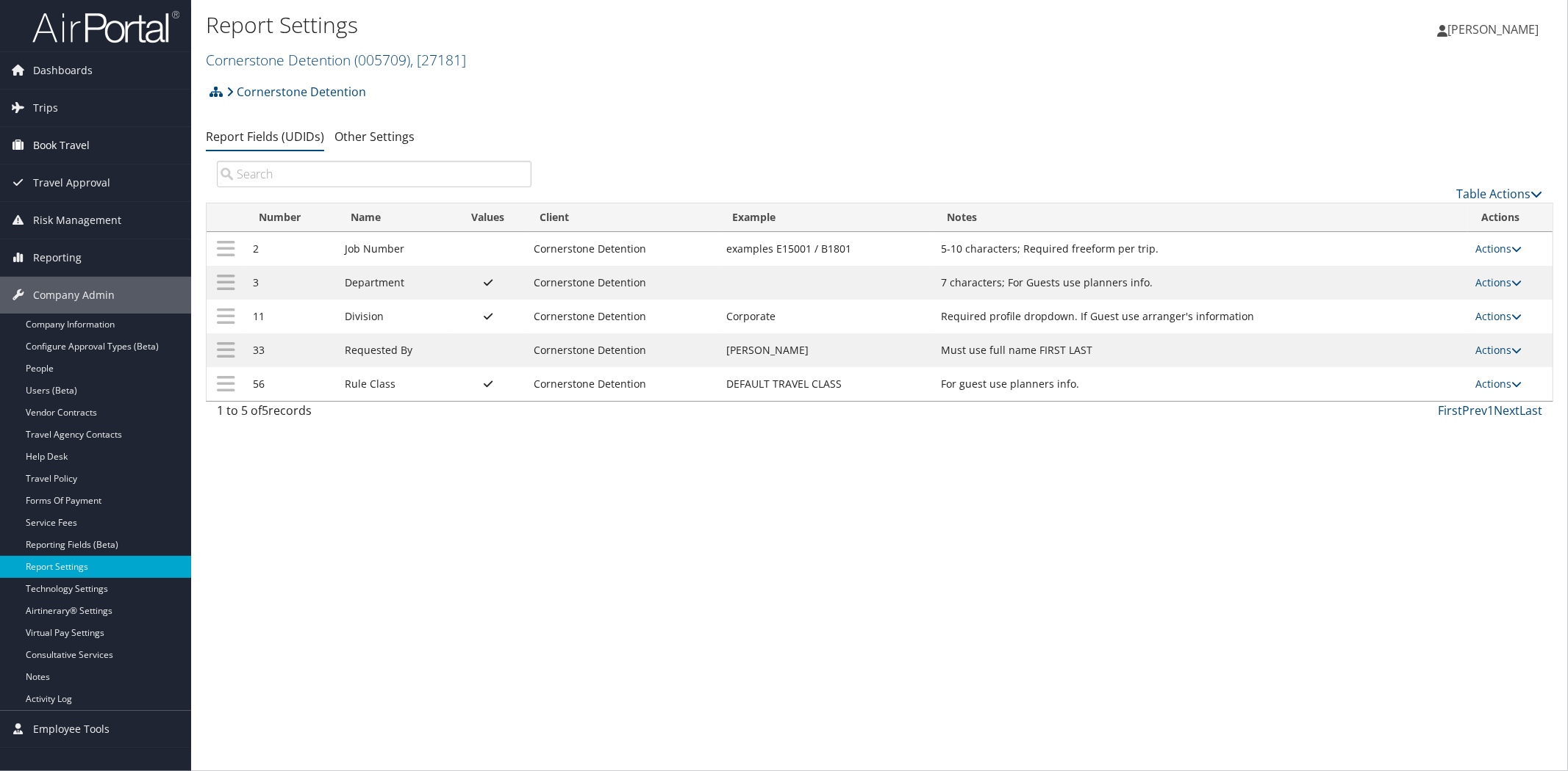
click at [88, 129] on span "Book Travel" at bounding box center [61, 146] width 57 height 37
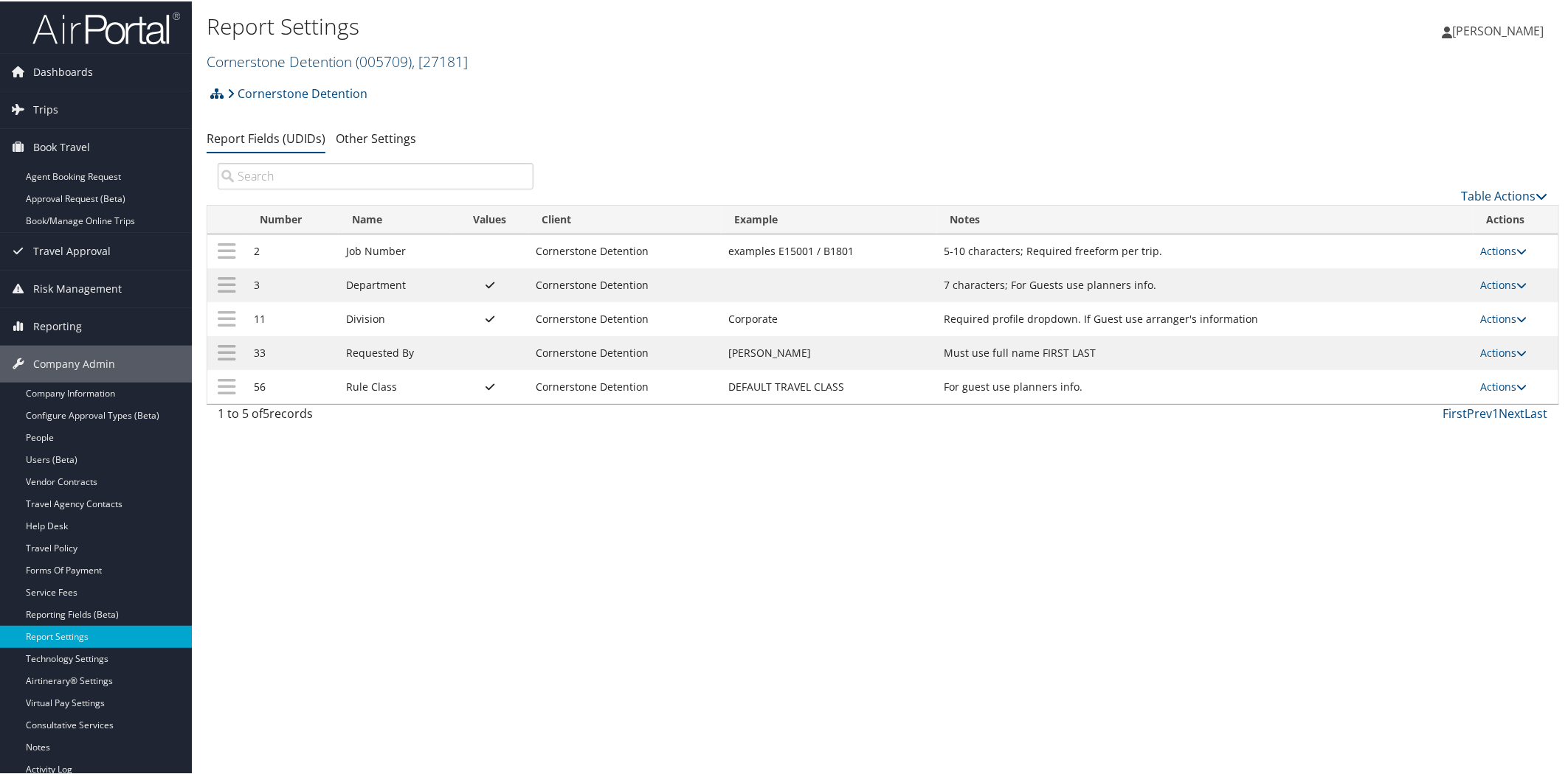
click at [270, 55] on link "Cornerstone Detention ( 005709 ) , [ 27181 ]" at bounding box center [337, 61] width 261 height 20
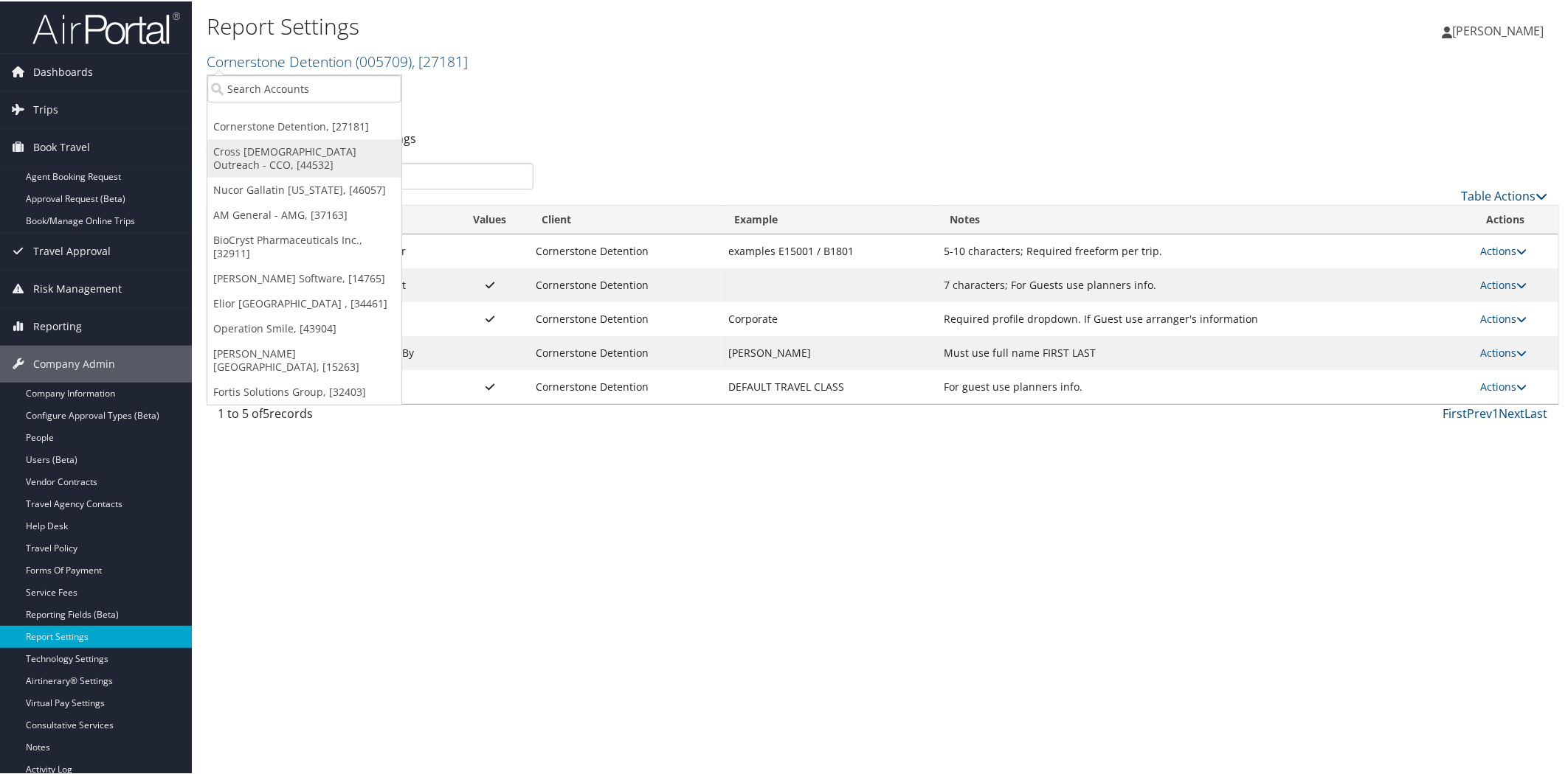
click at [264, 142] on link "Cross [DEMOGRAPHIC_DATA] Outreach - CCO, [44532]" at bounding box center [304, 157] width 194 height 39
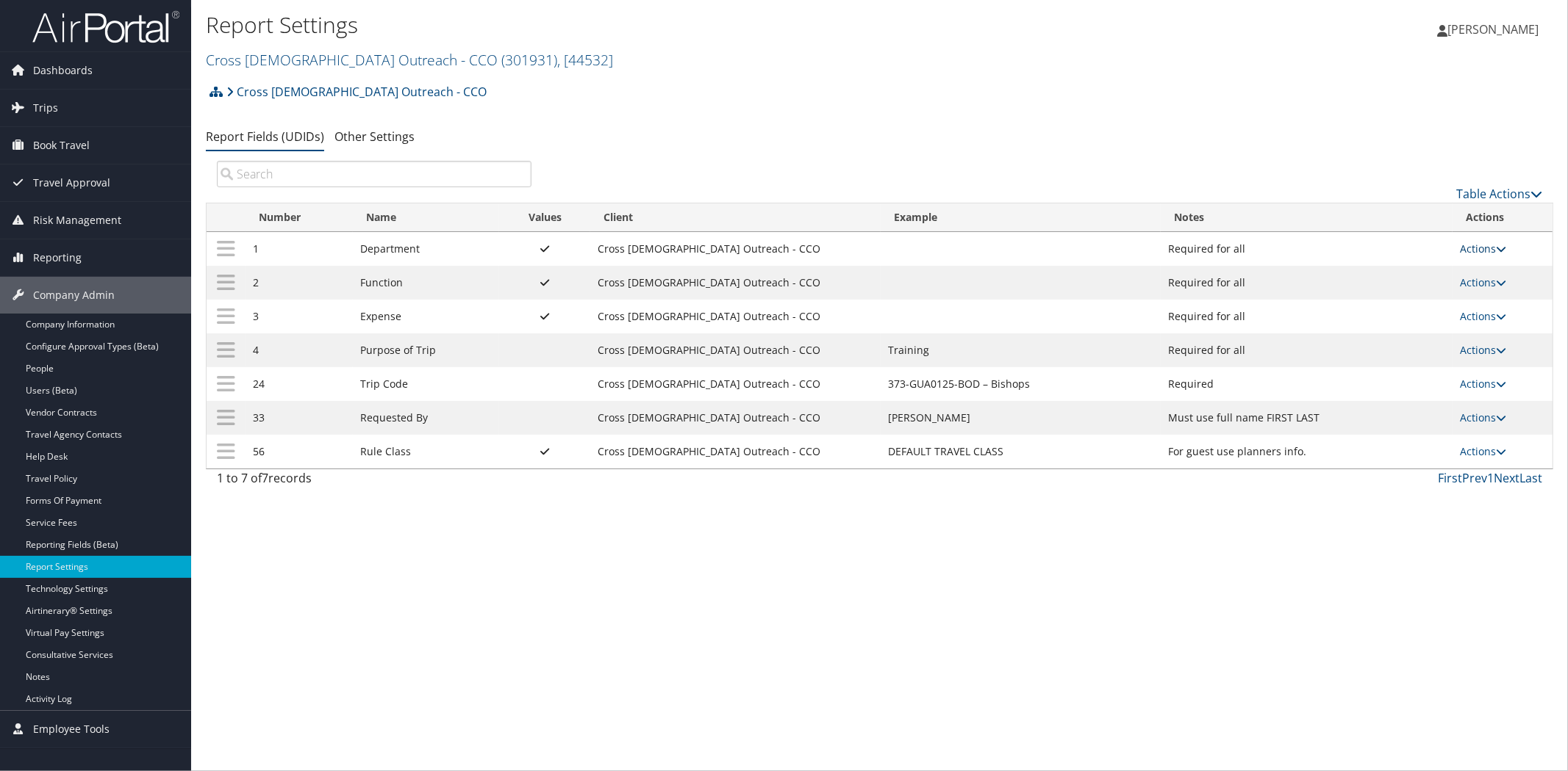
click at [1500, 248] on icon at bounding box center [1501, 249] width 10 height 10
click at [1443, 262] on link "Update Report Field Values" at bounding box center [1426, 272] width 159 height 25
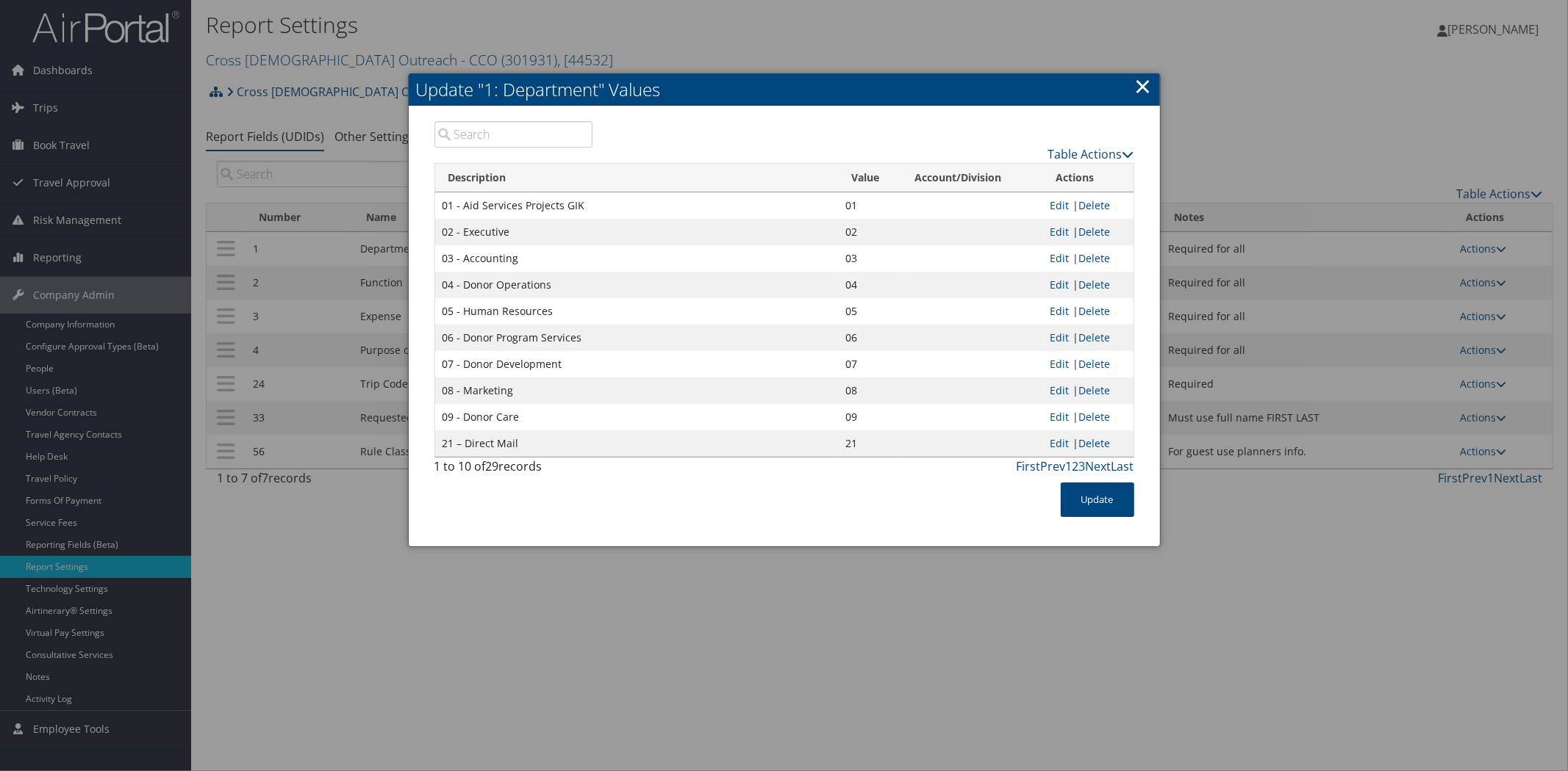
click at [831, 31] on div at bounding box center [784, 385] width 1568 height 771
click at [1142, 83] on link "×" at bounding box center [1143, 85] width 17 height 29
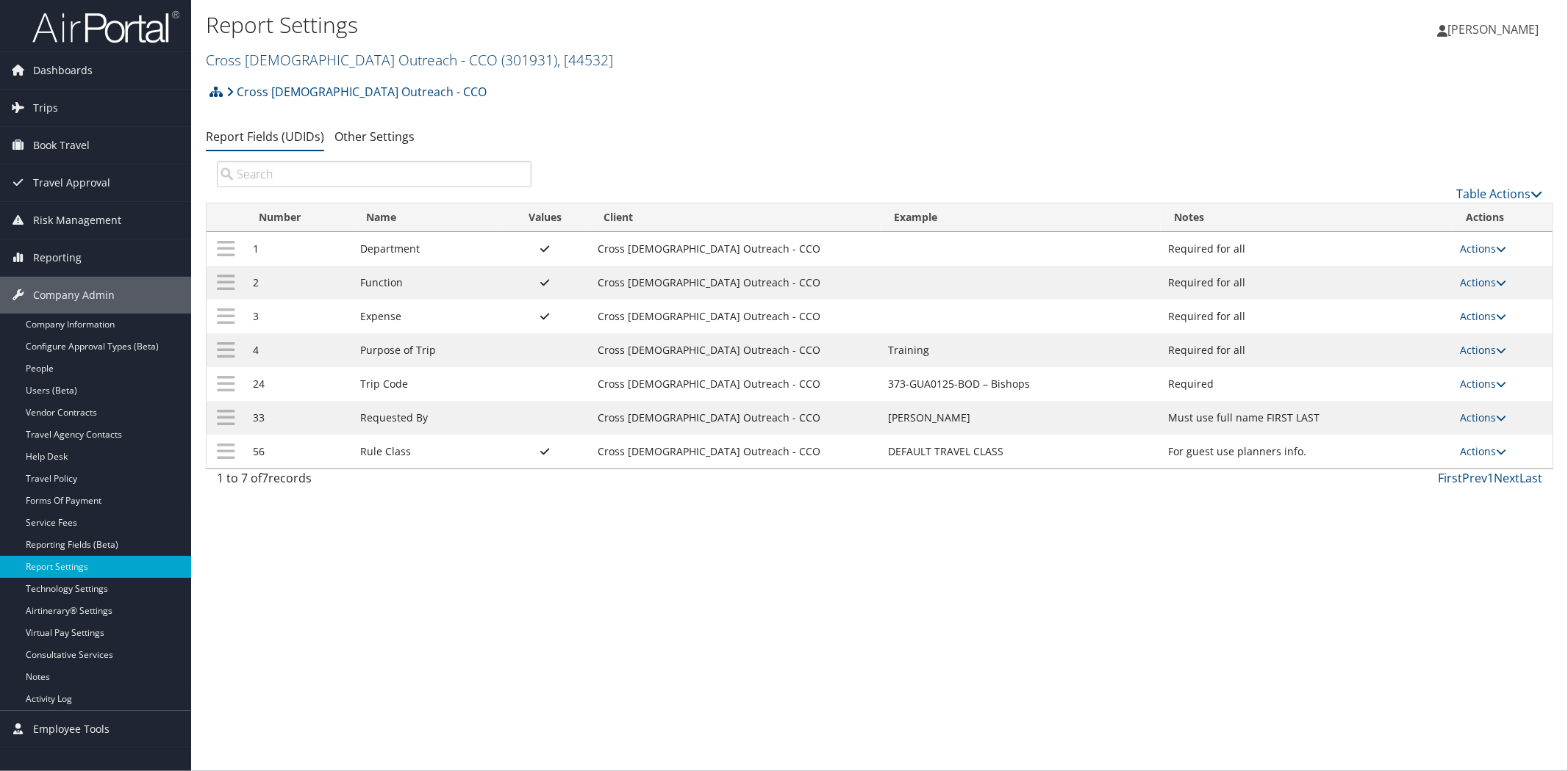
click at [312, 51] on link "Cross Catholic Outreach - CCO ( 301931 ) , [ 44532 ]" at bounding box center [410, 60] width 407 height 20
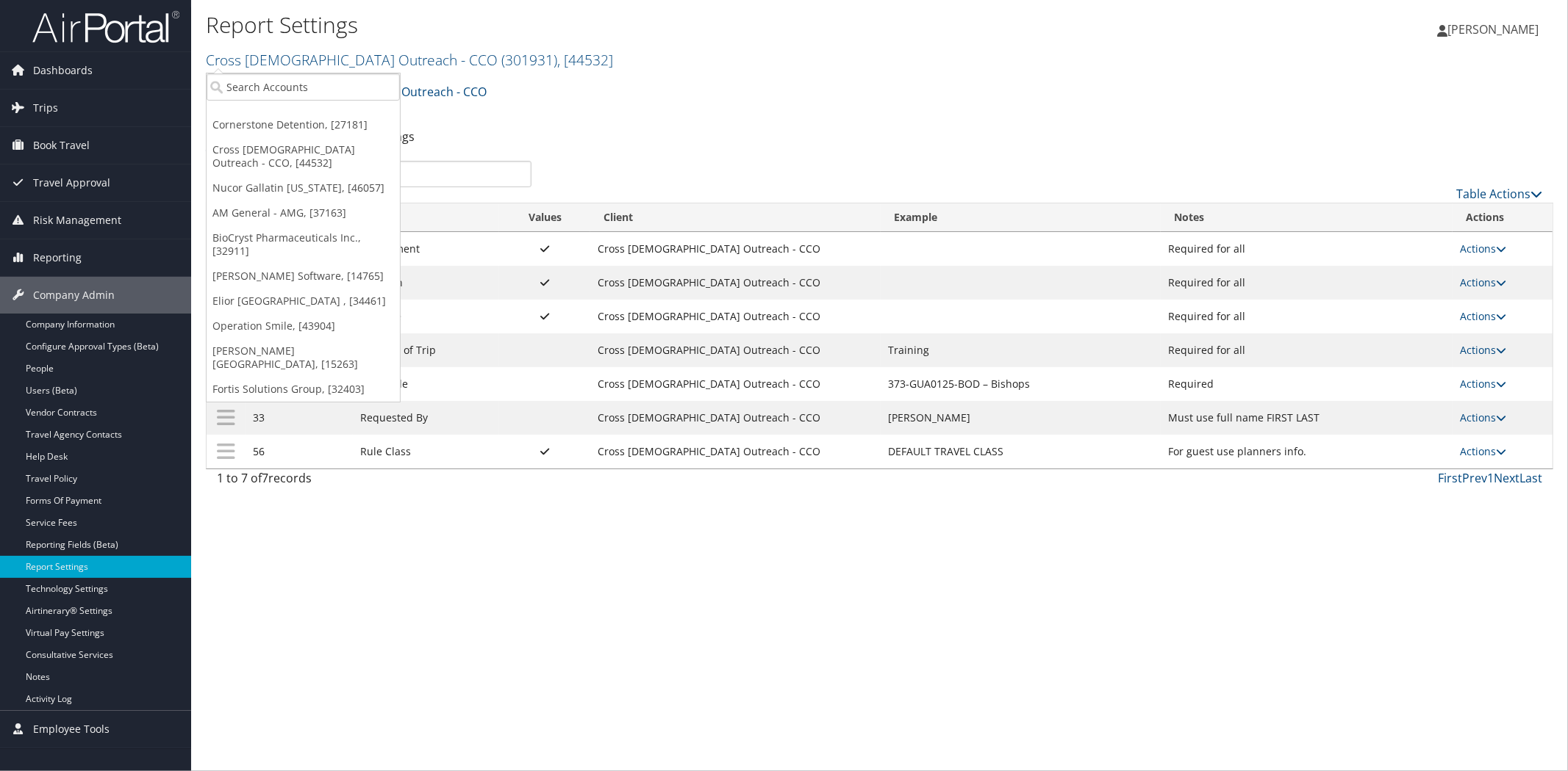
click at [631, 86] on div "Cross Catholic Outreach - CCO Account Structure Cross Catholic Outreach - CCO (…" at bounding box center [879, 96] width 1347 height 39
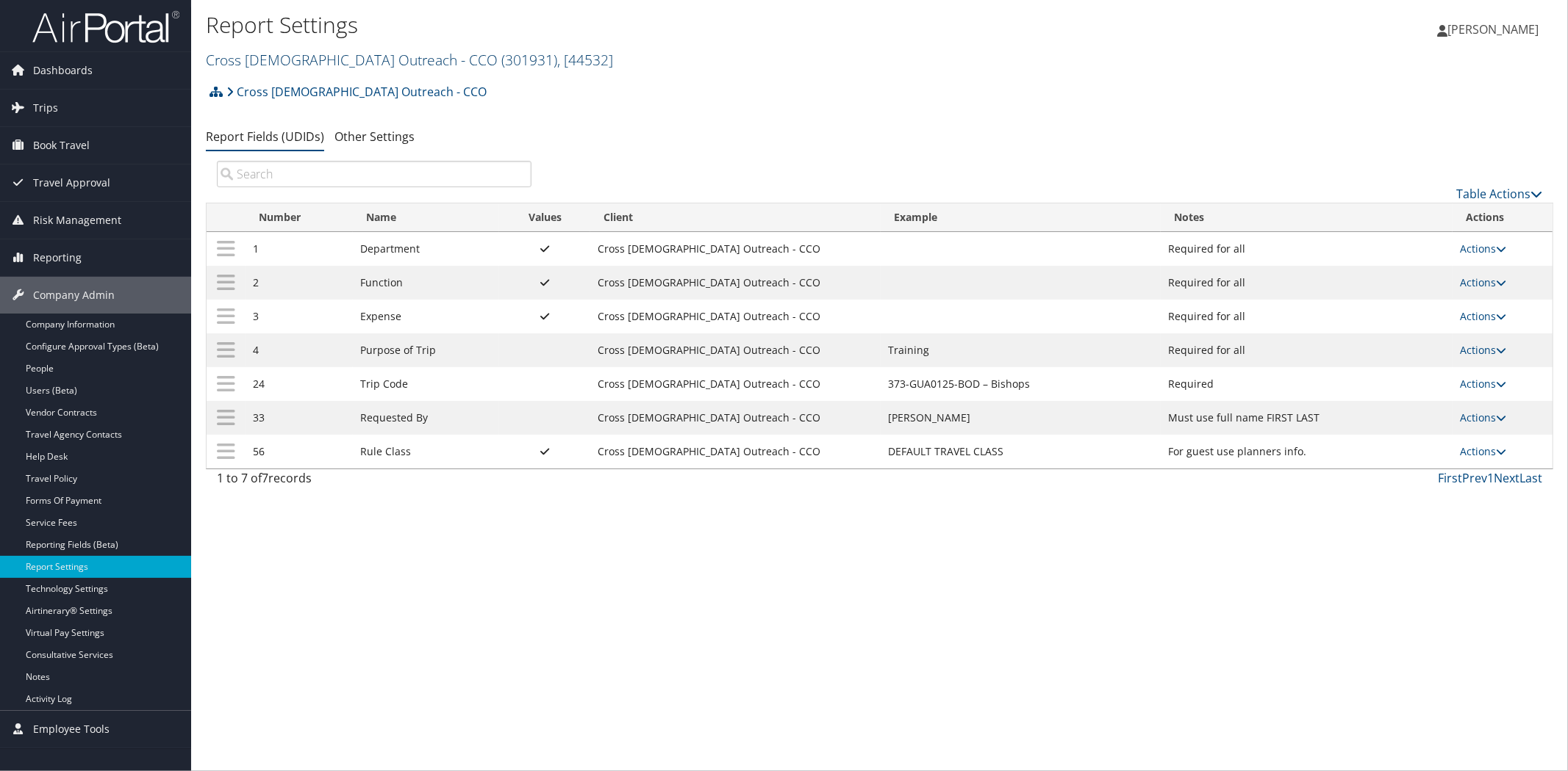
click at [306, 59] on link "Cross Catholic Outreach - CCO ( 301931 ) , [ 44532 ]" at bounding box center [410, 60] width 407 height 20
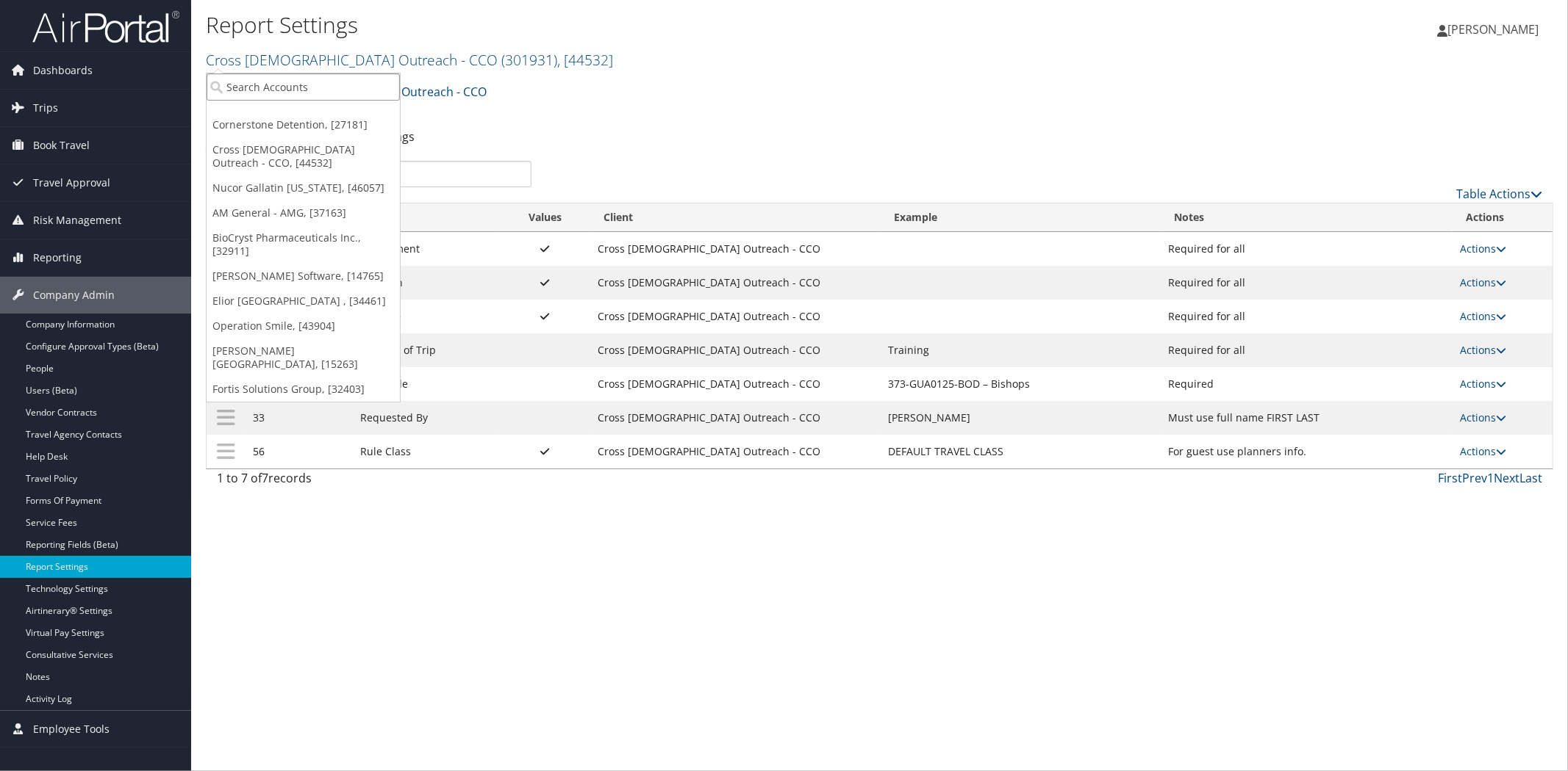
click at [323, 82] on input "search" at bounding box center [303, 87] width 193 height 27
click at [247, 57] on link "Cross Catholic Outreach - CCO ( 301931 ) , [ 44532 ]" at bounding box center [410, 60] width 407 height 20
click at [585, 71] on div "Report Settings Cross Catholic Outreach - CCO ( 301931 ) , [ 44532 ] Cornerston…" at bounding box center [655, 42] width 898 height 69
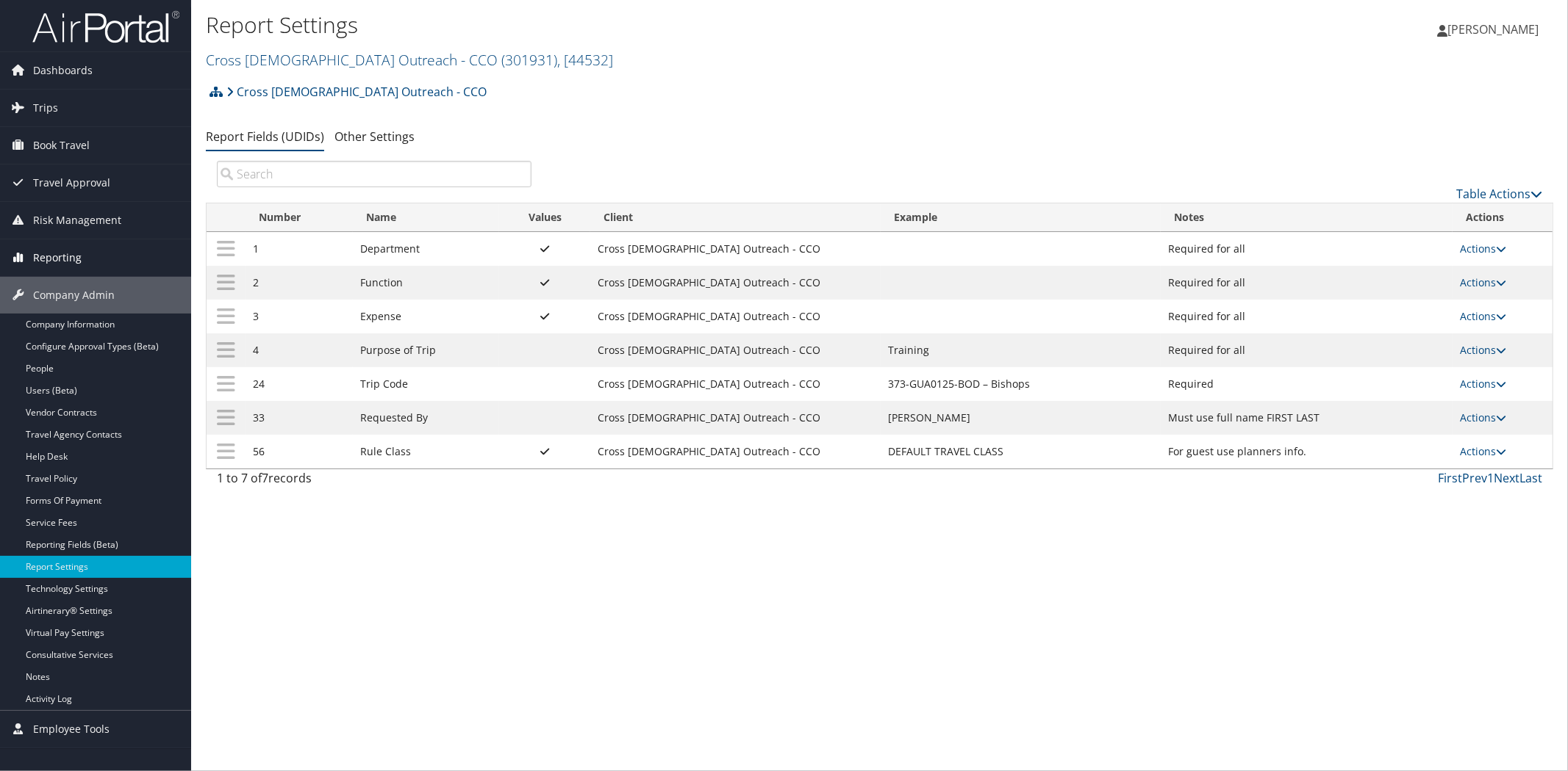
click at [67, 263] on span "Reporting" at bounding box center [57, 258] width 49 height 37
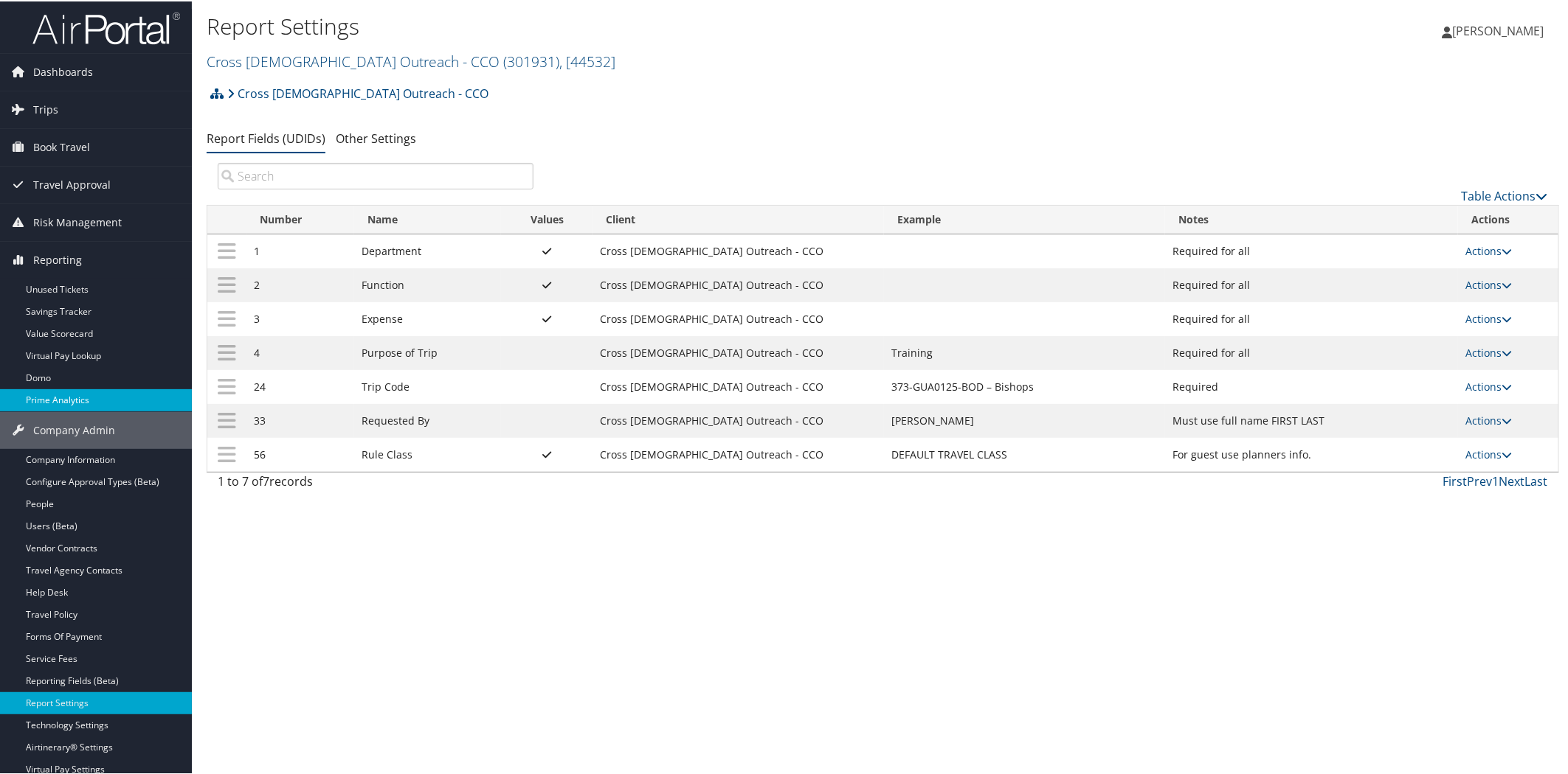
click at [77, 400] on link "Prime Analytics" at bounding box center [96, 399] width 192 height 22
click at [219, 62] on link "Cross Catholic Outreach - CCO ( 301931 ) , [ 44532 ]" at bounding box center [411, 61] width 409 height 20
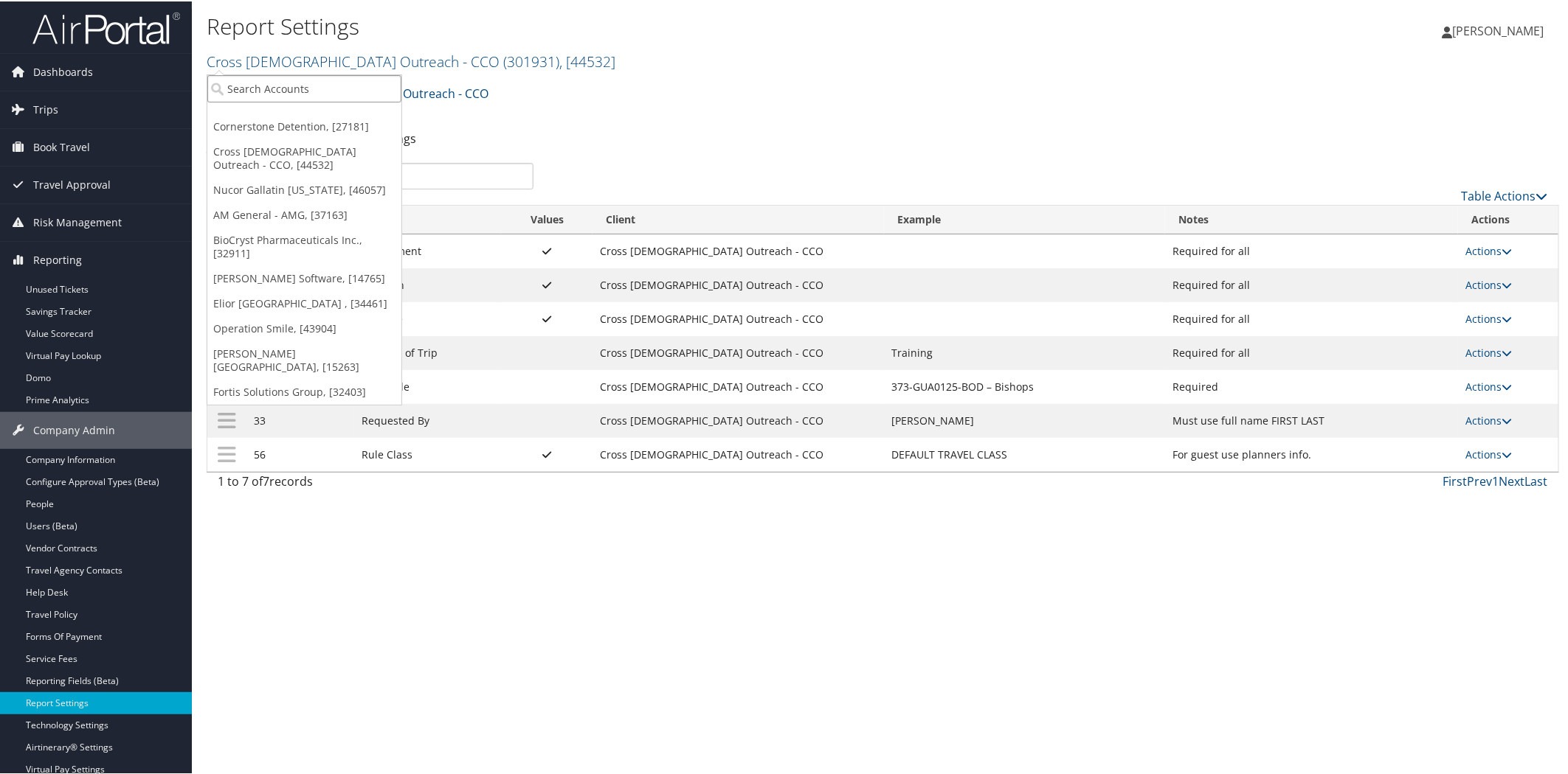
click at [316, 92] on input "search" at bounding box center [304, 87] width 194 height 27
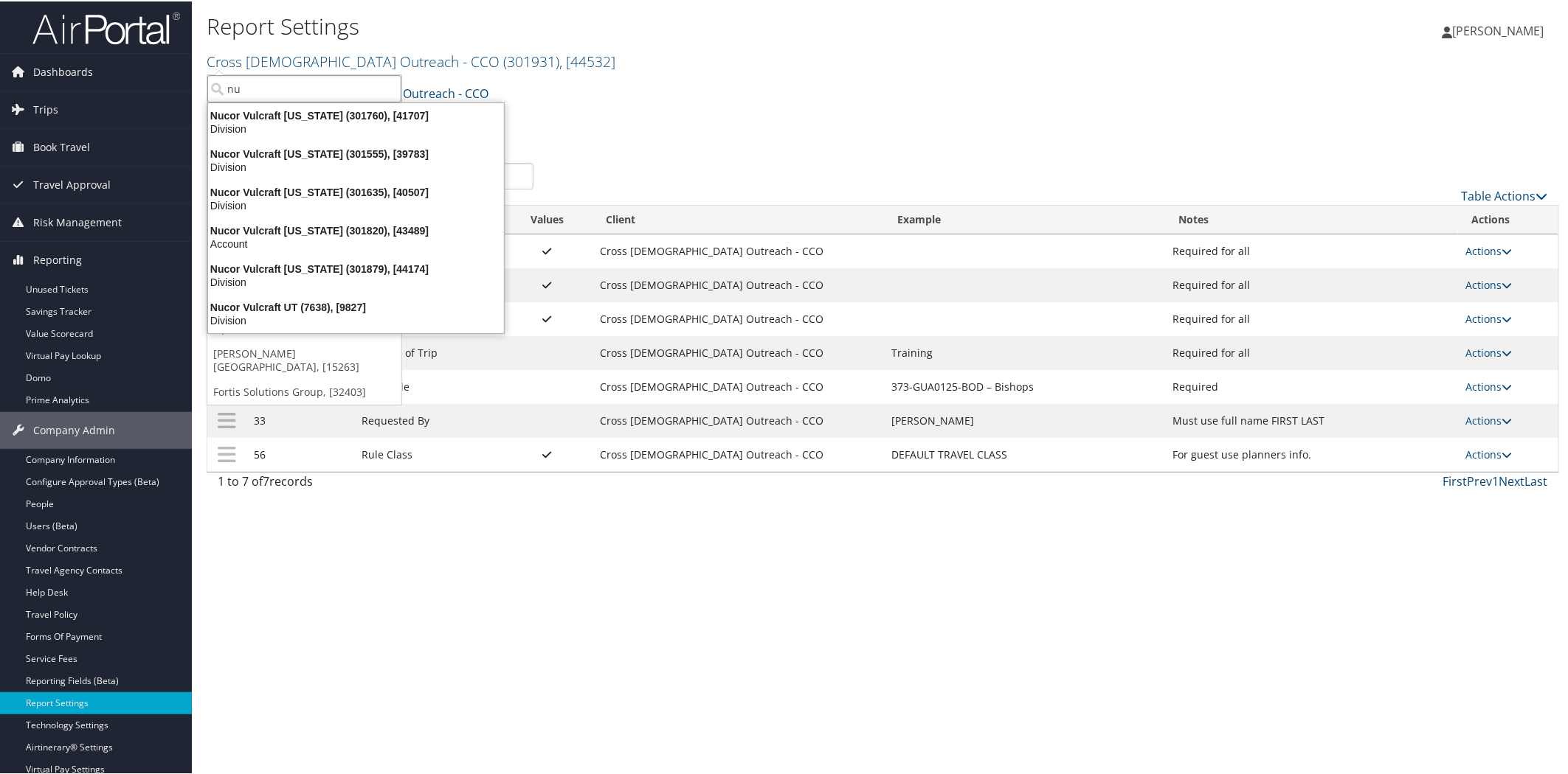
type input "n"
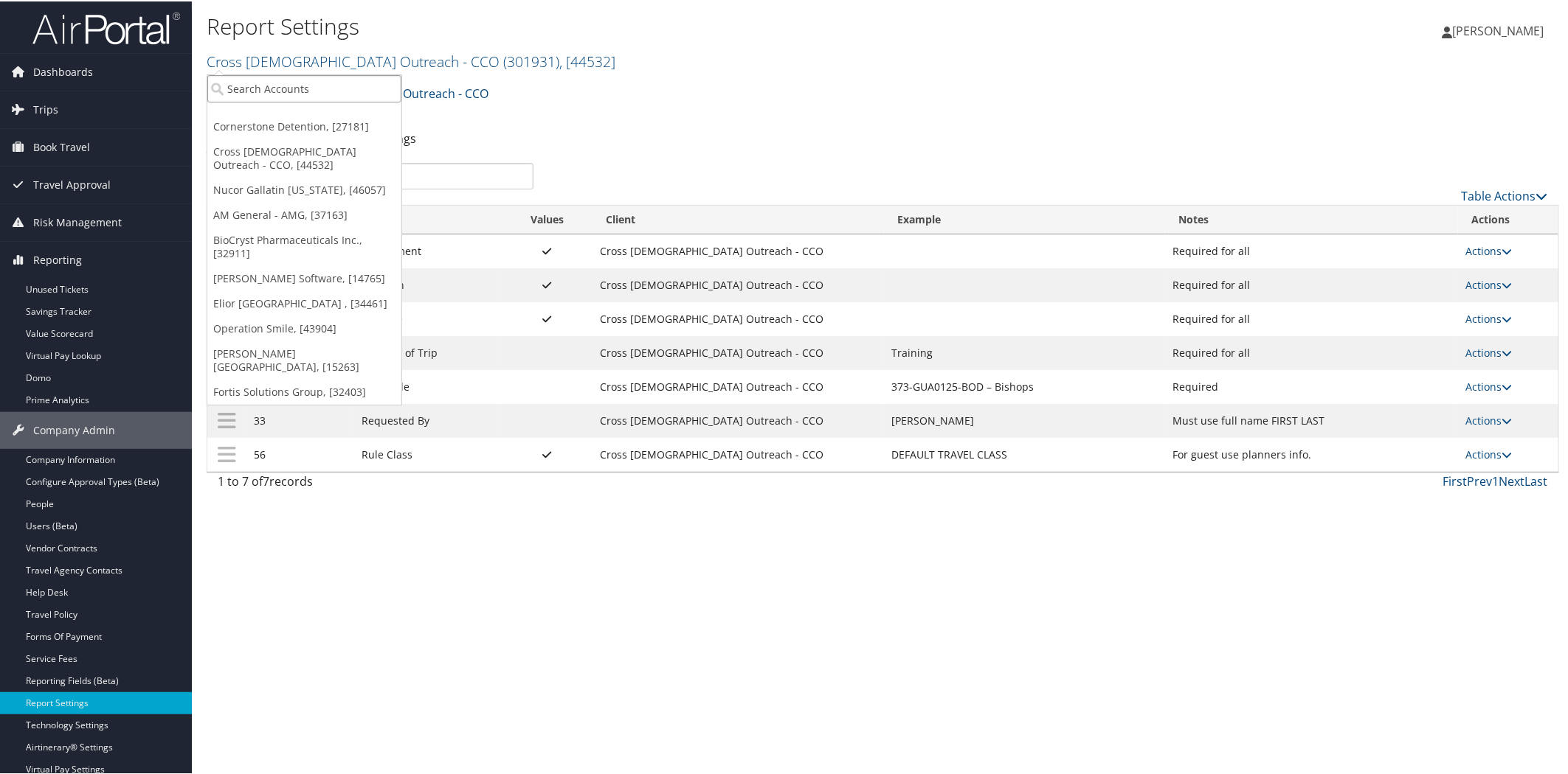
type input "b"
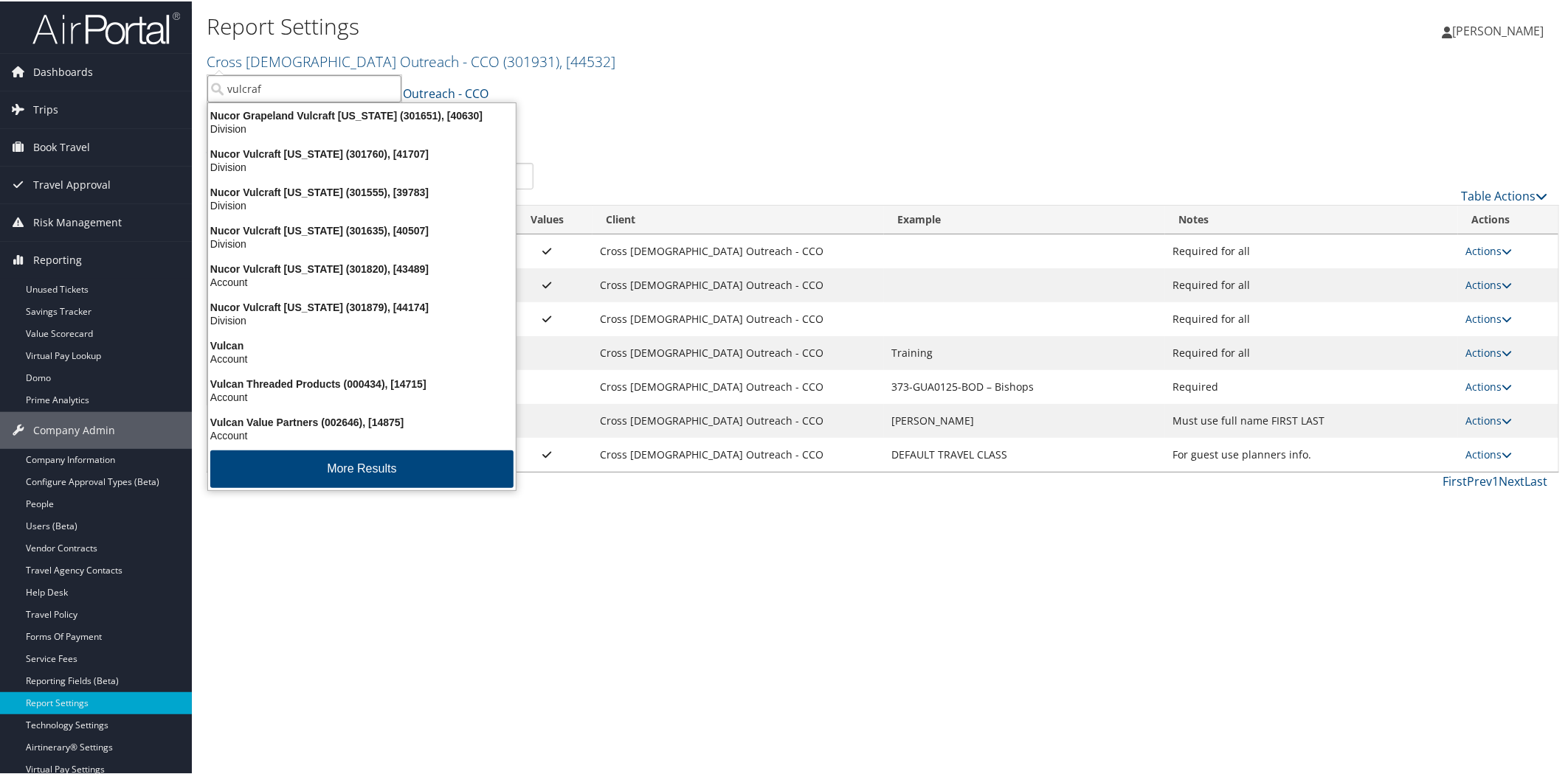
type input "vulcraft"
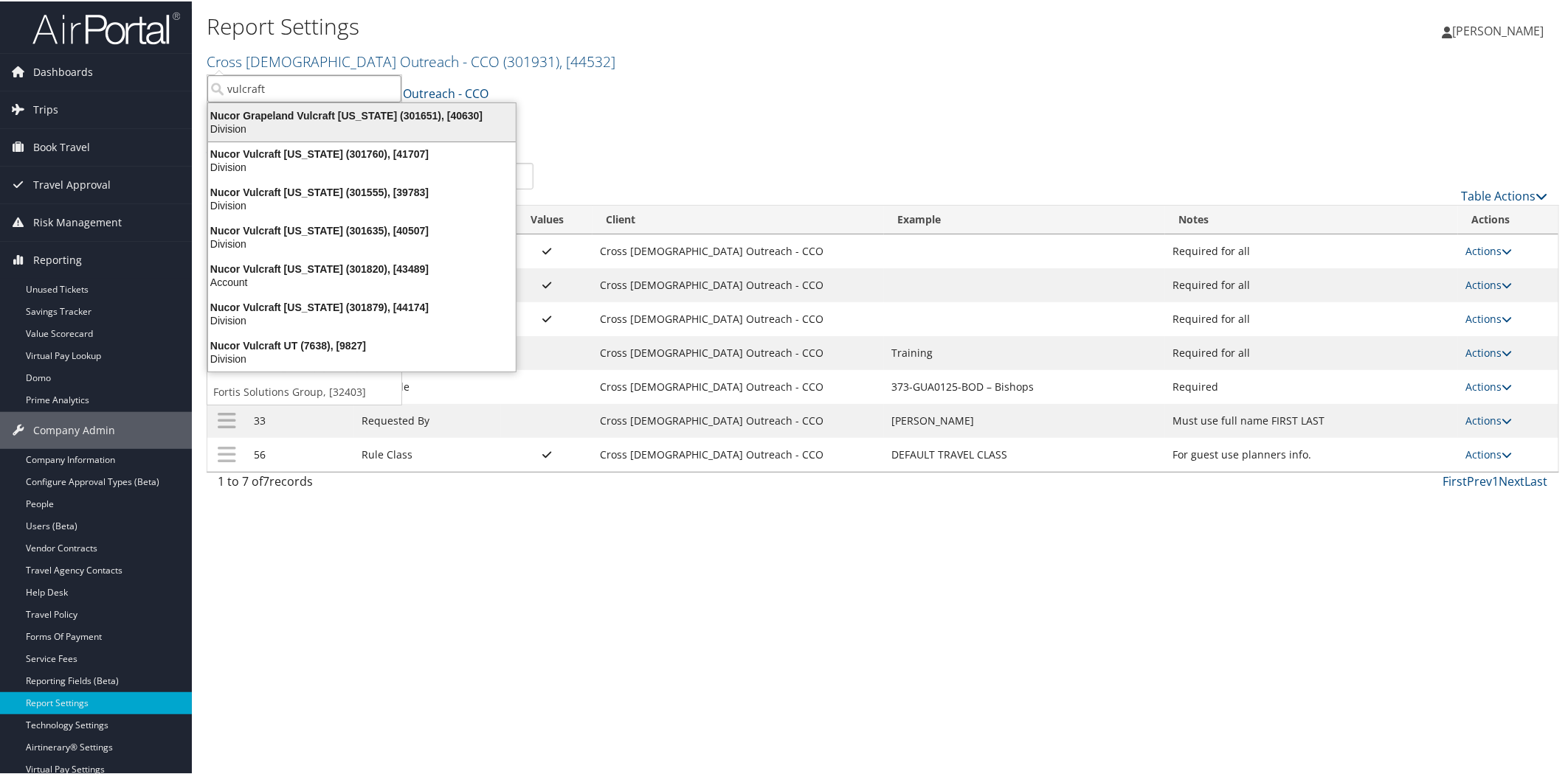
click at [330, 114] on div "Nucor Grapeland Vulcraft Texas (301651), [40630]" at bounding box center [362, 114] width 325 height 13
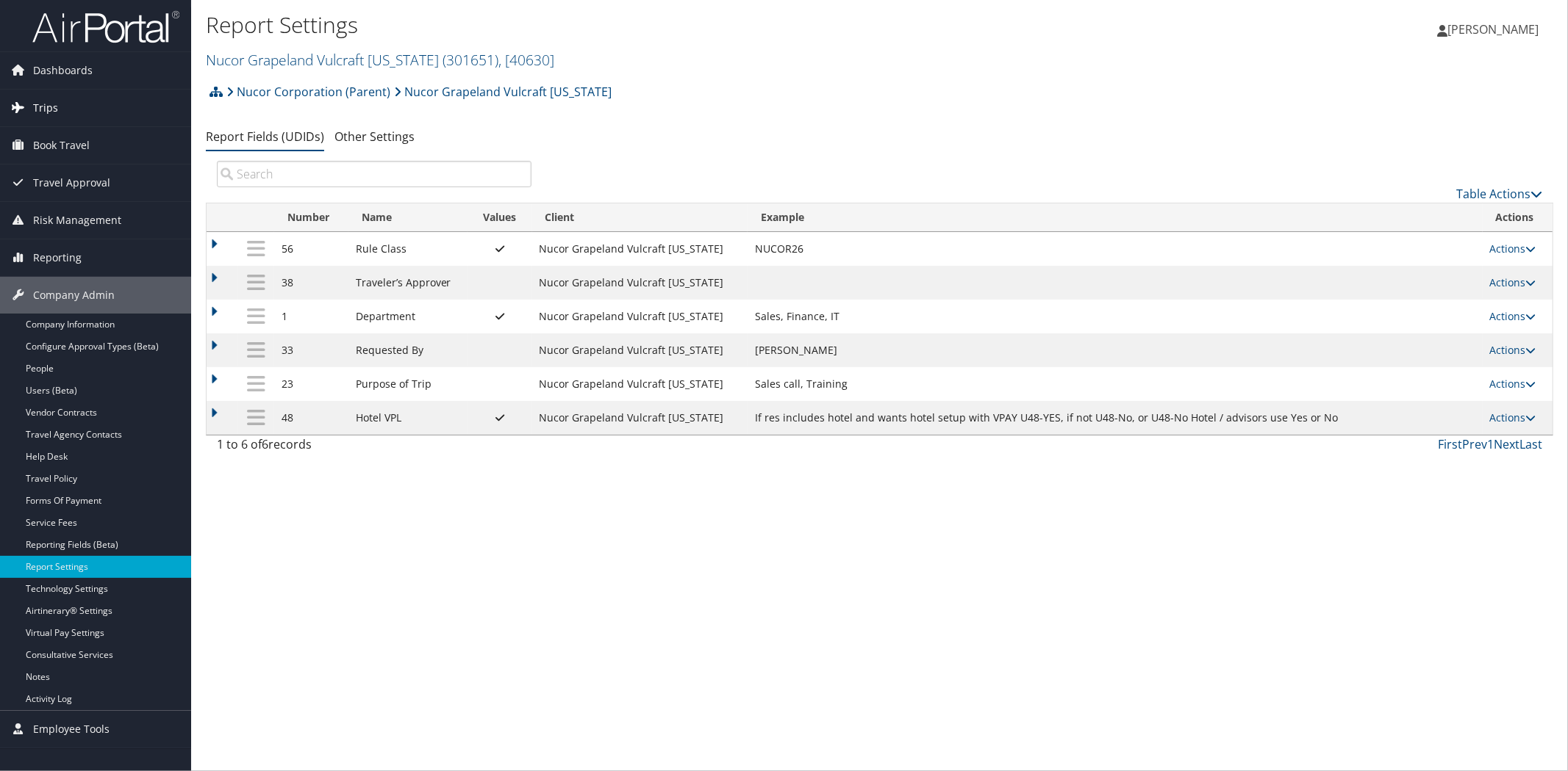
click at [91, 98] on link "Trips" at bounding box center [95, 108] width 191 height 37
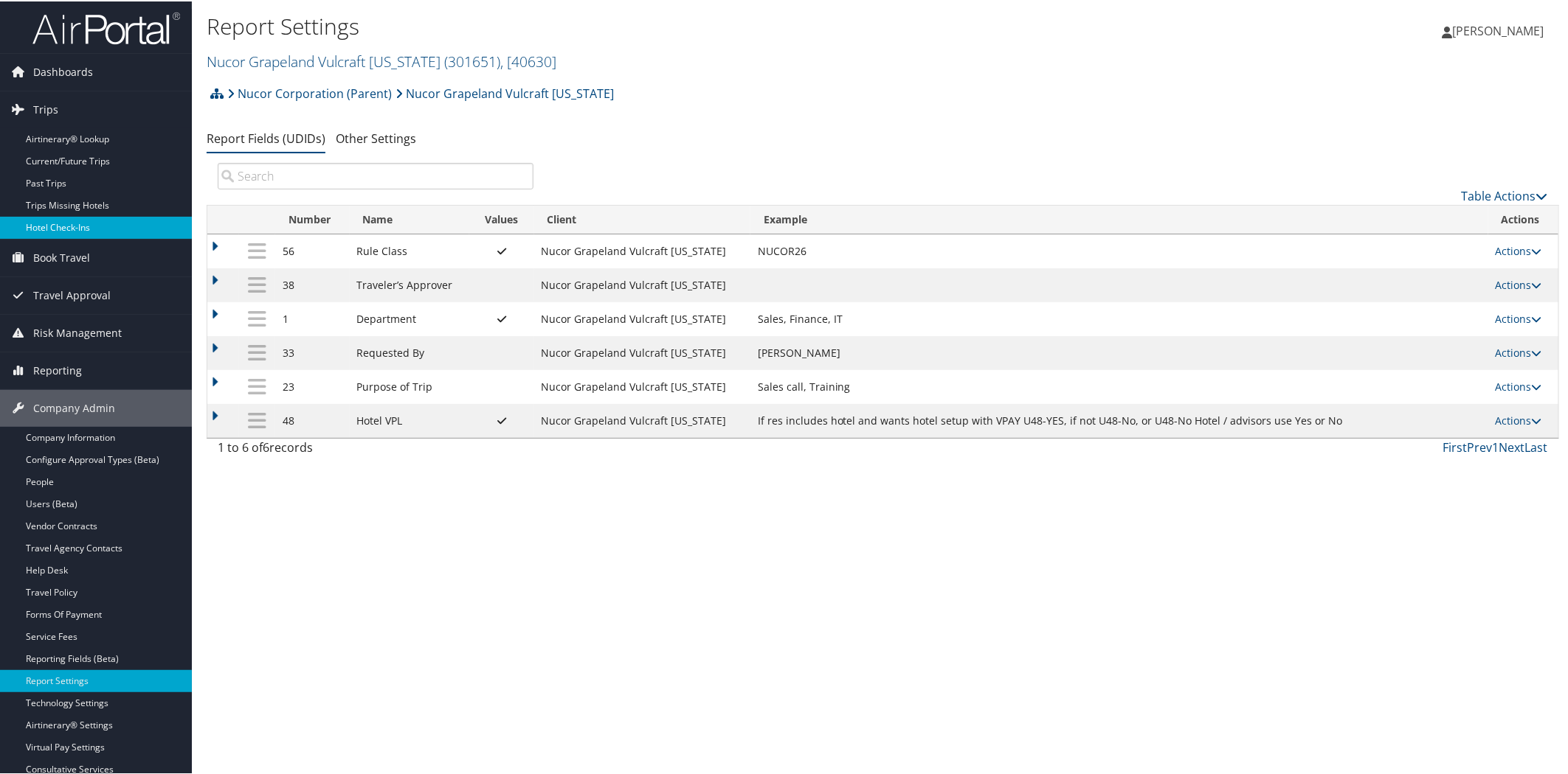
click at [94, 216] on link "Hotel Check-ins" at bounding box center [96, 226] width 192 height 22
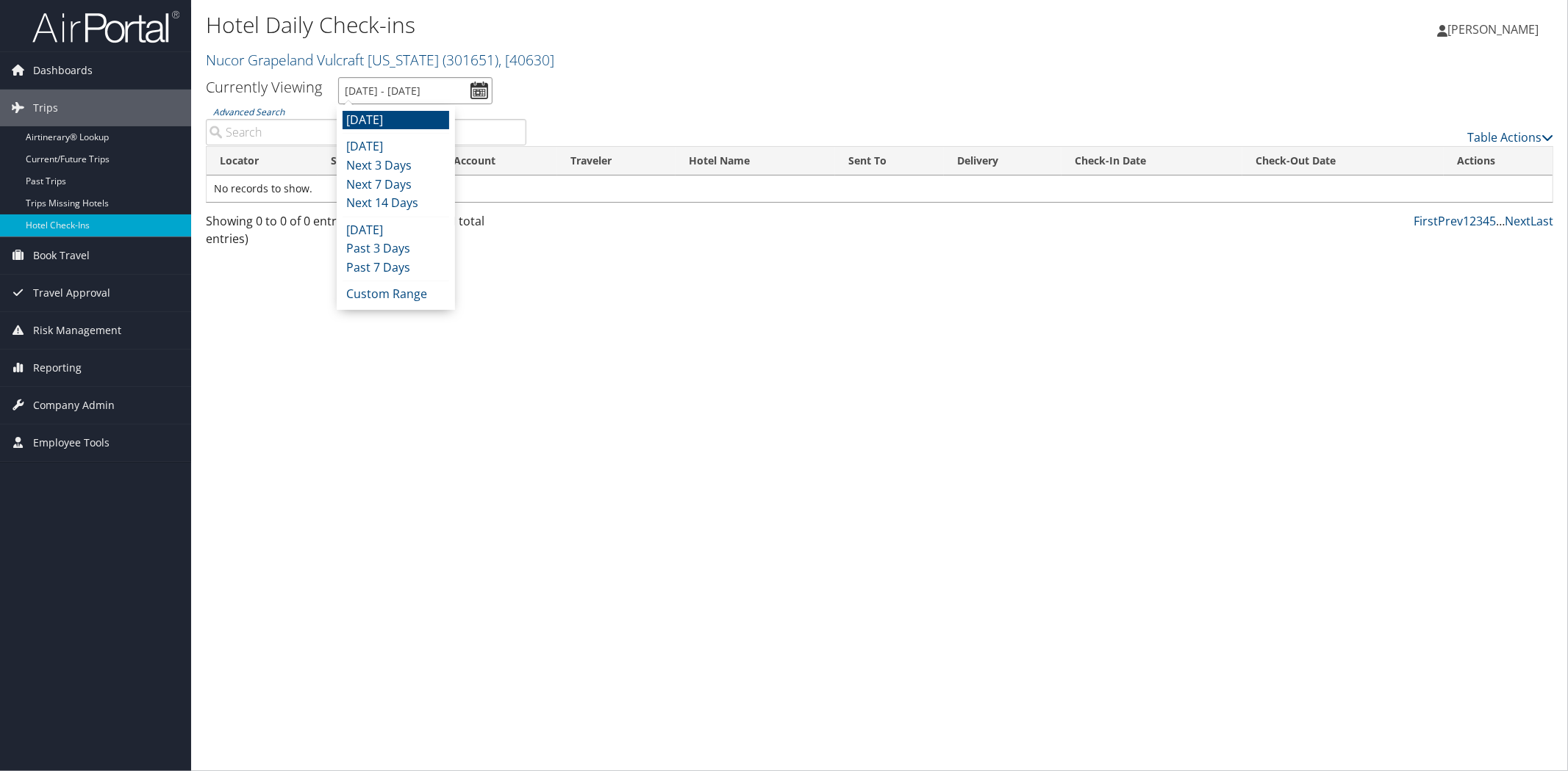
click at [400, 90] on input "[DATE] - [DATE]" at bounding box center [415, 90] width 154 height 27
click at [405, 188] on li "Next 7 Days" at bounding box center [395, 185] width 106 height 19
type input "[DATE] - [DATE]"
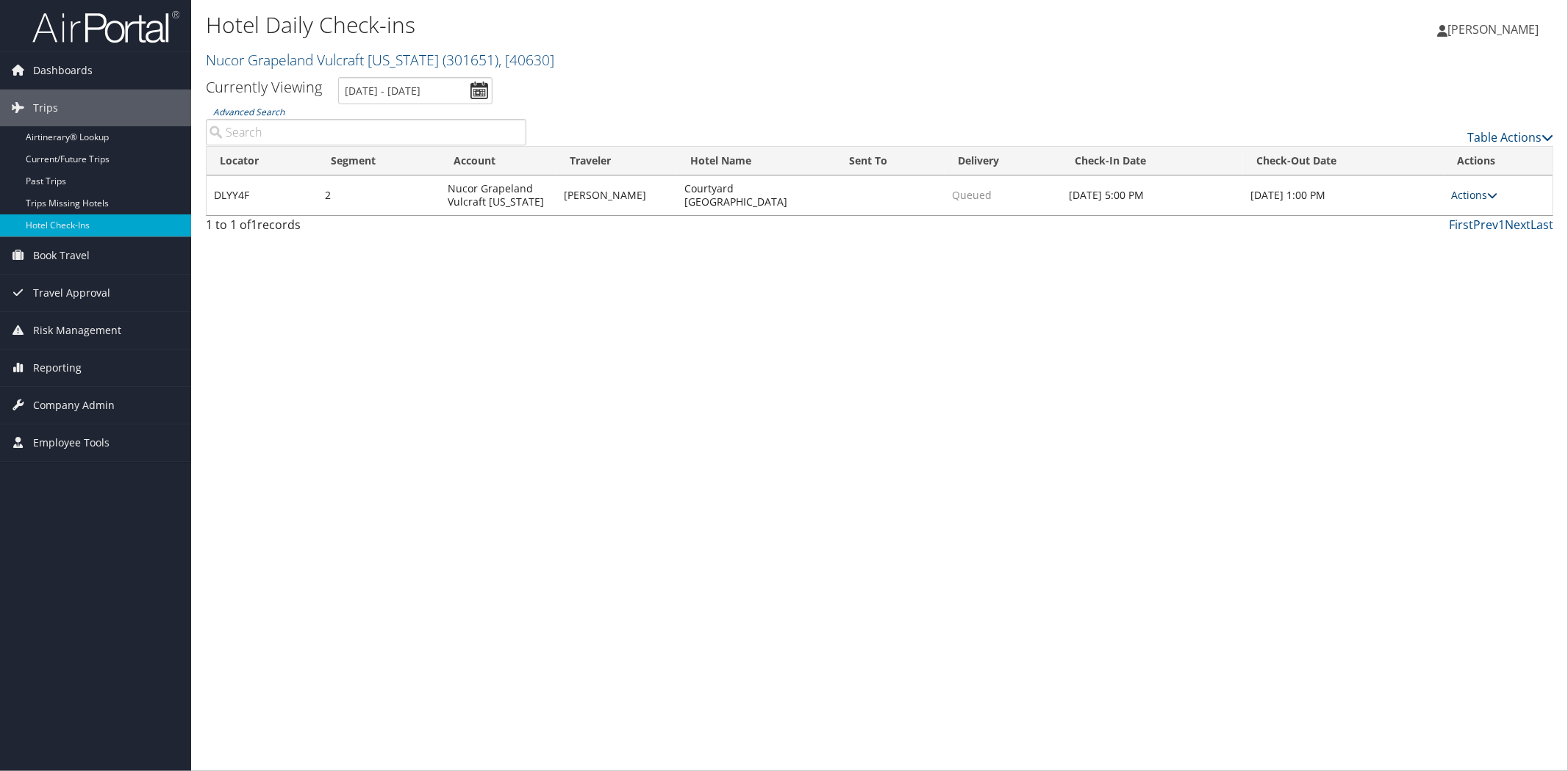
click at [1496, 193] on icon at bounding box center [1493, 195] width 10 height 10
click at [1431, 217] on link "Resend" at bounding box center [1432, 217] width 126 height 25
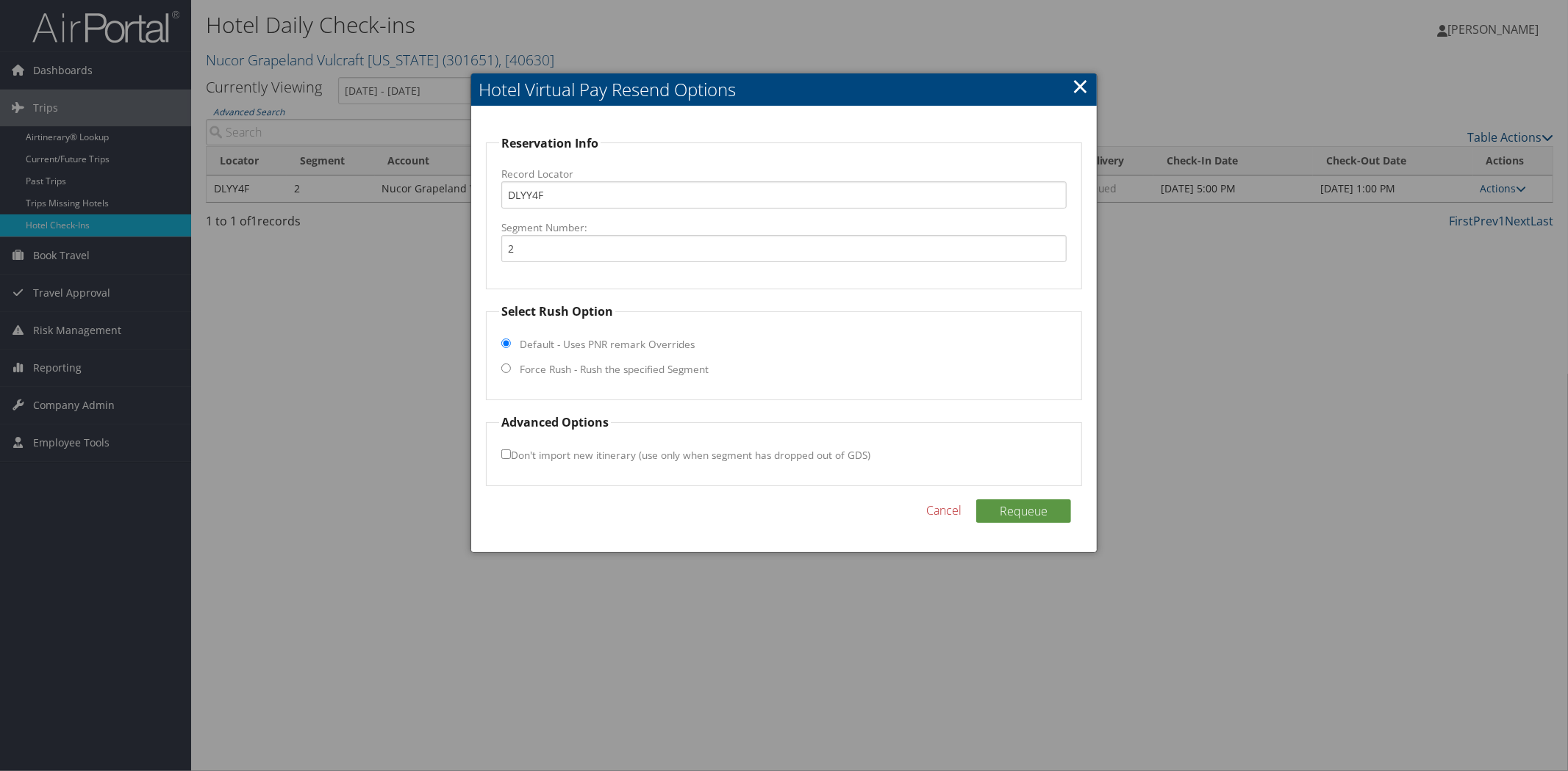
click at [505, 368] on input "Force Rush - Rush the specified Segment" at bounding box center [505, 368] width 9 height 9
radio input "true"
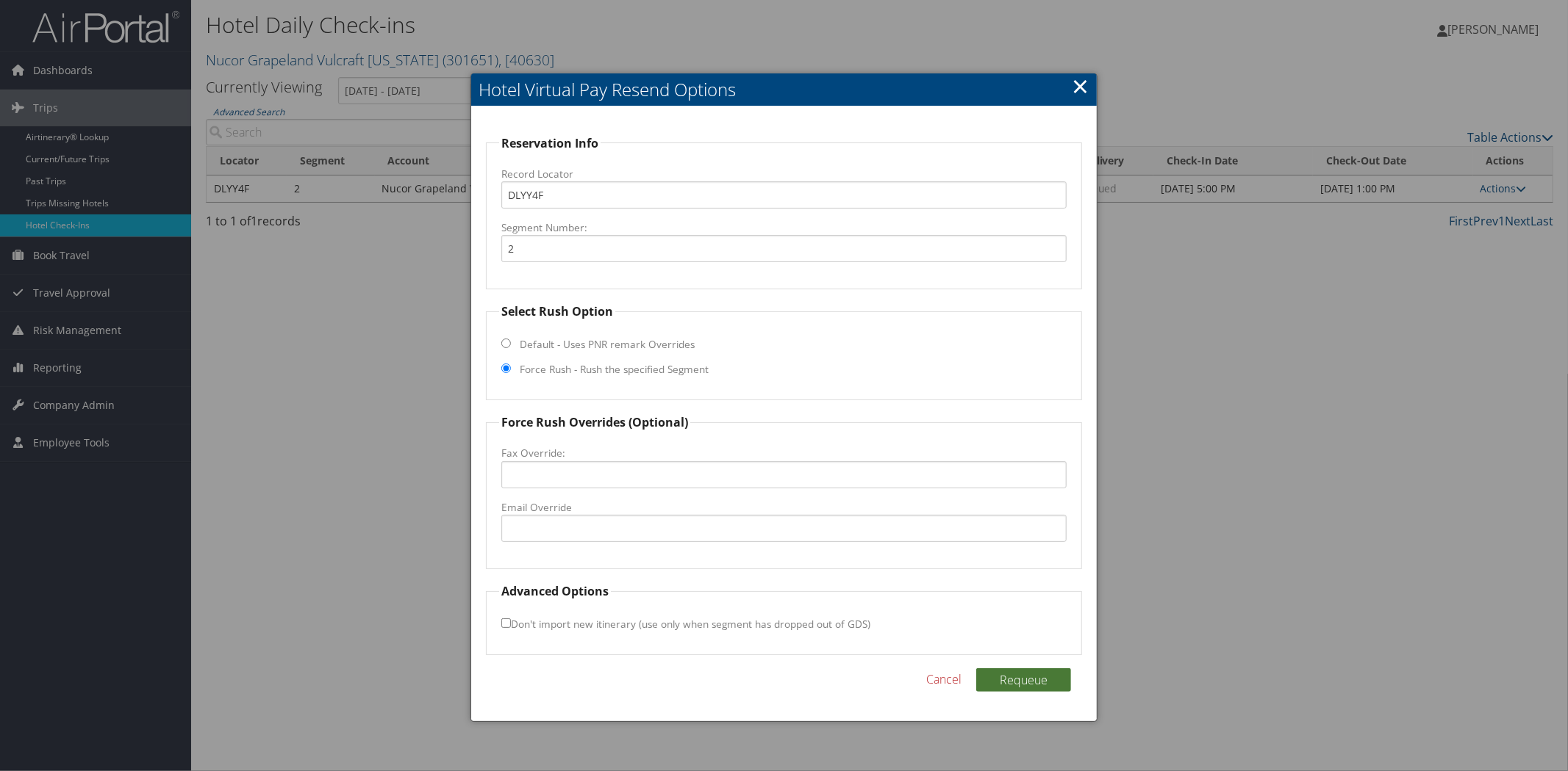
click at [1016, 676] on button "Requeue" at bounding box center [1023, 680] width 95 height 23
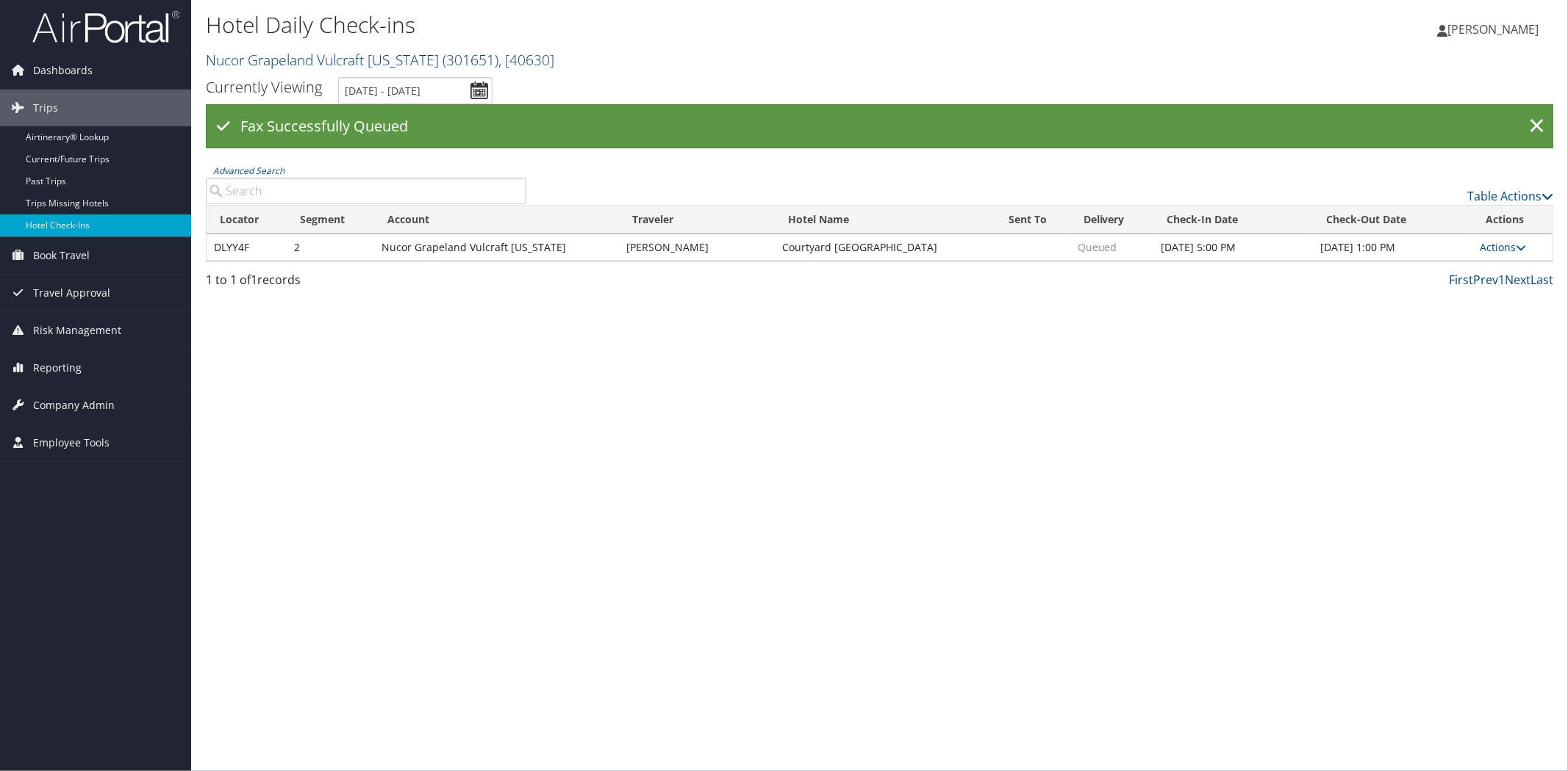
click at [259, 57] on link "Nucor Grapeland Vulcraft [US_STATE] ( 301651 ) , [ 40630 ]" at bounding box center [380, 60] width 348 height 20
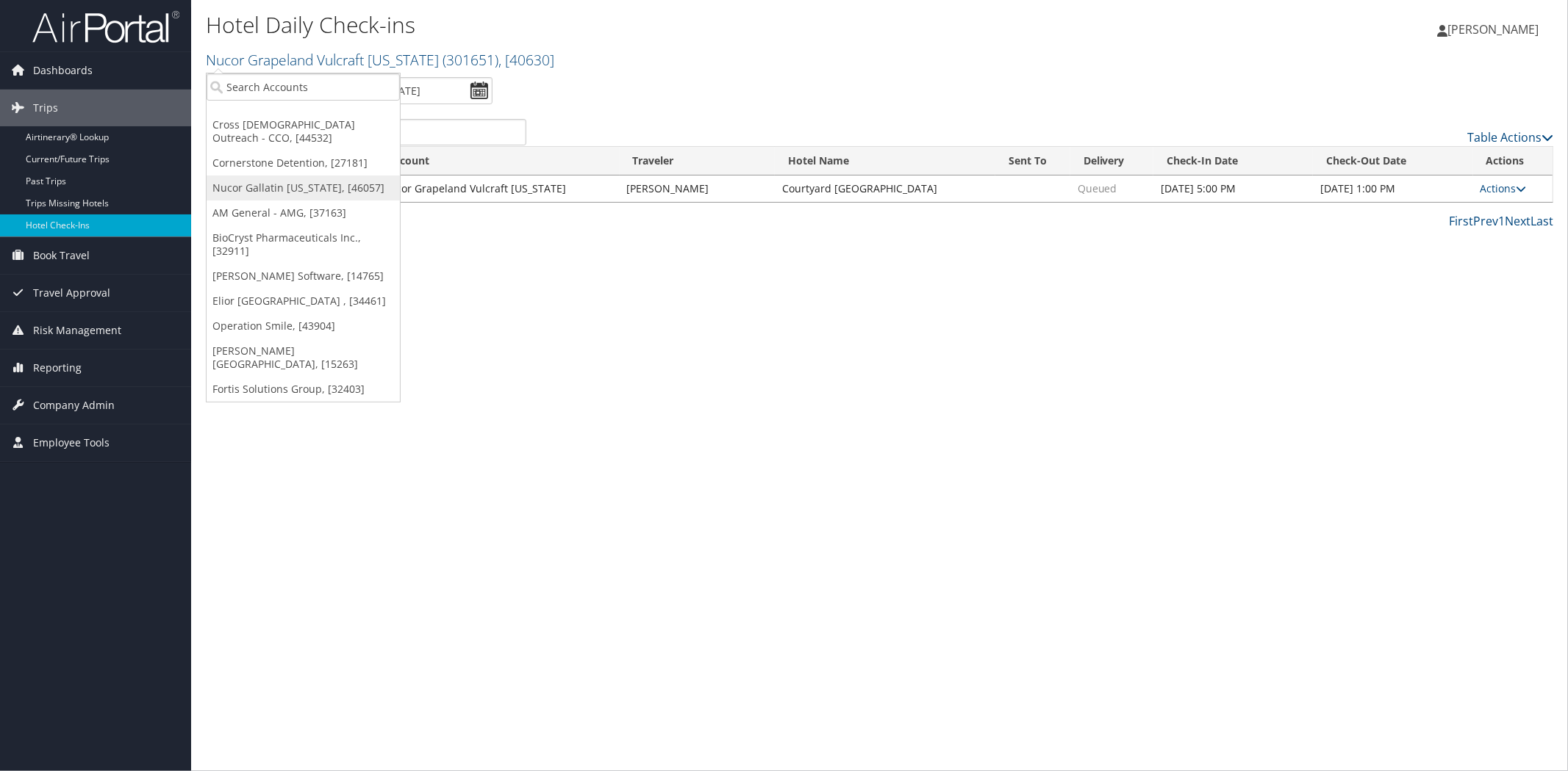
click at [250, 181] on link "Nucor Gallatin [US_STATE], [46057]" at bounding box center [303, 188] width 193 height 25
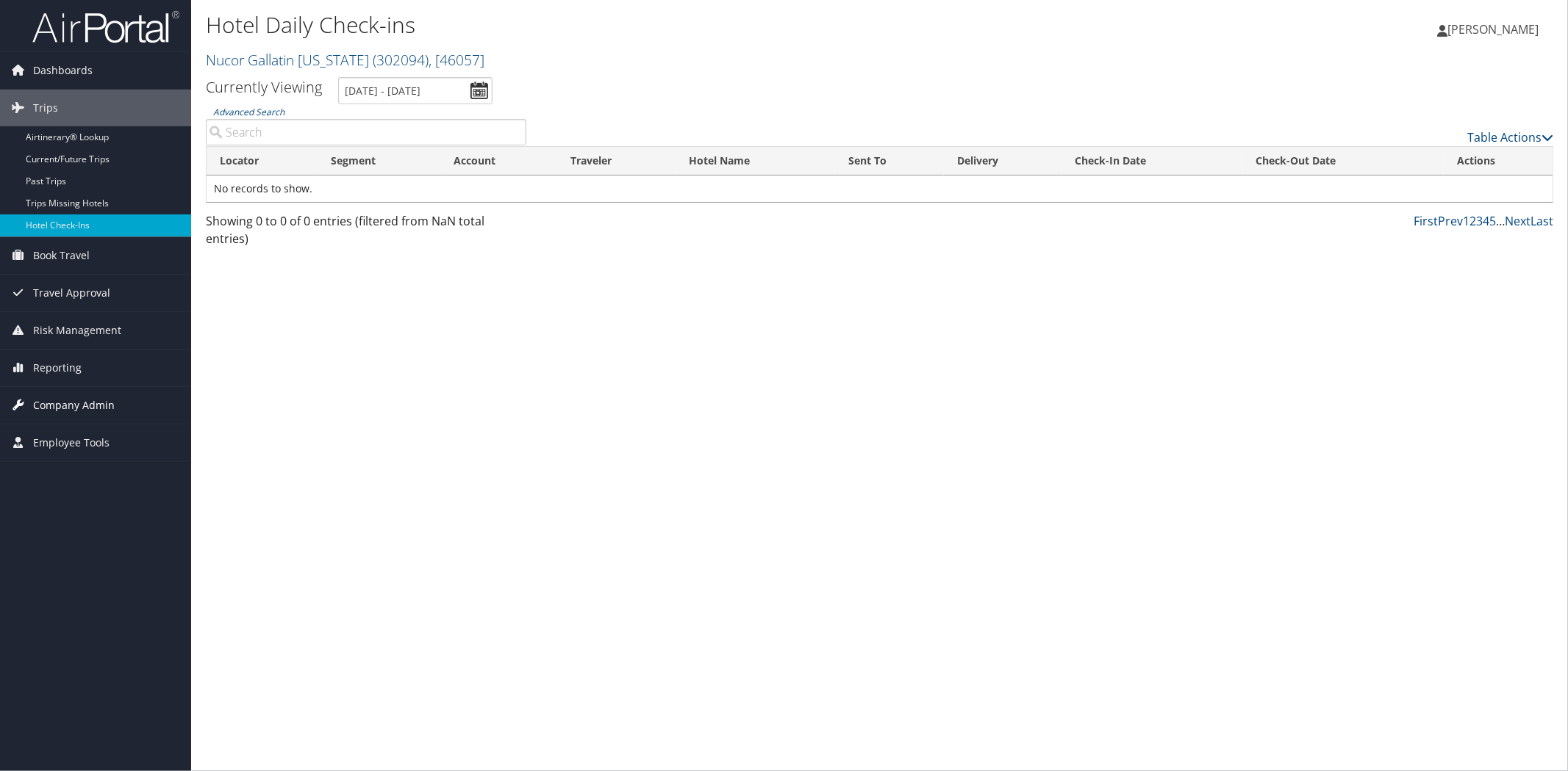
click at [69, 400] on span "Company Admin" at bounding box center [73, 405] width 81 height 37
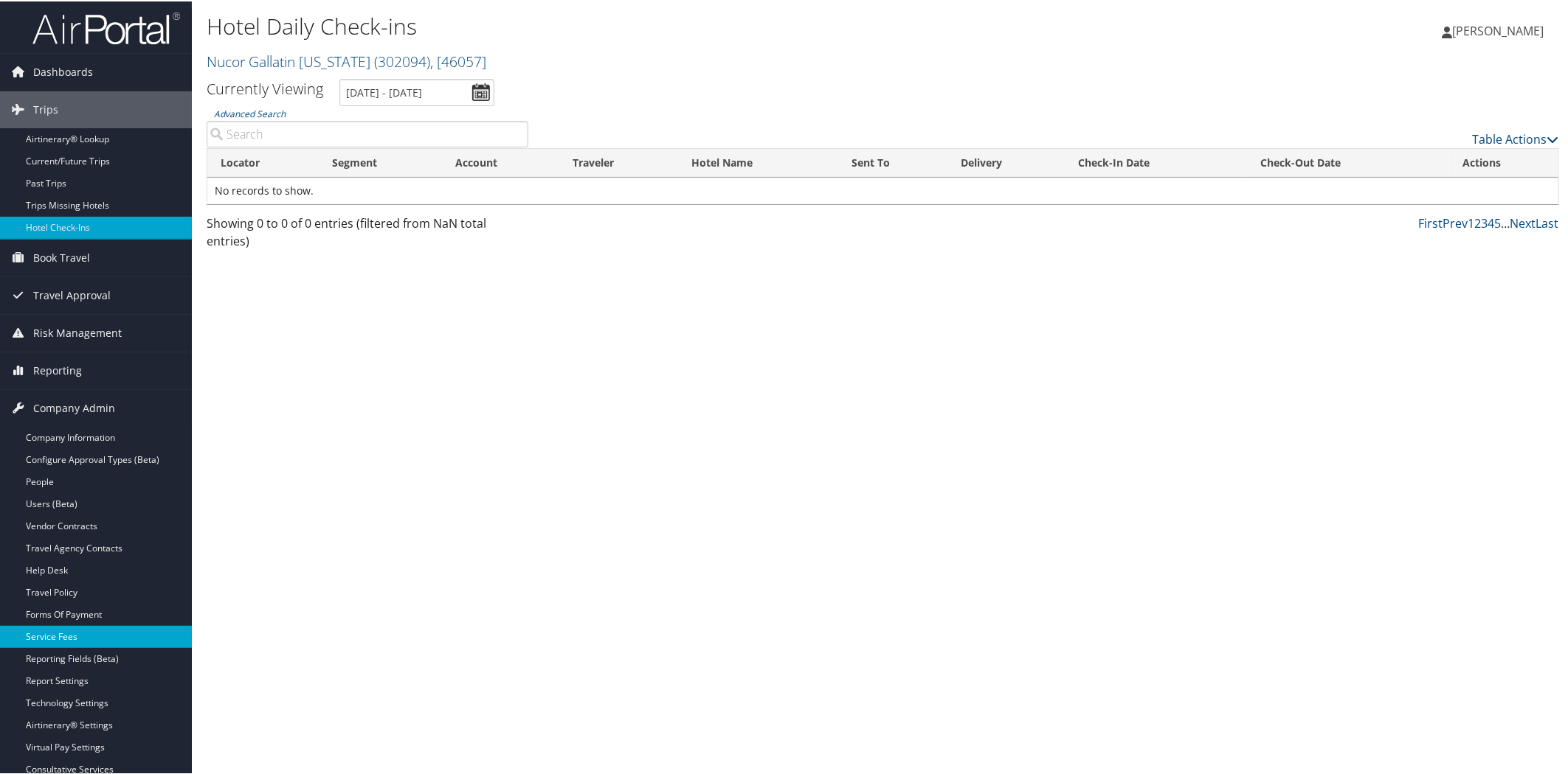
click at [84, 634] on link "Service Fees" at bounding box center [96, 635] width 192 height 22
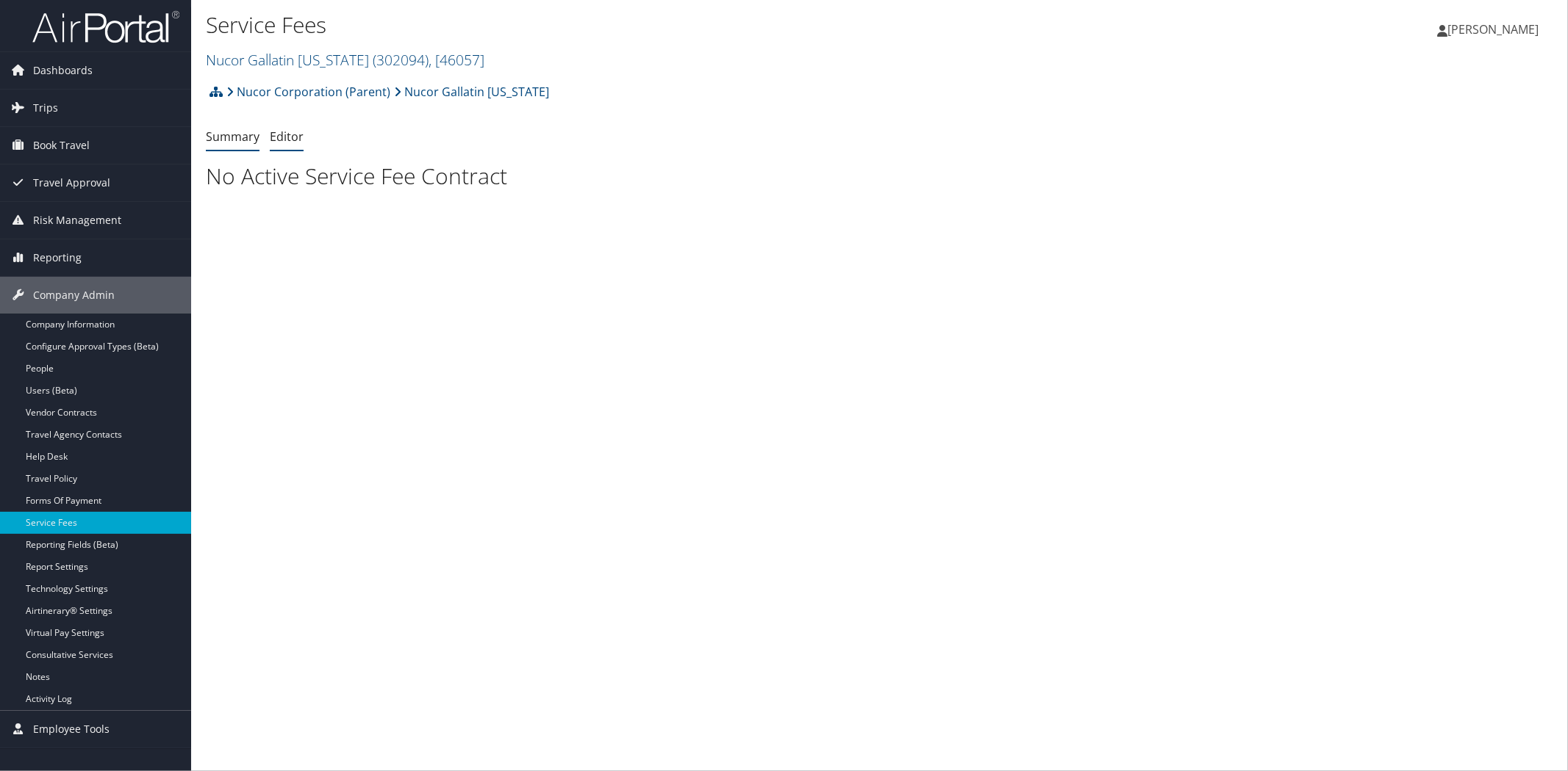
click at [282, 141] on link "Editor" at bounding box center [286, 136] width 34 height 16
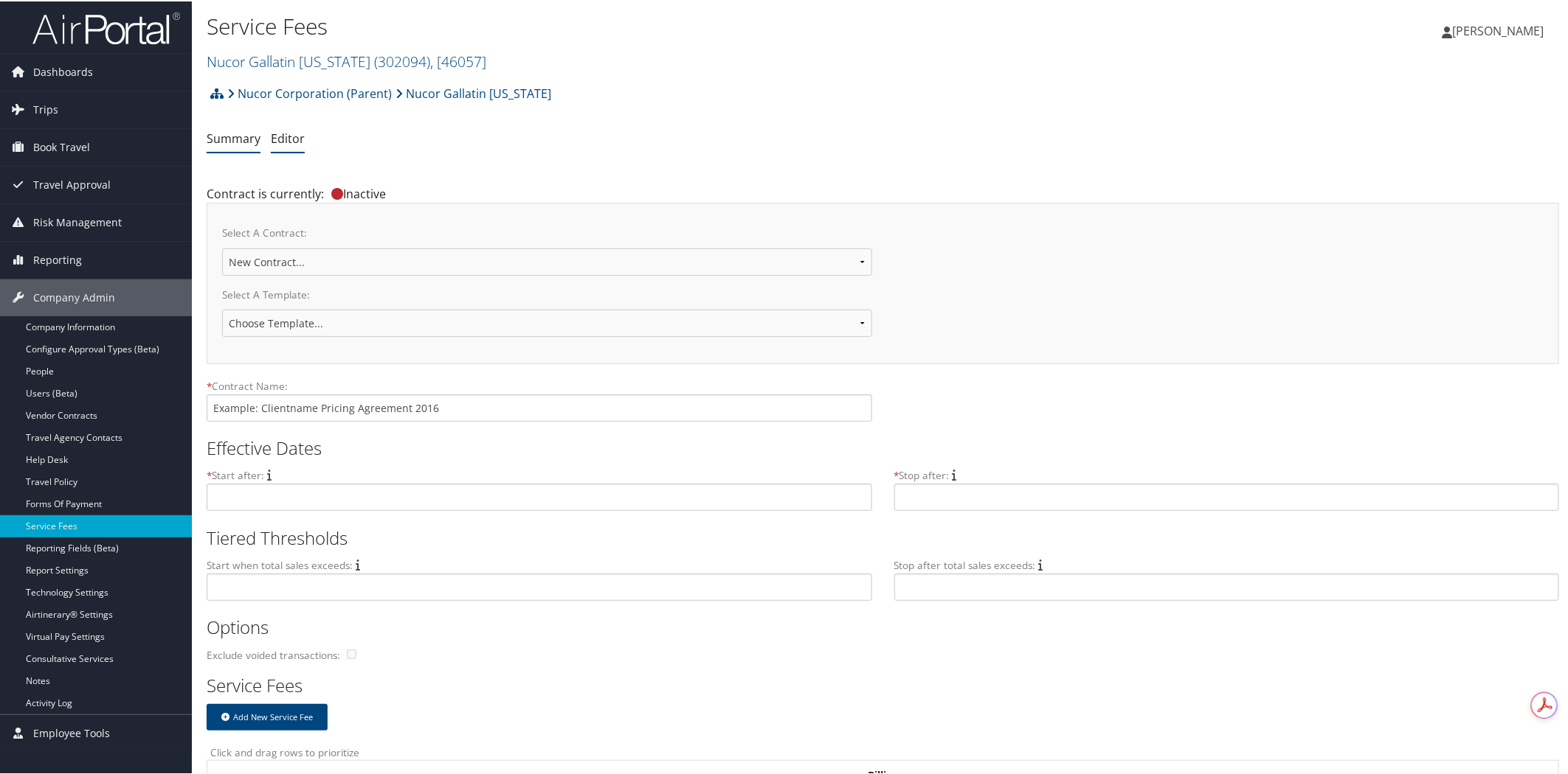
click at [217, 135] on link "Summary" at bounding box center [234, 137] width 54 height 16
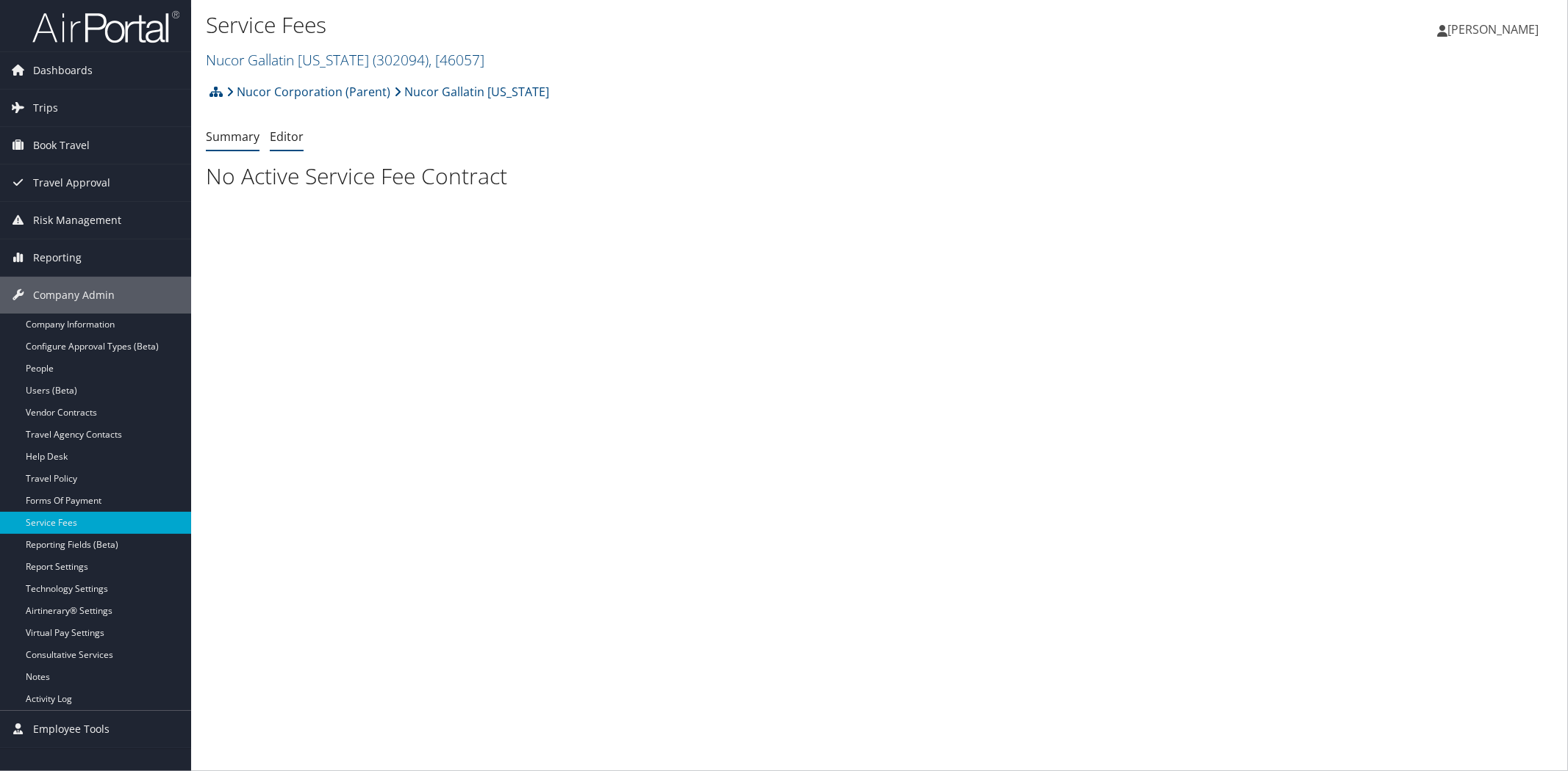
click at [289, 130] on link "Editor" at bounding box center [286, 136] width 34 height 16
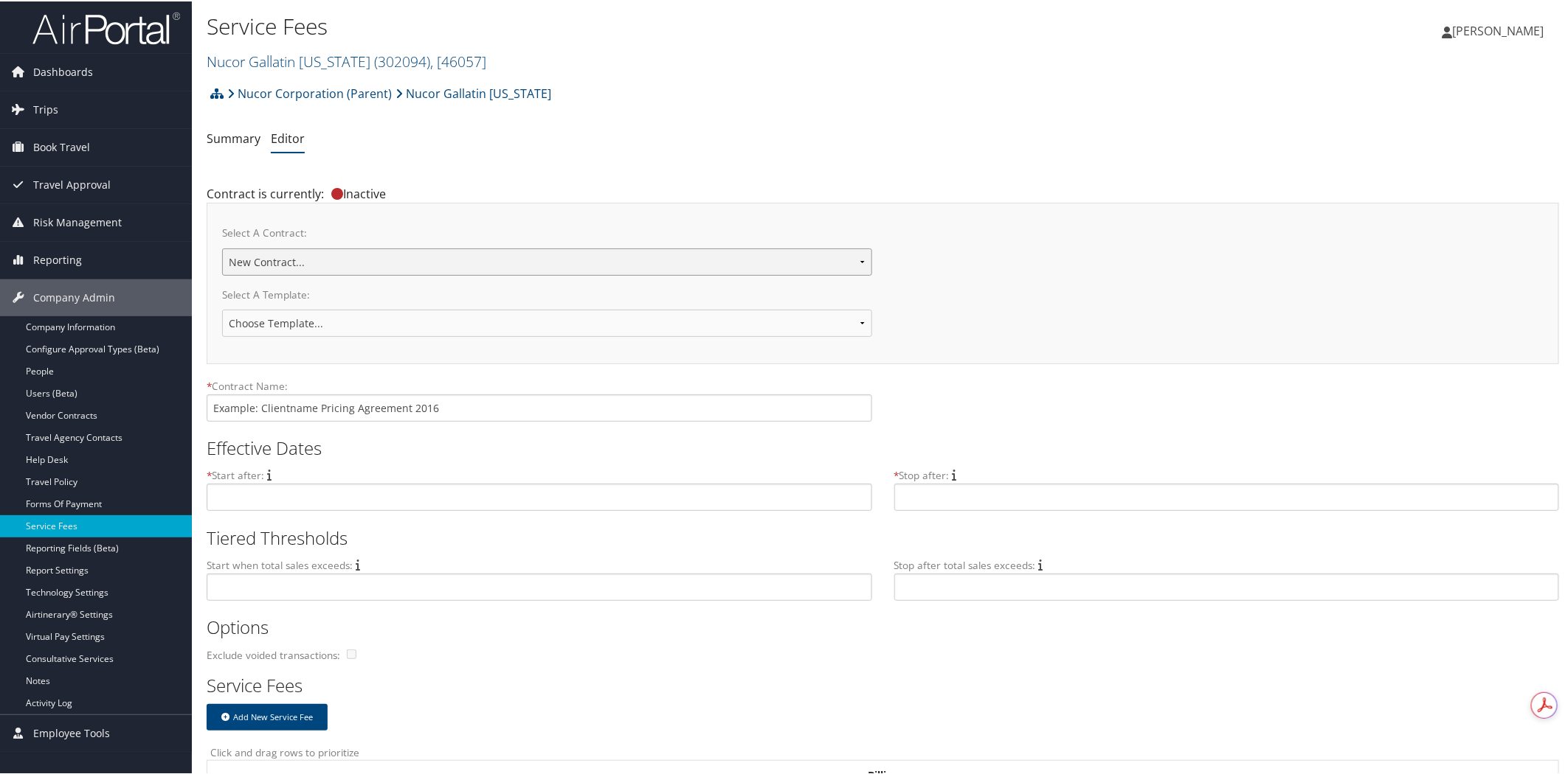
click at [856, 255] on select "Nucor Gallatin Kentucky New Contract..." at bounding box center [546, 261] width 650 height 27
select select "23116"
click at [222, 247] on select "Nucor Gallatin Kentucky New Contract..." at bounding box center [546, 261] width 650 height 27
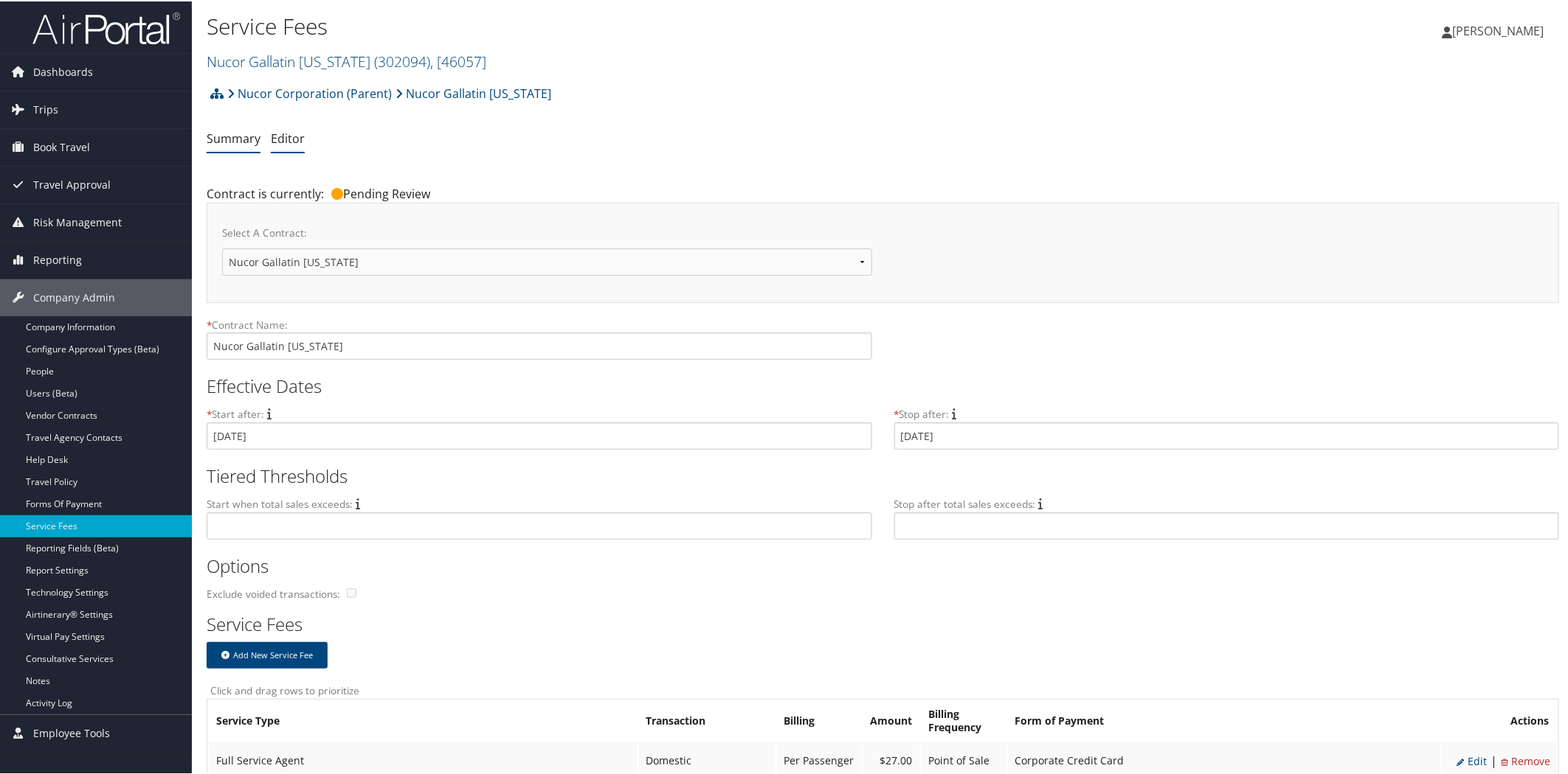
click at [218, 138] on link "Summary" at bounding box center [234, 137] width 54 height 16
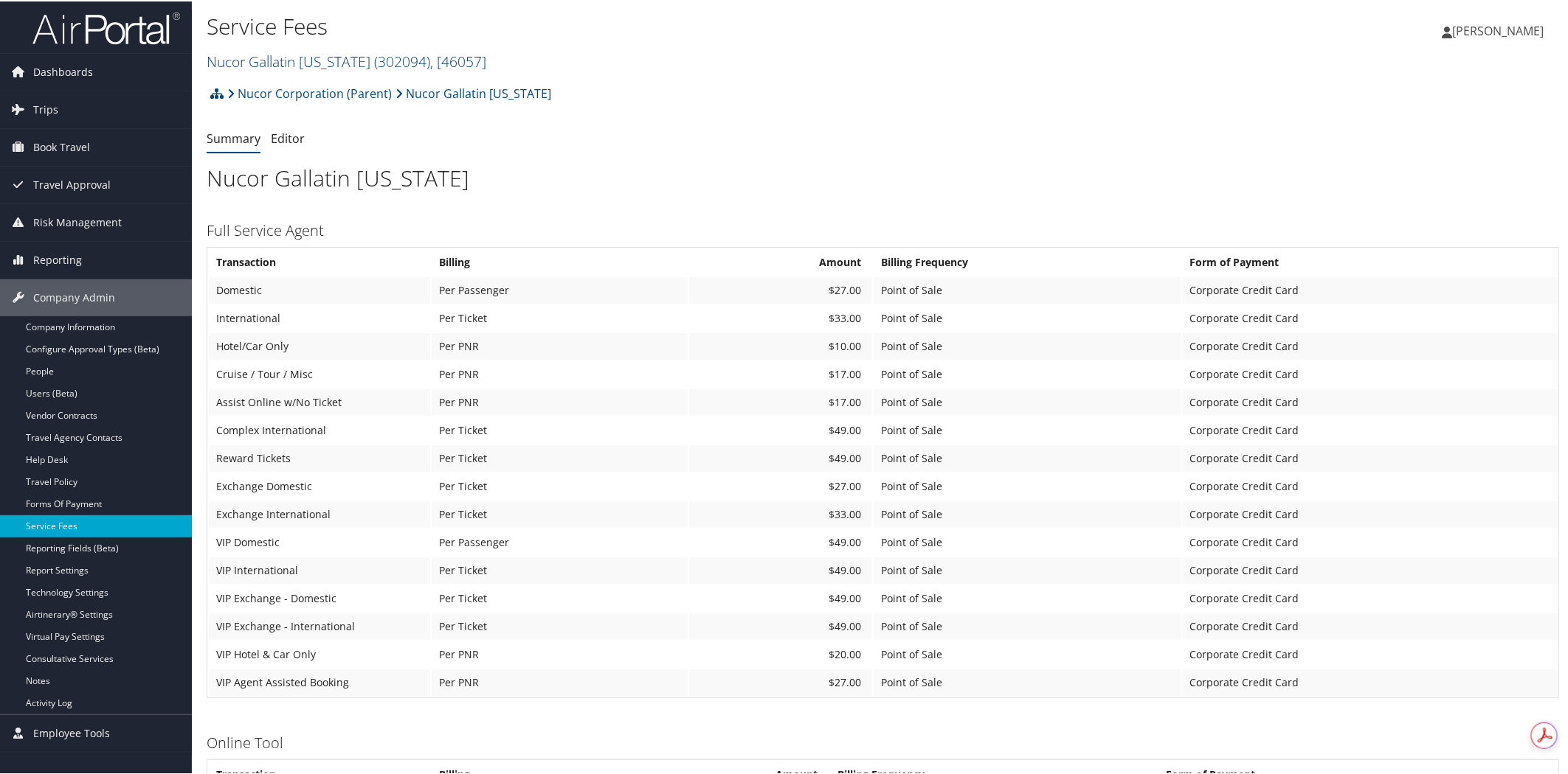
click at [277, 63] on link "Nucor Gallatin [US_STATE] ( 302094 ) , [ 46057 ]" at bounding box center [346, 61] width 280 height 20
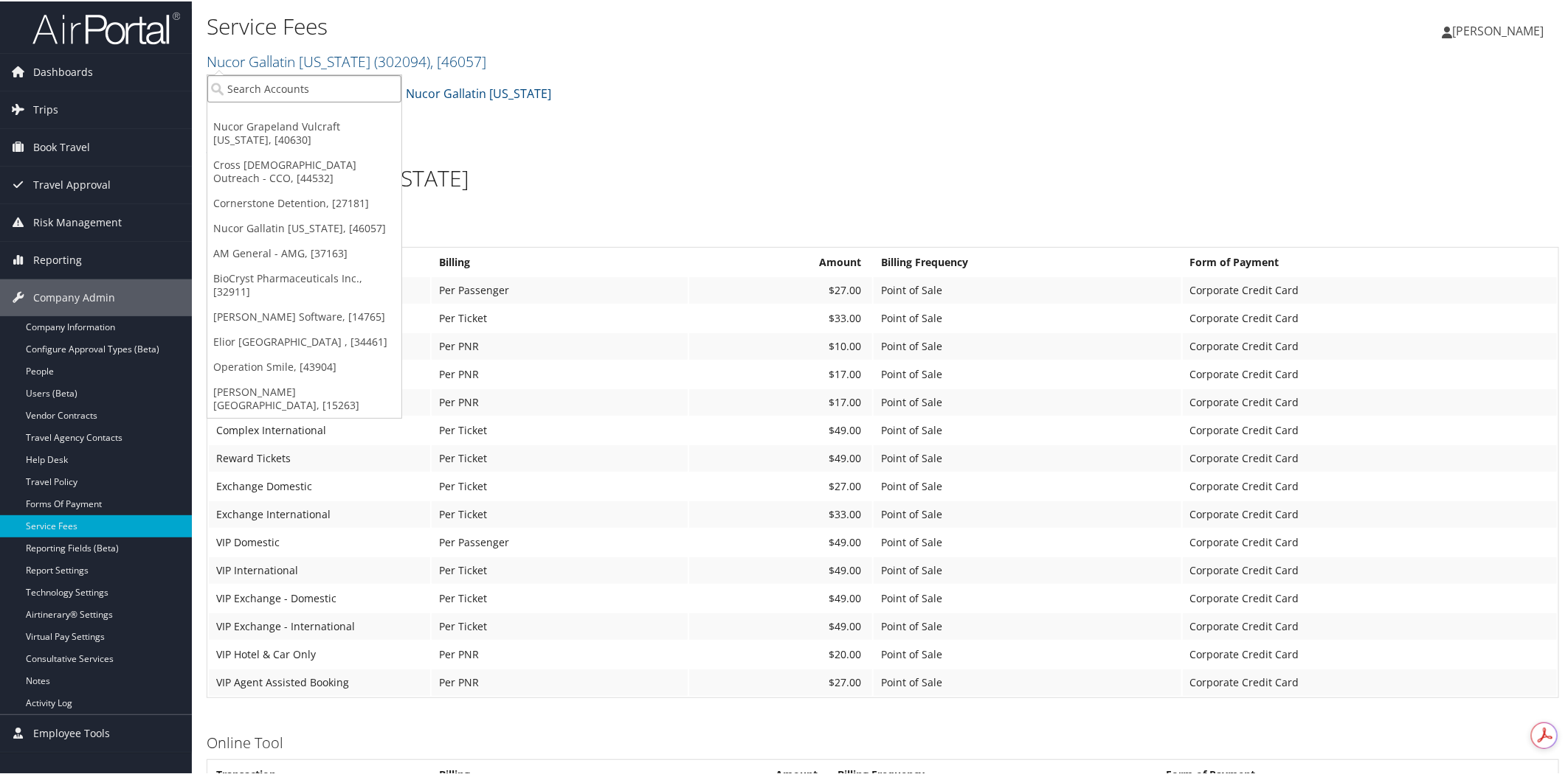
click at [282, 85] on input "search" at bounding box center [304, 87] width 194 height 27
type input "djj"
click at [295, 127] on div "Account" at bounding box center [380, 128] width 362 height 13
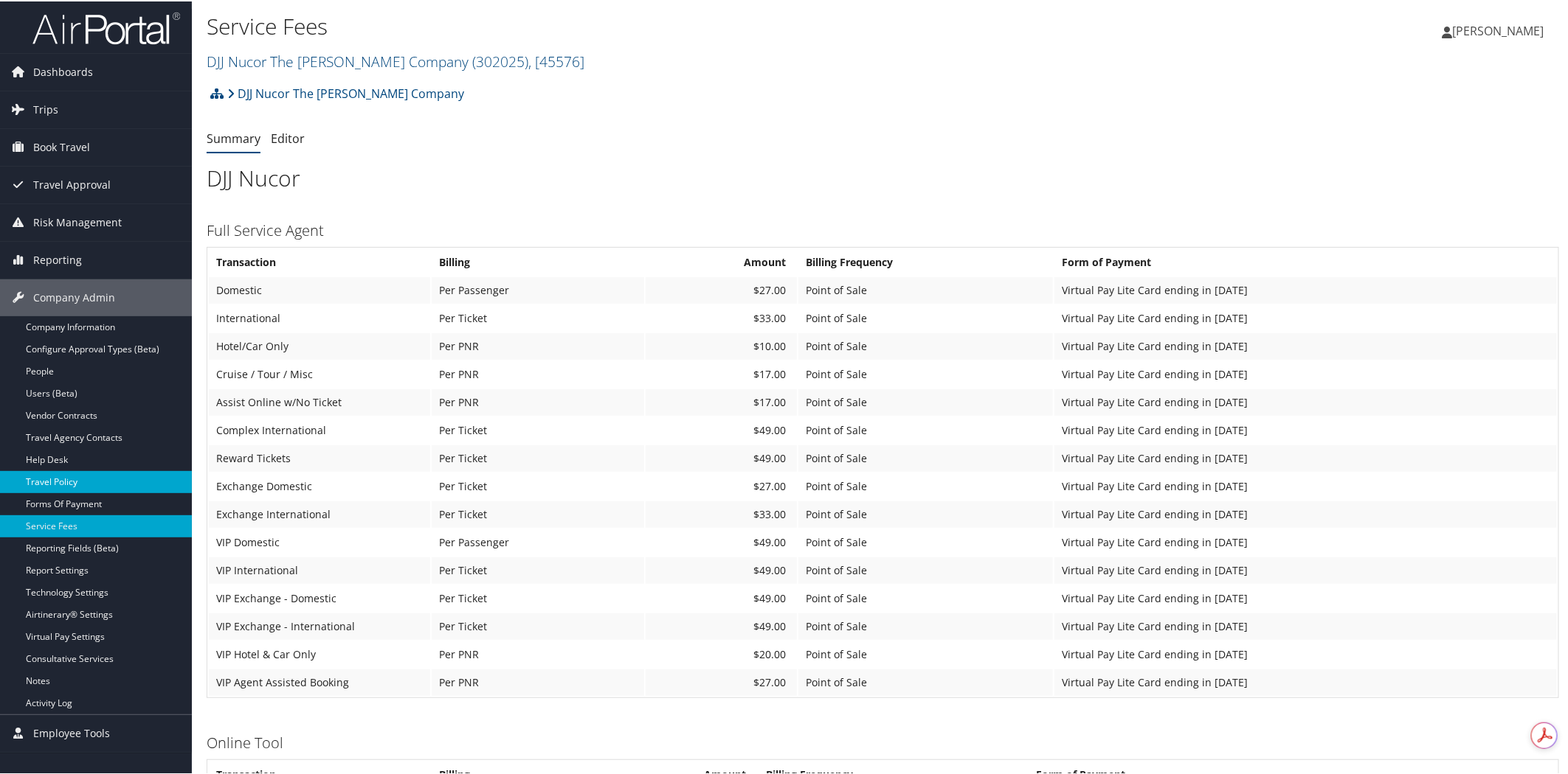
click at [65, 478] on link "Travel Policy" at bounding box center [96, 481] width 192 height 22
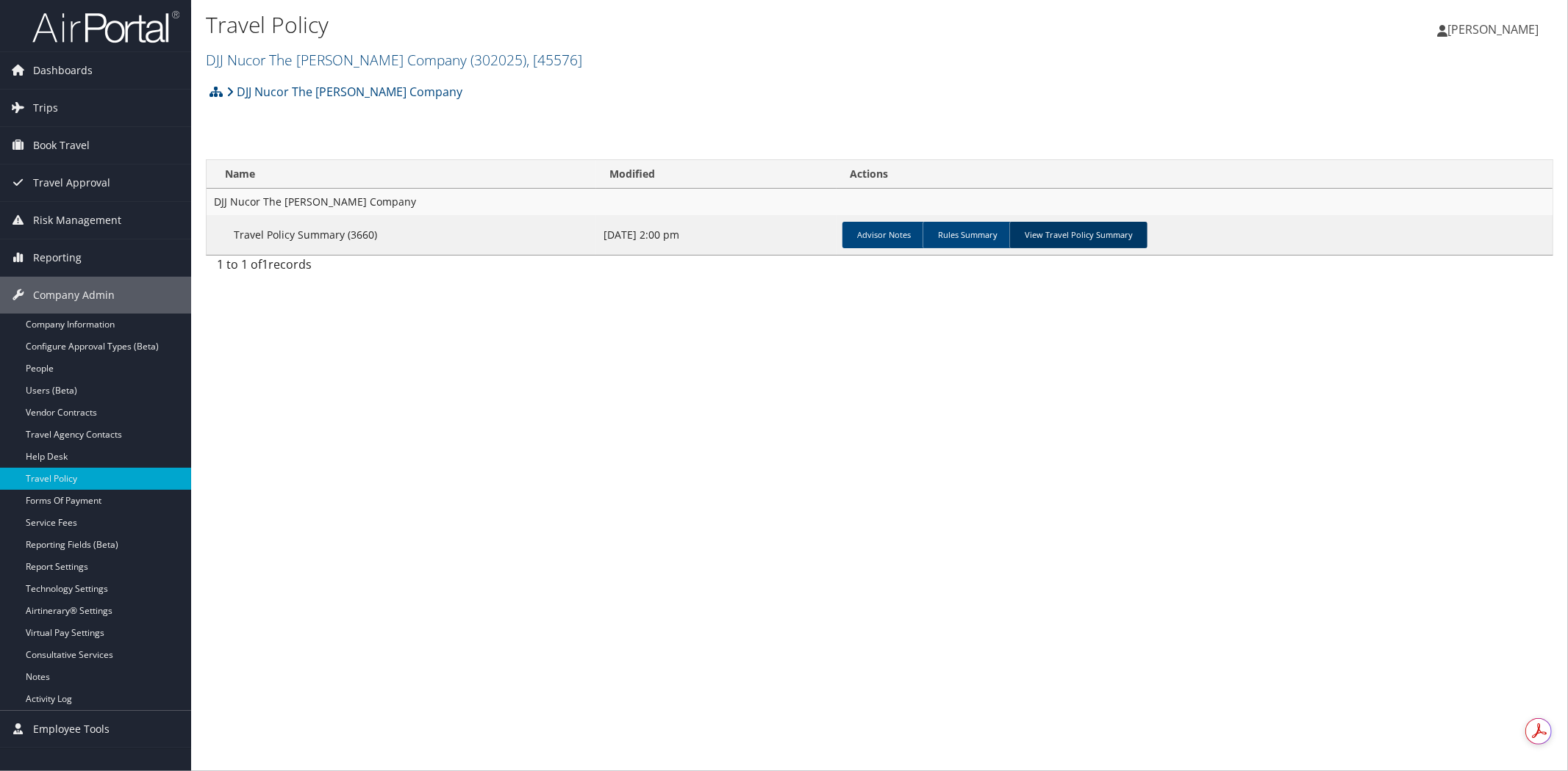
click at [1082, 230] on link "View Travel Policy Summary" at bounding box center [1078, 235] width 138 height 27
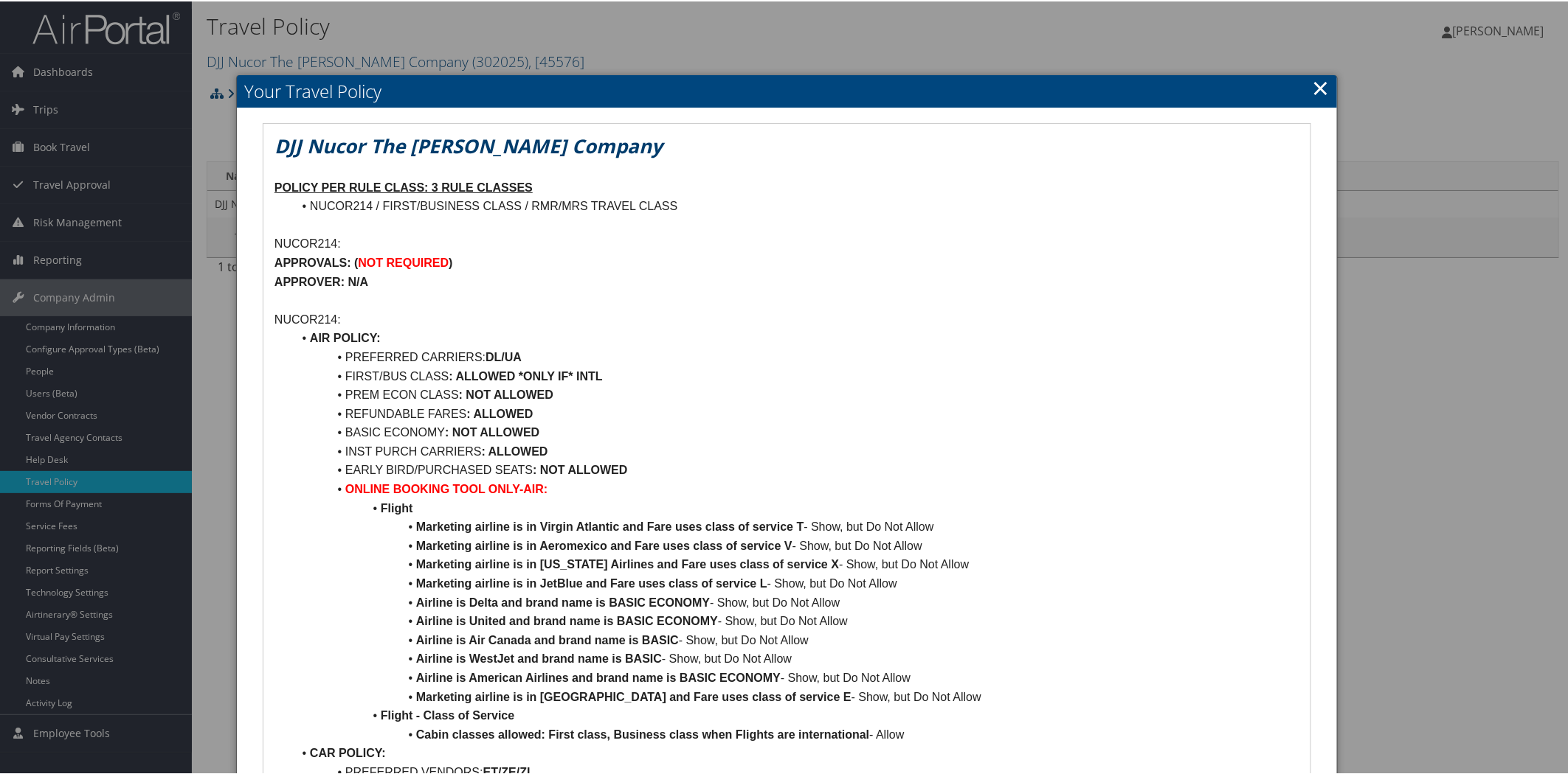
click at [1316, 79] on link "×" at bounding box center [1320, 86] width 17 height 29
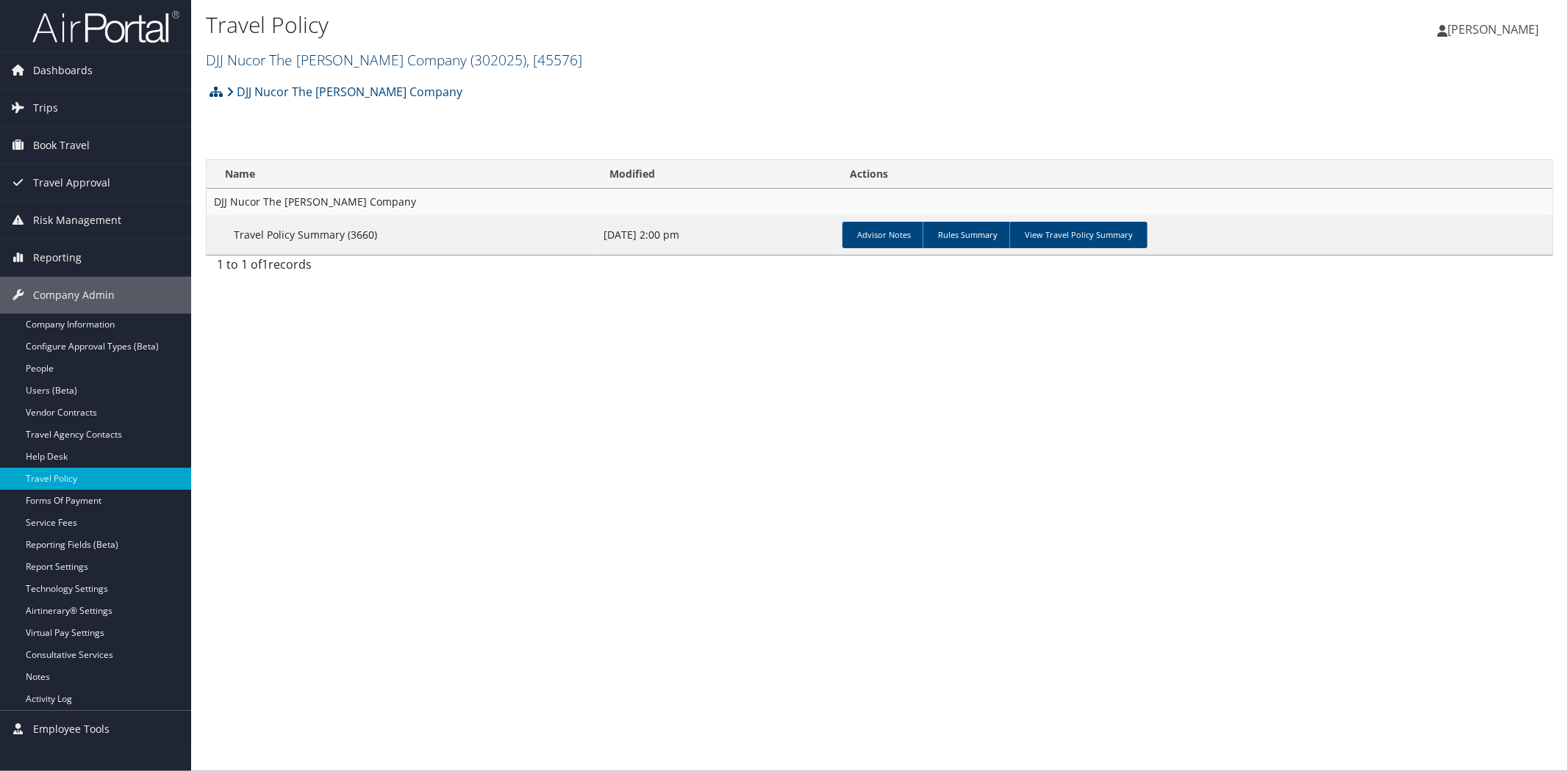
click at [282, 57] on link "DJJ Nucor The [PERSON_NAME] Company ( 302025 ) , [ 45576 ]" at bounding box center [394, 60] width 376 height 20
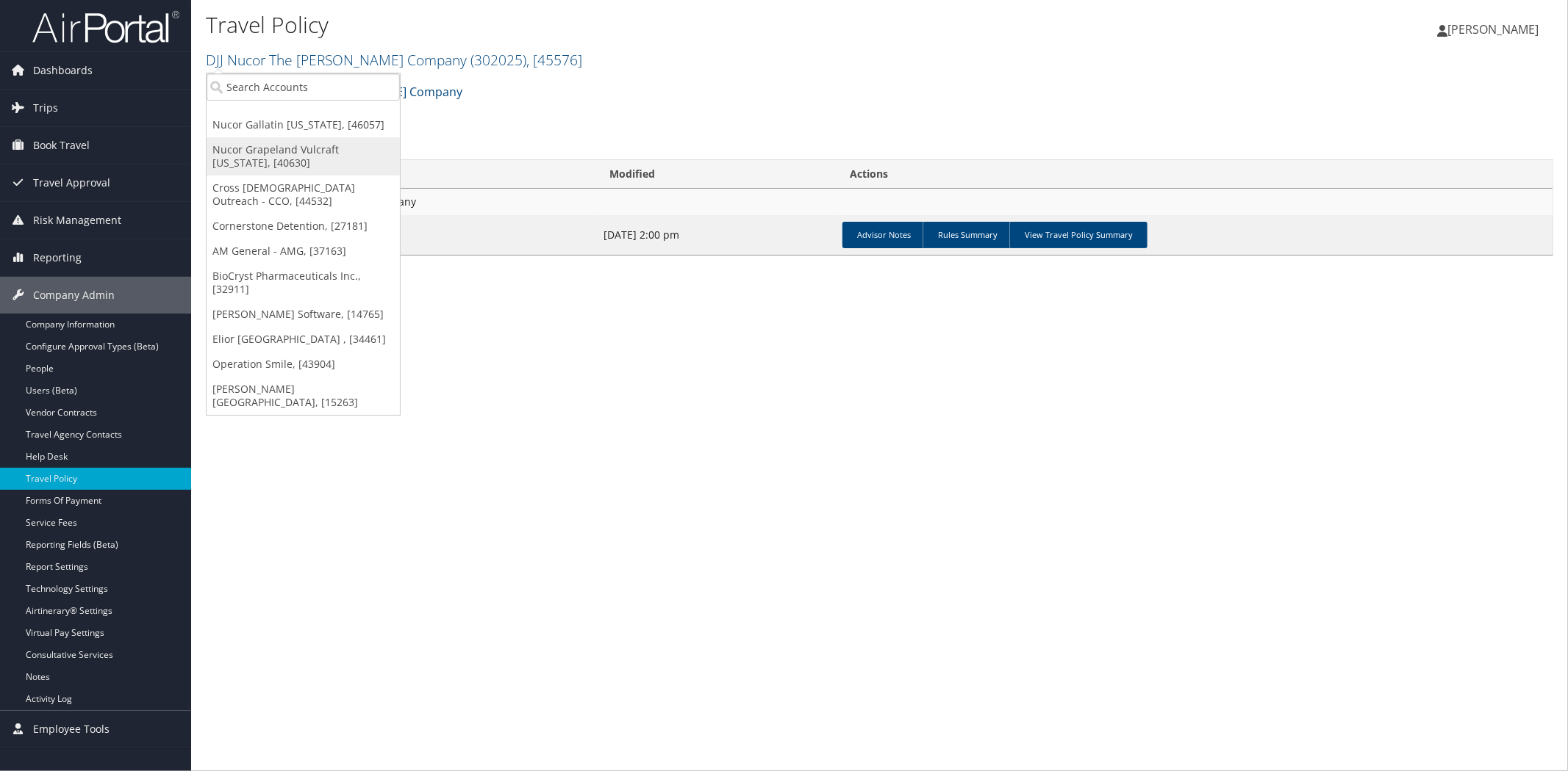
click at [275, 146] on link "Nucor Grapeland Vulcraft [US_STATE], [40630]" at bounding box center [303, 157] width 193 height 39
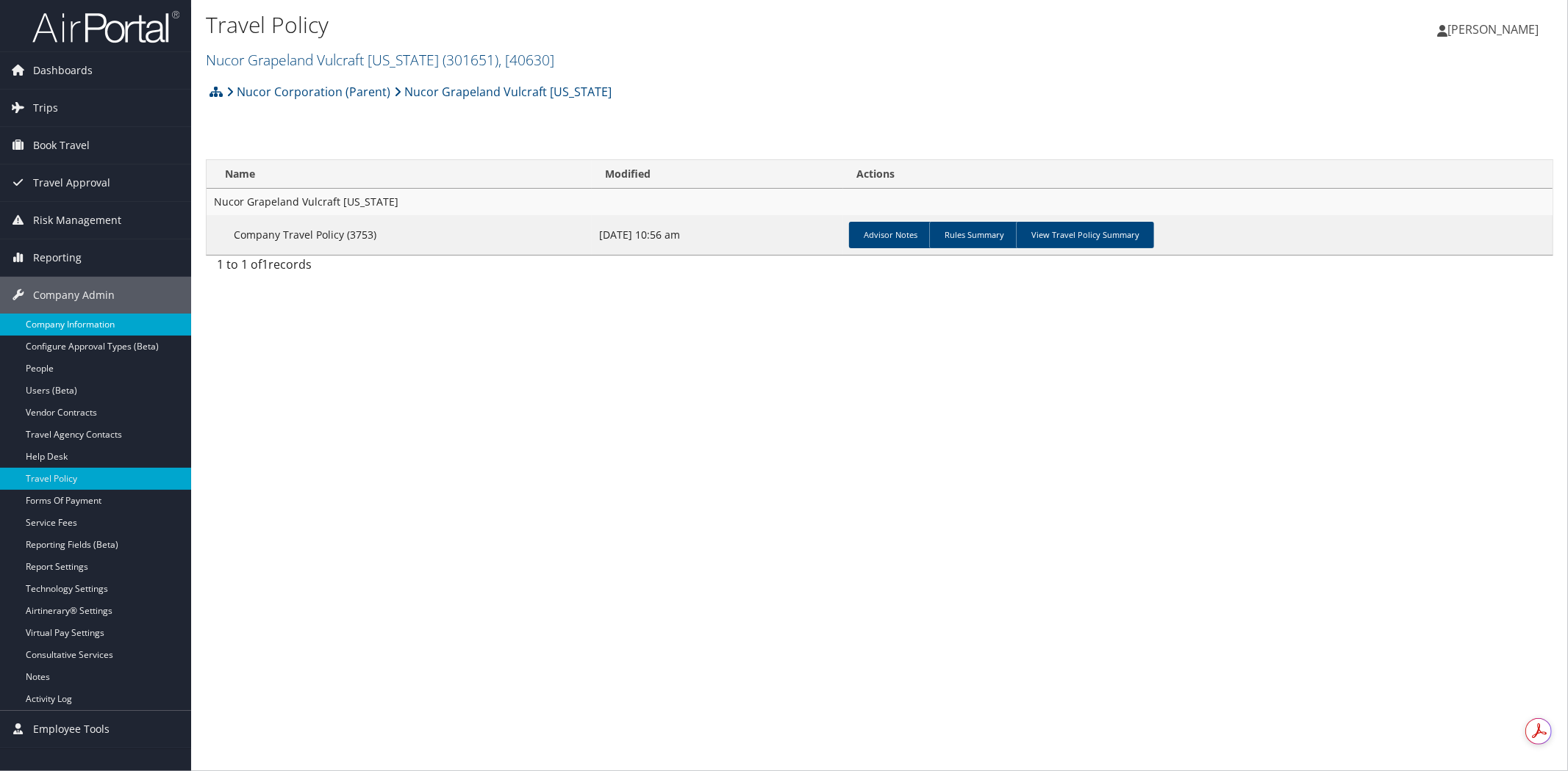
click at [77, 326] on link "Company Information" at bounding box center [95, 325] width 191 height 22
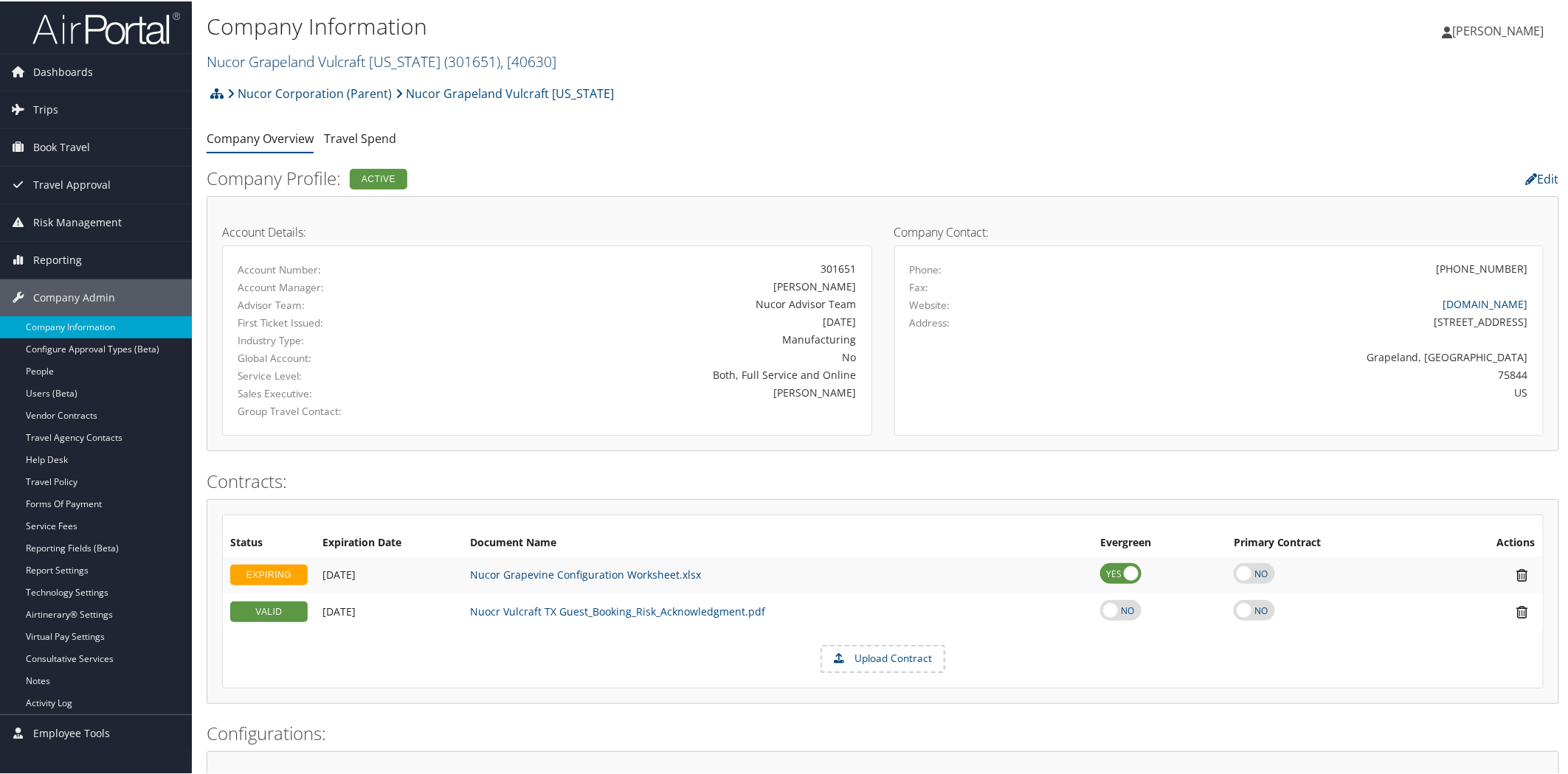
click at [269, 52] on link "Nucor Grapeland Vulcraft [US_STATE] ( 301651 ) , [ 40630 ]" at bounding box center [382, 61] width 350 height 20
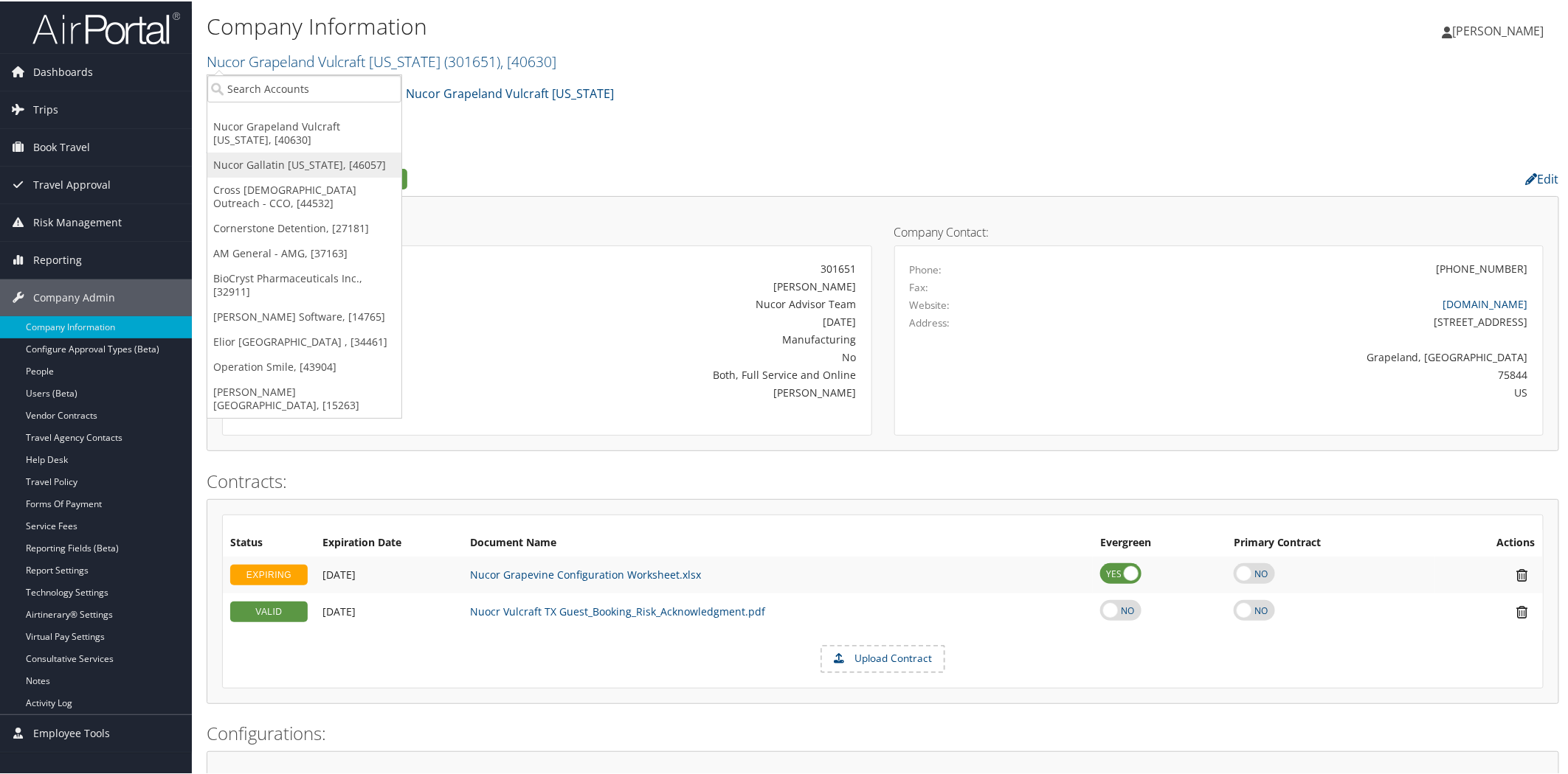
click at [266, 155] on link "Nucor Gallatin [US_STATE], [46057]" at bounding box center [304, 164] width 194 height 25
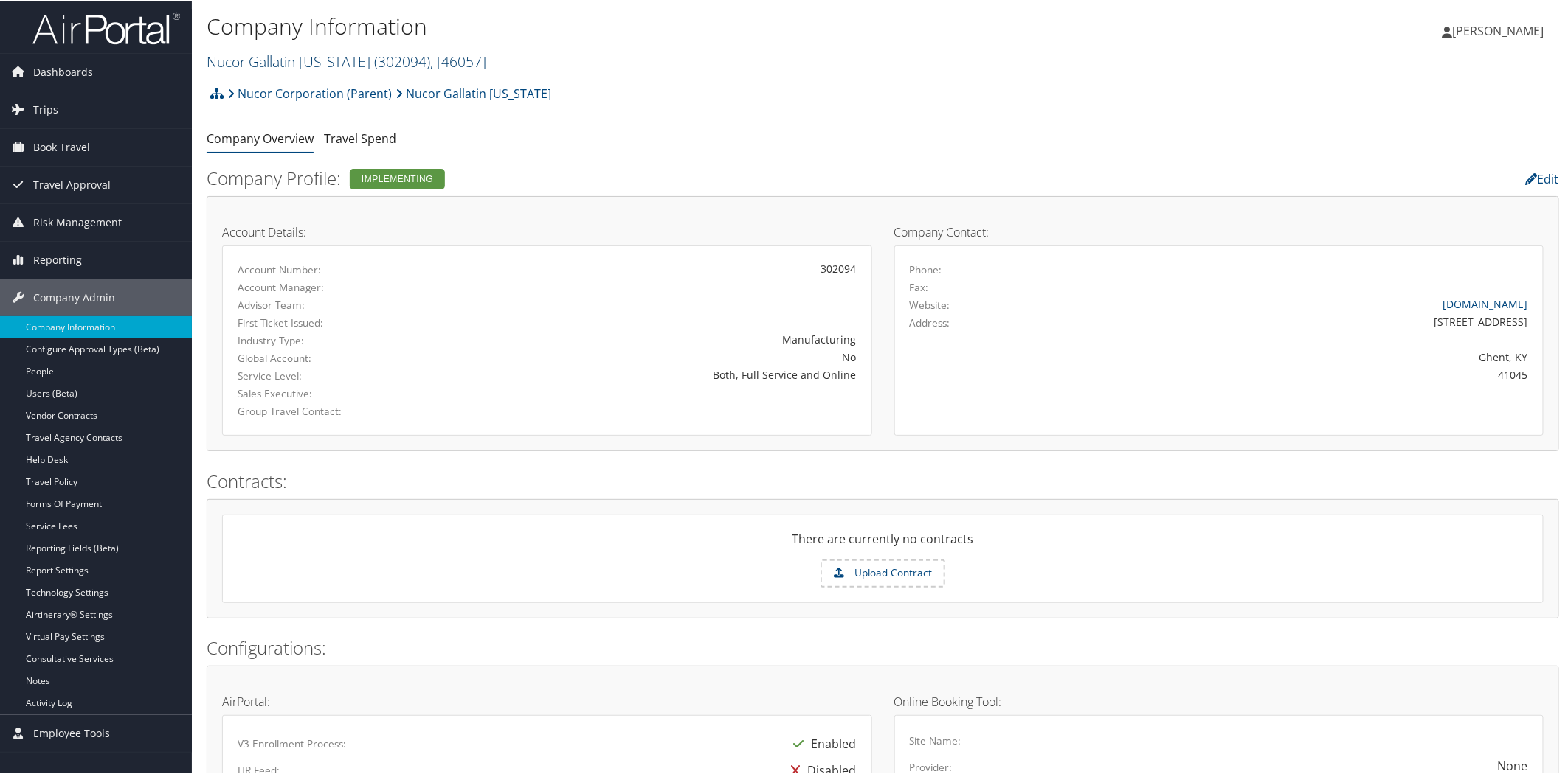
click at [258, 55] on link "Nucor Gallatin Kentucky ( 302094 ) , [ 46057 ]" at bounding box center [346, 61] width 280 height 20
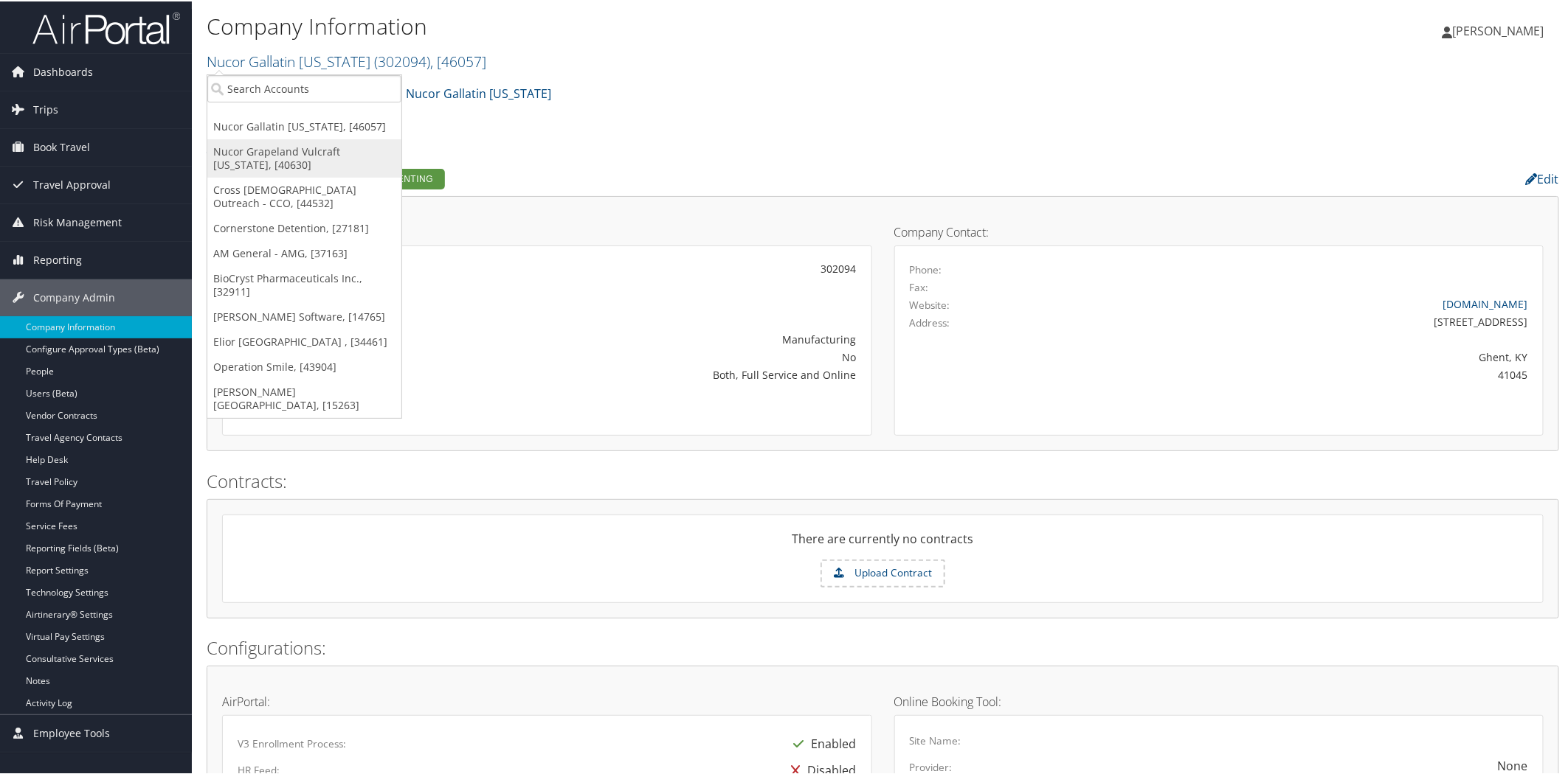
click at [268, 139] on link "Nucor Grapeland Vulcraft [US_STATE], [40630]" at bounding box center [304, 157] width 194 height 39
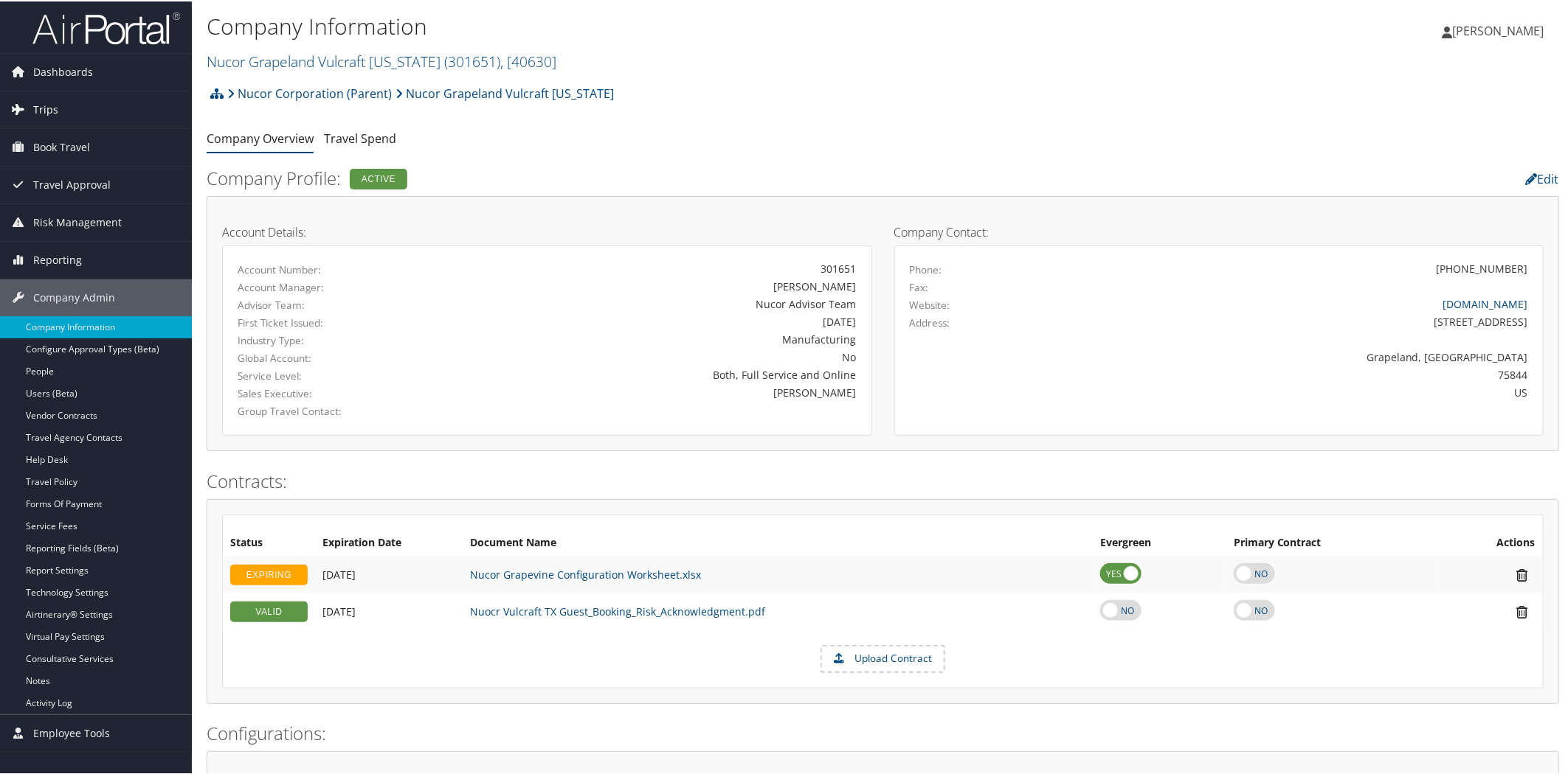
click at [47, 113] on span "Trips" at bounding box center [45, 108] width 25 height 37
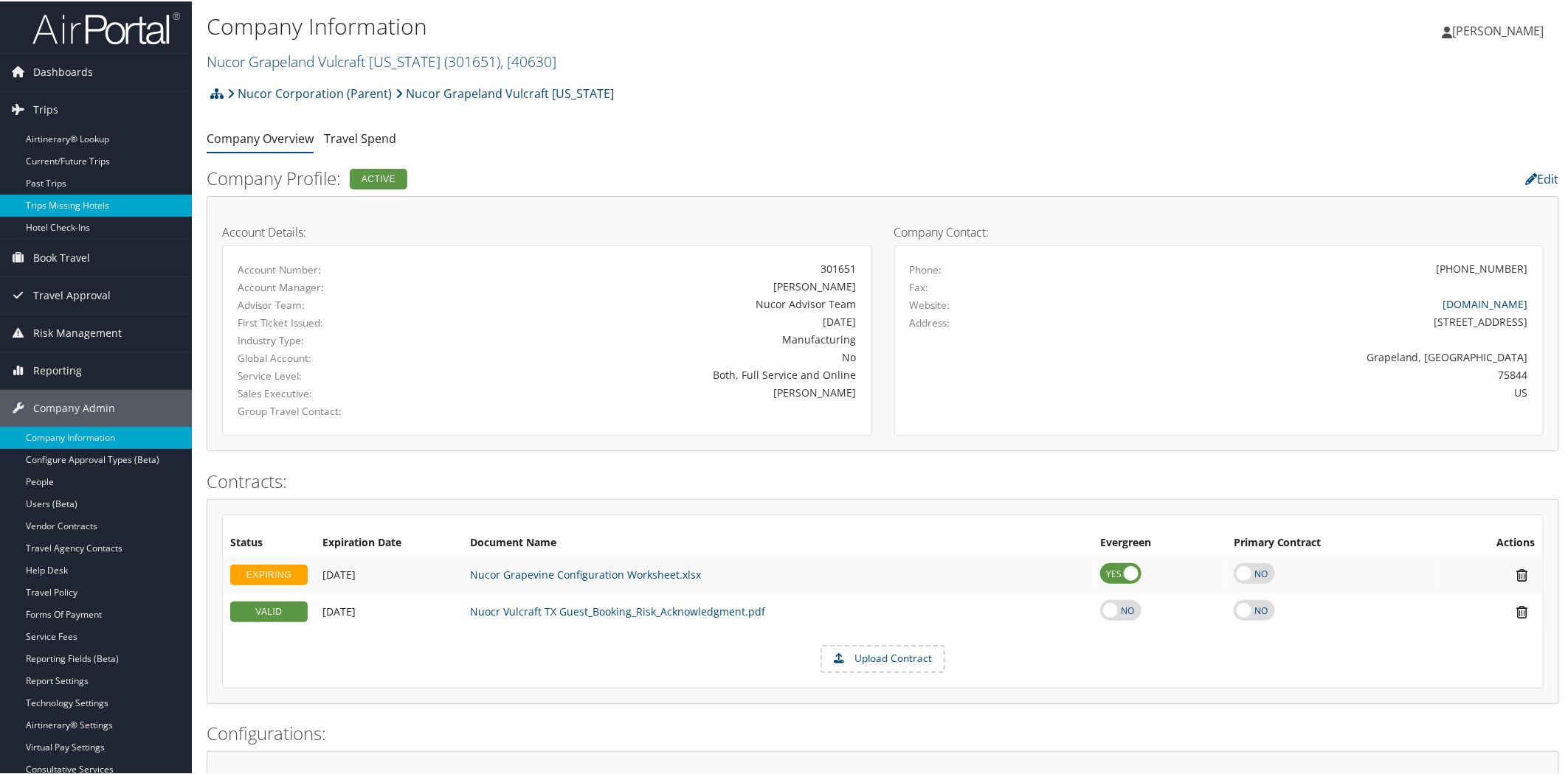
click at [39, 212] on link "Trips Missing Hotels" at bounding box center [96, 204] width 192 height 22
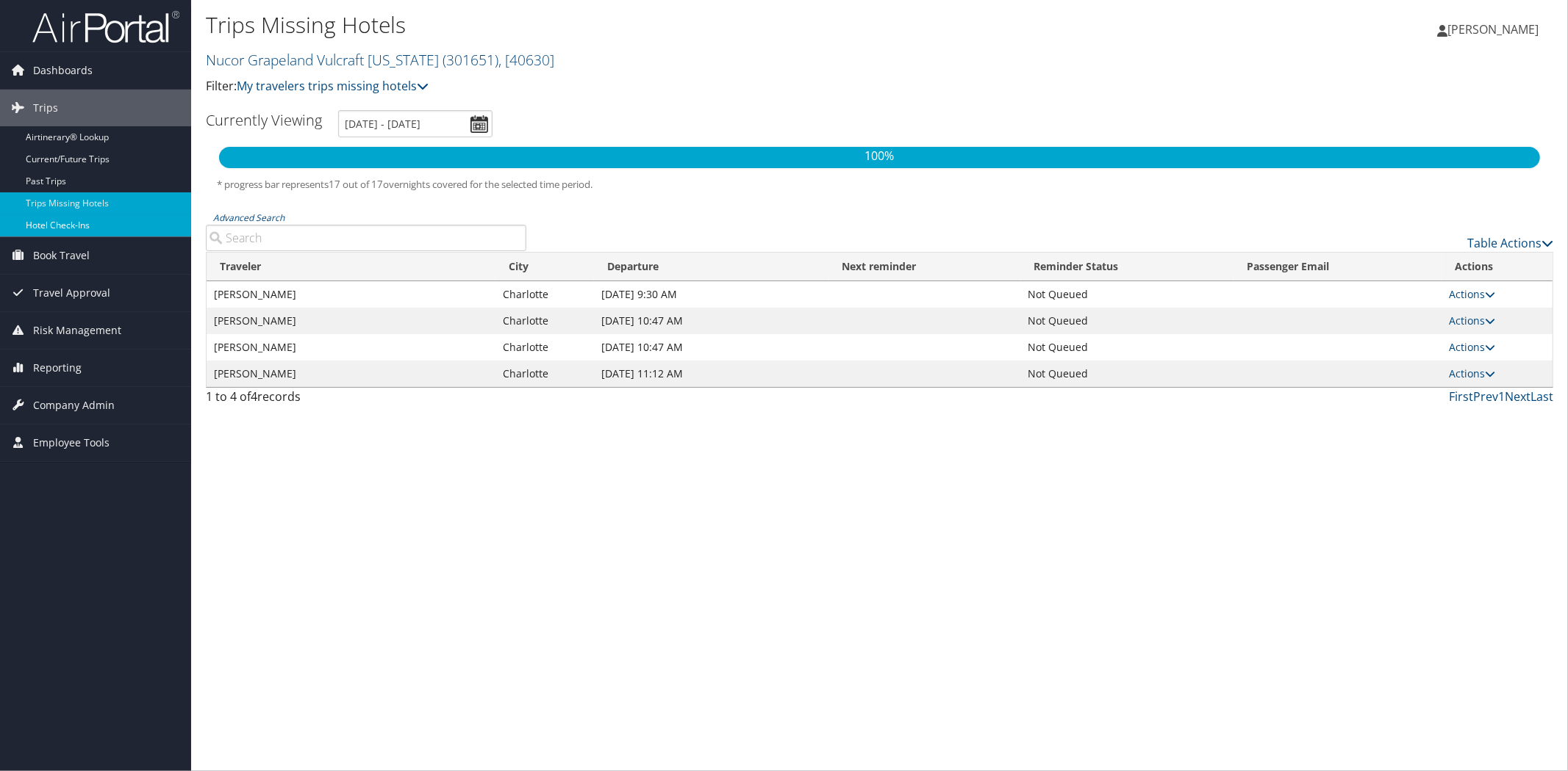
click at [69, 229] on link "Hotel Check-ins" at bounding box center [95, 225] width 191 height 22
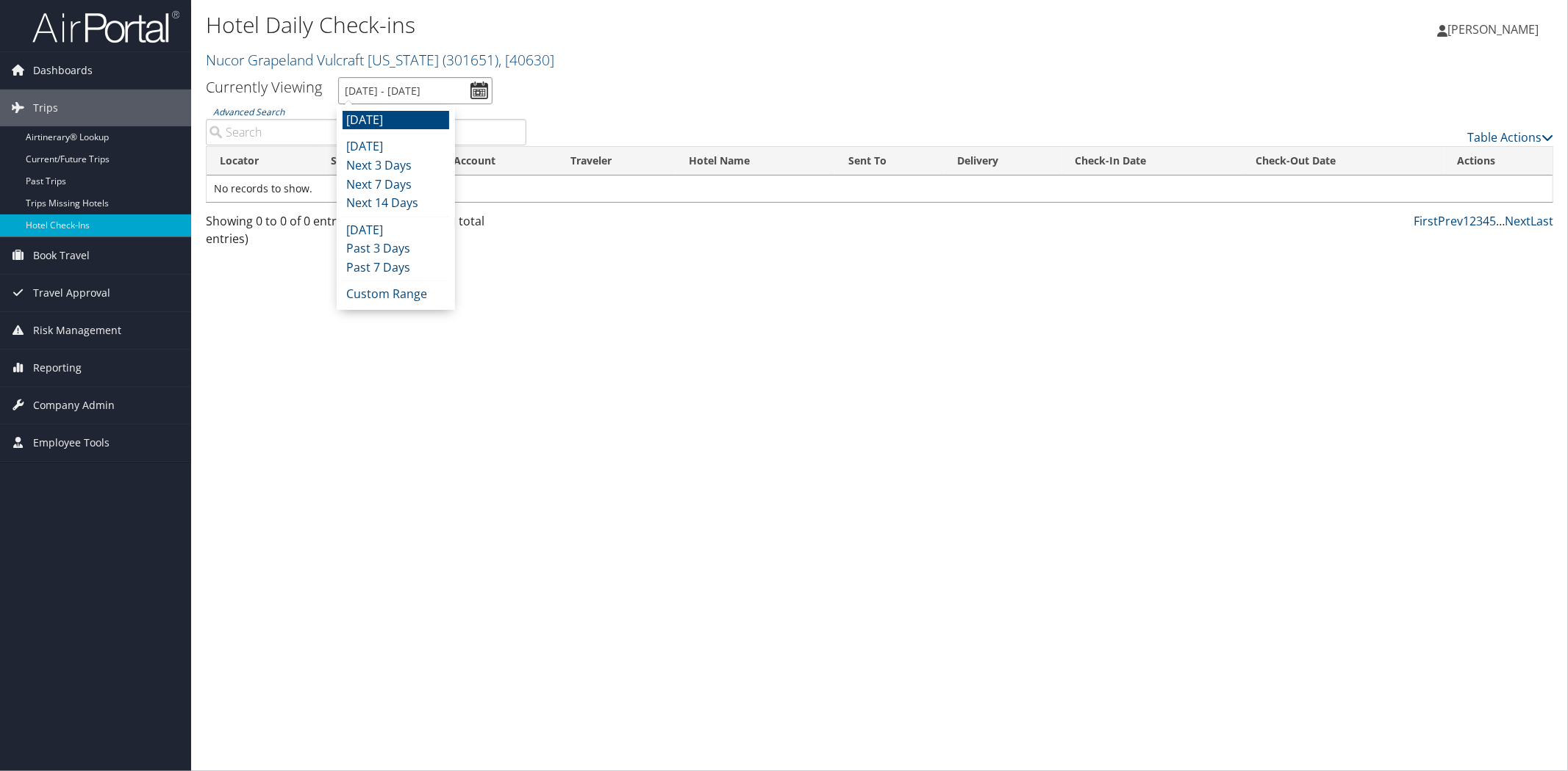
click at [393, 83] on input "10/11/2025 - 10/11/2025" at bounding box center [415, 90] width 154 height 27
click at [402, 183] on li "Next 7 Days" at bounding box center [395, 185] width 106 height 19
type input "10/10/2025 - 10/17/2025"
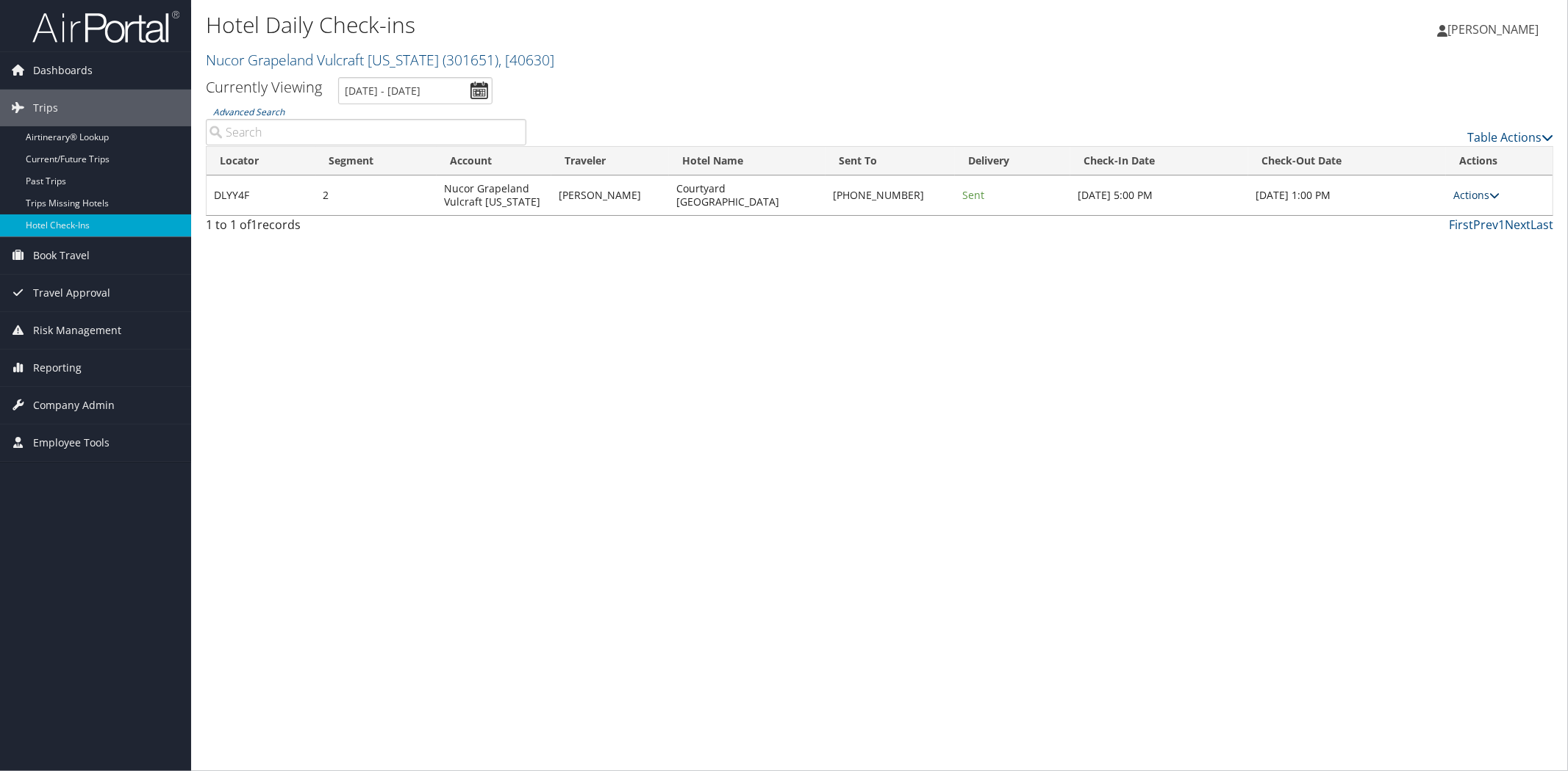
click at [1496, 195] on icon at bounding box center [1494, 195] width 10 height 10
click at [1408, 233] on link "Logs" at bounding box center [1432, 242] width 126 height 25
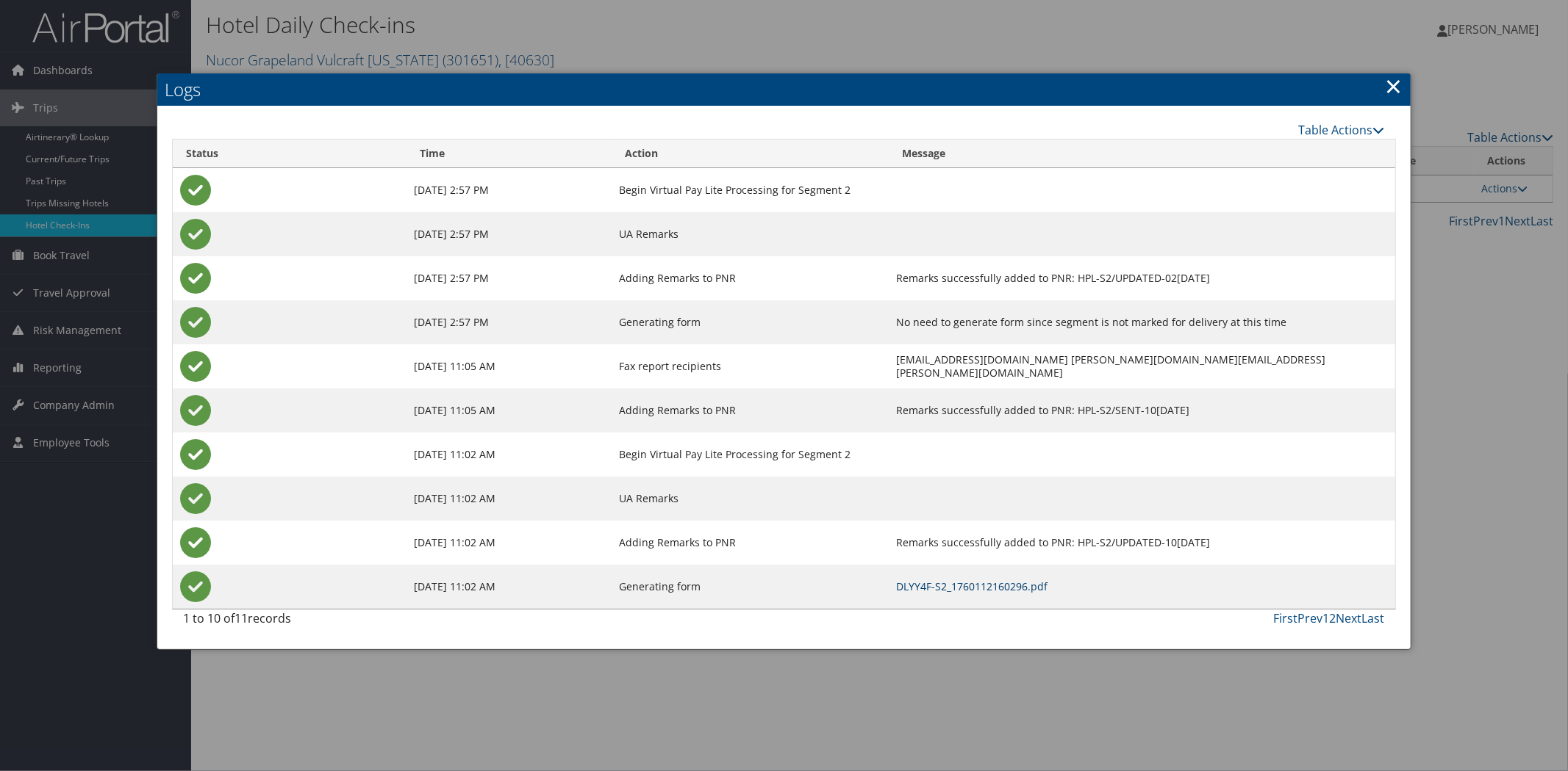
click at [904, 583] on link "DLYY4F-S2_1760112160296.pdf" at bounding box center [972, 586] width 152 height 14
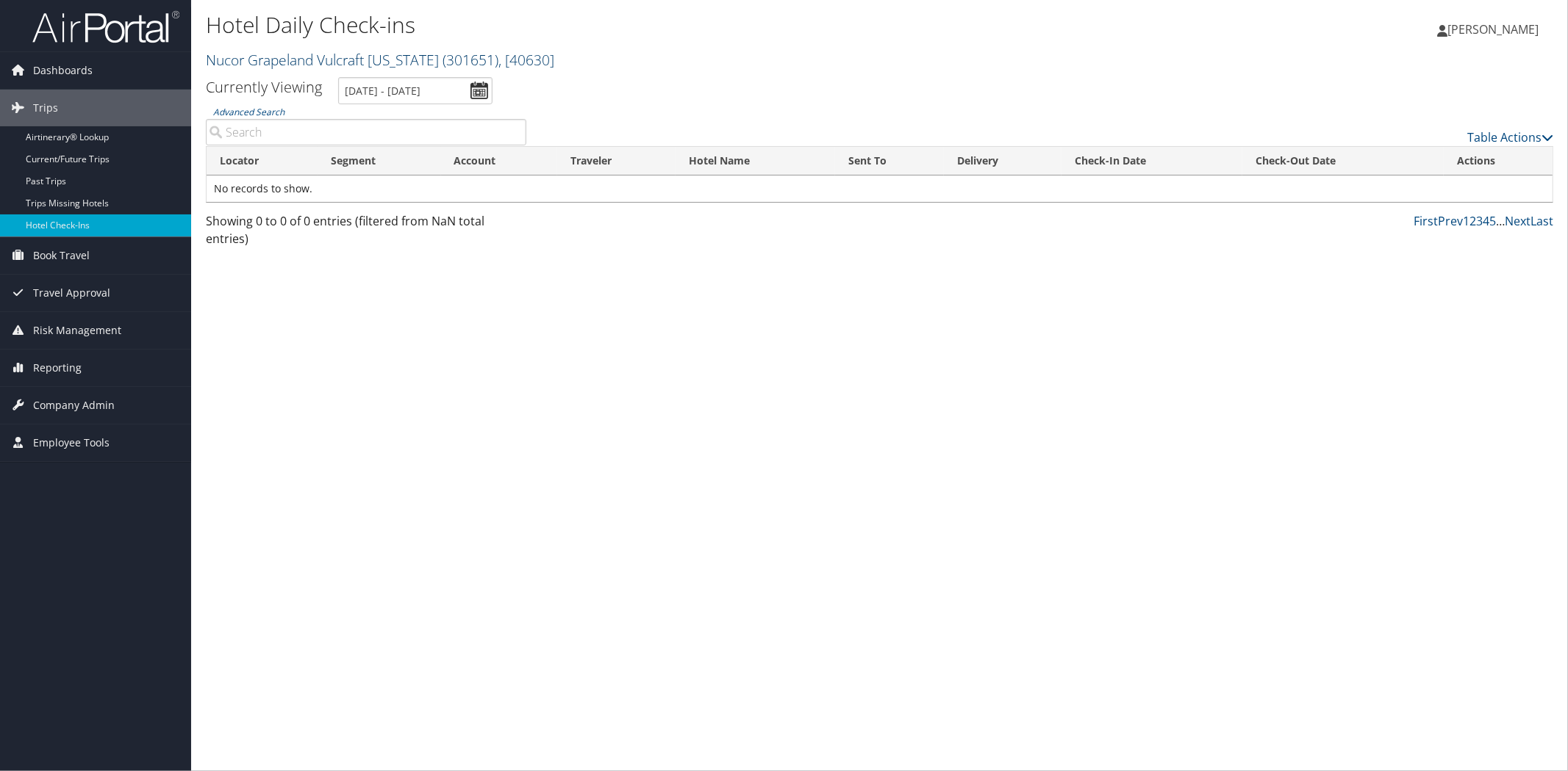
click at [281, 57] on link "Nucor Grapeland Vulcraft Texas ( 301651 ) , [ 40630 ]" at bounding box center [380, 60] width 348 height 20
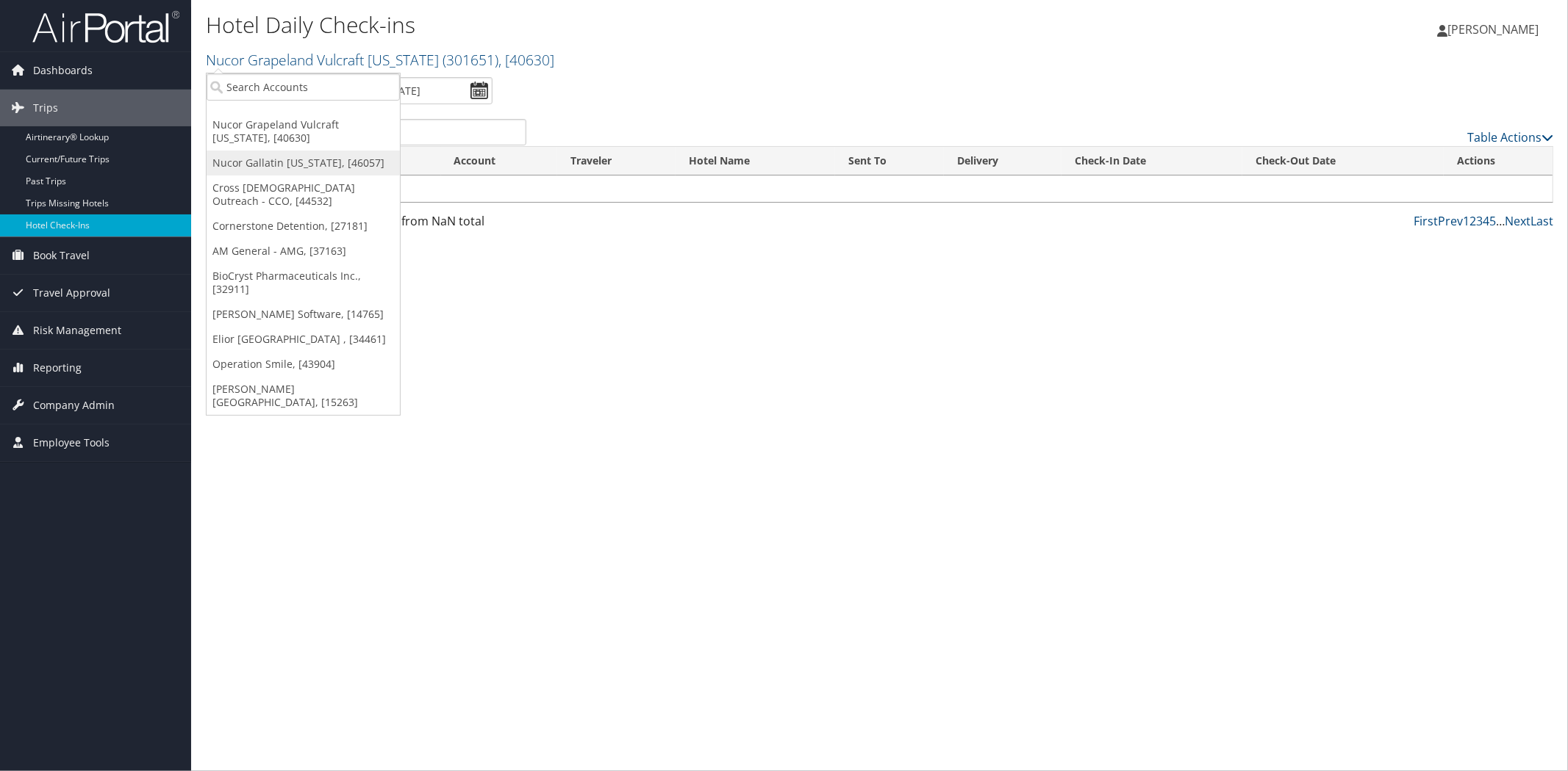
click at [278, 159] on link "Nucor Gallatin [US_STATE], [46057]" at bounding box center [303, 163] width 193 height 25
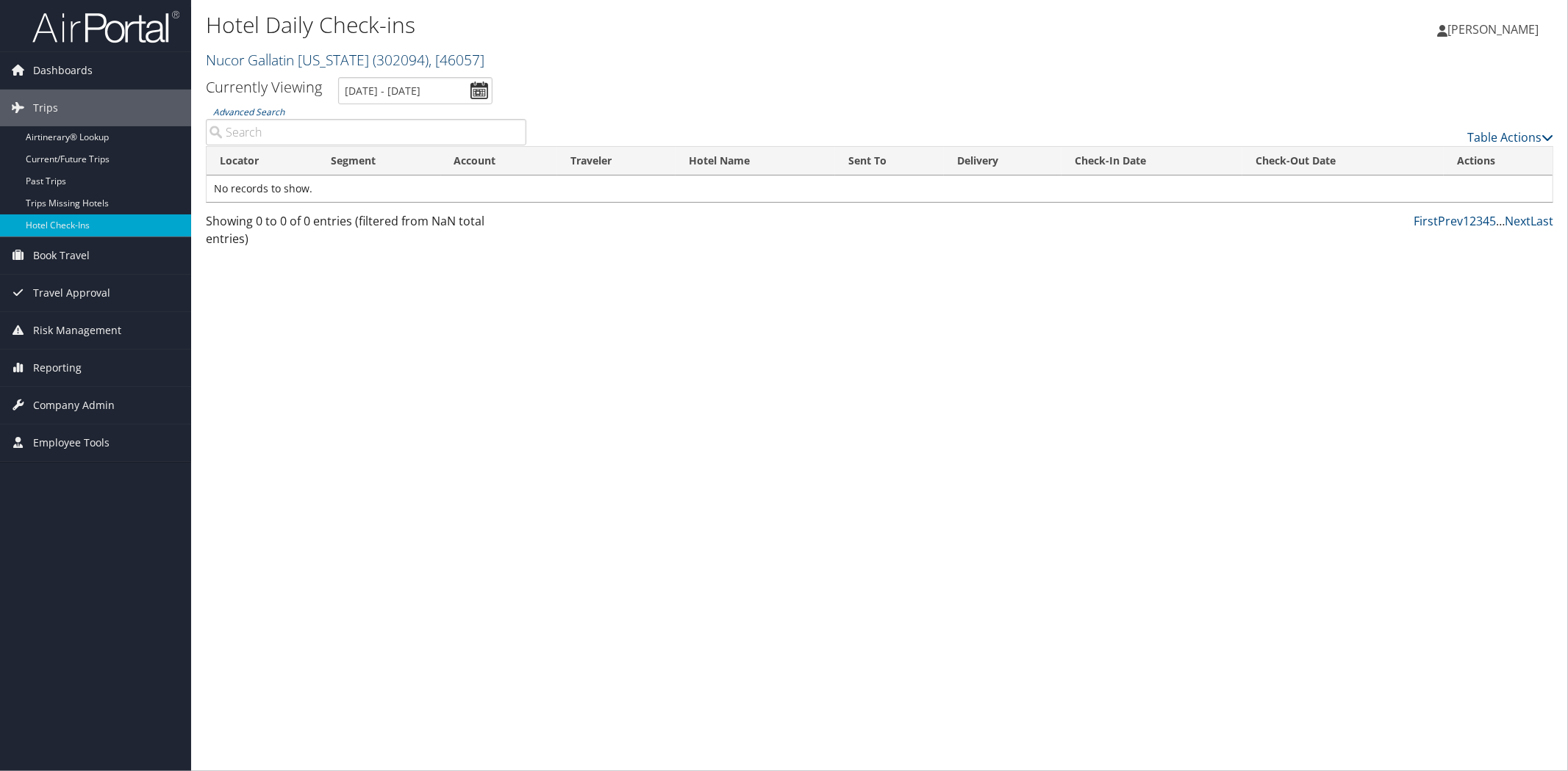
click at [245, 60] on link "Nucor Gallatin Kentucky ( 302094 ) , [ 46057 ]" at bounding box center [345, 60] width 279 height 20
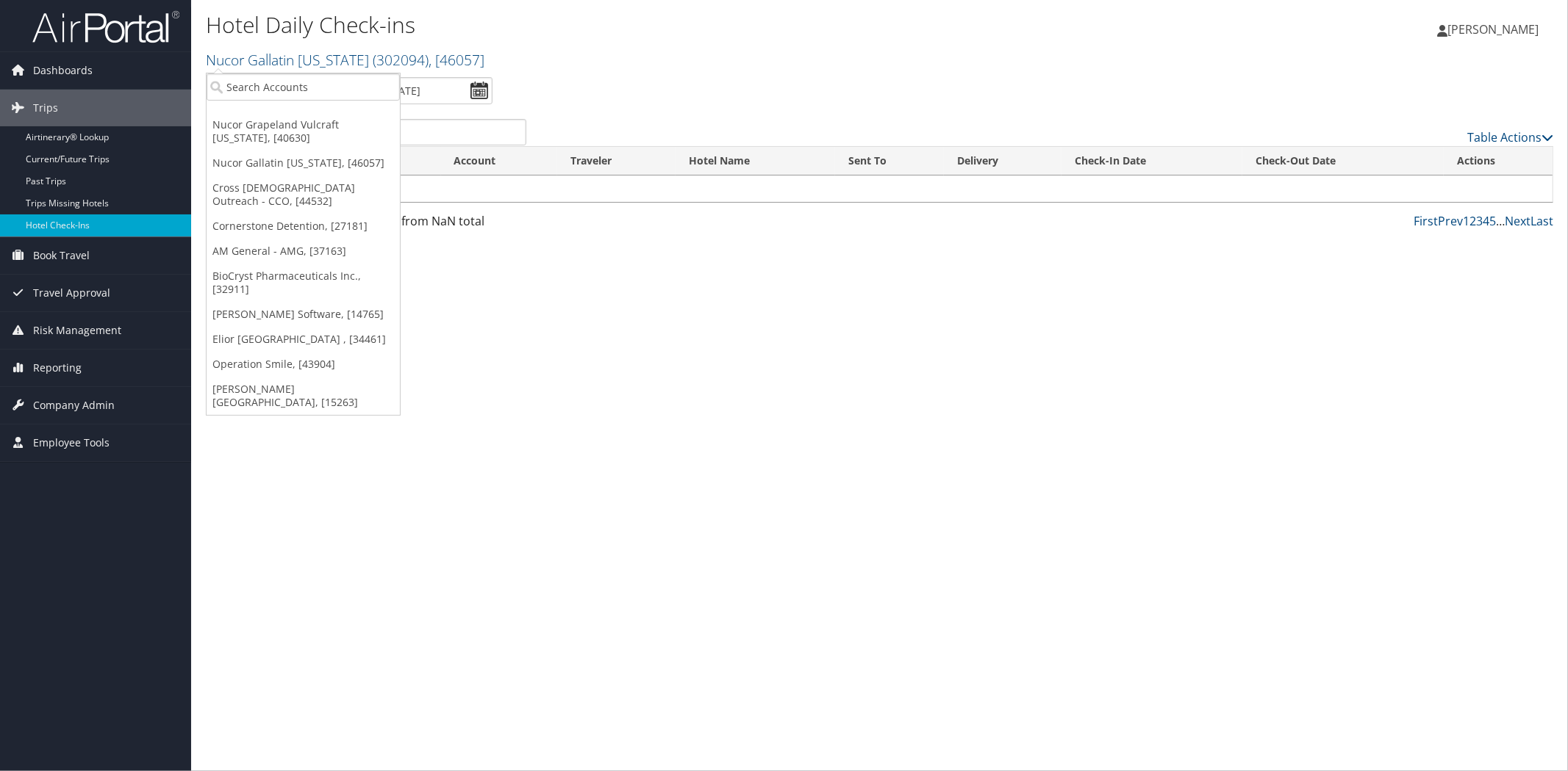
click at [579, 49] on div "Hotel Daily Check-ins Nucor Gallatin Kentucky ( 302094 ) , [ 46057 ] Nucor Grap…" at bounding box center [655, 40] width 898 height 62
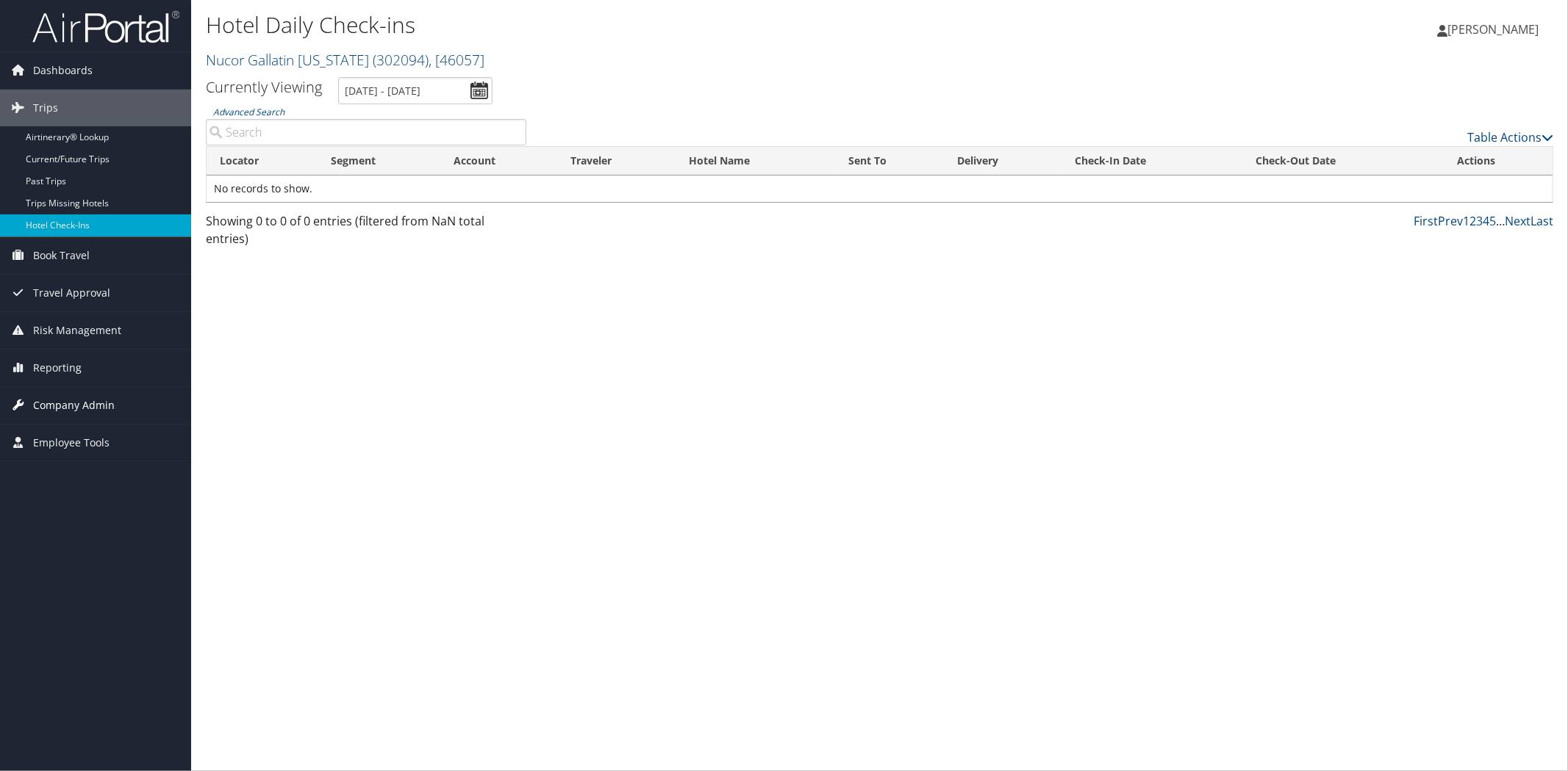
click at [105, 388] on span "Company Admin" at bounding box center [73, 405] width 81 height 37
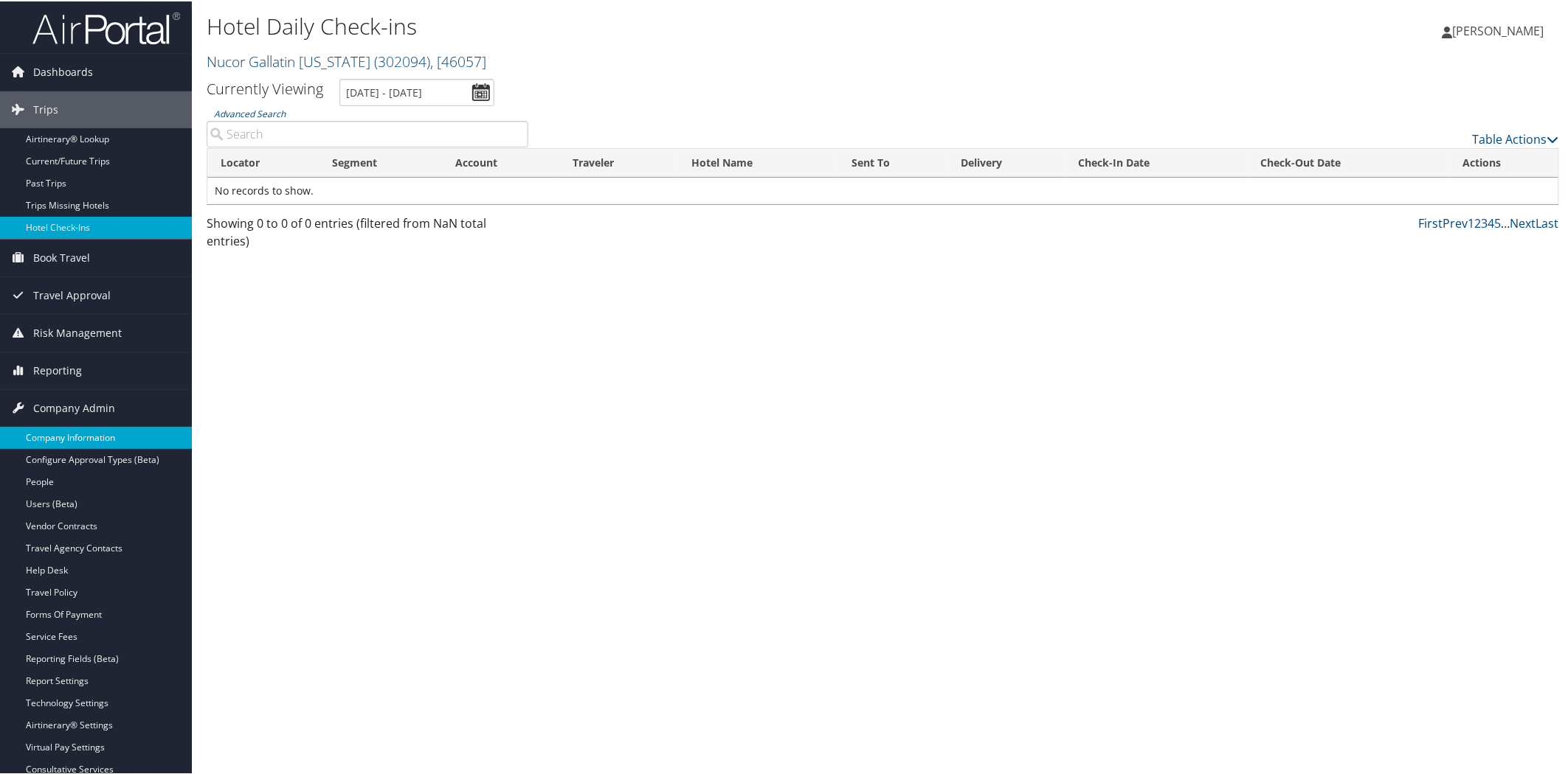
click at [96, 435] on link "Company Information" at bounding box center [96, 436] width 192 height 22
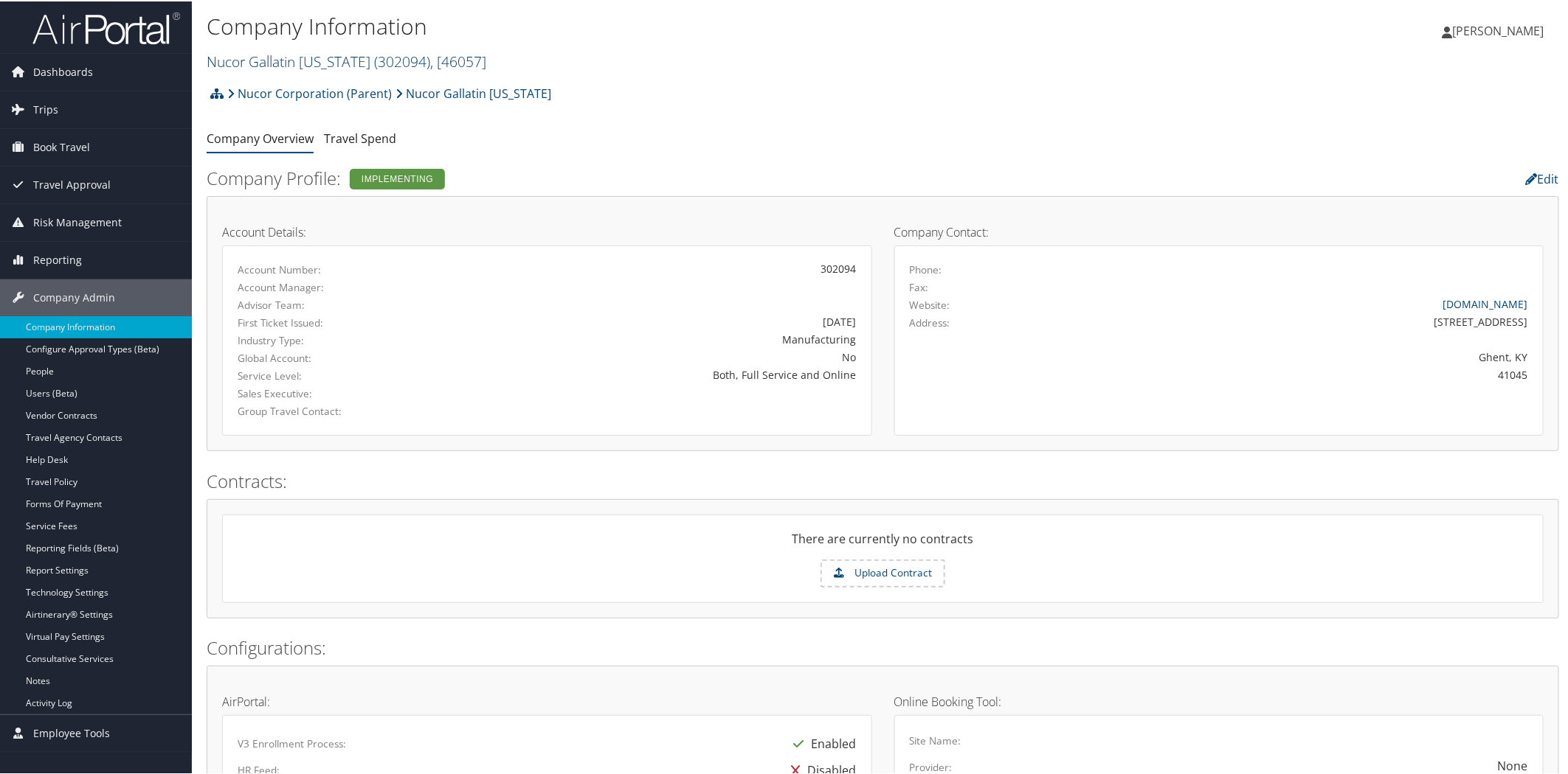
click at [308, 54] on link "Nucor Gallatin [US_STATE] ( 302094 ) , [ 46057 ]" at bounding box center [346, 61] width 280 height 20
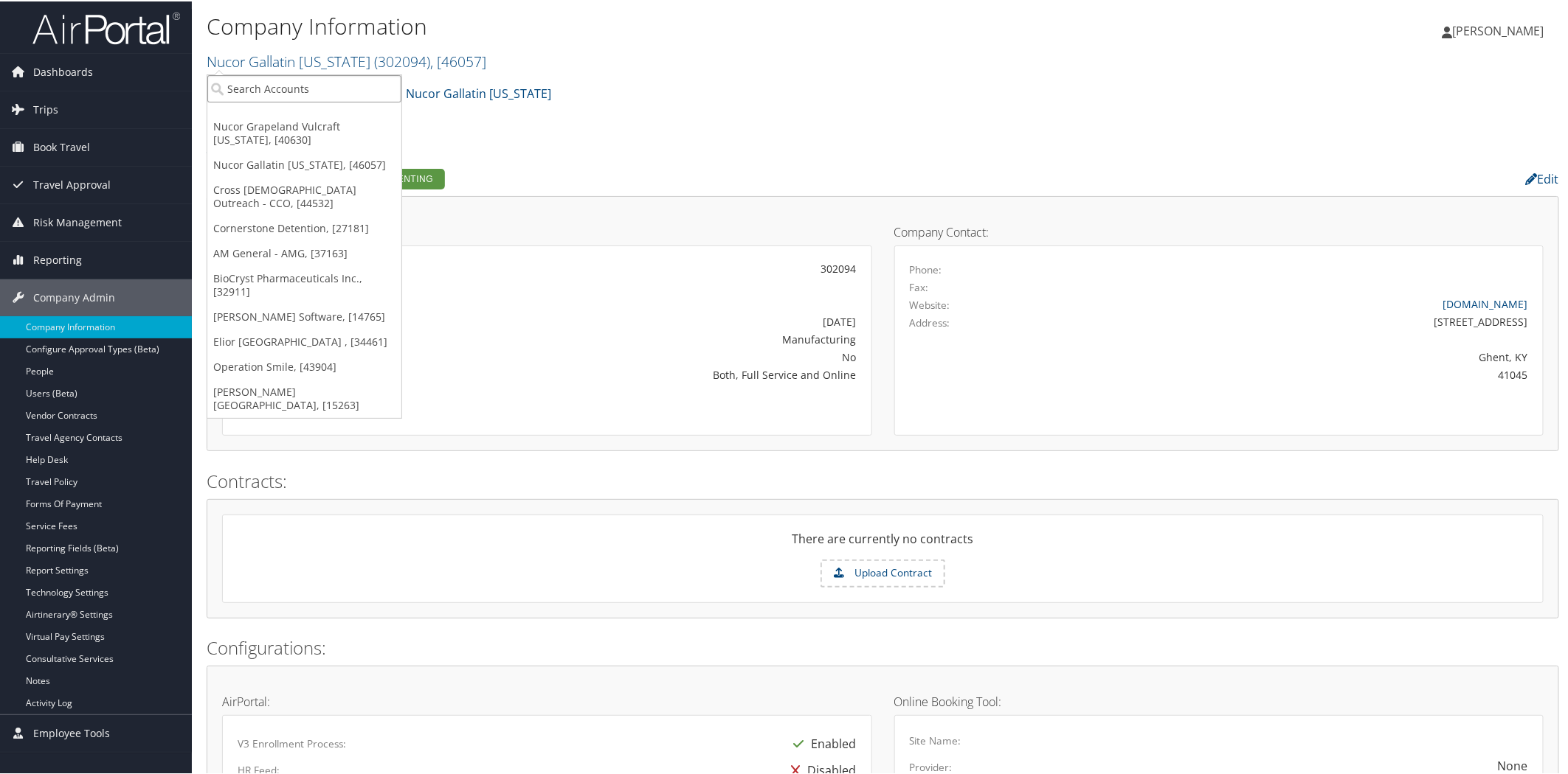
click at [318, 89] on input "search" at bounding box center [304, 87] width 194 height 27
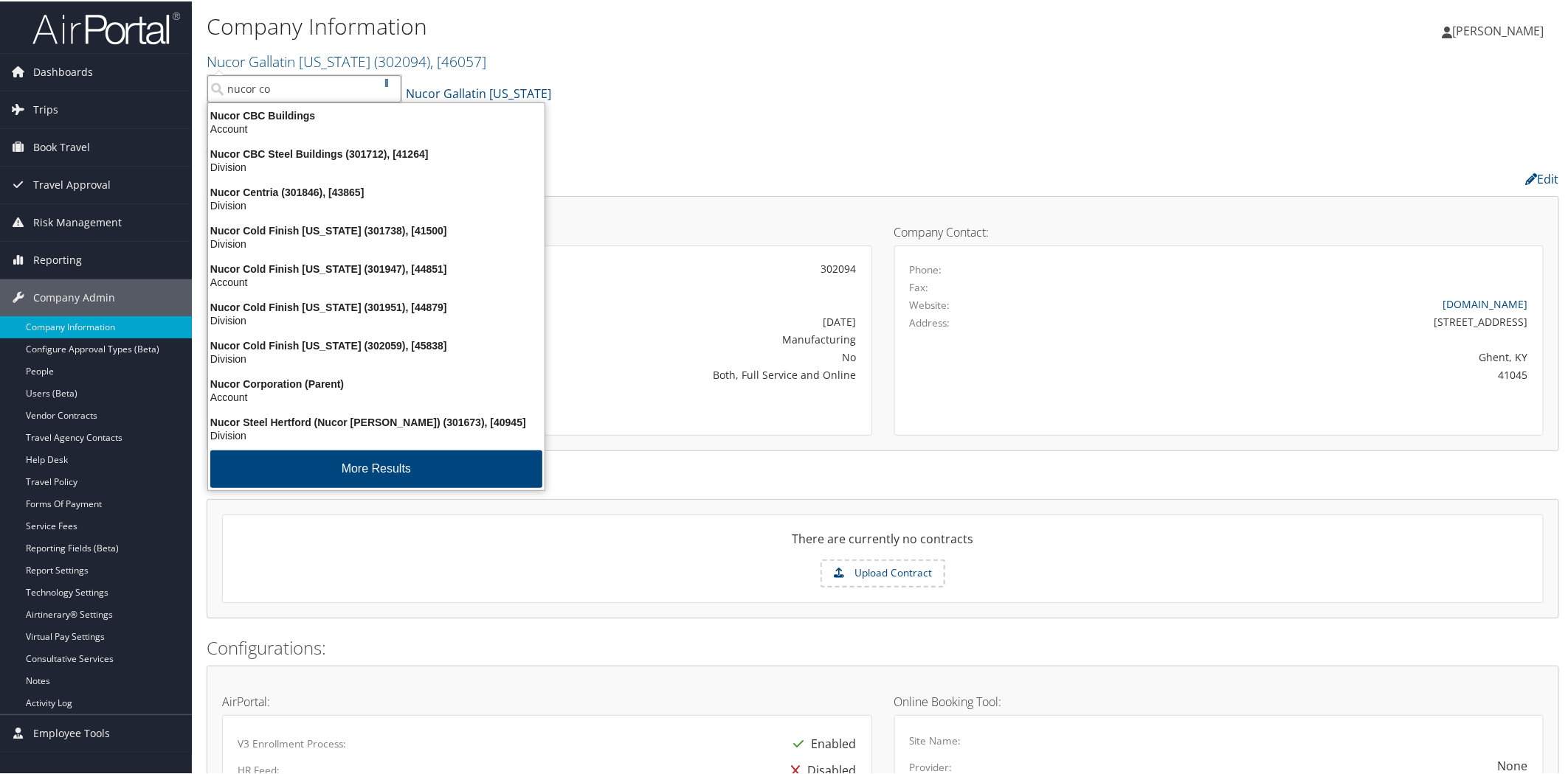
type input "nucor cor"
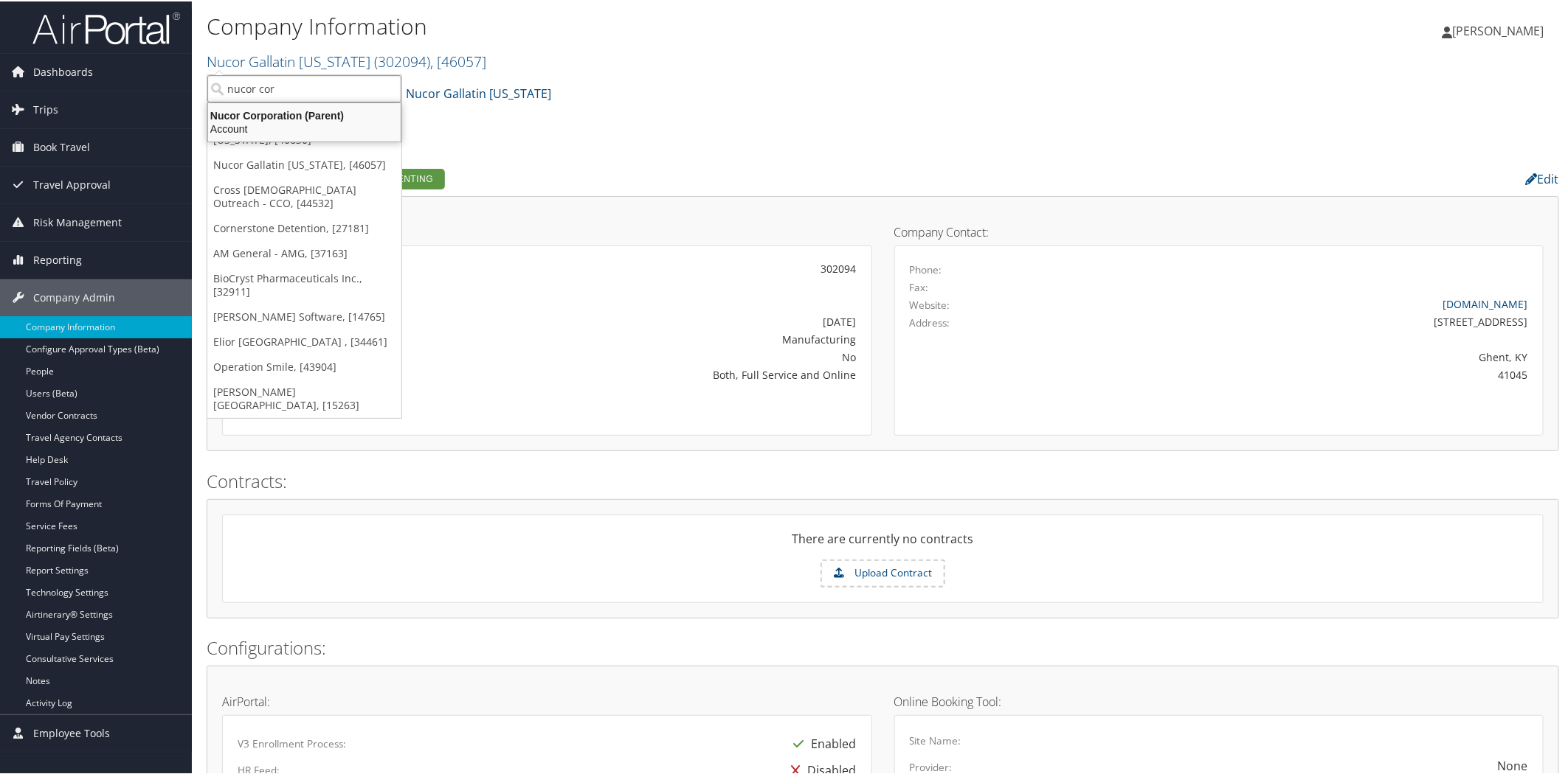
click at [276, 105] on div "Nucor Corporation (Parent) Account" at bounding box center [304, 121] width 188 height 34
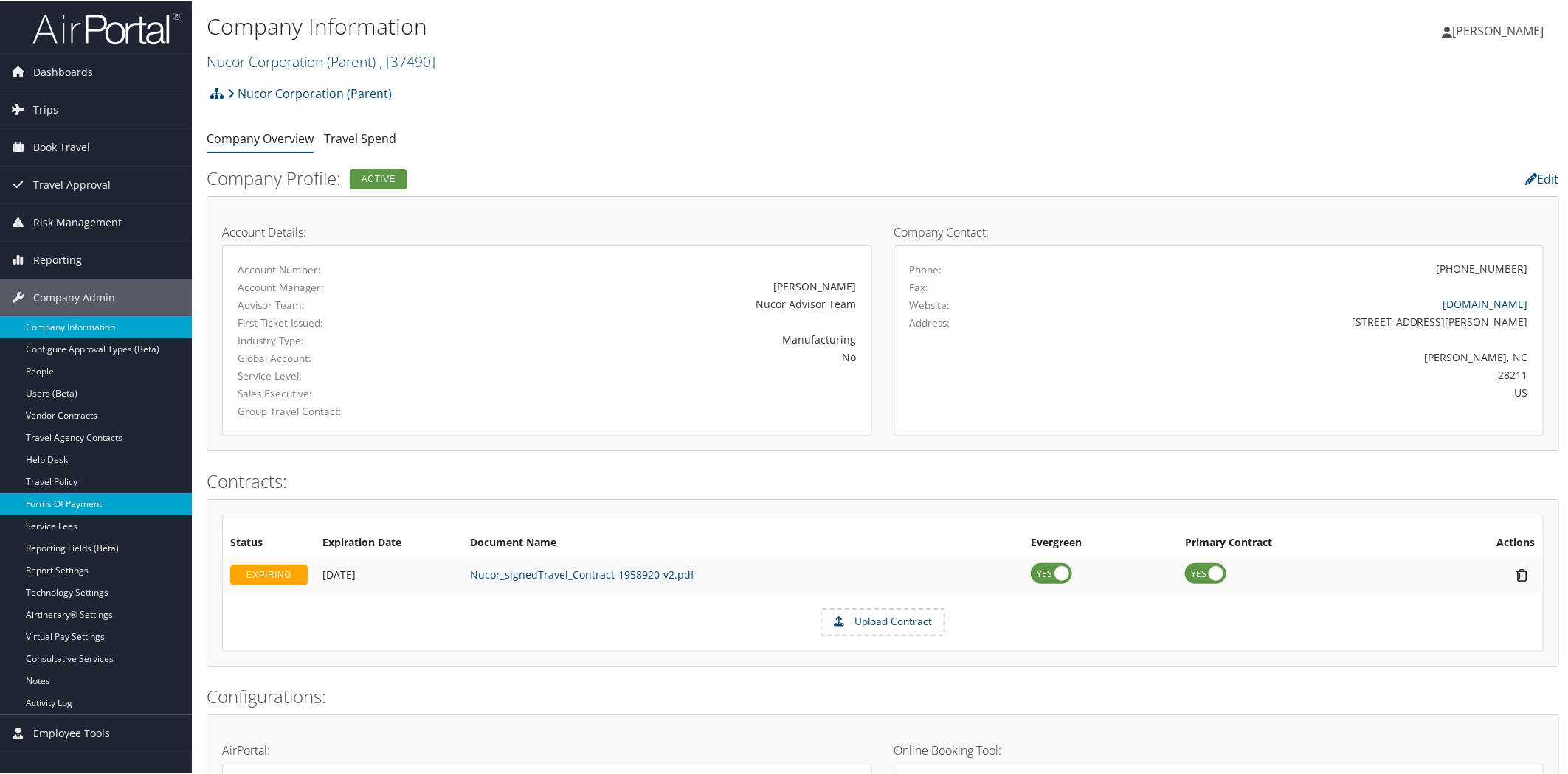
click at [75, 498] on link "Forms Of Payment" at bounding box center [96, 503] width 192 height 22
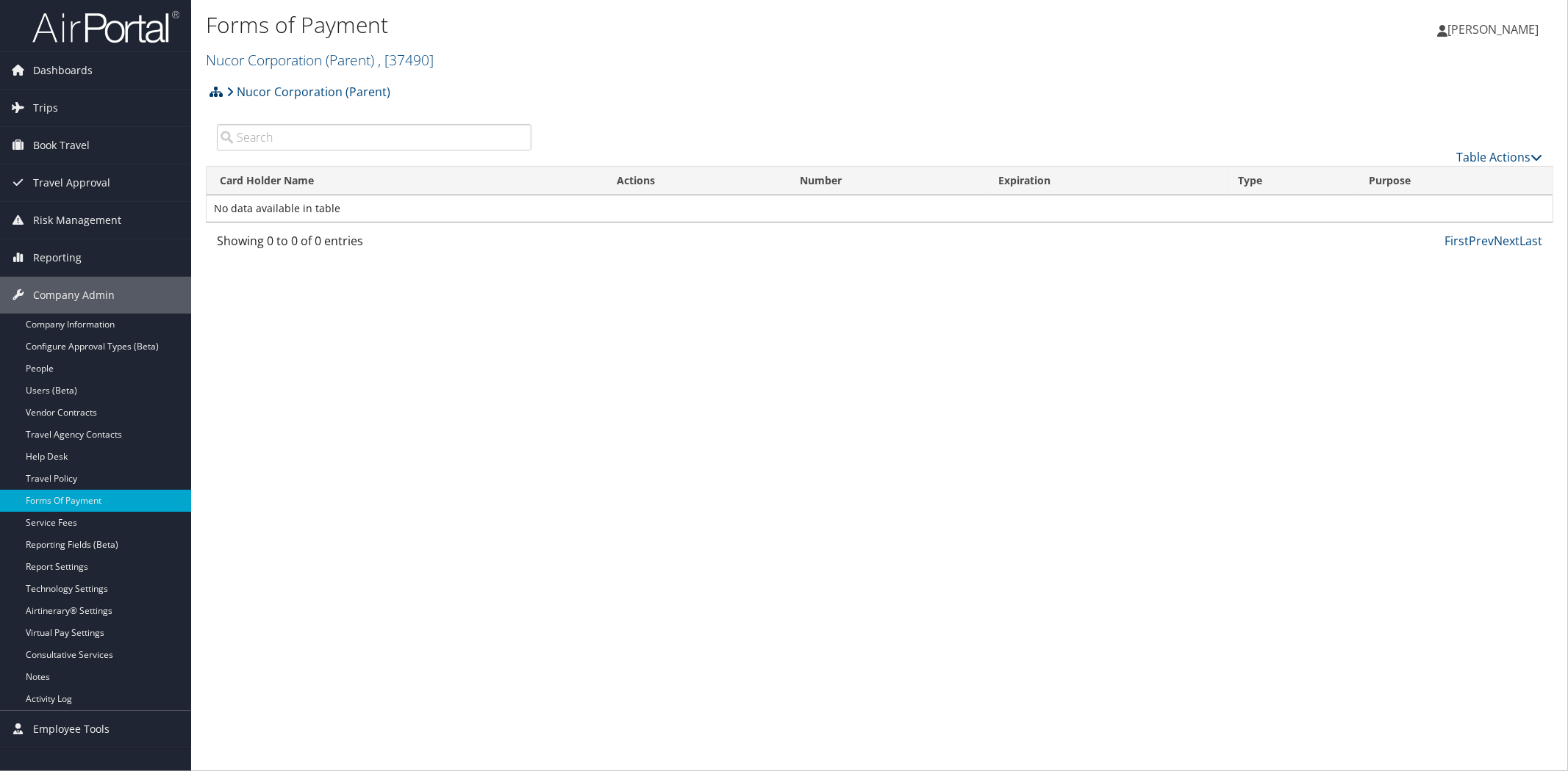
click at [214, 92] on icon at bounding box center [216, 92] width 13 height 12
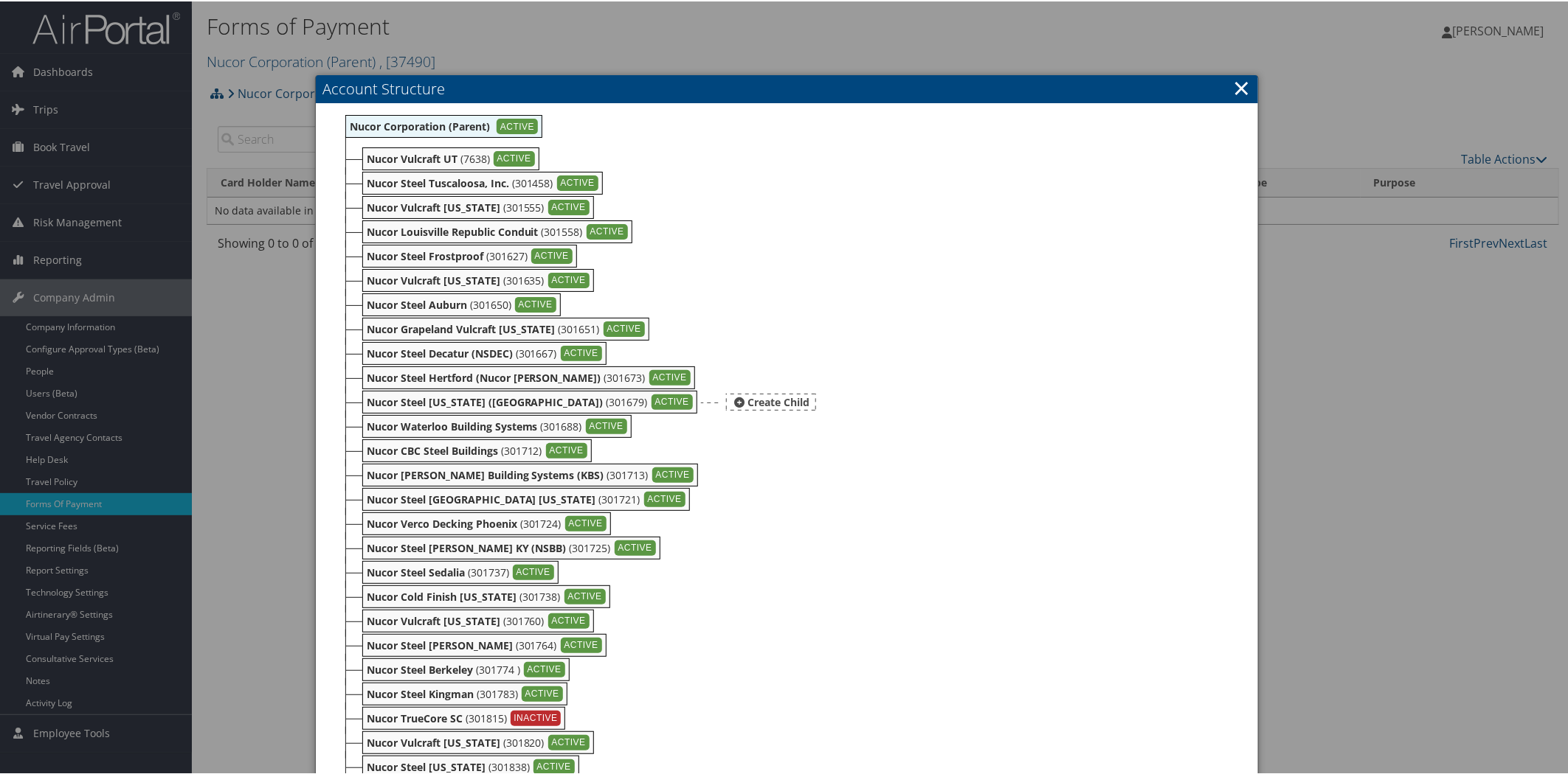
click at [436, 394] on b "Nucor Steel [US_STATE] ([GEOGRAPHIC_DATA])" at bounding box center [485, 401] width 237 height 14
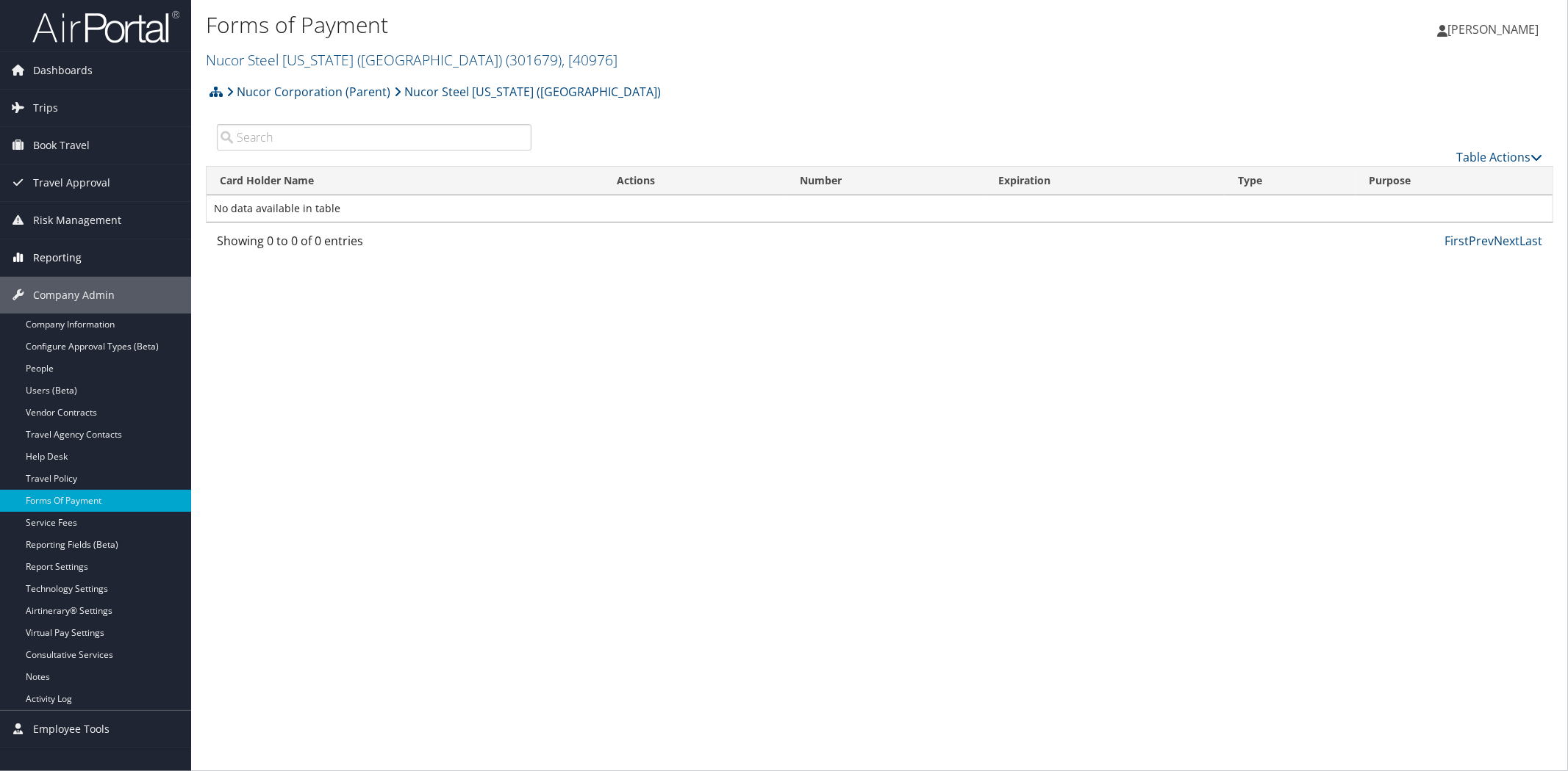
click at [67, 249] on span "Reporting" at bounding box center [57, 258] width 49 height 37
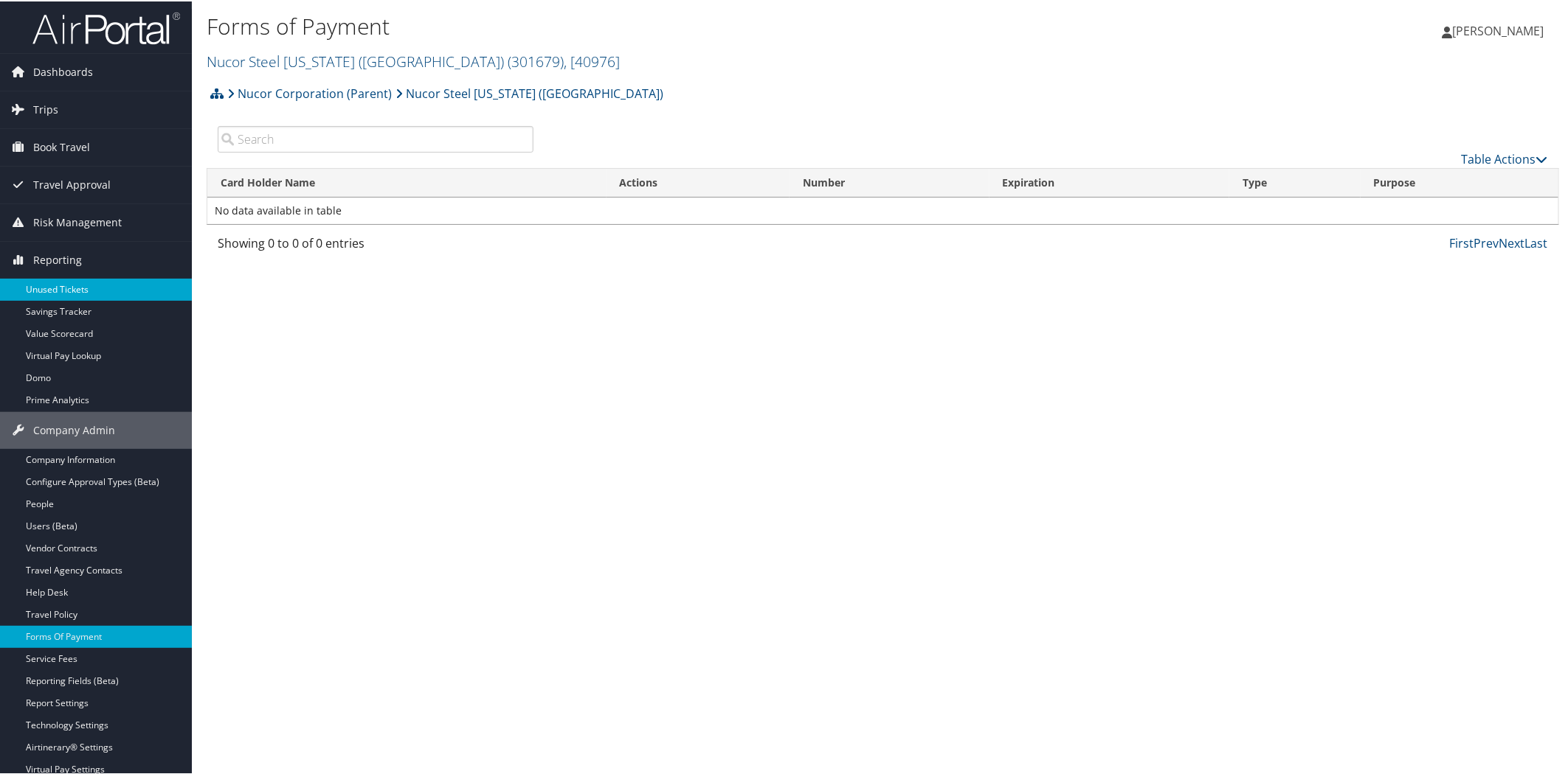
click at [57, 282] on link "Unused Tickets" at bounding box center [96, 288] width 192 height 22
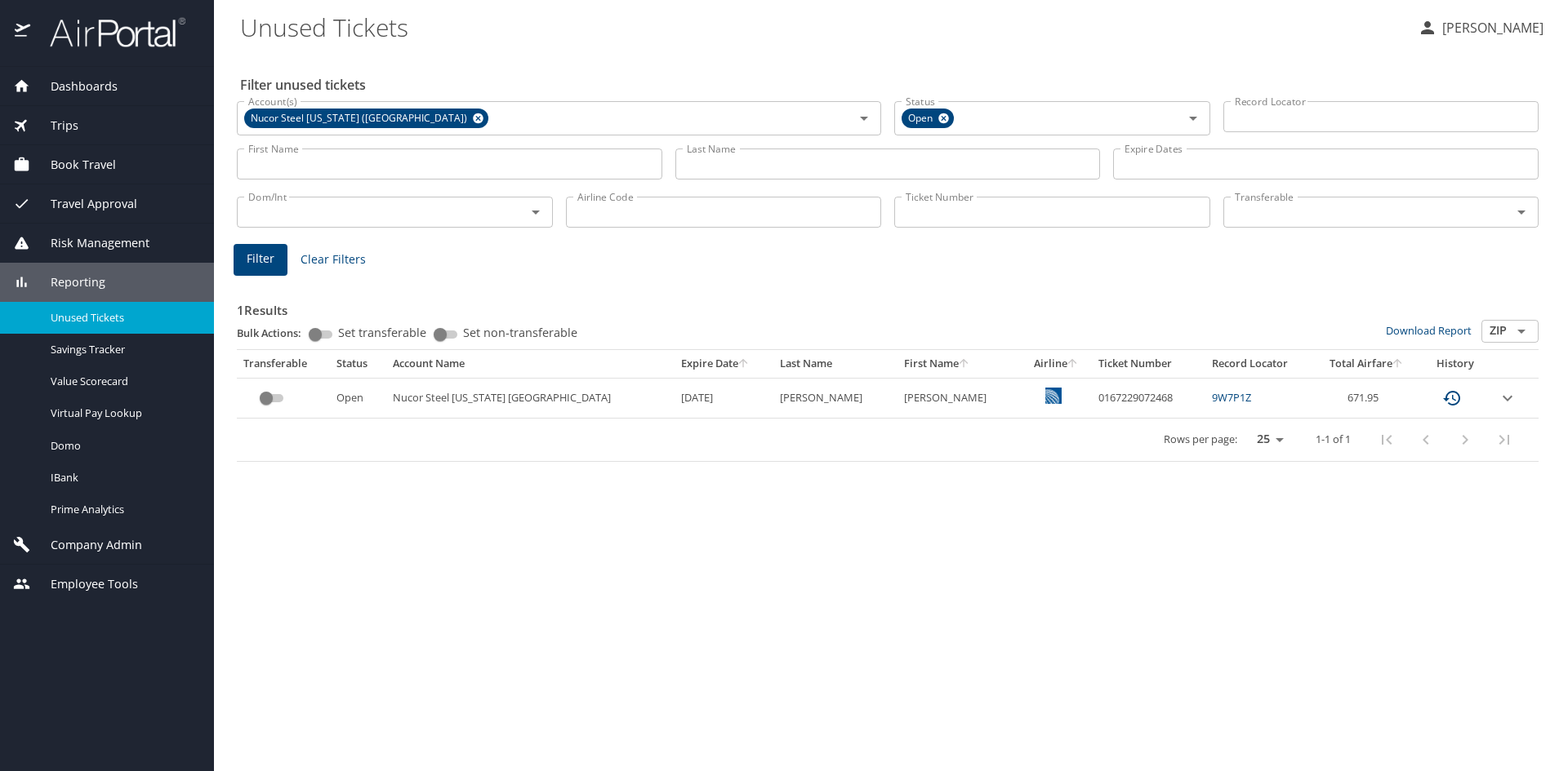
click at [107, 537] on span "Company Admin" at bounding box center [86, 544] width 112 height 18
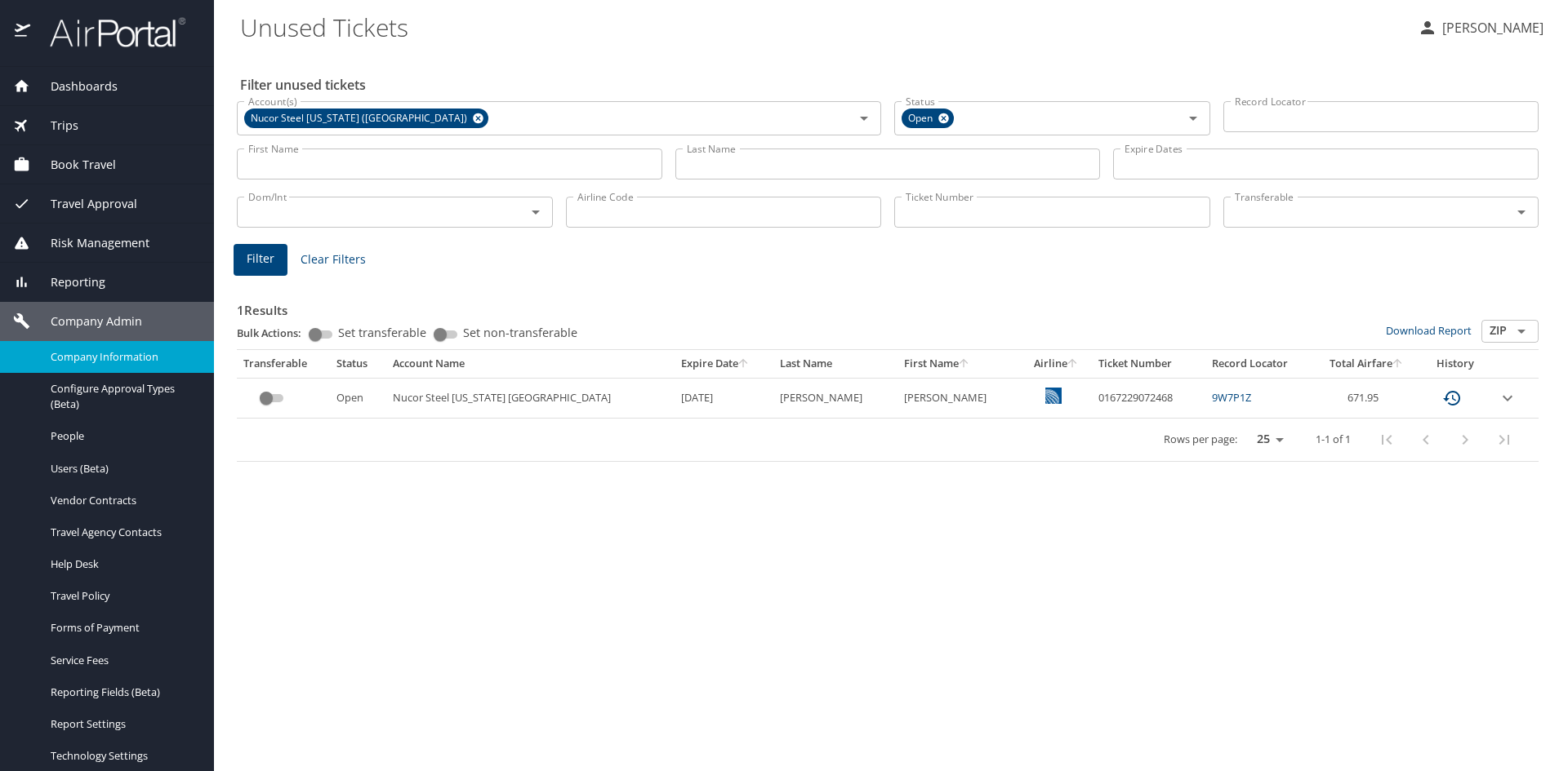
click at [104, 359] on span "Company Information" at bounding box center [122, 357] width 143 height 16
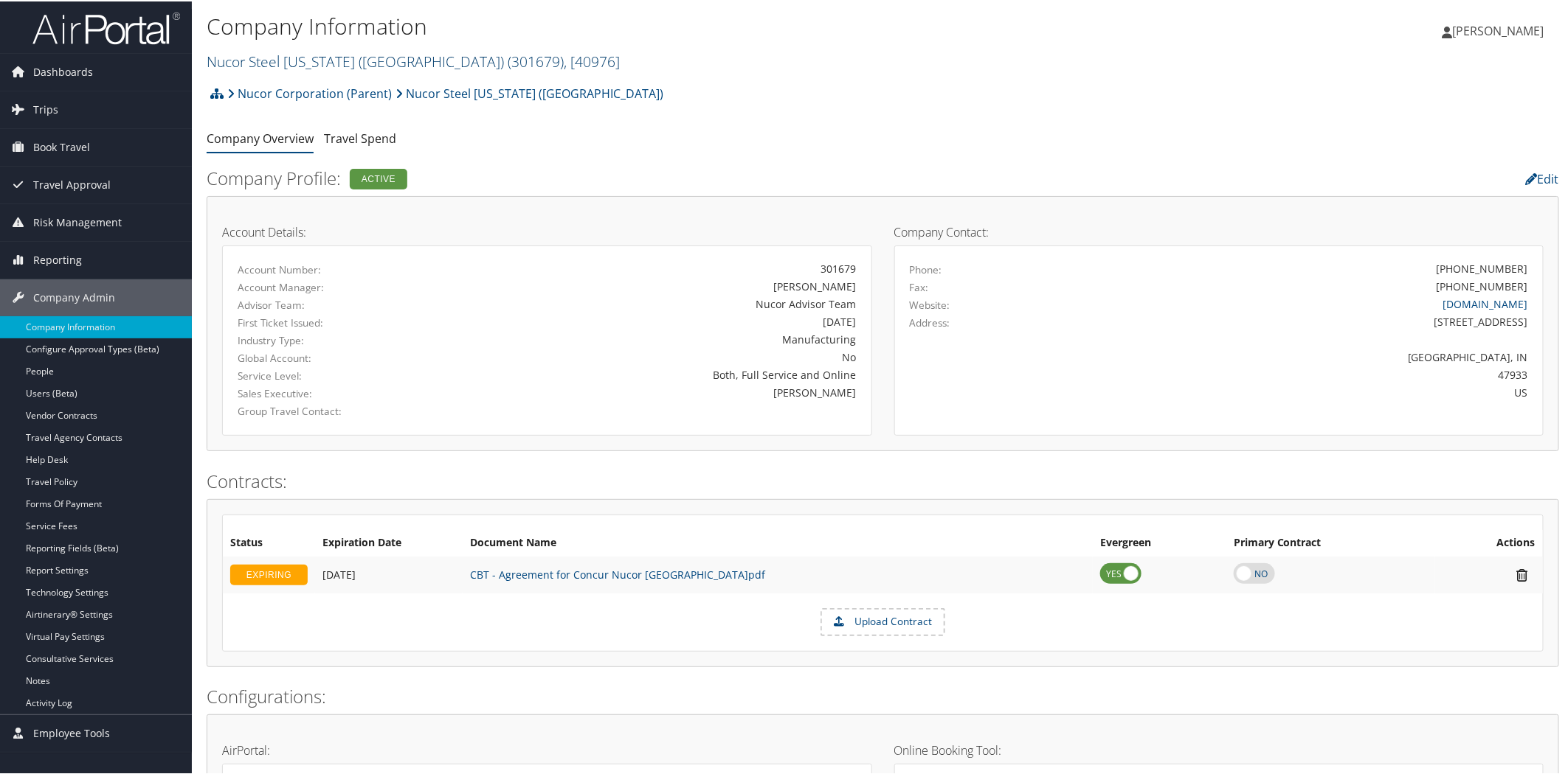
click at [286, 53] on link "Nucor Steel [US_STATE] ([GEOGRAPHIC_DATA]) ( 301679 ) , [ 40976 ]" at bounding box center [413, 61] width 413 height 20
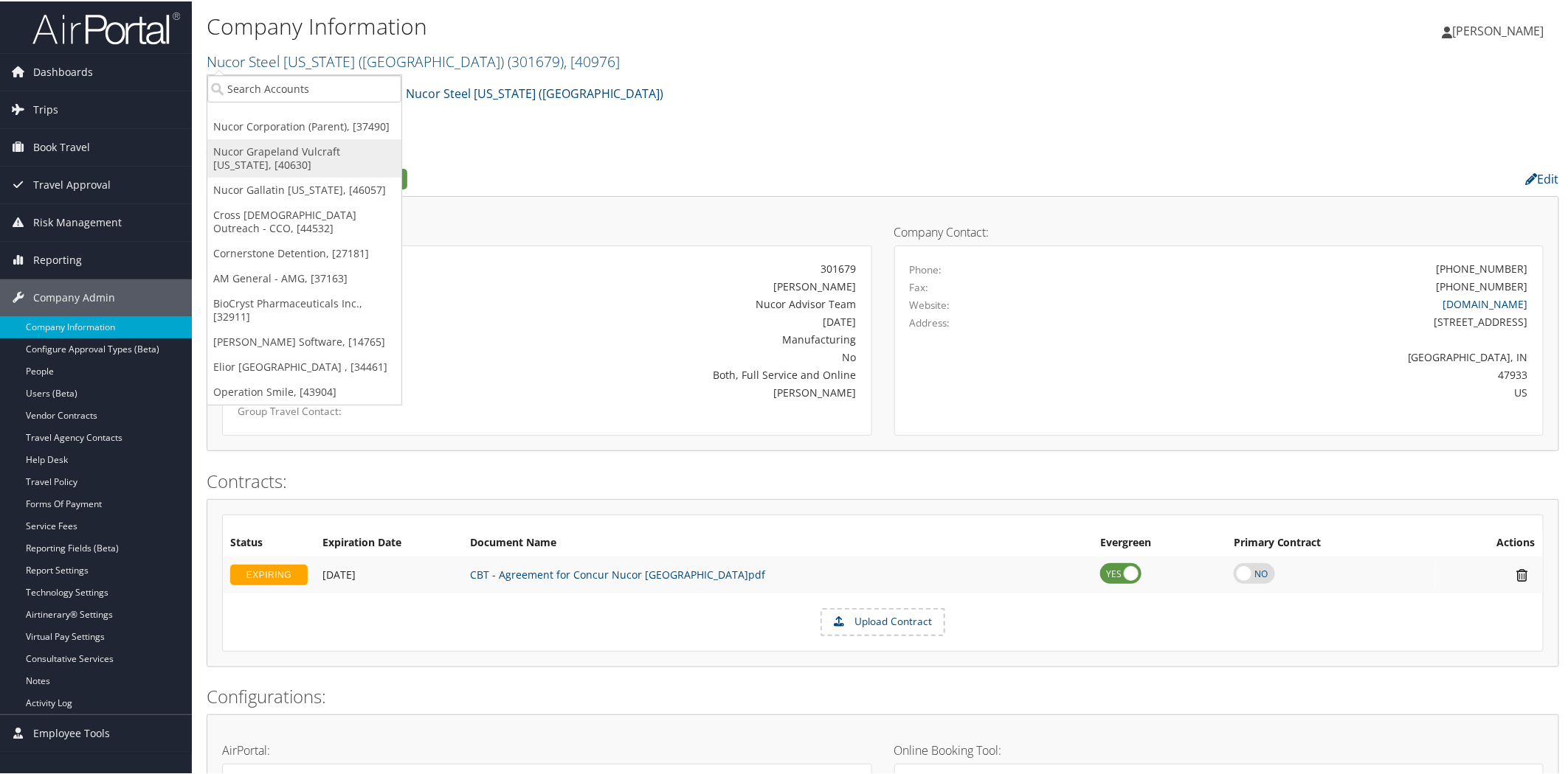
click at [278, 147] on link "Nucor Grapeland Vulcraft [US_STATE], [40630]" at bounding box center [304, 157] width 194 height 39
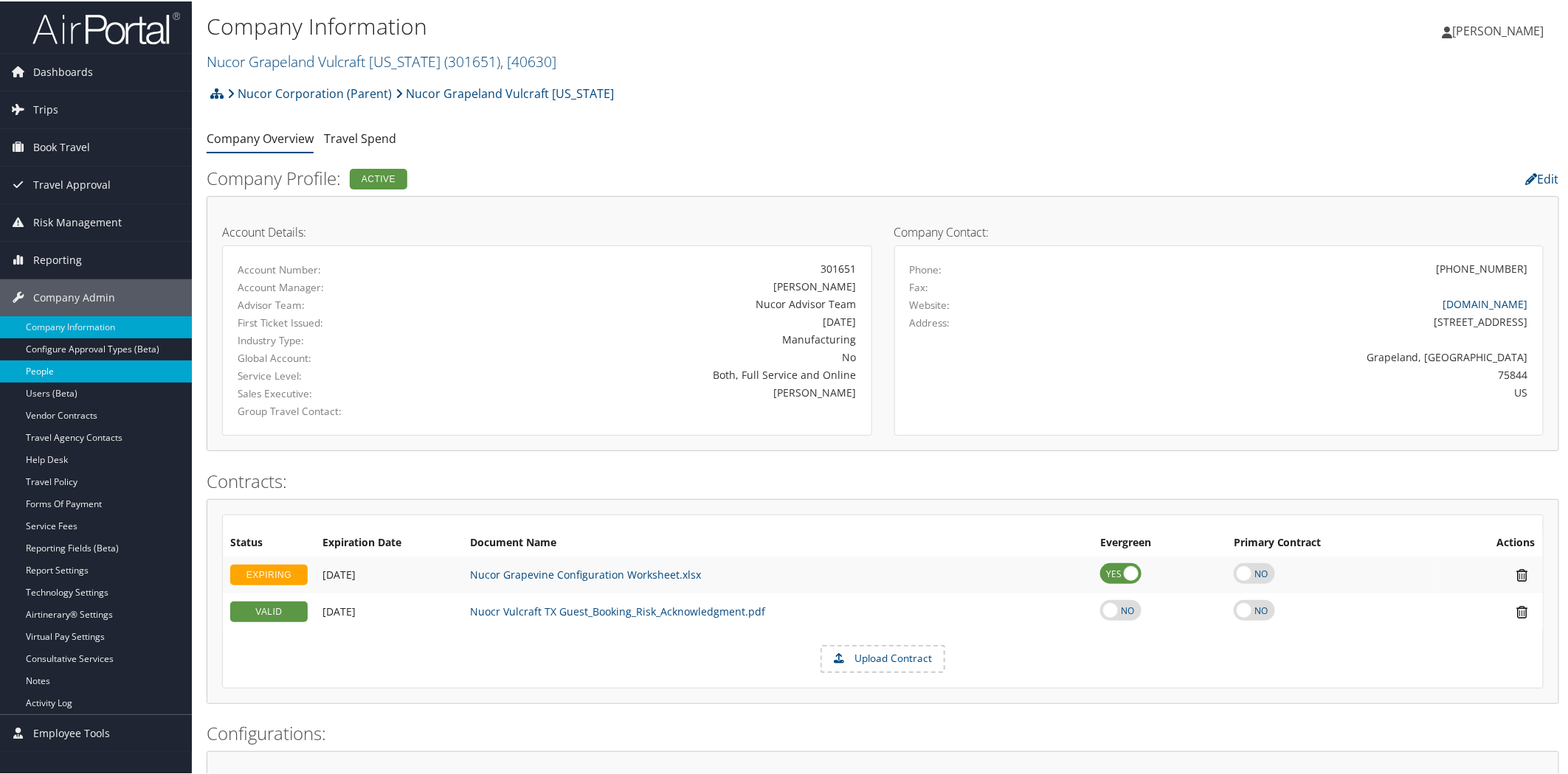
click at [55, 375] on link "People" at bounding box center [96, 370] width 192 height 22
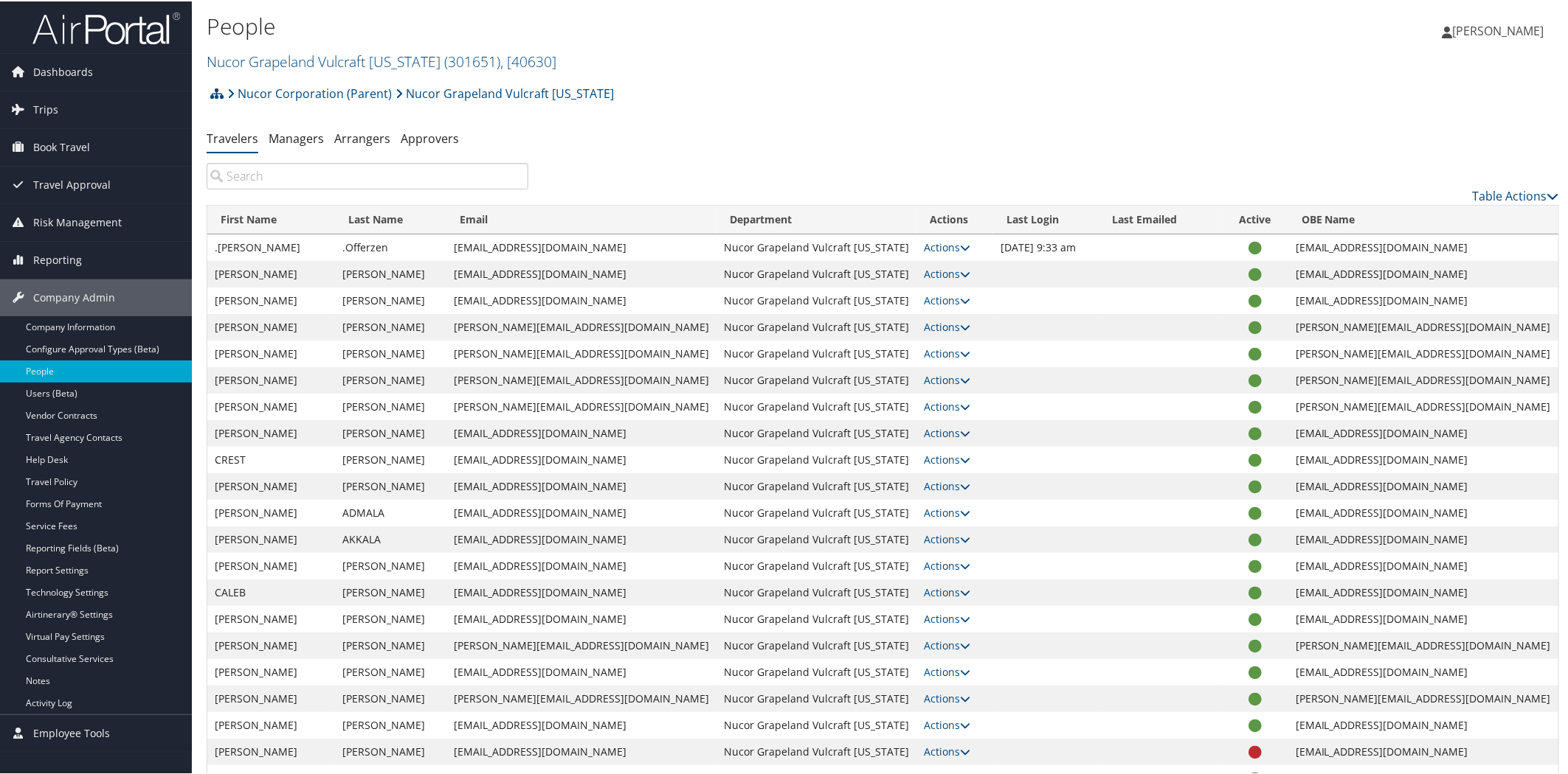
click at [336, 174] on input "search" at bounding box center [367, 175] width 322 height 27
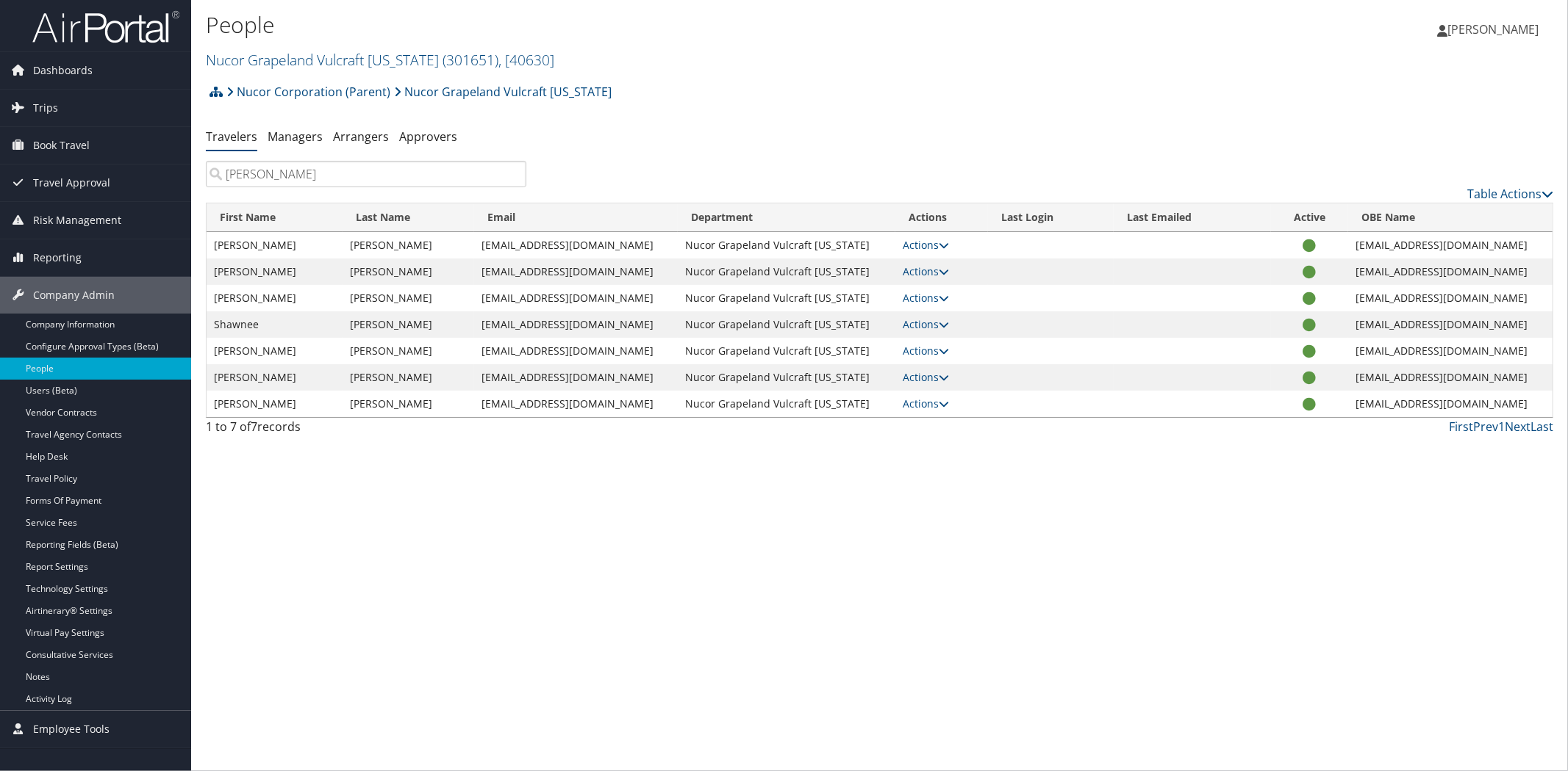
type input "[PERSON_NAME]"
drag, startPoint x: 493, startPoint y: 404, endPoint x: 647, endPoint y: 409, distance: 154.1
click at [647, 409] on td "[EMAIL_ADDRESS][DOMAIN_NAME]" at bounding box center [575, 404] width 204 height 27
copy td "[EMAIL_ADDRESS][DOMAIN_NAME]"
click at [976, 12] on h1 "People" at bounding box center [655, 24] width 898 height 31
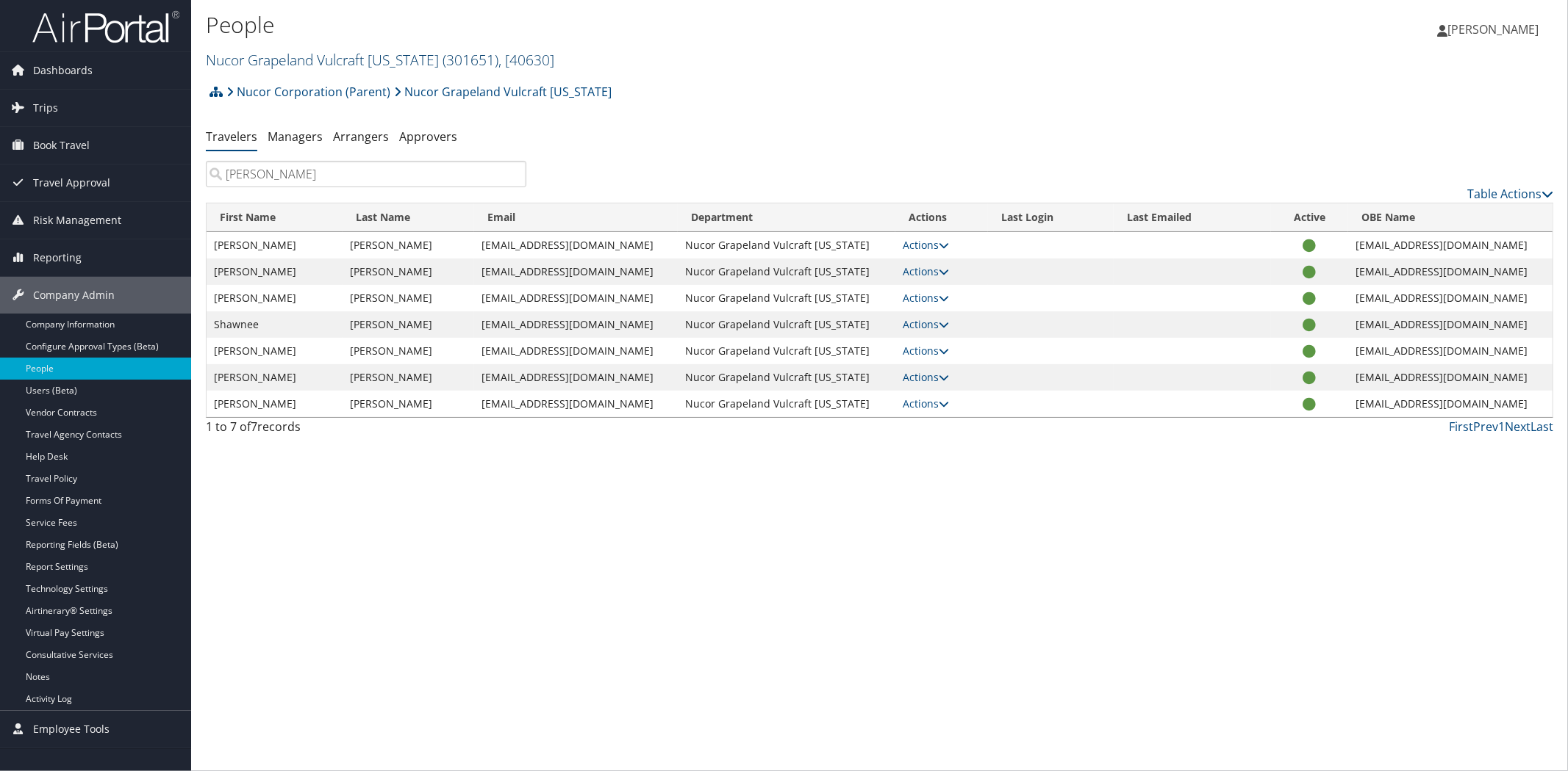
click at [307, 54] on link "Nucor Grapeland Vulcraft Texas ( 301651 ) , [ 40630 ]" at bounding box center [380, 60] width 348 height 20
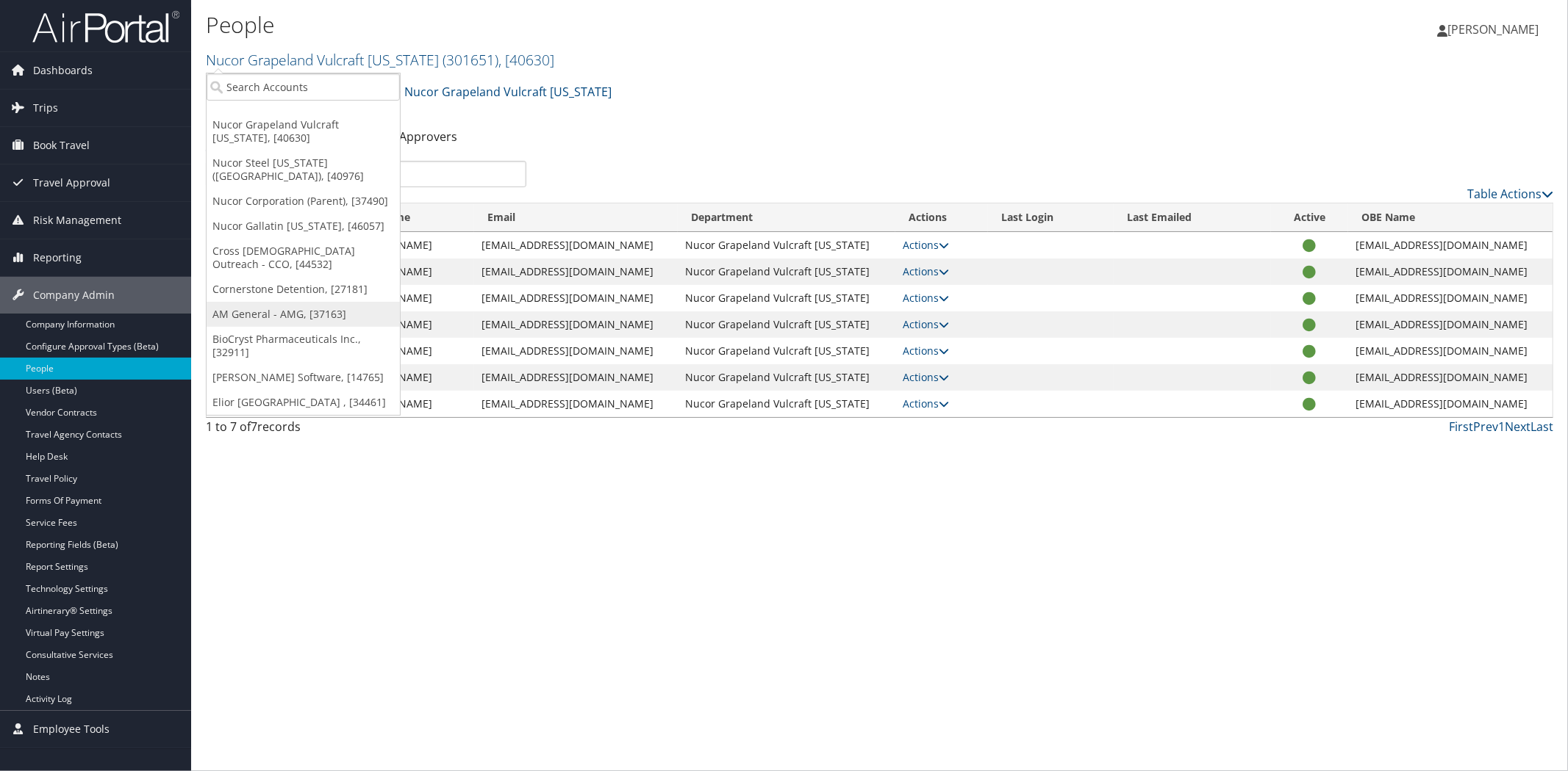
click at [259, 303] on link "AM General - AMG, [37163]" at bounding box center [303, 315] width 193 height 25
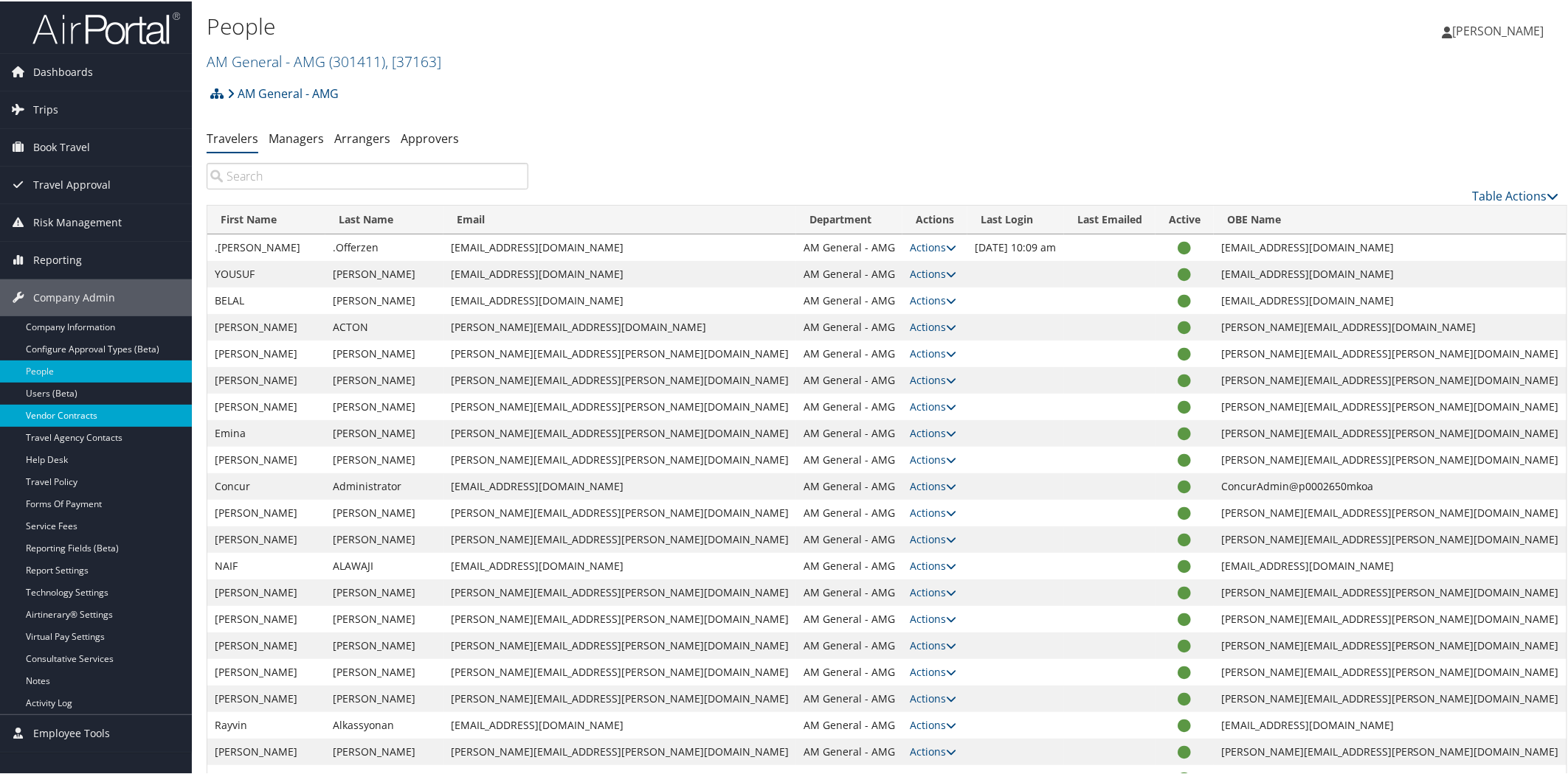
click at [71, 415] on link "Vendor Contracts" at bounding box center [96, 414] width 192 height 22
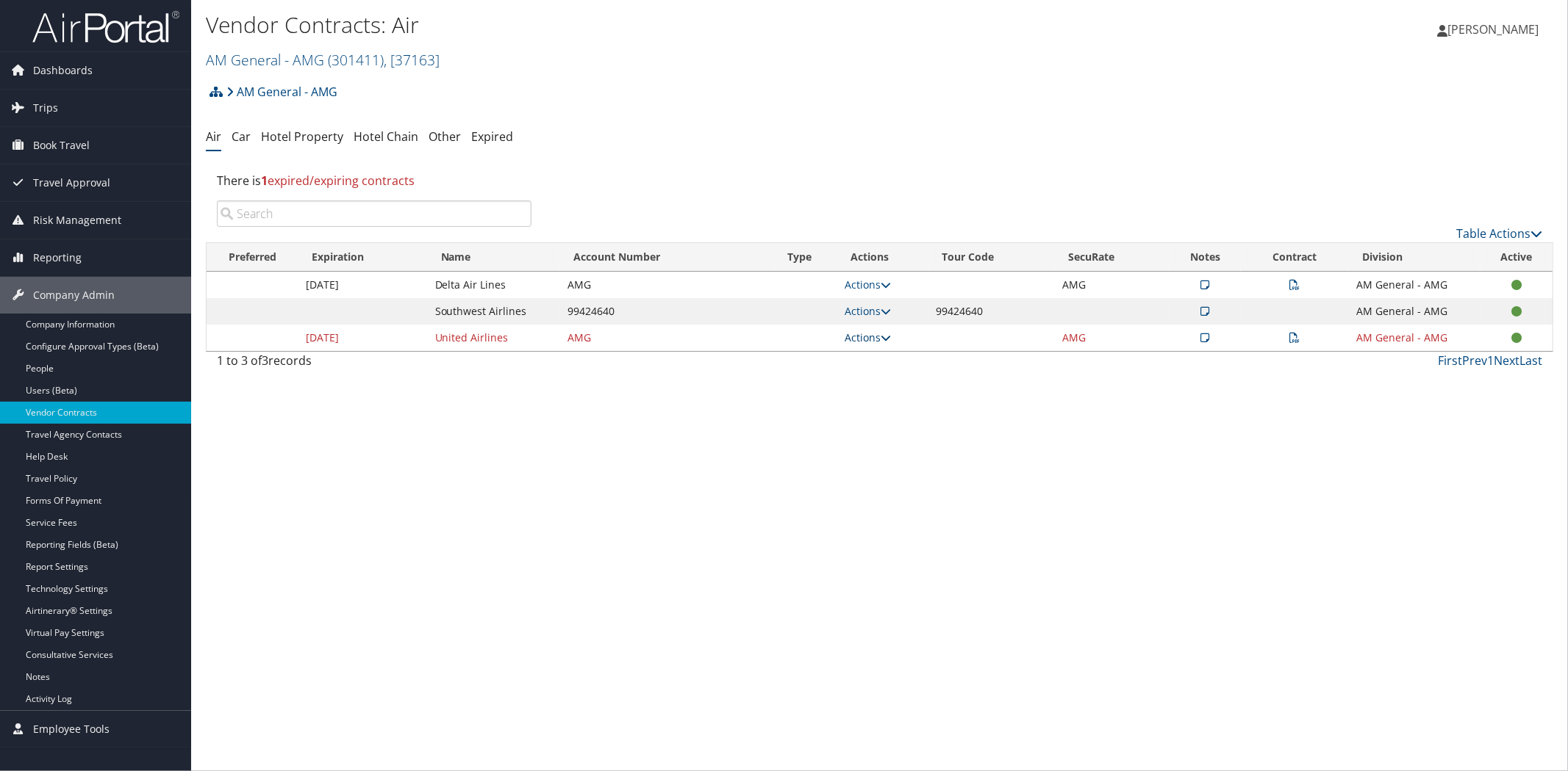
click at [890, 338] on icon at bounding box center [885, 337] width 10 height 10
click at [642, 368] on div "First Prev 1 Next Last" at bounding box center [1048, 360] width 988 height 18
